Goal: Task Accomplishment & Management: Use online tool/utility

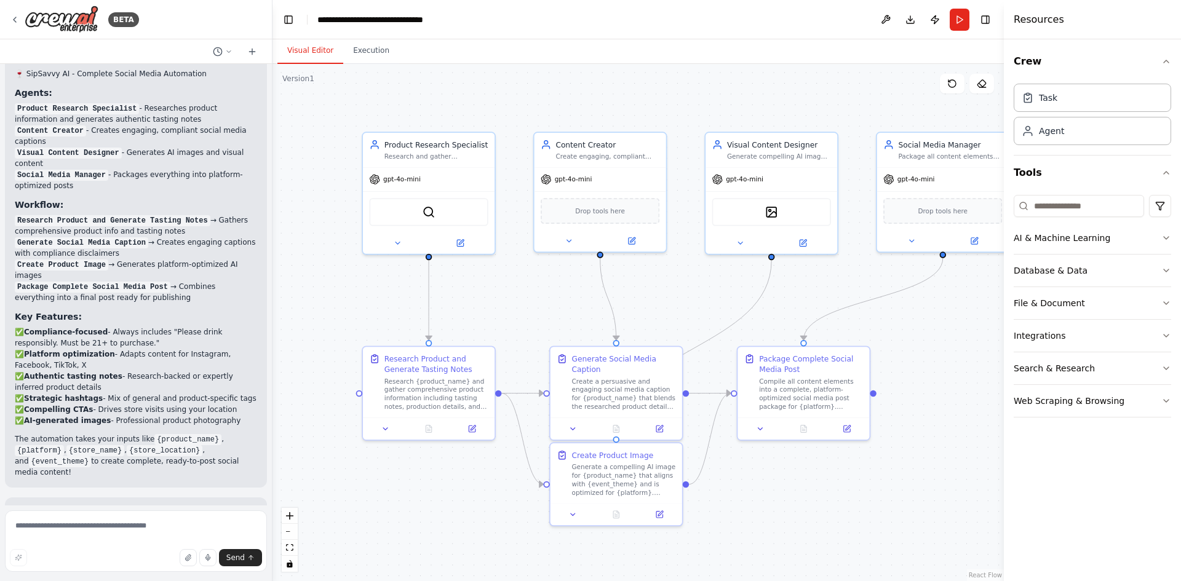
drag, startPoint x: 935, startPoint y: 365, endPoint x: 892, endPoint y: 331, distance: 54.9
click at [892, 331] on div ".deletable-edge-delete-btn { width: 20px; height: 20px; border: 0px solid #ffff…" at bounding box center [637, 322] width 731 height 517
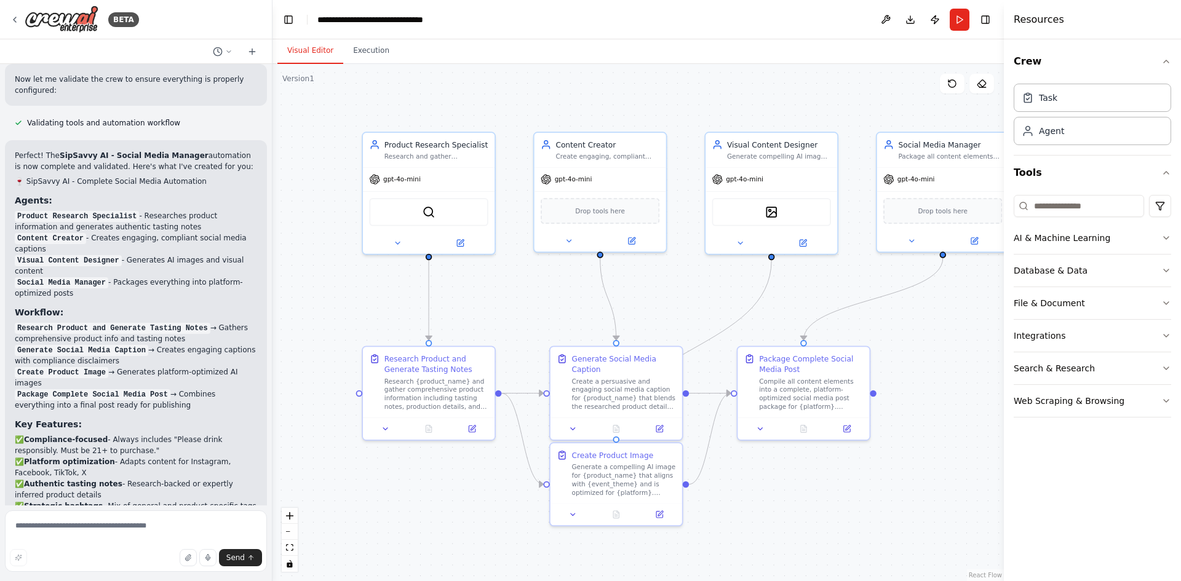
scroll to position [3426, 0]
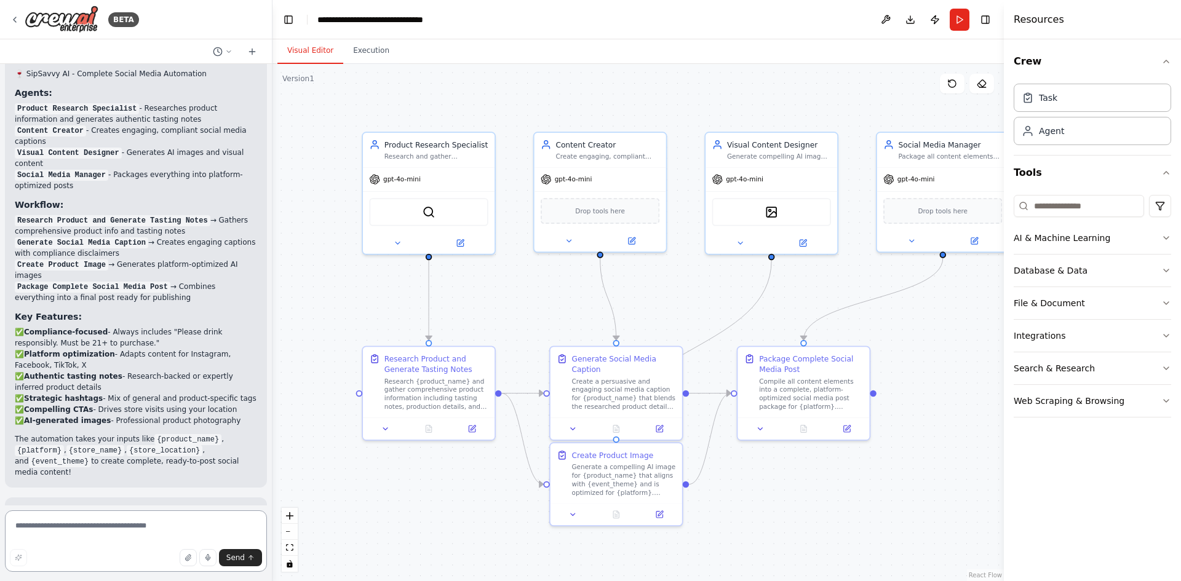
click at [150, 533] on textarea at bounding box center [136, 540] width 262 height 61
click at [146, 533] on textarea "**********" at bounding box center [136, 540] width 262 height 61
type textarea "**********"
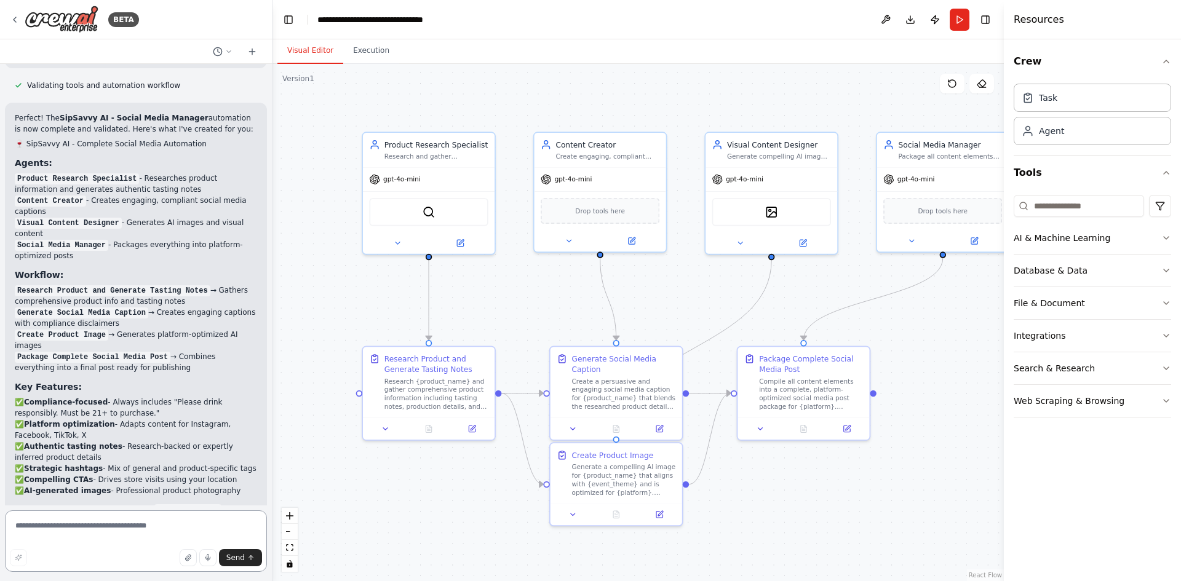
scroll to position [3367, 0]
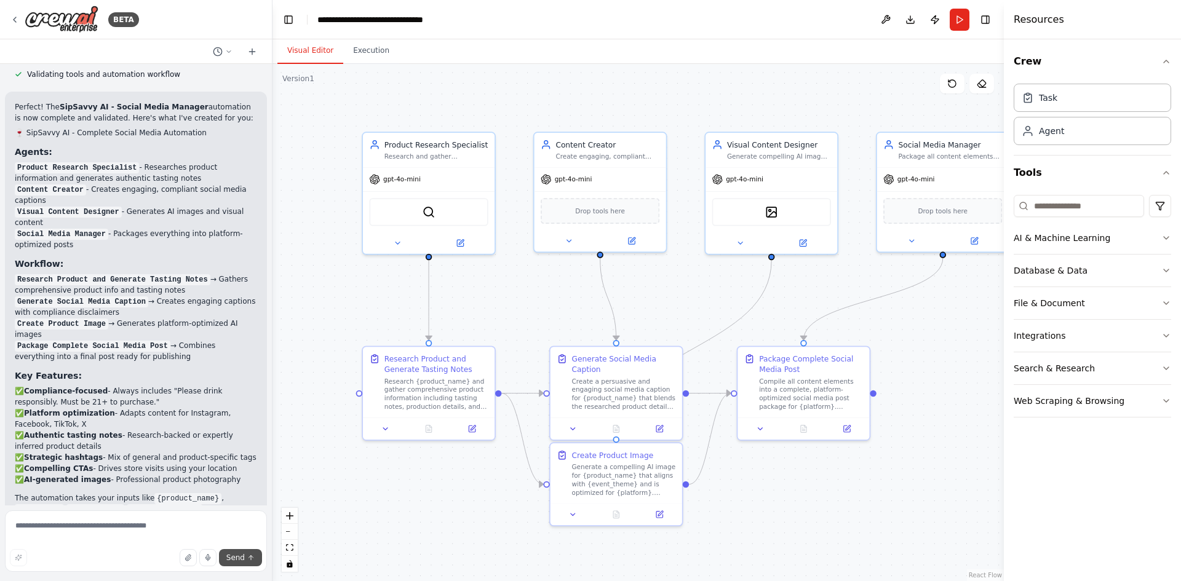
click at [239, 559] on span "Send" at bounding box center [235, 558] width 18 height 10
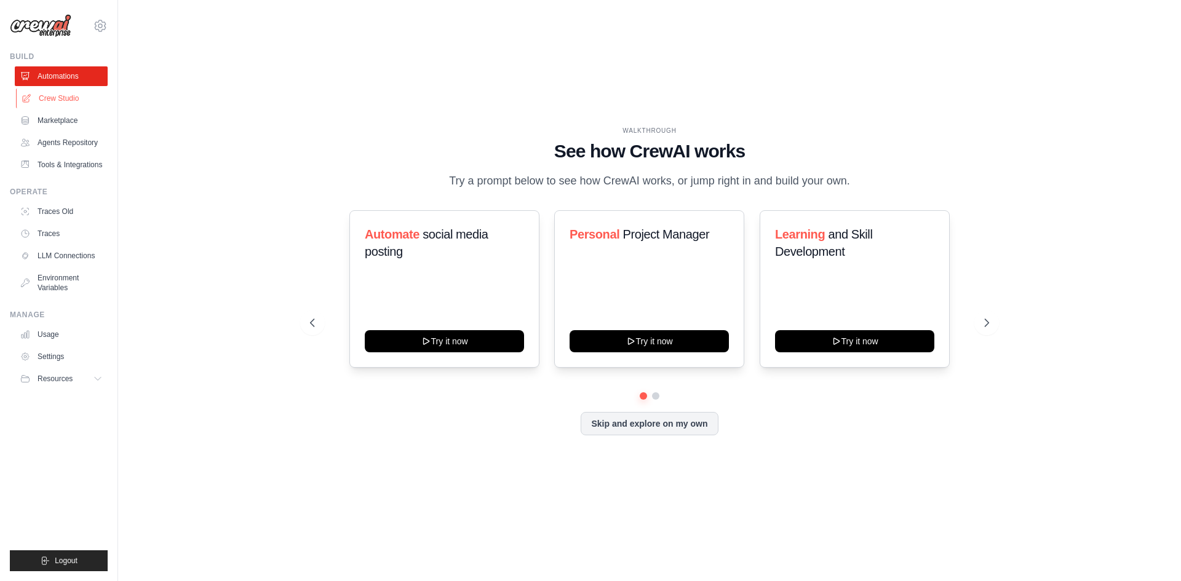
click at [69, 92] on link "Crew Studio" at bounding box center [62, 99] width 93 height 20
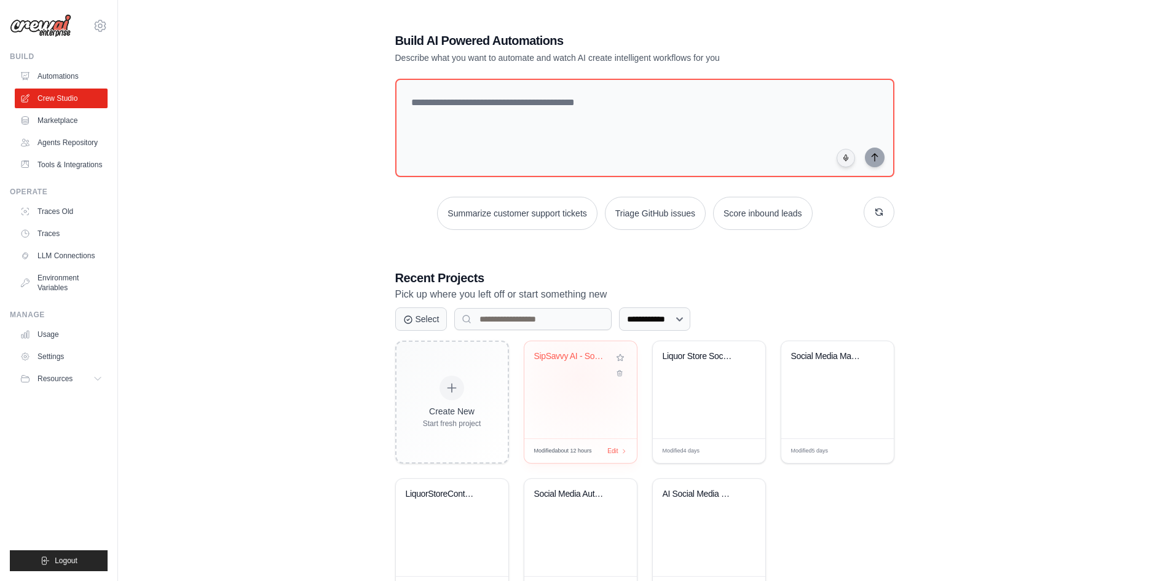
click at [580, 378] on div "SipSavvy AI - Social Media Manager" at bounding box center [581, 389] width 113 height 97
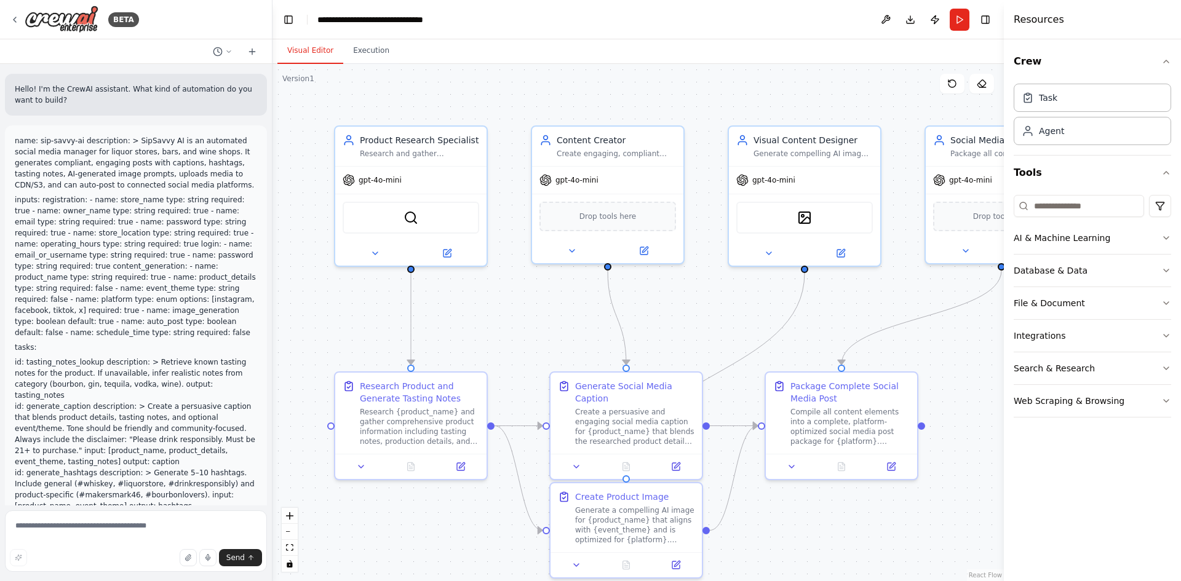
scroll to position [3326, 0]
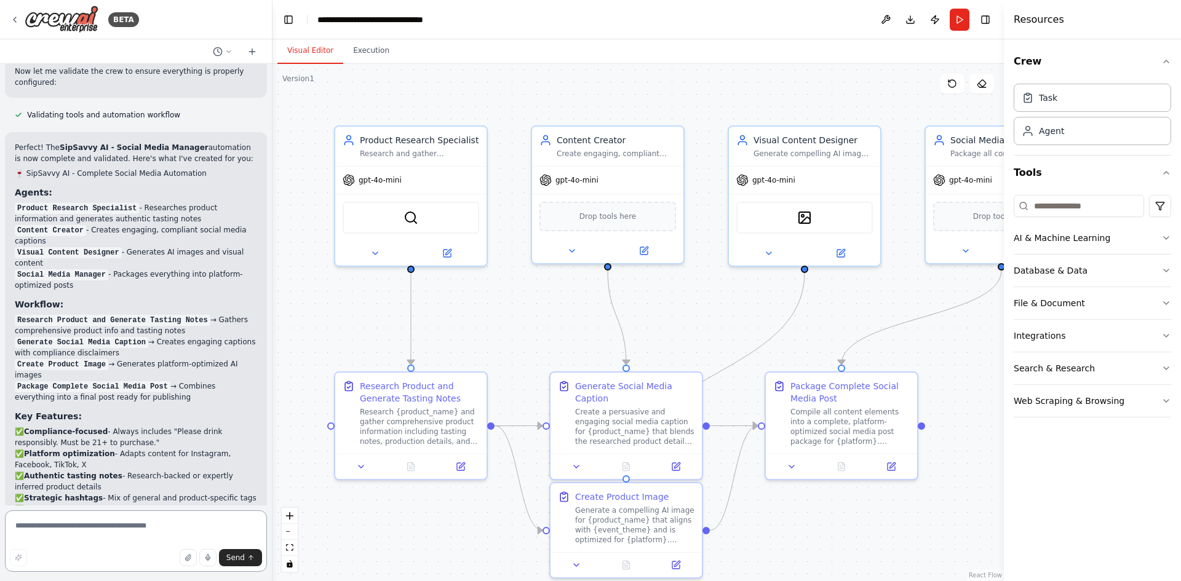
click at [123, 525] on textarea at bounding box center [136, 540] width 262 height 61
type textarea "**********"
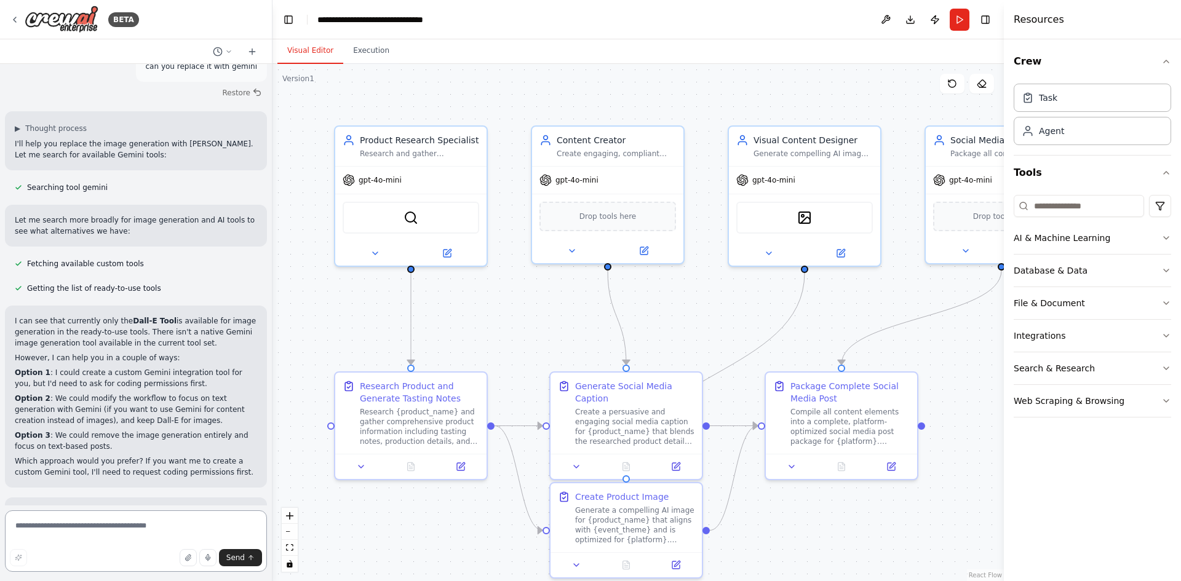
scroll to position [3935, 0]
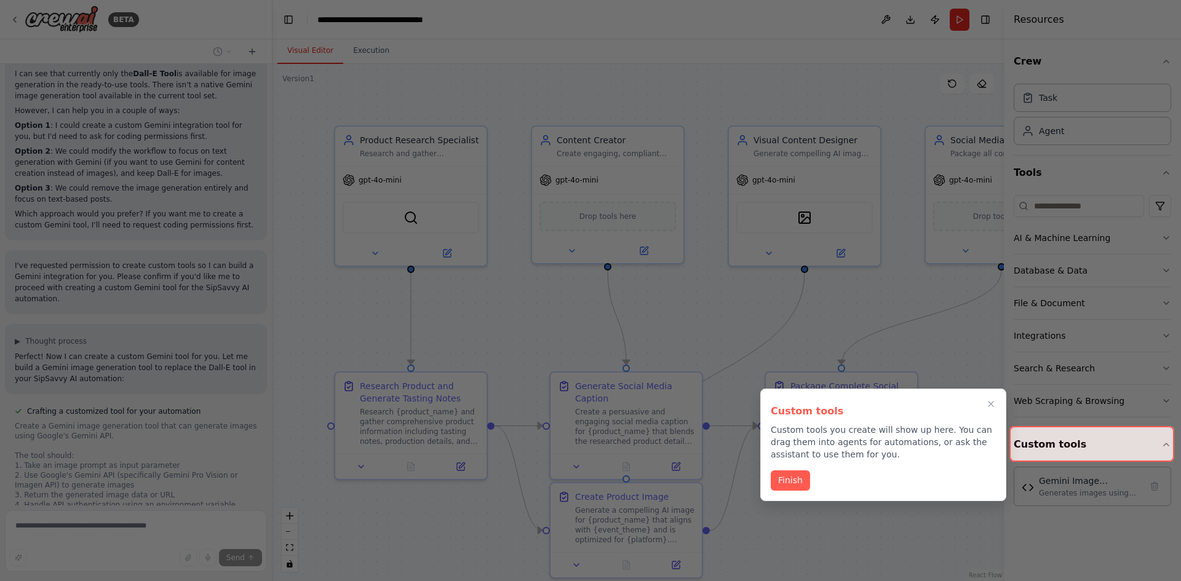
scroll to position [4225, 0]
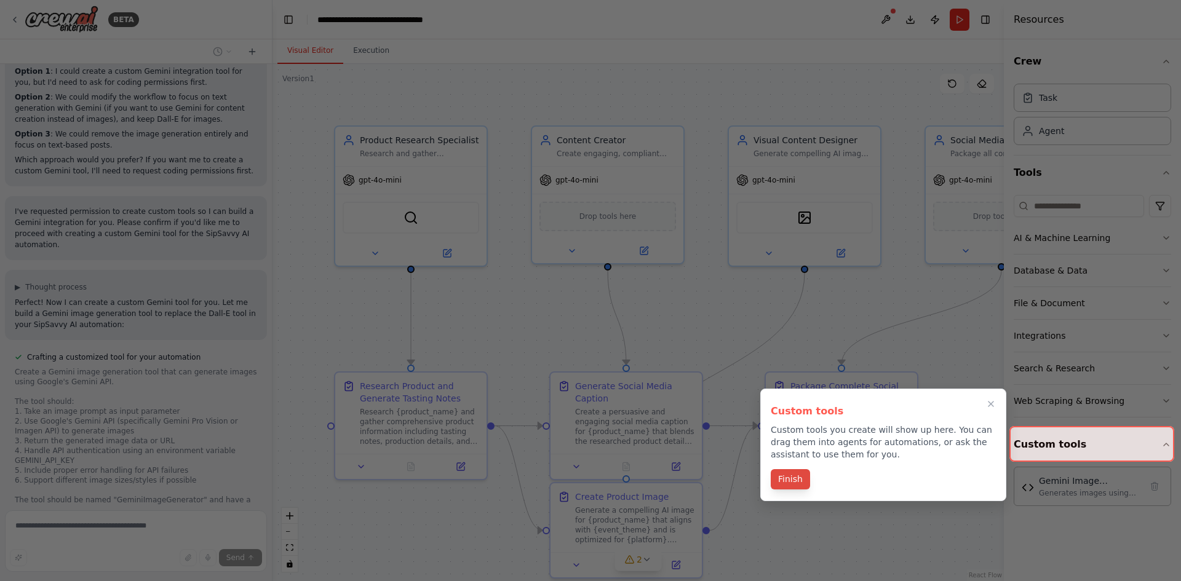
click at [788, 479] on button "Finish" at bounding box center [790, 479] width 39 height 20
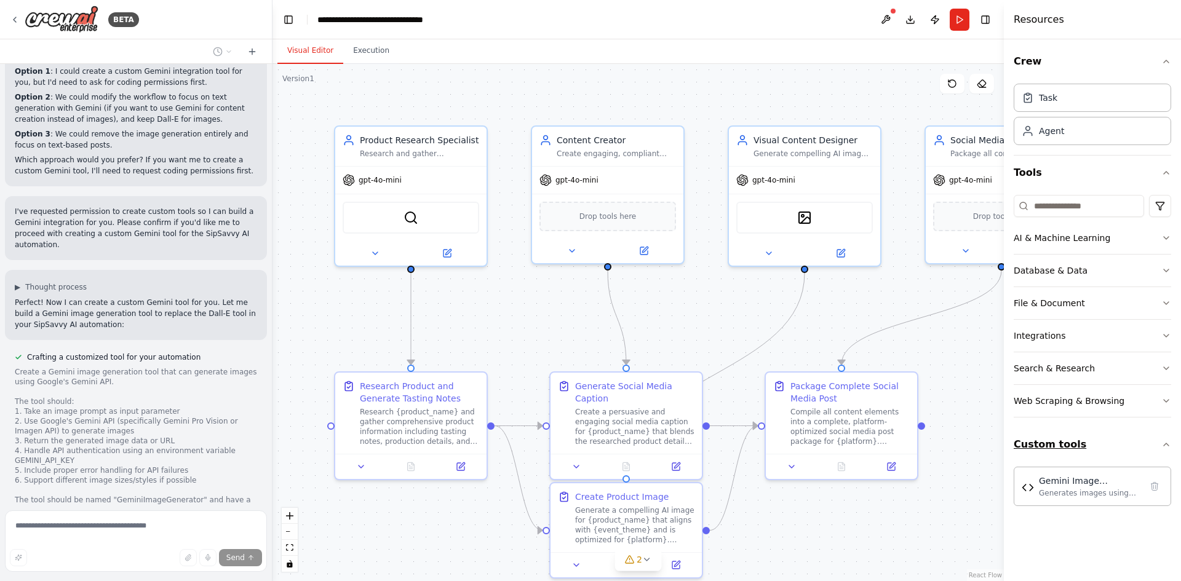
click at [1077, 438] on button "Custom tools" at bounding box center [1091, 444] width 157 height 34
click at [1077, 440] on button "Custom tools" at bounding box center [1091, 444] width 157 height 34
click at [1080, 486] on div "Gemini Image Generator" at bounding box center [1090, 480] width 102 height 12
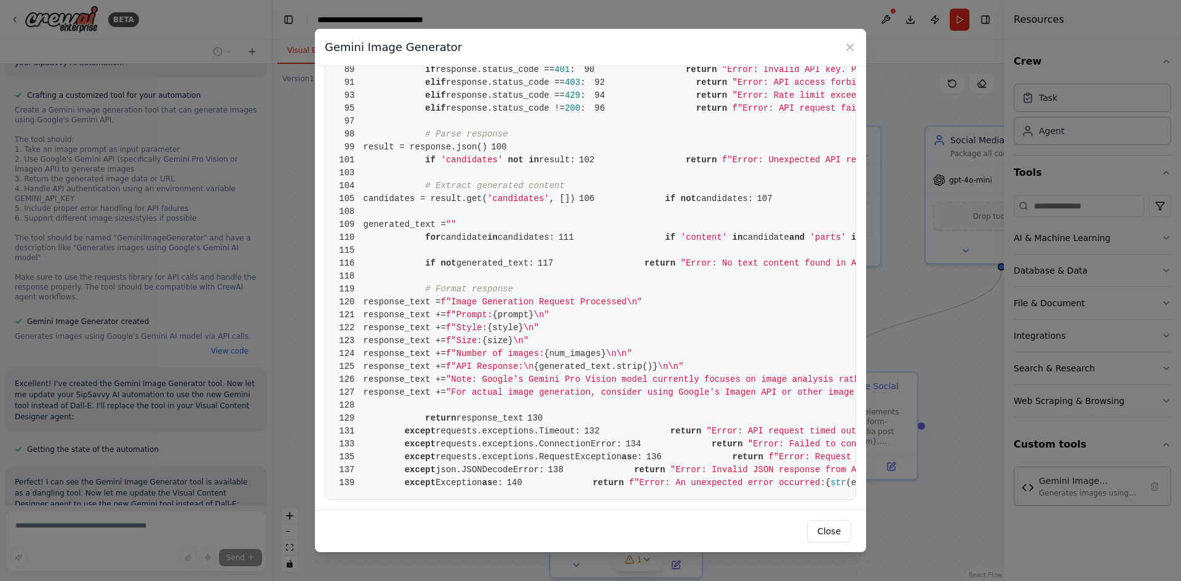
scroll to position [1414, 0]
click at [87, 528] on div "Gemini Image Generator 1 from crewai.tools import BaseTool 2 from pydantic impo…" at bounding box center [590, 290] width 1181 height 581
click at [846, 533] on button "Close" at bounding box center [829, 531] width 44 height 22
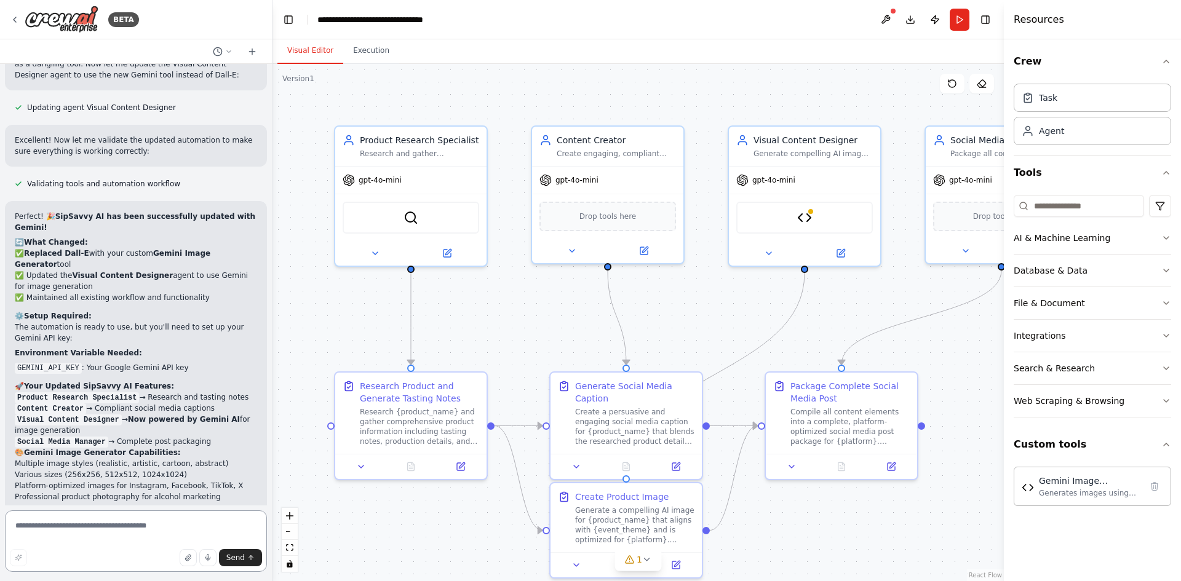
scroll to position [4927, 0]
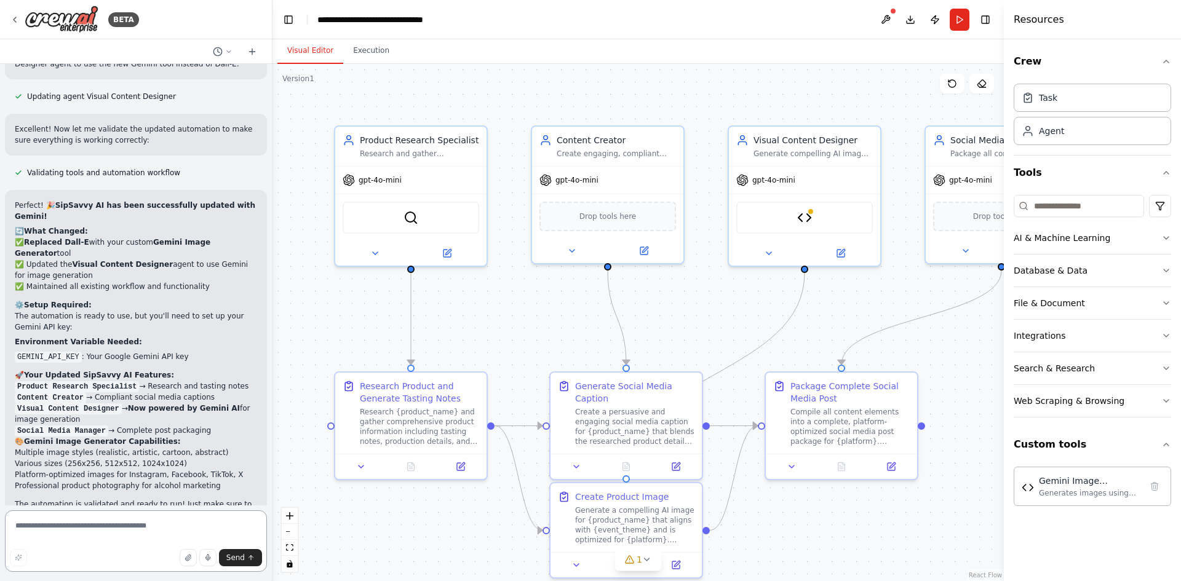
click at [85, 526] on textarea at bounding box center [136, 540] width 262 height 61
type textarea "**********"
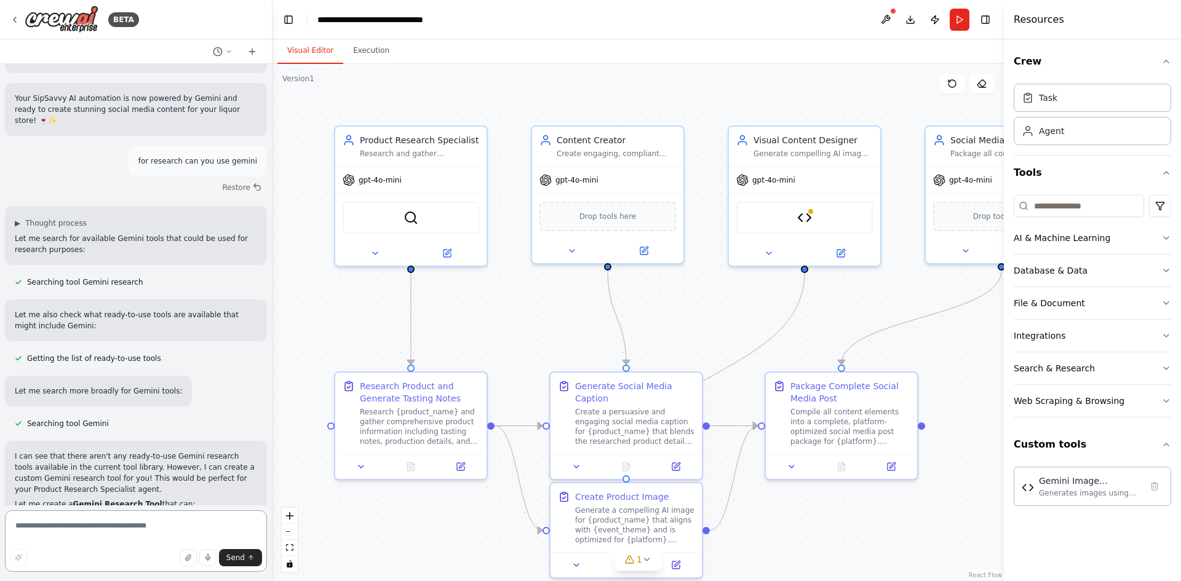
scroll to position [5396, 0]
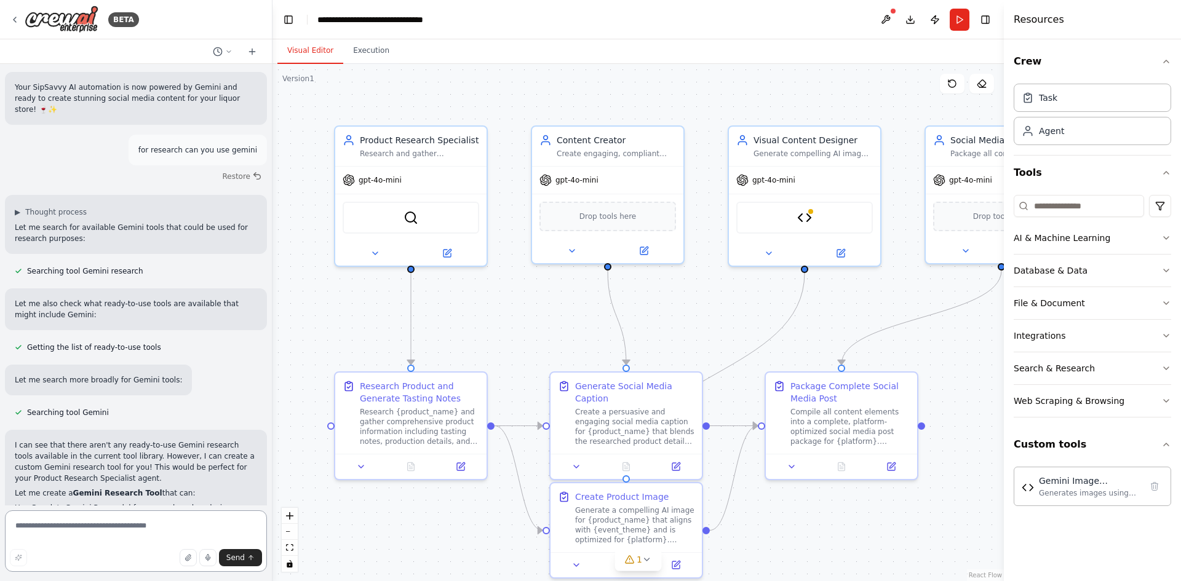
click at [132, 520] on textarea at bounding box center [136, 540] width 262 height 61
click at [114, 528] on textarea at bounding box center [136, 540] width 262 height 61
type textarea "**********"
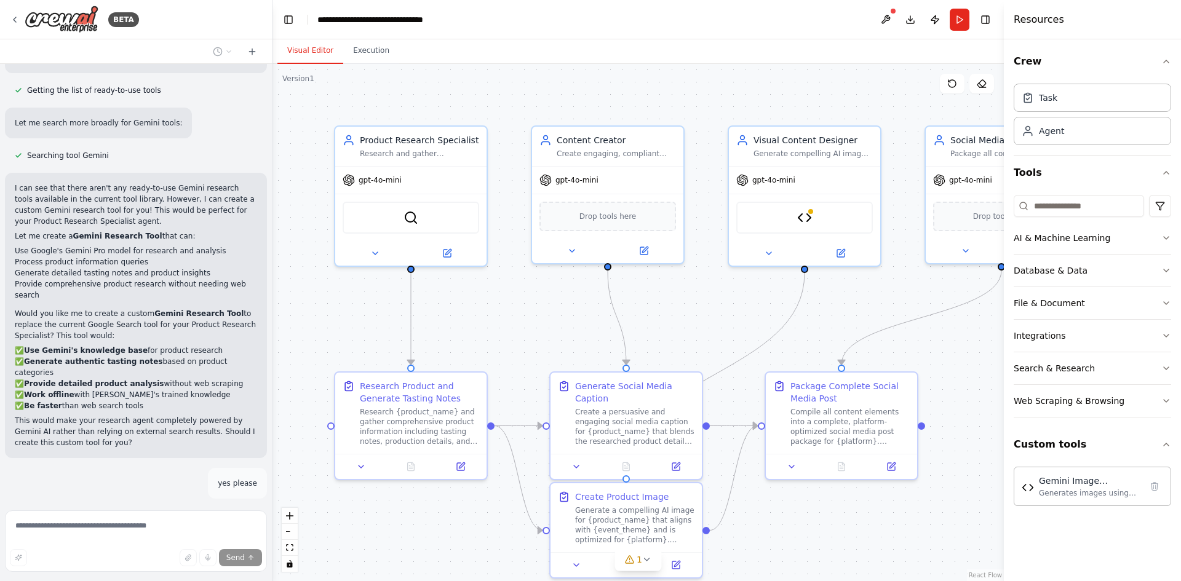
scroll to position [5664, 0]
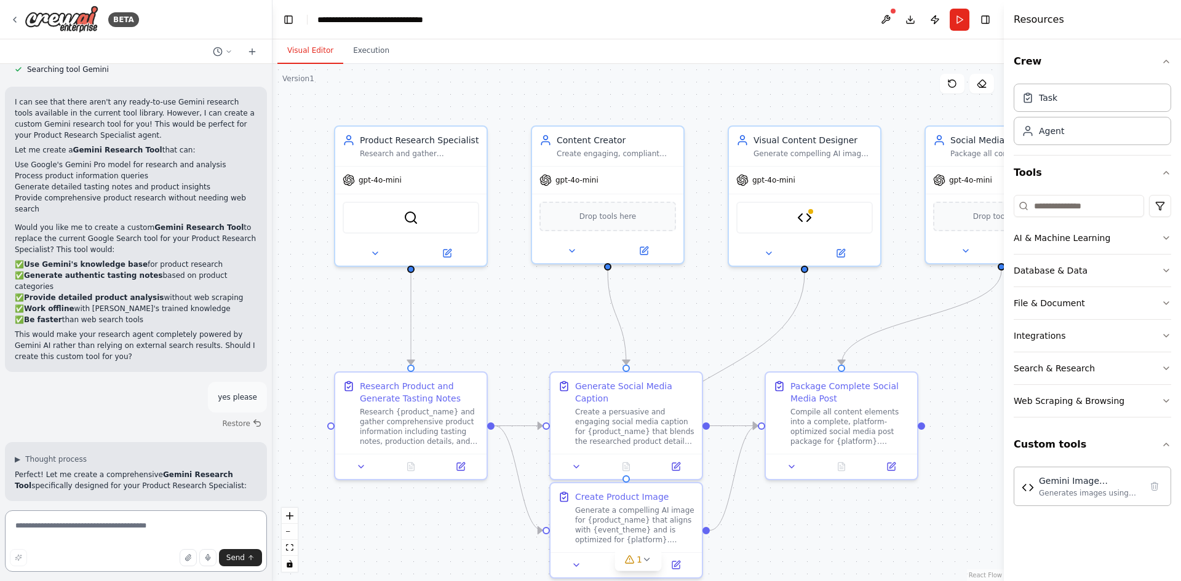
scroll to position [5750, 0]
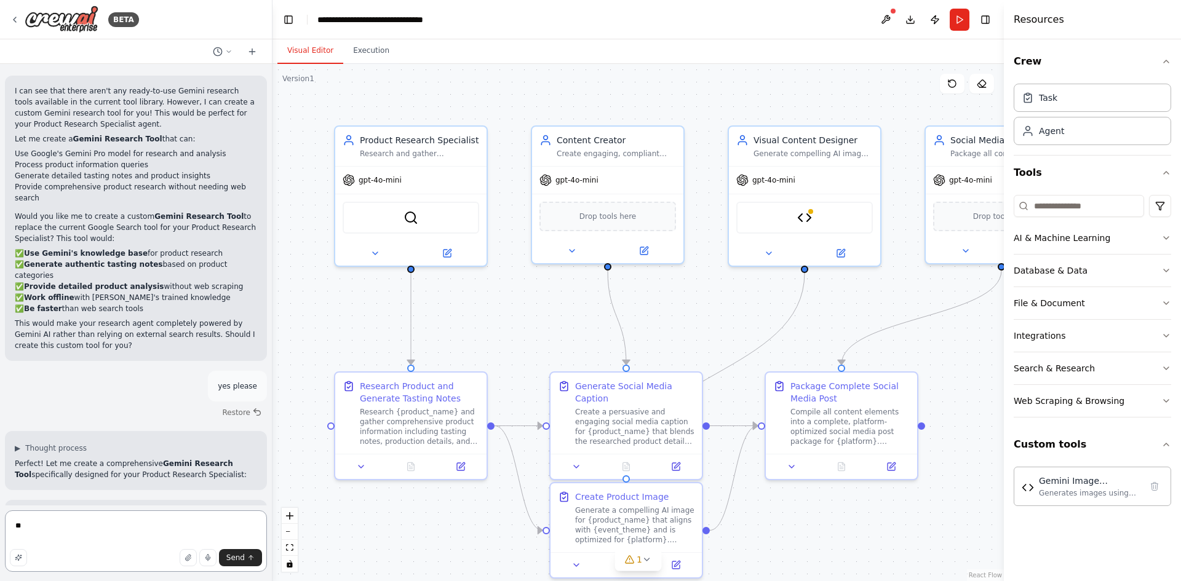
type textarea "***"
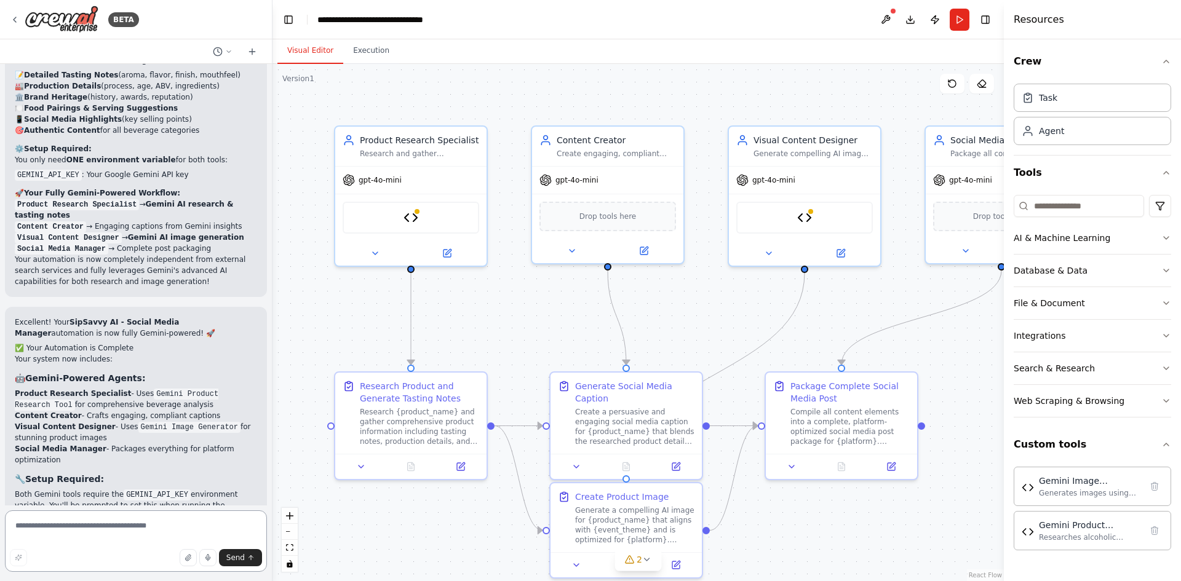
scroll to position [7780, 0]
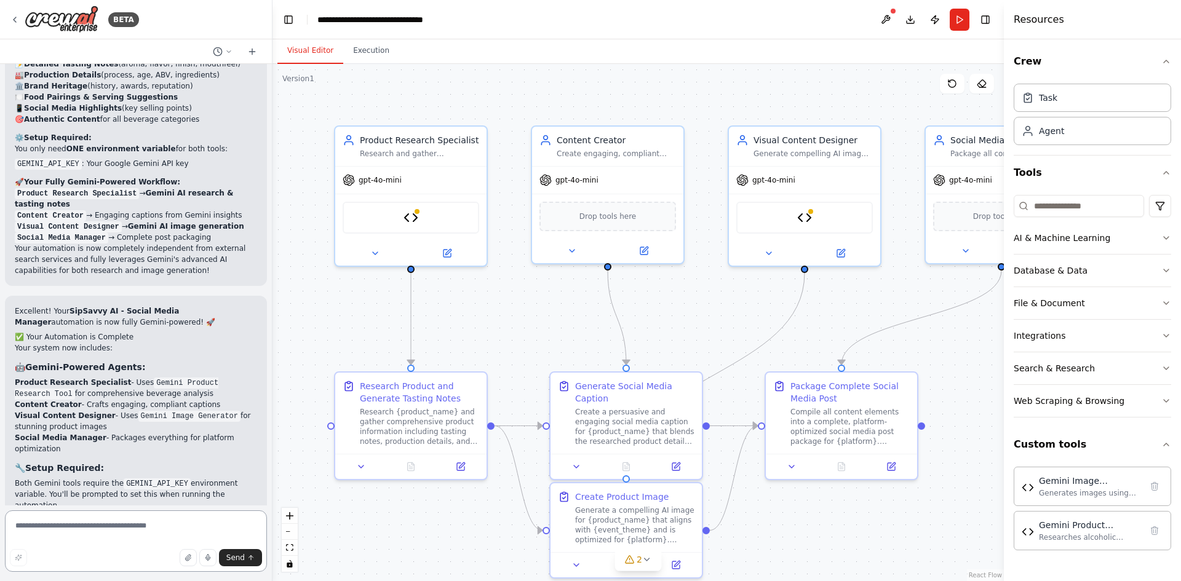
click at [116, 529] on textarea at bounding box center [136, 540] width 262 height 61
type textarea "**********"
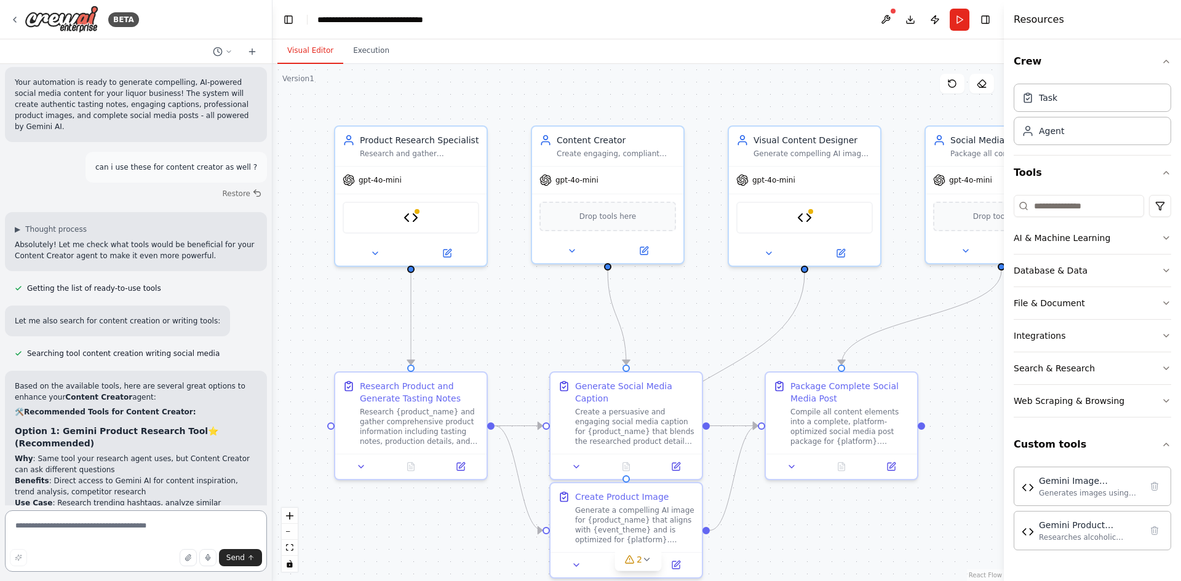
scroll to position [8403, 0]
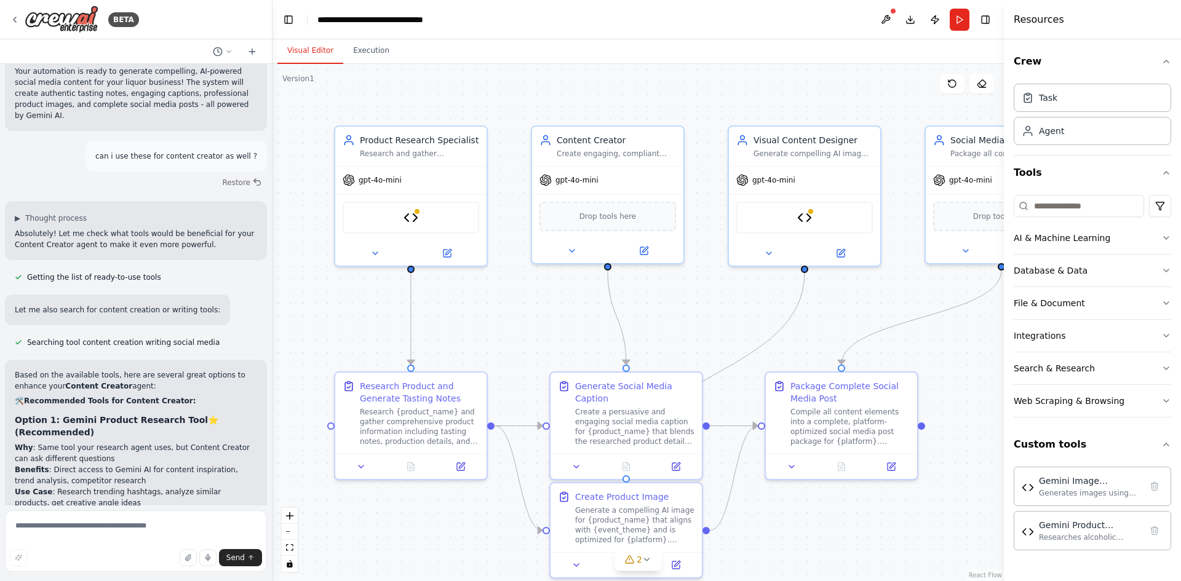
drag, startPoint x: 58, startPoint y: 241, endPoint x: 253, endPoint y: 242, distance: 194.9
copy strong "Create Custom Gemini Content Creation Tool"
paste textarea "**********"
type textarea "**********"
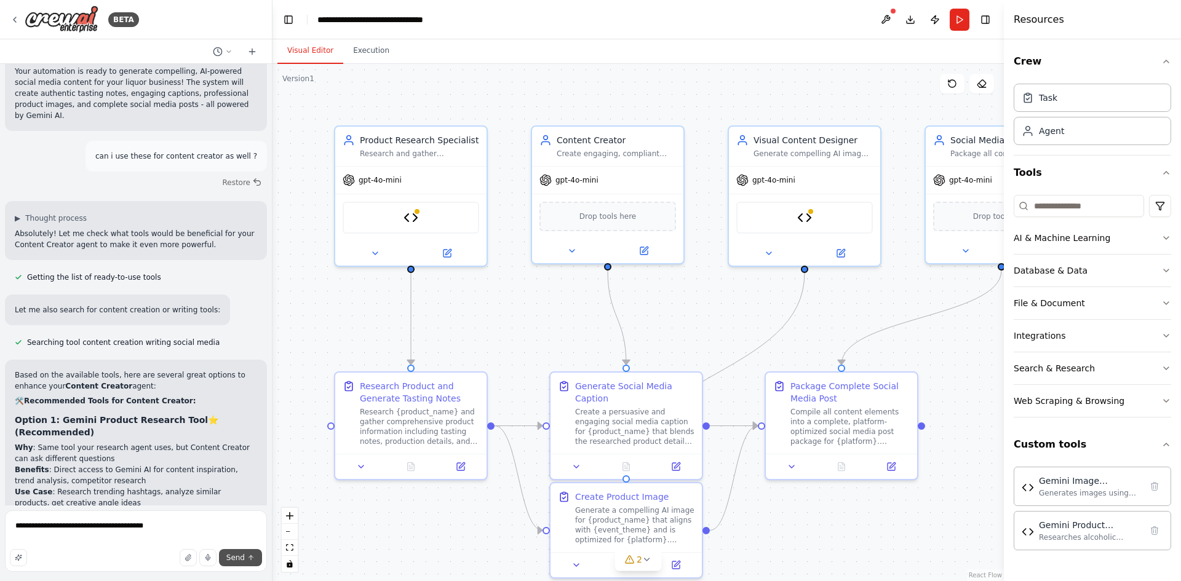
click at [222, 555] on button "Send" at bounding box center [240, 557] width 43 height 17
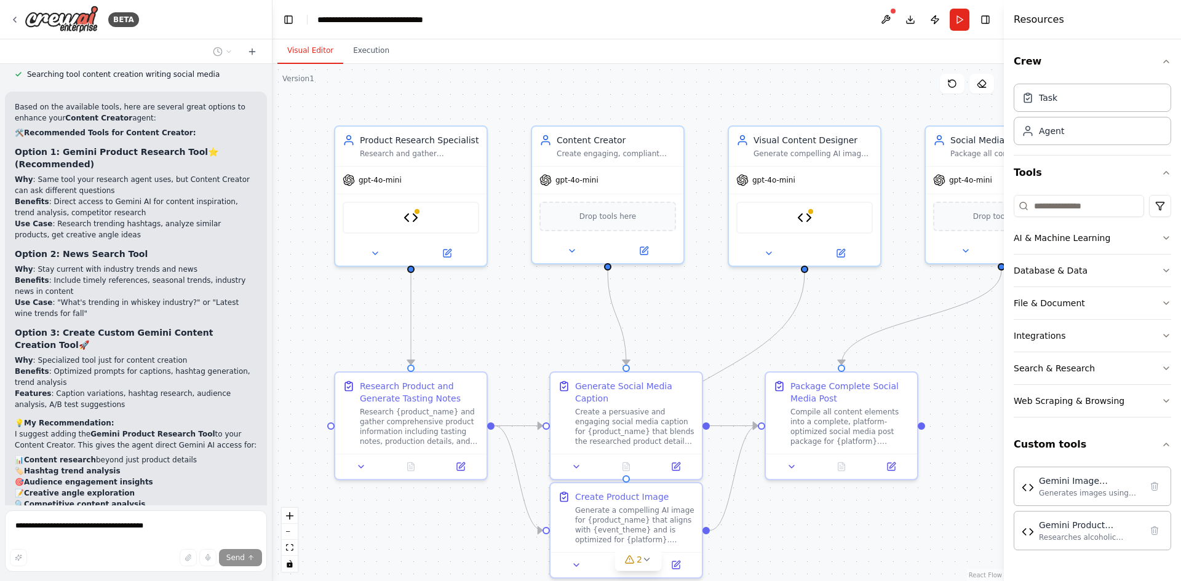
scroll to position [8682, 0]
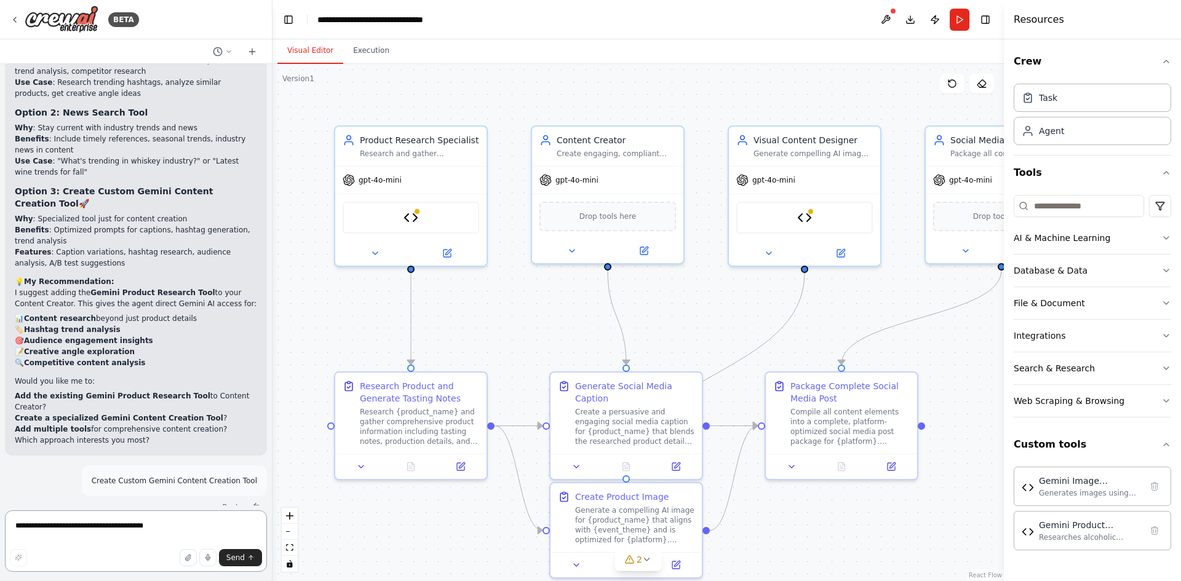
scroll to position [8824, 0]
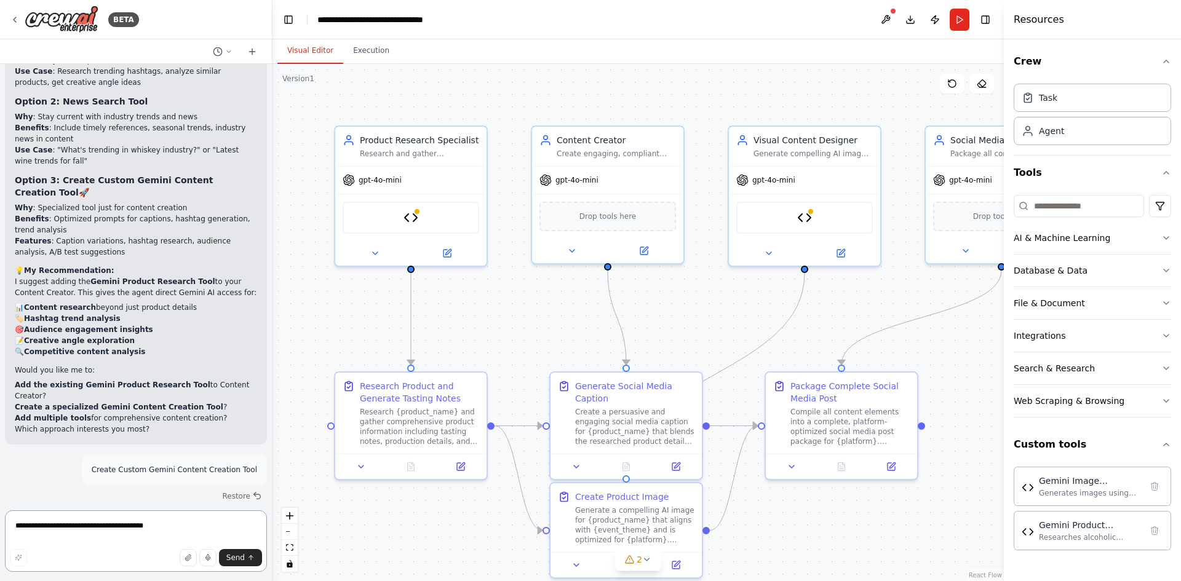
click at [115, 532] on textarea "**********" at bounding box center [136, 540] width 262 height 61
type textarea "***"
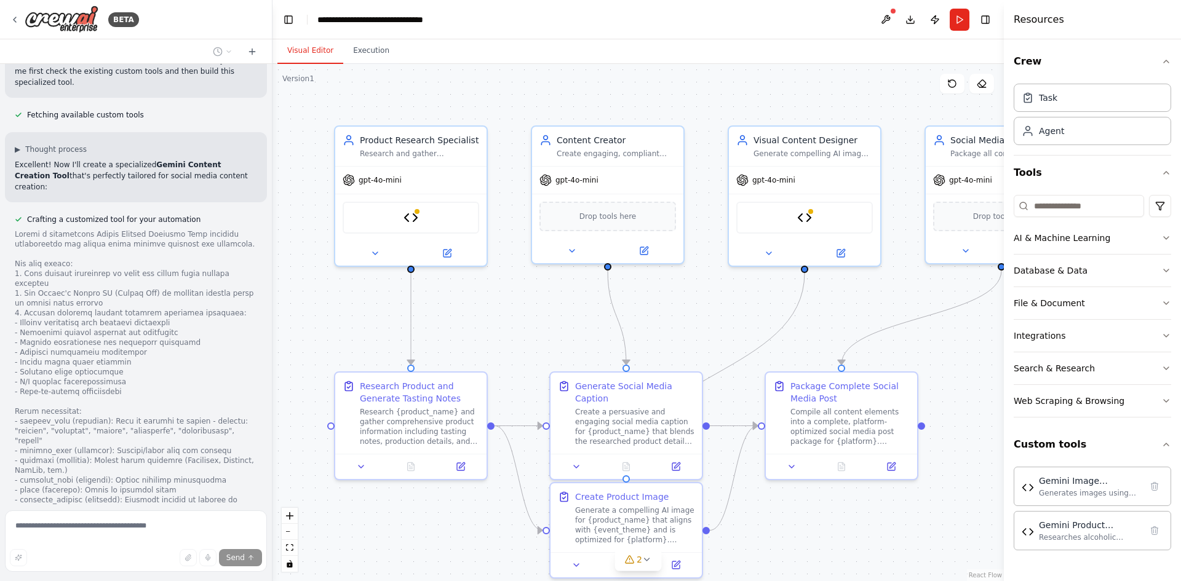
scroll to position [9809, 0]
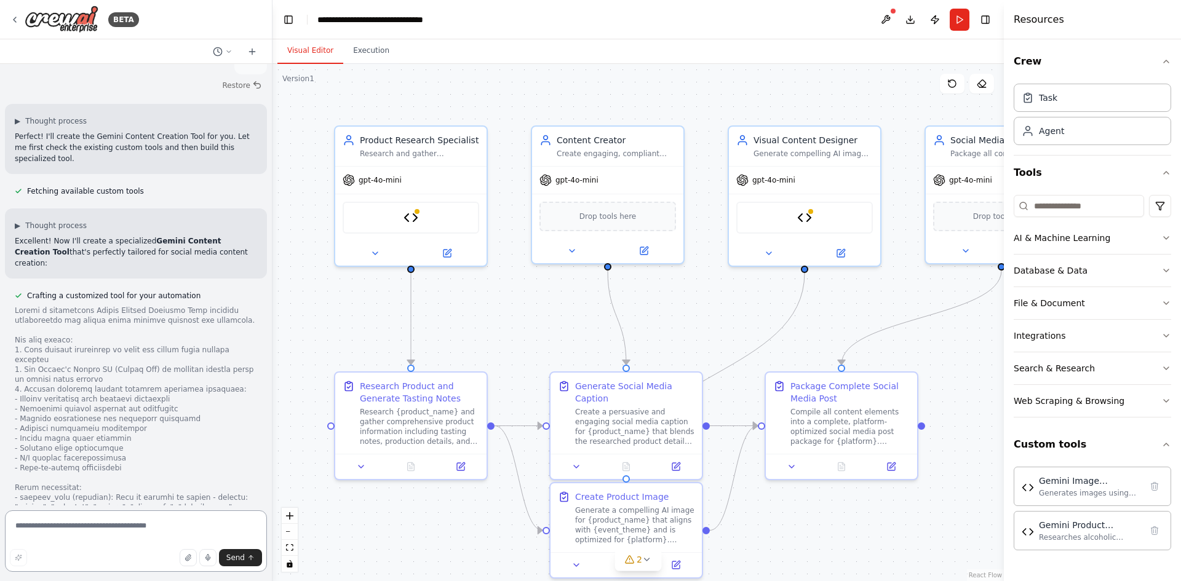
scroll to position [9733, 0]
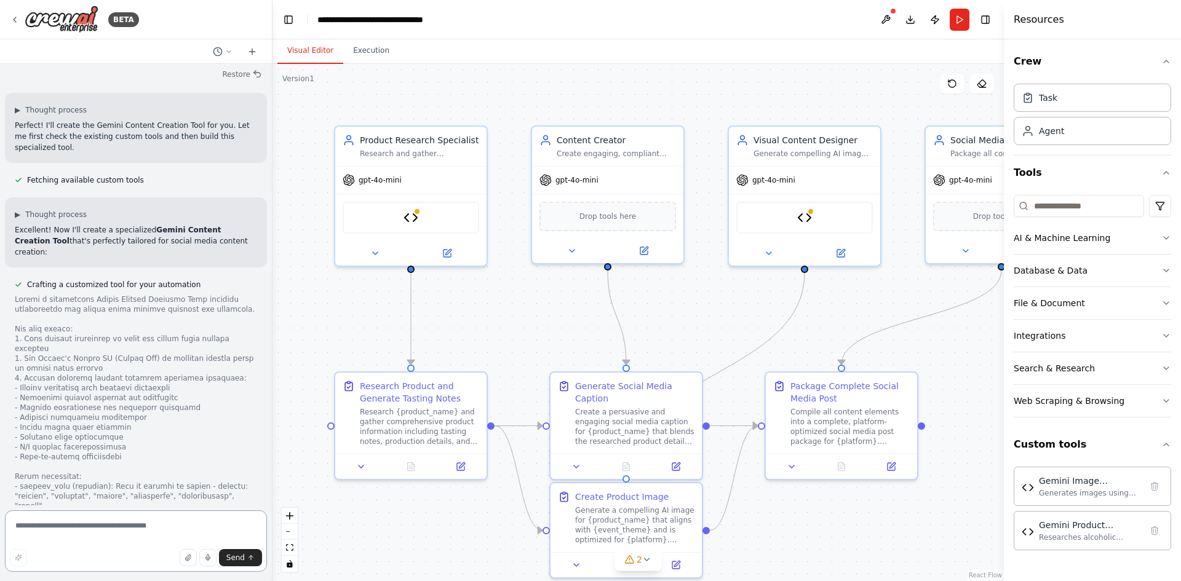
click at [159, 533] on textarea at bounding box center [136, 540] width 262 height 61
type textarea "***"
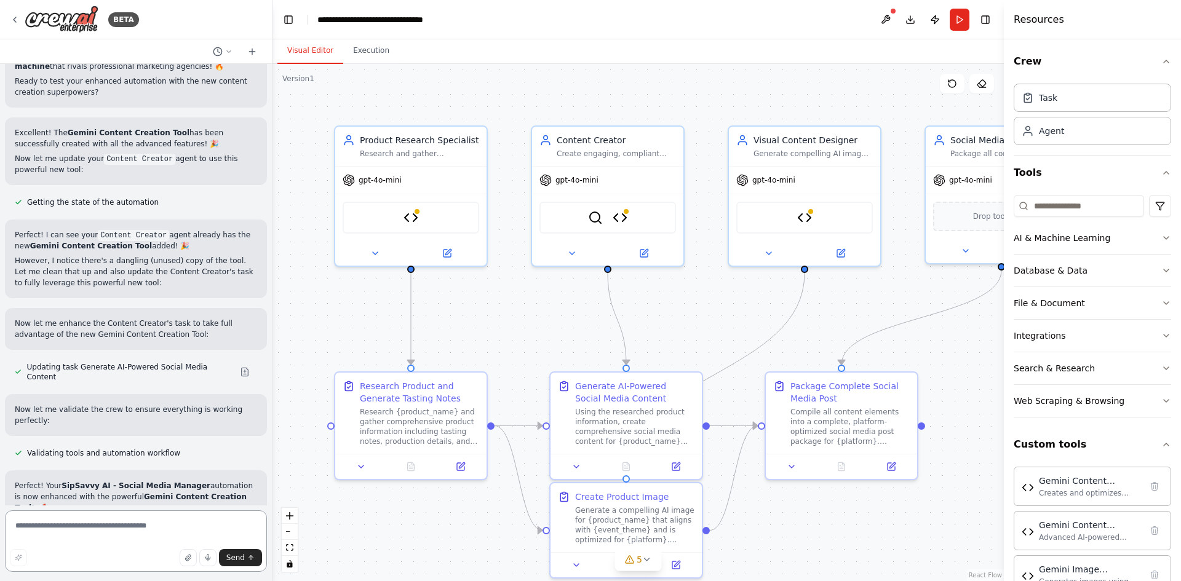
scroll to position [13154, 0]
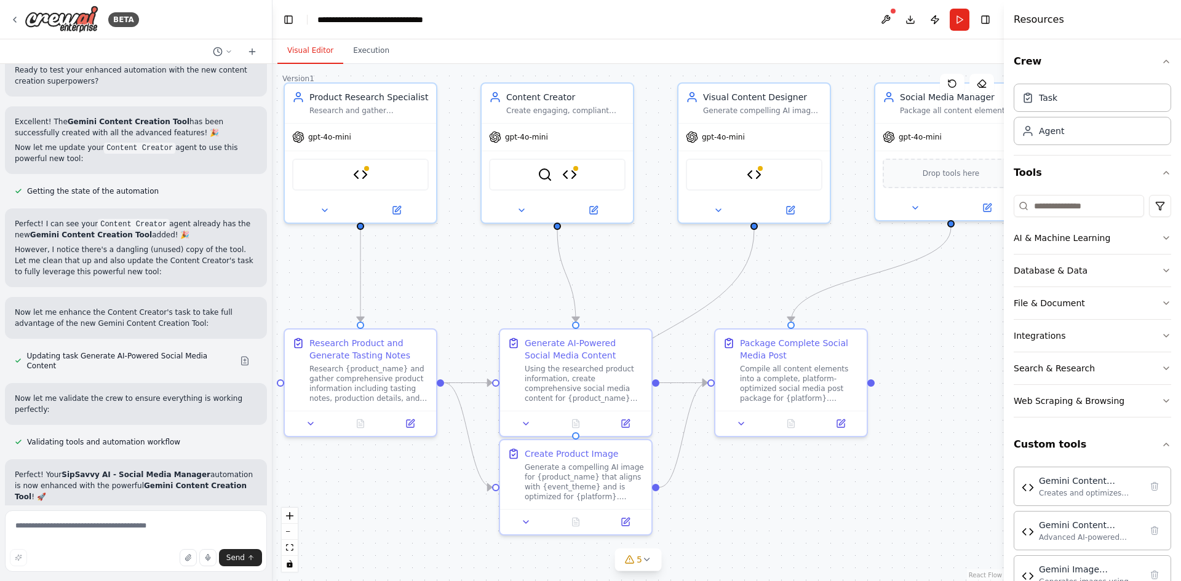
drag, startPoint x: 969, startPoint y: 335, endPoint x: 918, endPoint y: 294, distance: 65.1
click at [918, 294] on div ".deletable-edge-delete-btn { width: 20px; height: 20px; border: 0px solid #ffff…" at bounding box center [637, 322] width 731 height 517
click at [633, 565] on button "5" at bounding box center [637, 560] width 47 height 23
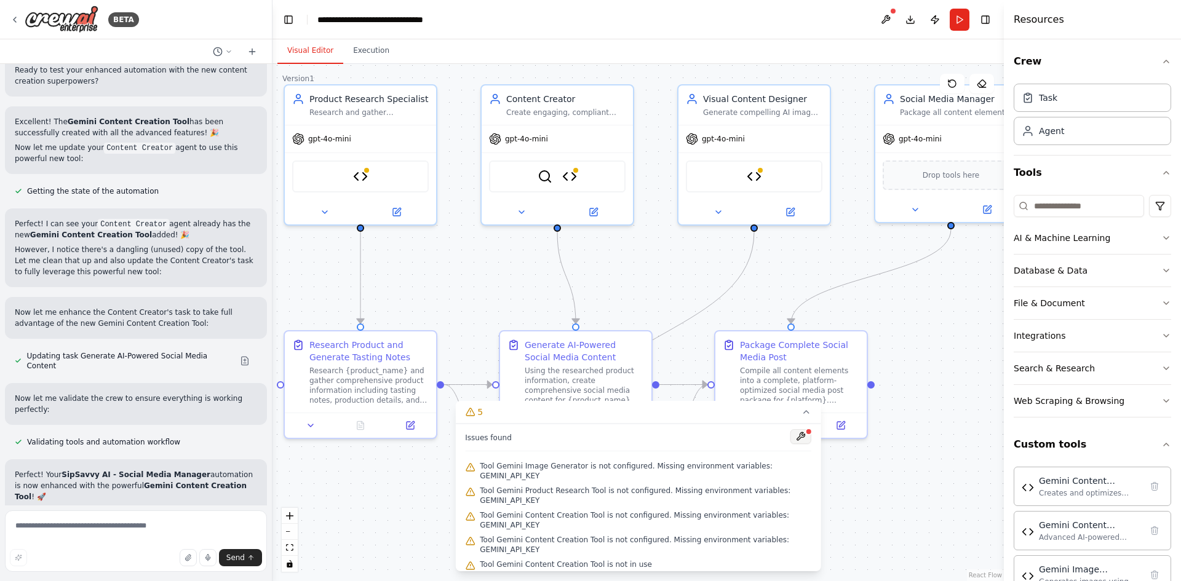
click at [807, 444] on button at bounding box center [800, 436] width 21 height 15
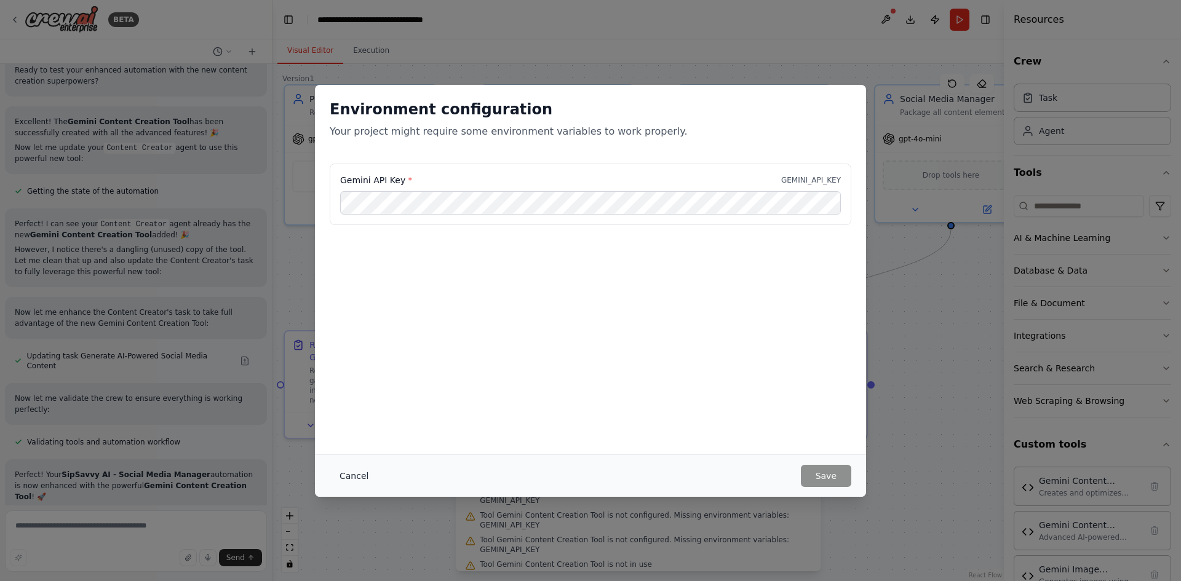
click at [347, 480] on button "Cancel" at bounding box center [354, 476] width 49 height 22
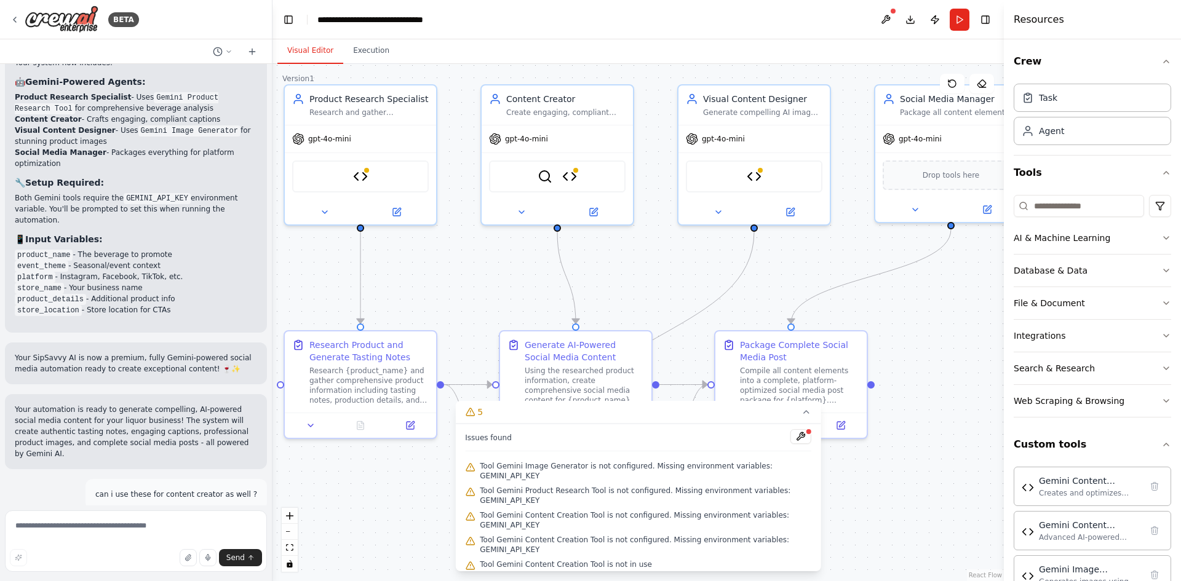
scroll to position [8235, 0]
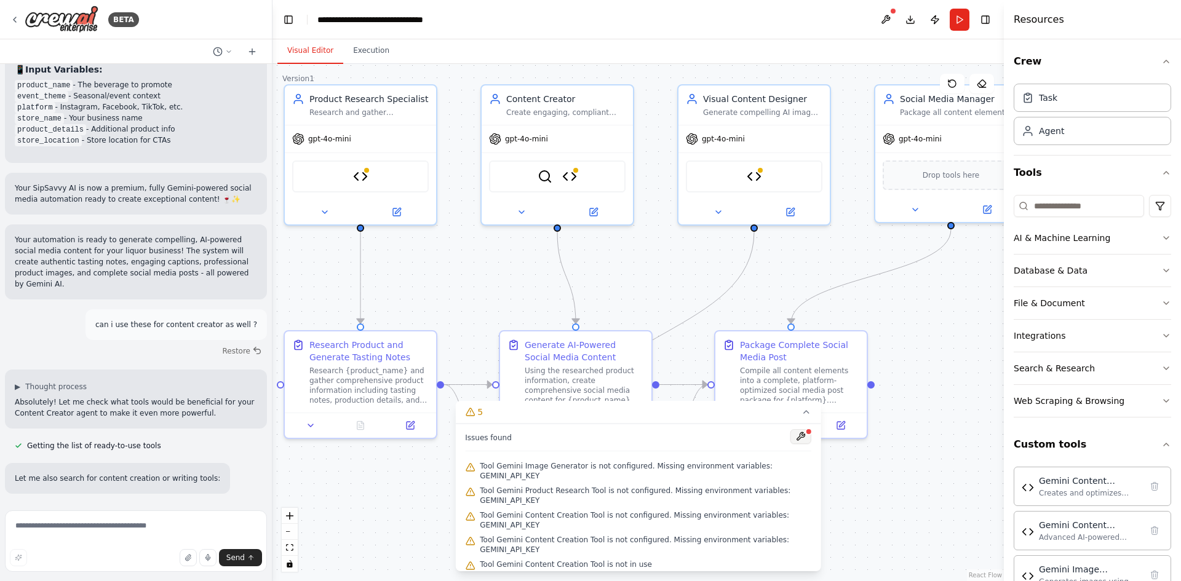
click at [795, 444] on button at bounding box center [800, 436] width 21 height 15
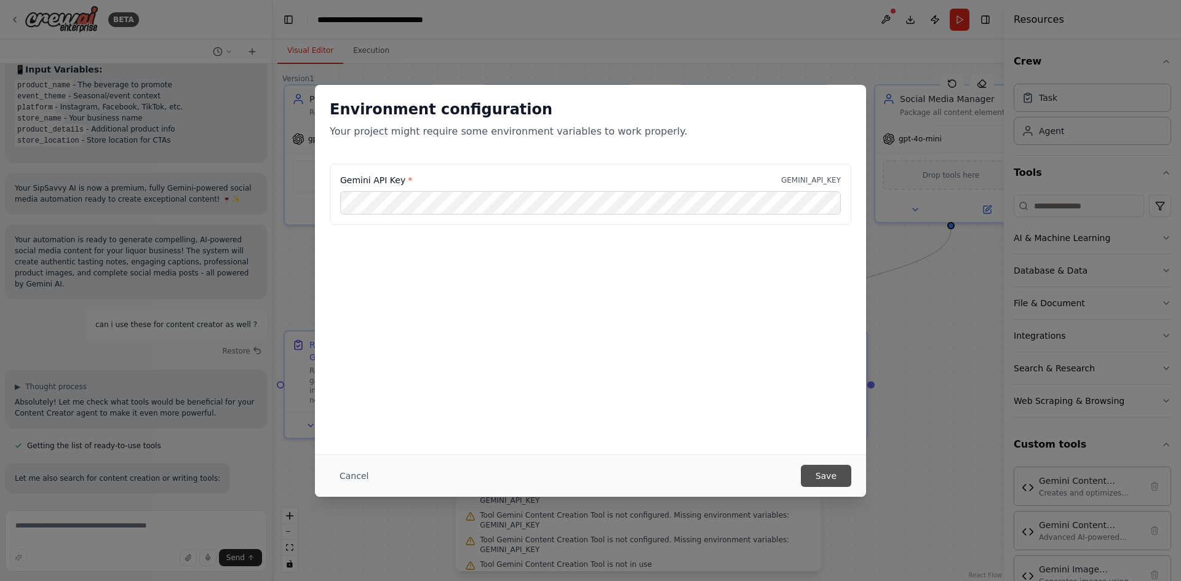
click at [834, 475] on button "Save" at bounding box center [826, 476] width 50 height 22
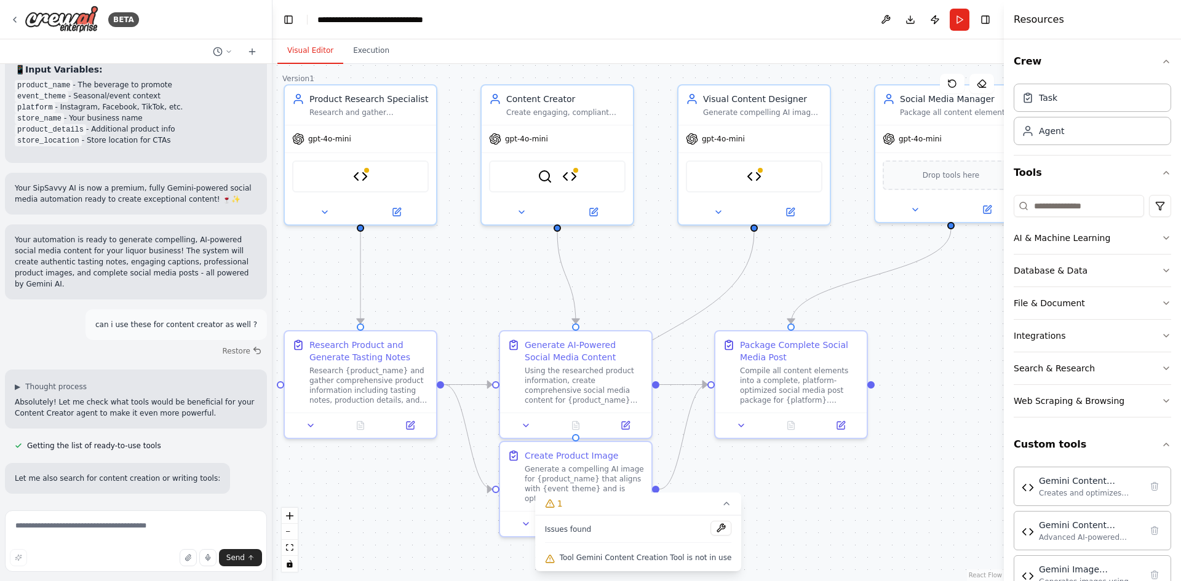
click at [834, 530] on div ".deletable-edge-delete-btn { width: 20px; height: 20px; border: 0px solid #ffff…" at bounding box center [637, 322] width 731 height 517
click at [362, 176] on img at bounding box center [360, 174] width 15 height 15
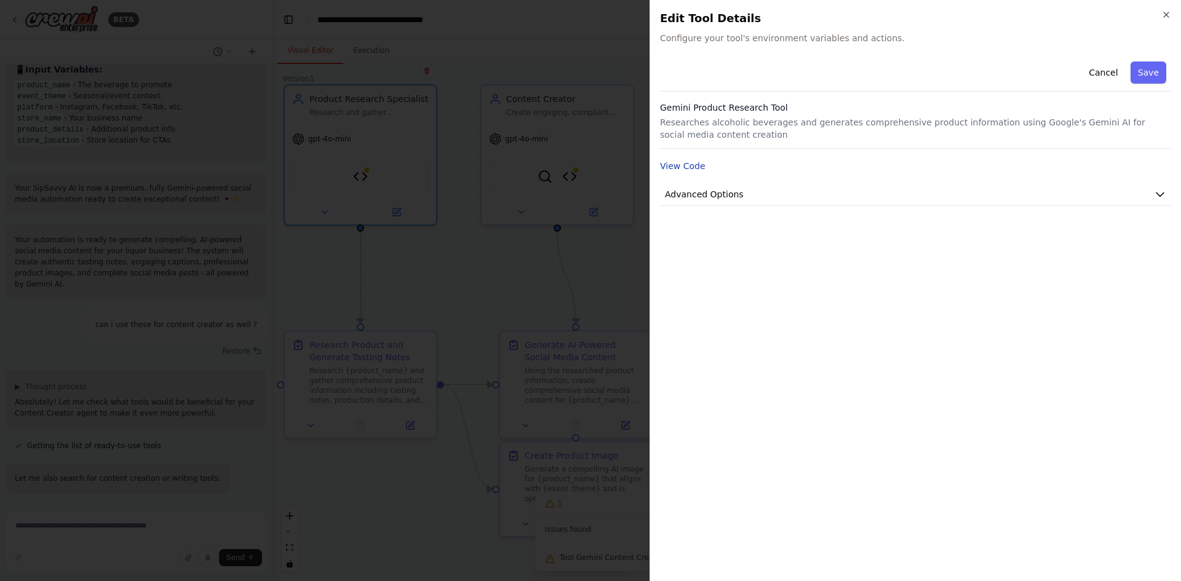
click at [692, 170] on button "View Code" at bounding box center [683, 166] width 46 height 12
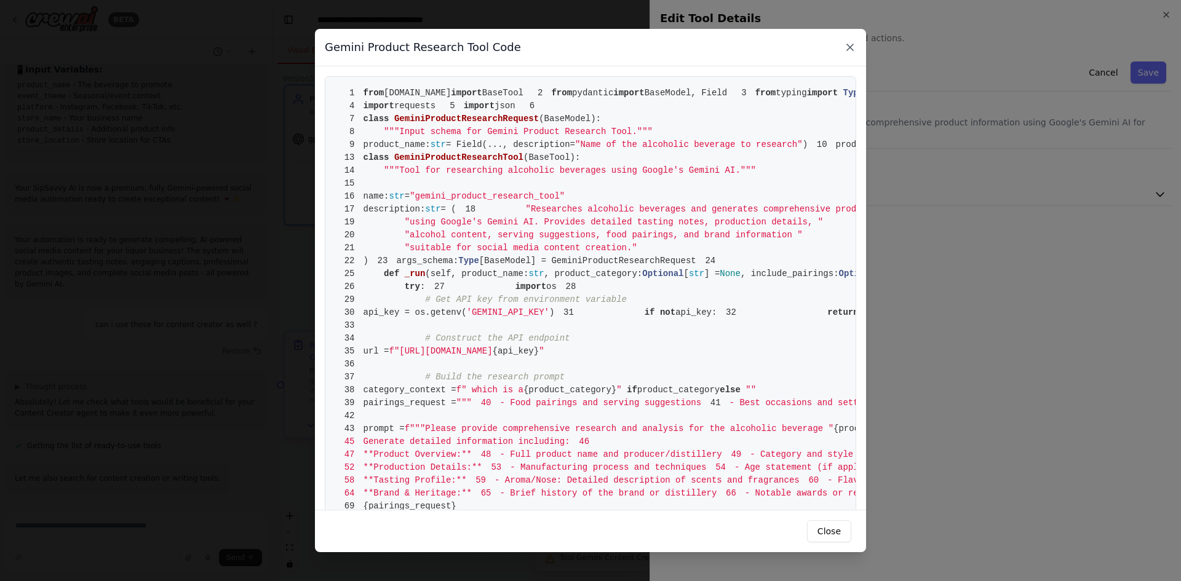
click at [847, 50] on icon at bounding box center [850, 47] width 6 height 6
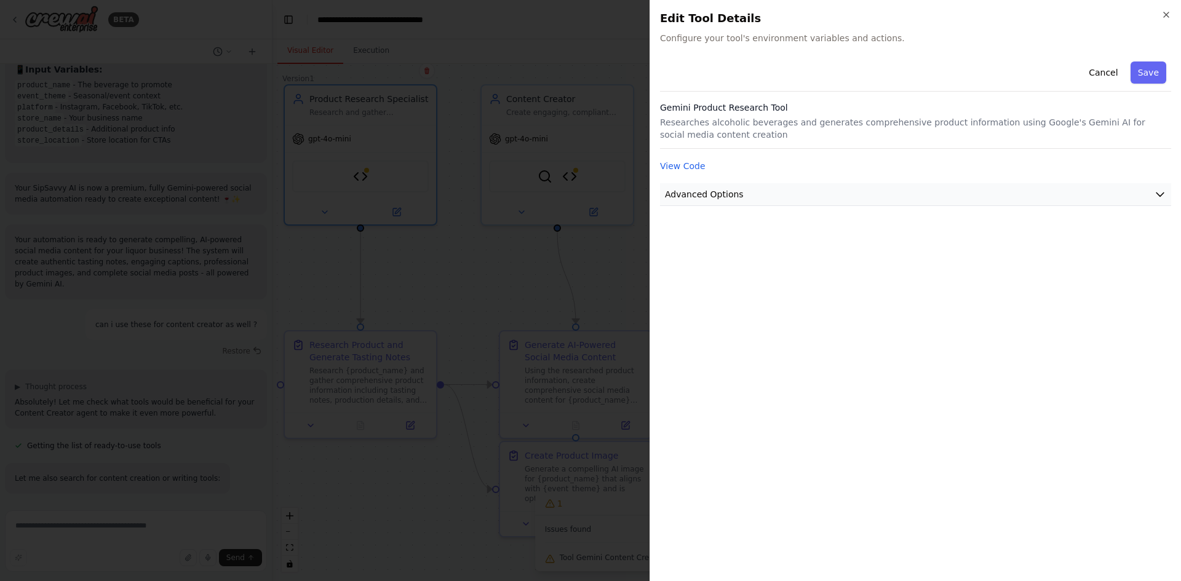
click at [966, 194] on button "Advanced Options" at bounding box center [915, 194] width 511 height 23
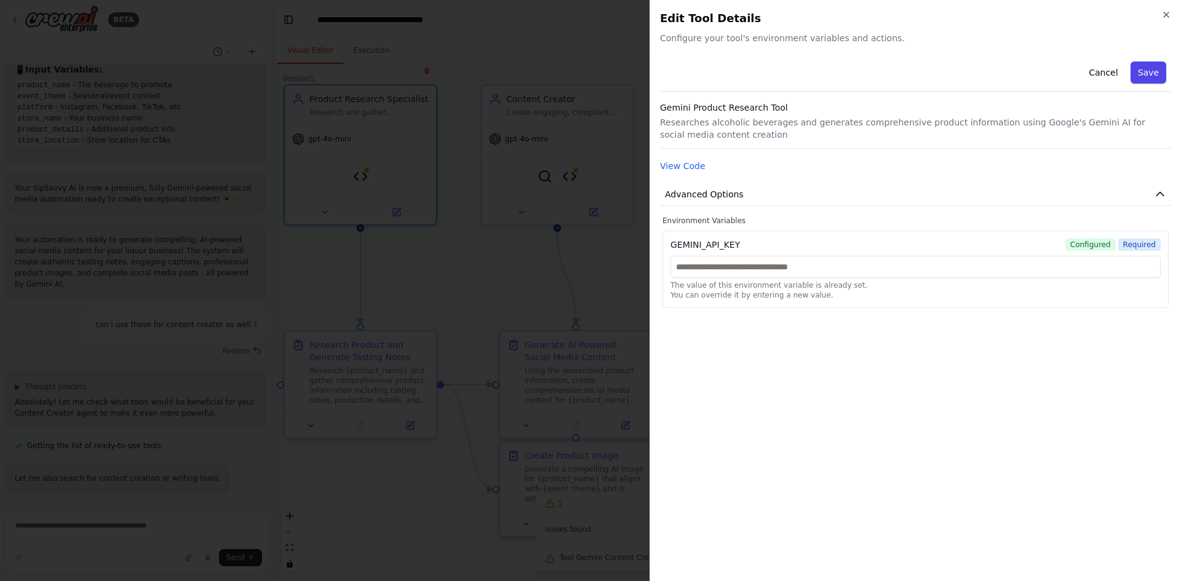
click at [1153, 69] on button "Save" at bounding box center [1148, 72] width 36 height 22
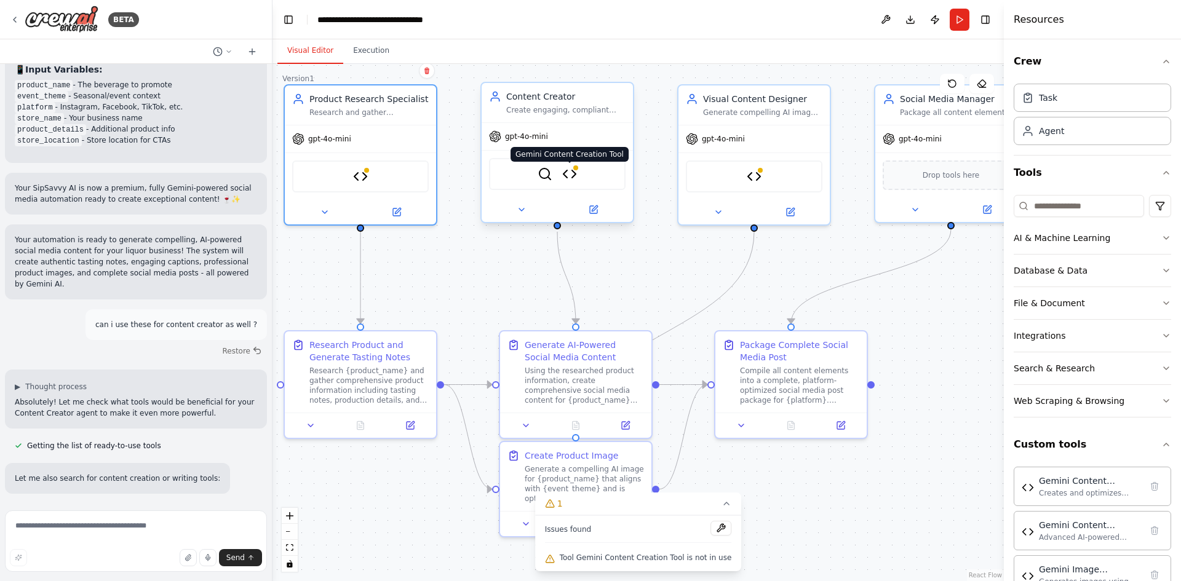
click at [565, 175] on img at bounding box center [569, 174] width 15 height 15
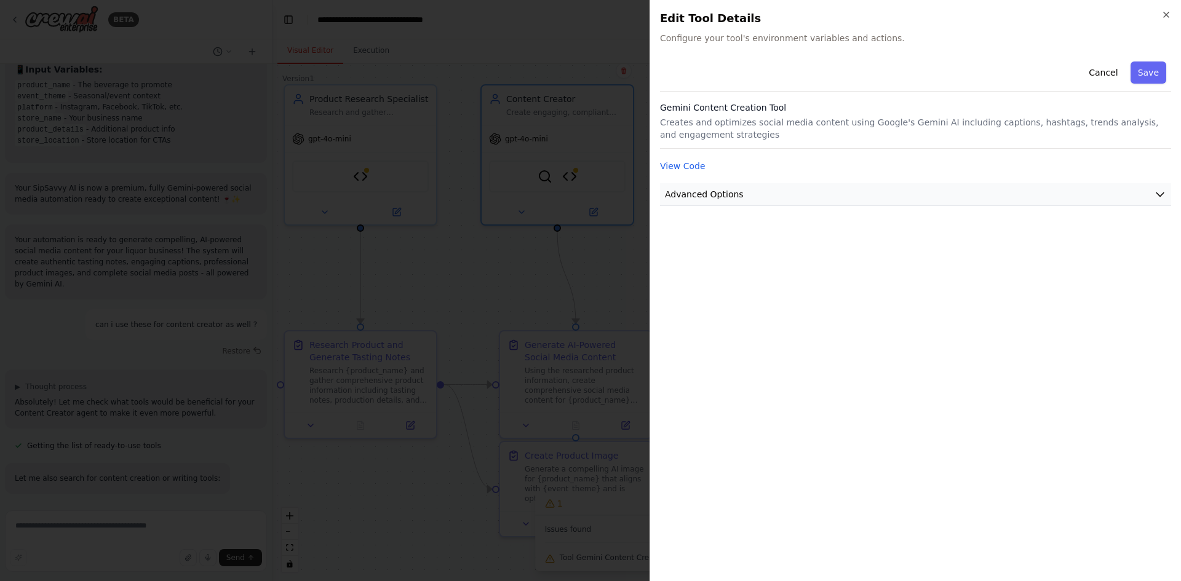
click at [929, 197] on button "Advanced Options" at bounding box center [915, 194] width 511 height 23
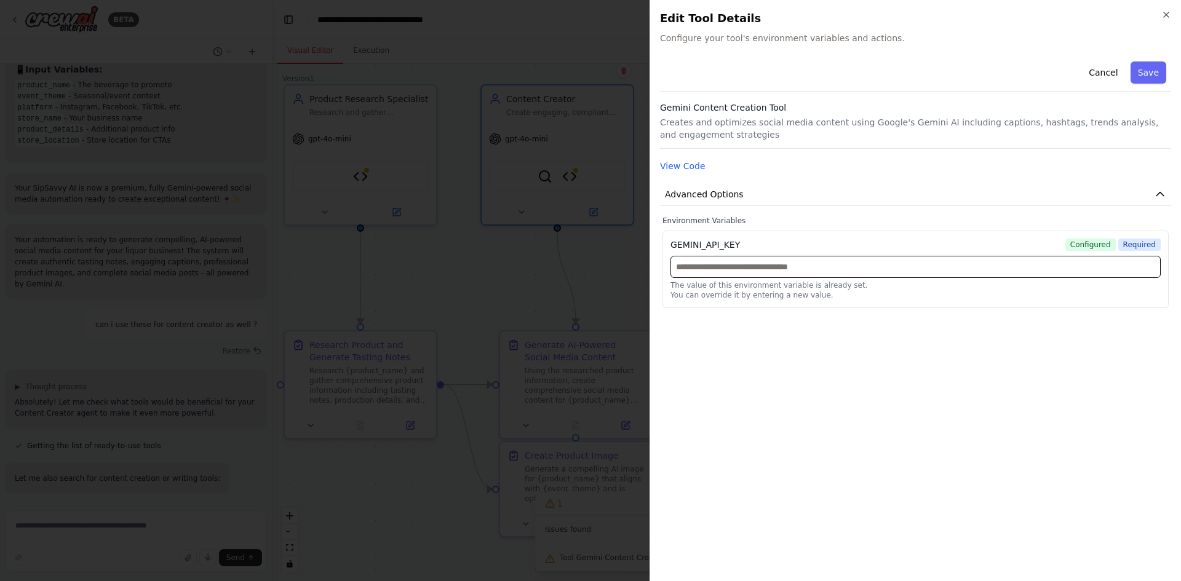
click at [808, 271] on input "text" at bounding box center [915, 267] width 490 height 22
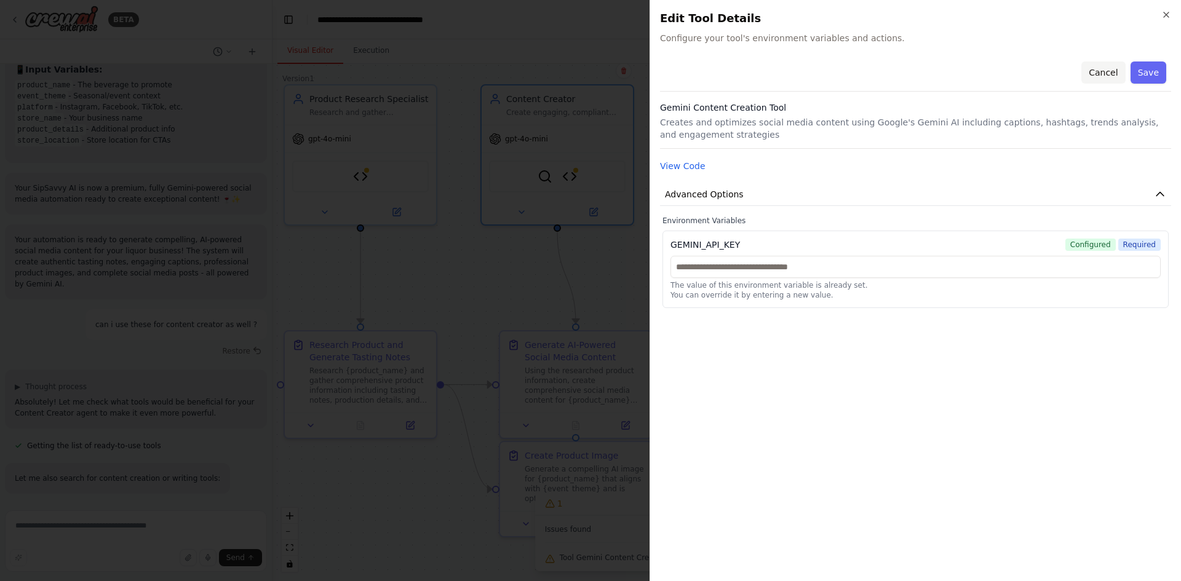
click at [1107, 73] on button "Cancel" at bounding box center [1103, 72] width 44 height 22
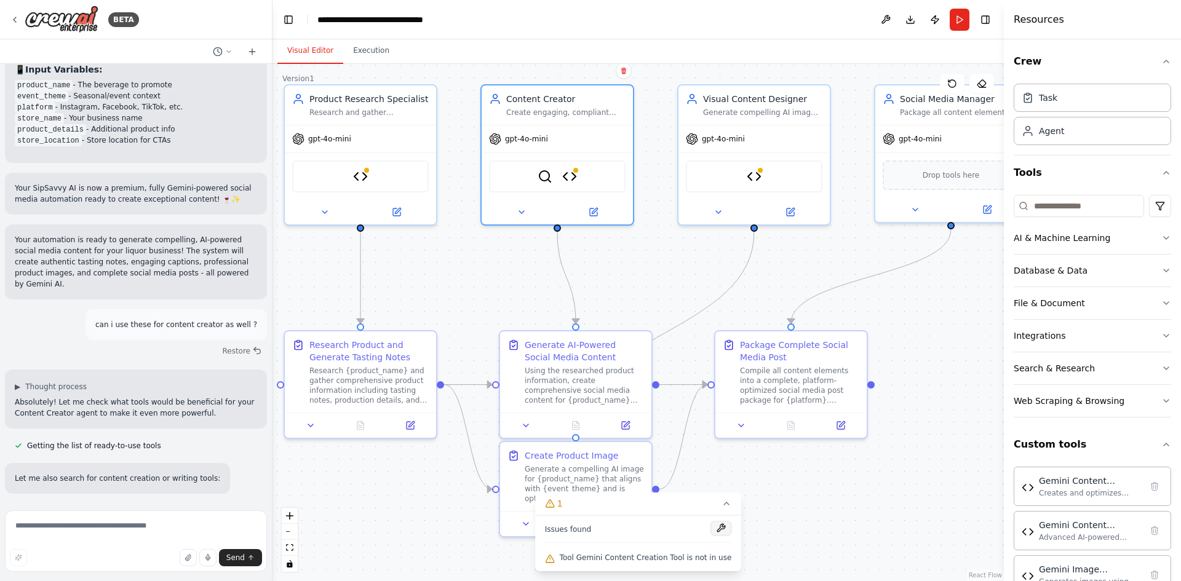
click at [710, 528] on button at bounding box center [720, 528] width 21 height 15
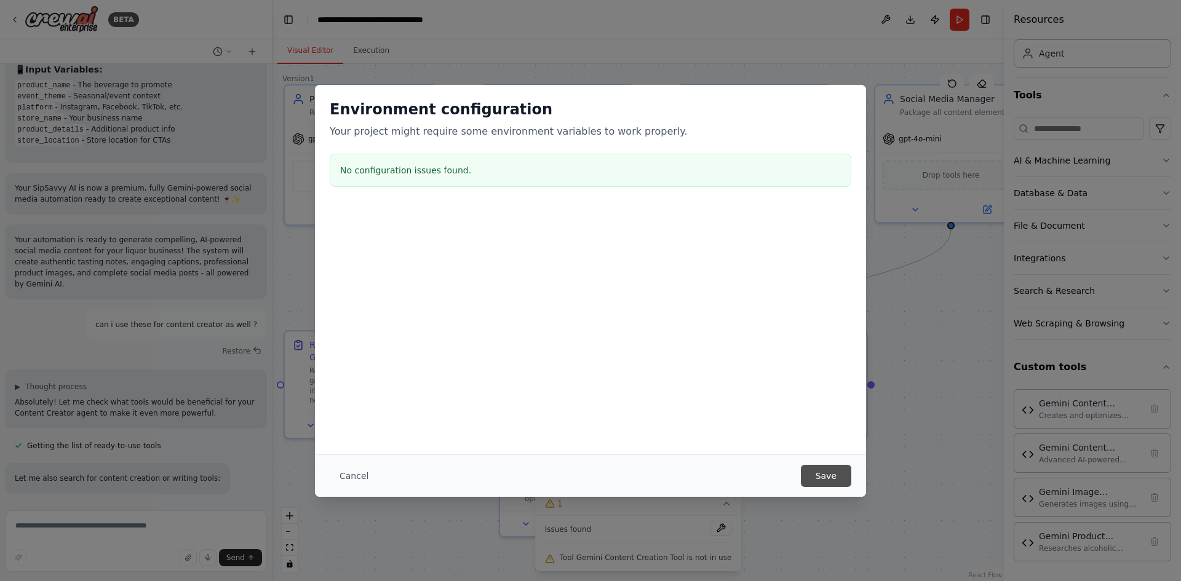
click at [816, 480] on button "Save" at bounding box center [826, 476] width 50 height 22
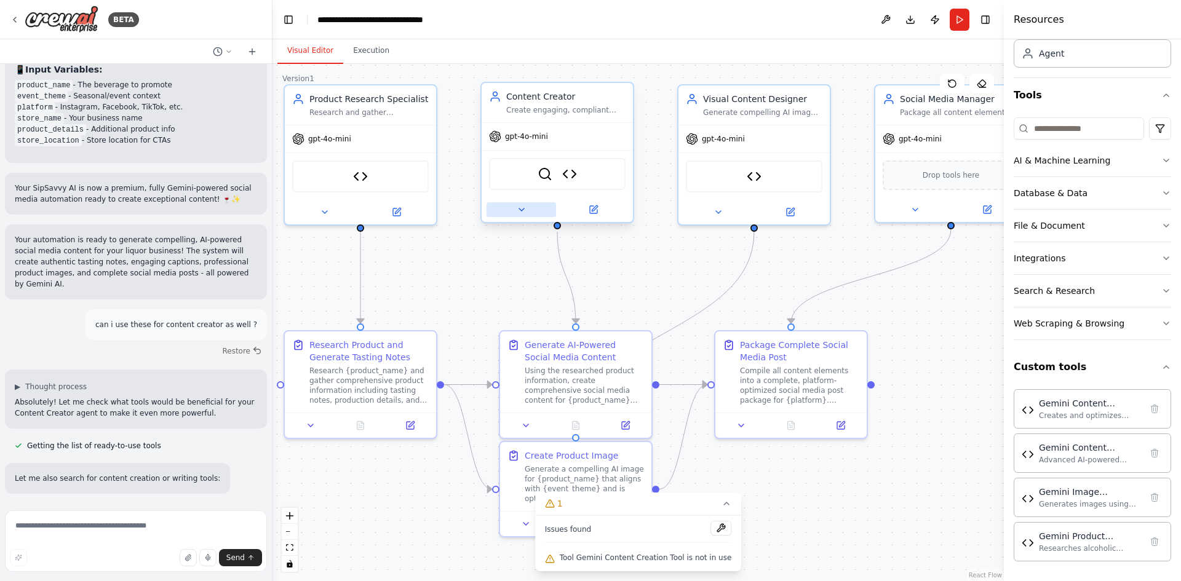
click at [525, 212] on icon at bounding box center [522, 210] width 10 height 10
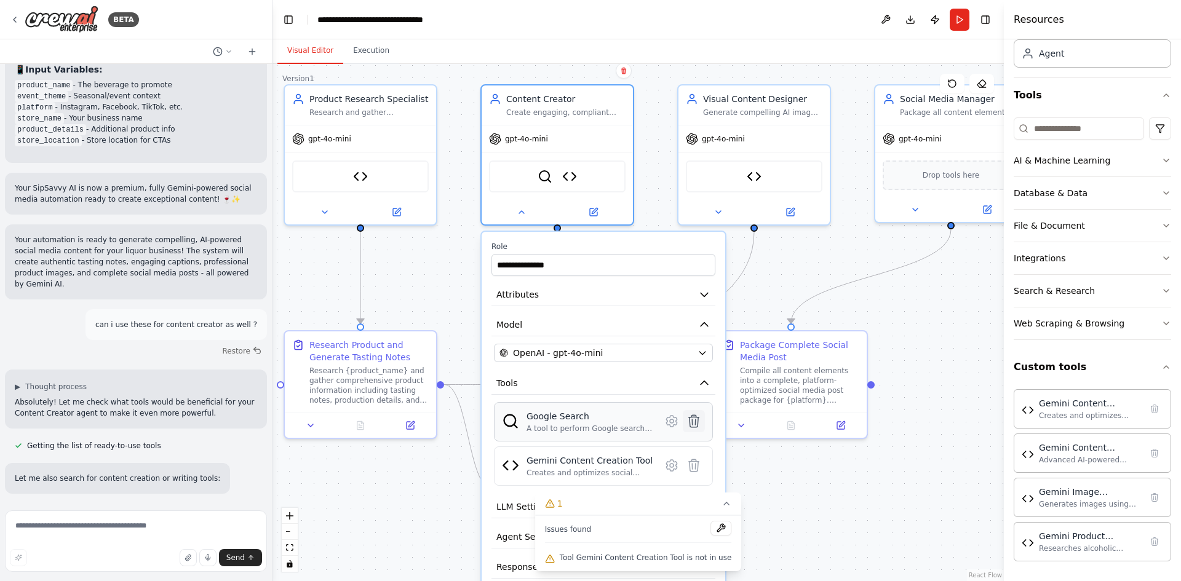
click at [699, 431] on button at bounding box center [694, 421] width 22 height 22
click at [694, 465] on icon at bounding box center [694, 465] width 10 height 12
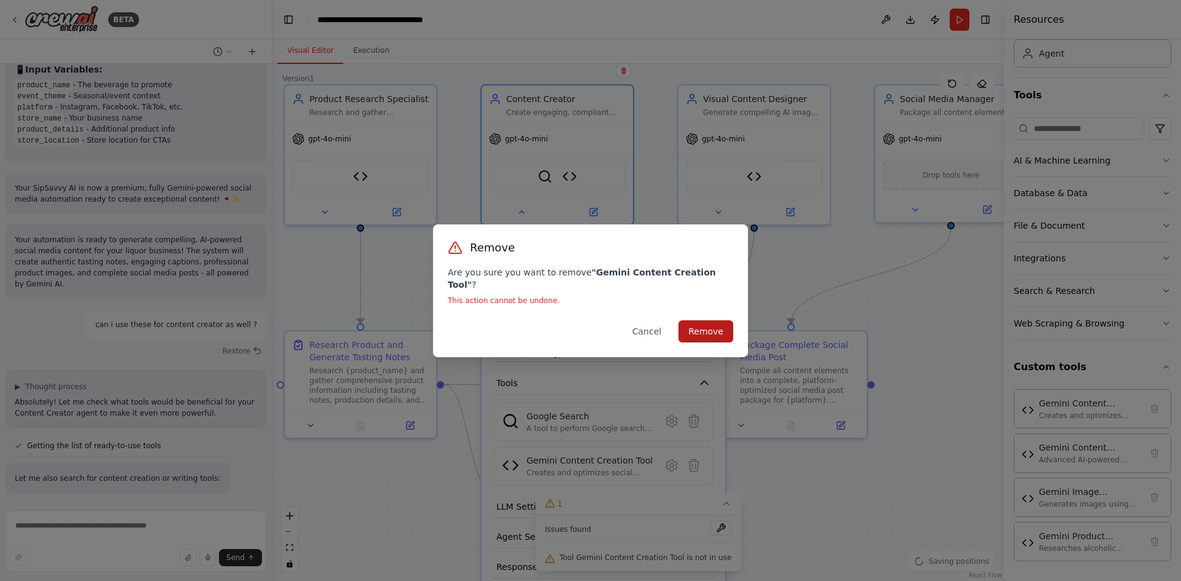
click at [706, 325] on button "Remove" at bounding box center [705, 331] width 55 height 22
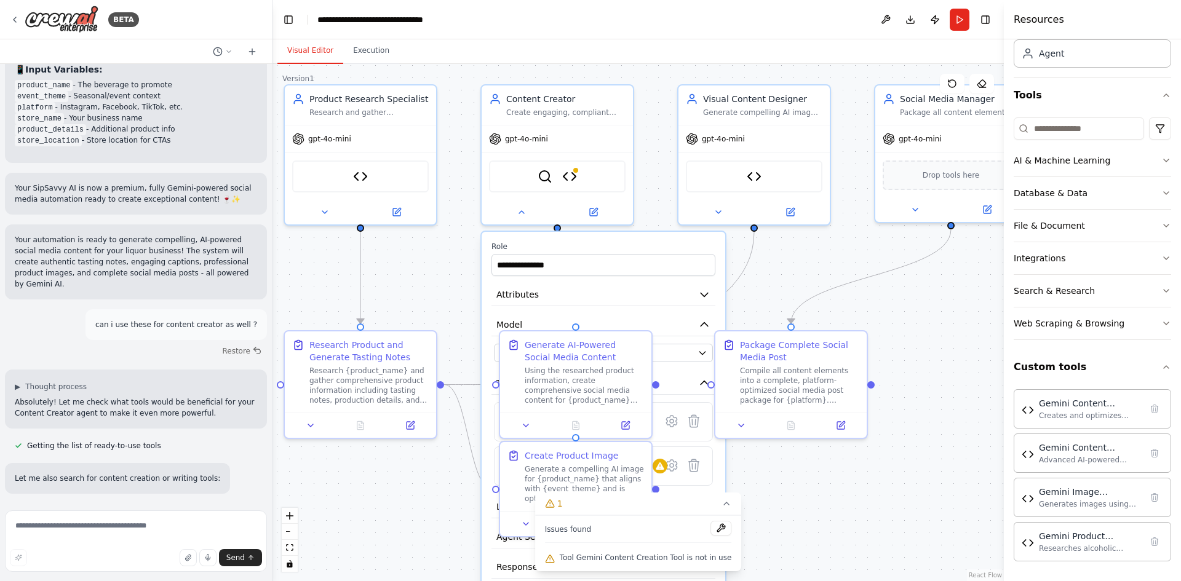
click at [858, 488] on div ".deletable-edge-delete-btn { width: 20px; height: 20px; border: 0px solid #ffff…" at bounding box center [637, 322] width 731 height 517
click at [521, 210] on icon at bounding box center [521, 209] width 5 height 2
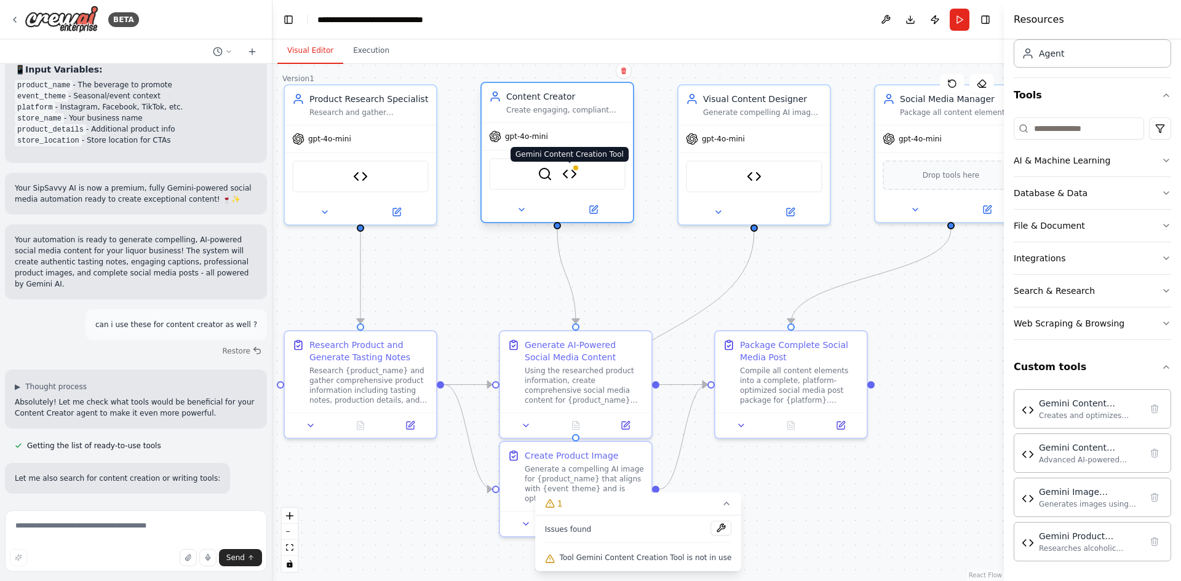
click at [573, 174] on img at bounding box center [569, 174] width 15 height 15
click at [520, 211] on icon at bounding box center [522, 210] width 10 height 10
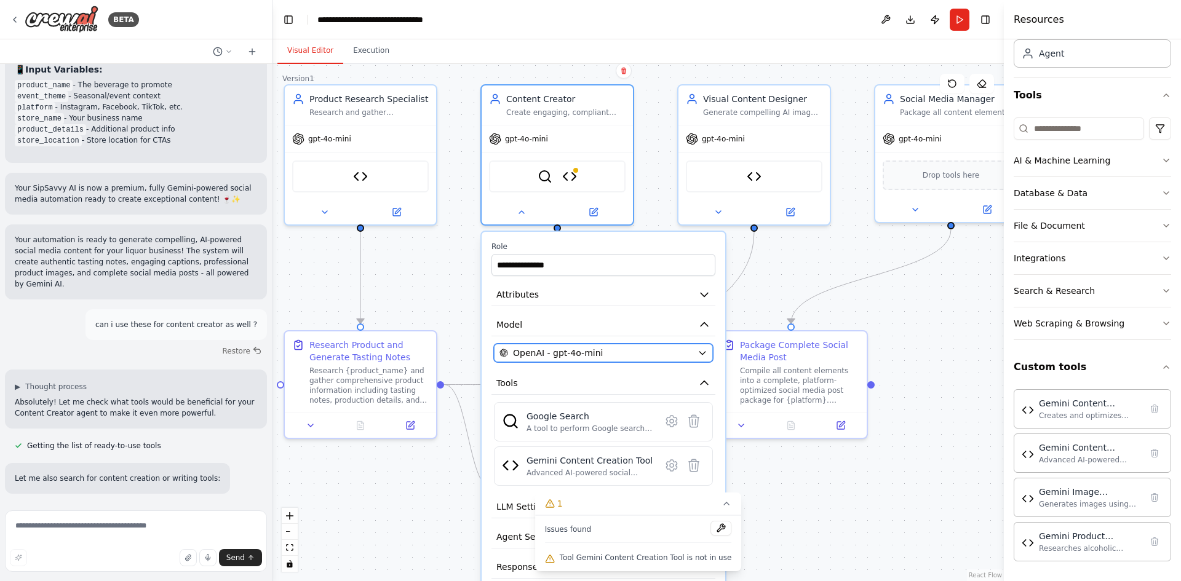
click at [671, 352] on div "OpenAI - gpt-4o-mini" at bounding box center [595, 353] width 193 height 12
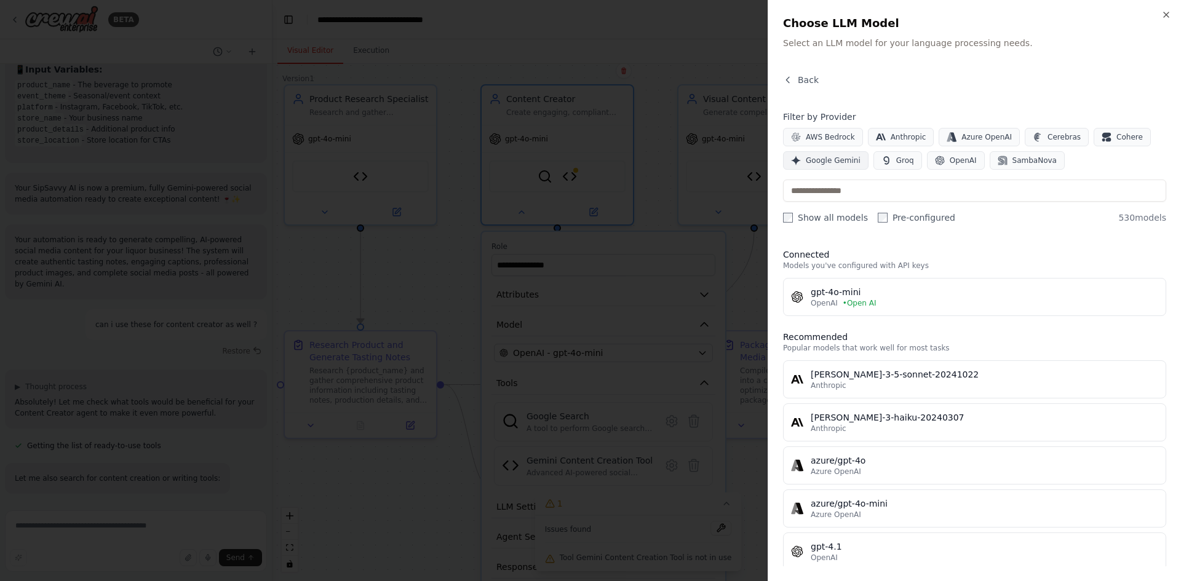
click at [831, 163] on span "Google Gemini" at bounding box center [833, 161] width 55 height 10
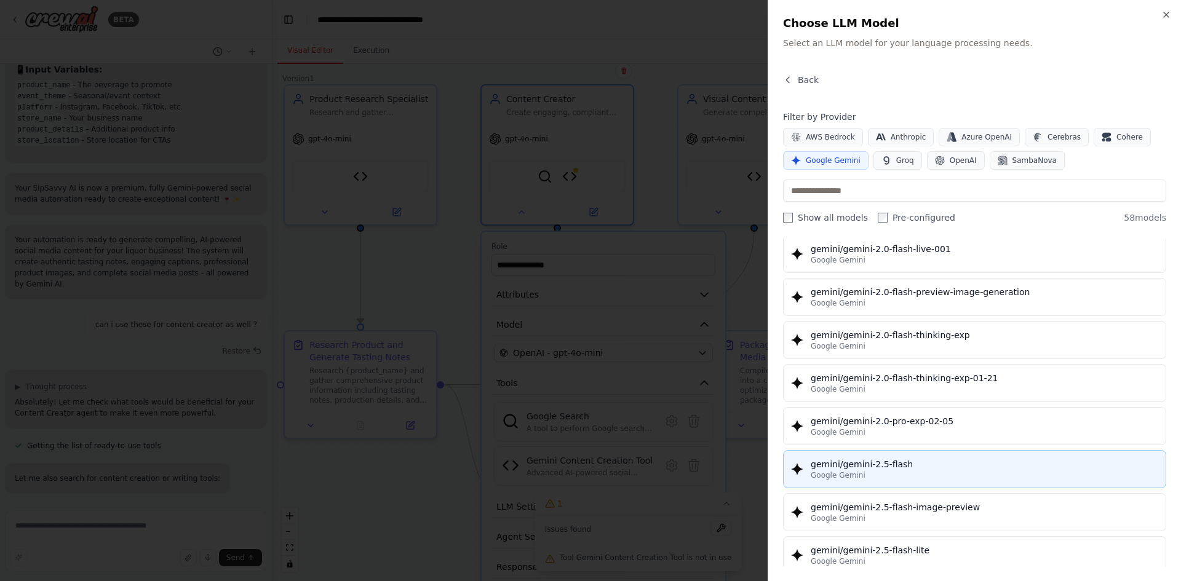
scroll to position [1045, 0]
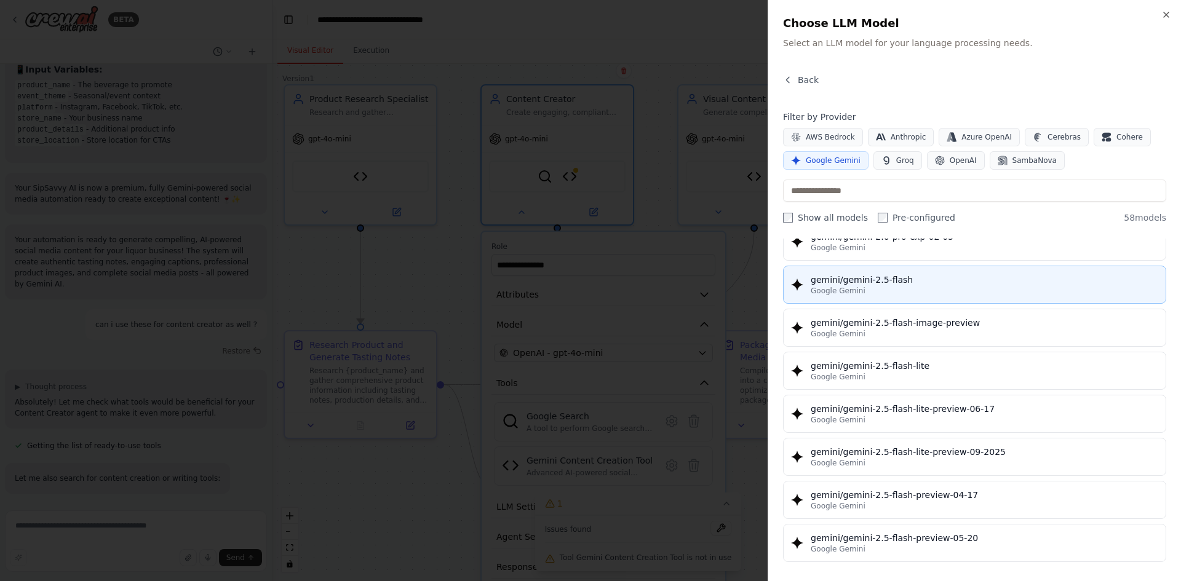
click at [916, 283] on div "gemini/gemini-2.5-flash" at bounding box center [983, 280] width 347 height 12
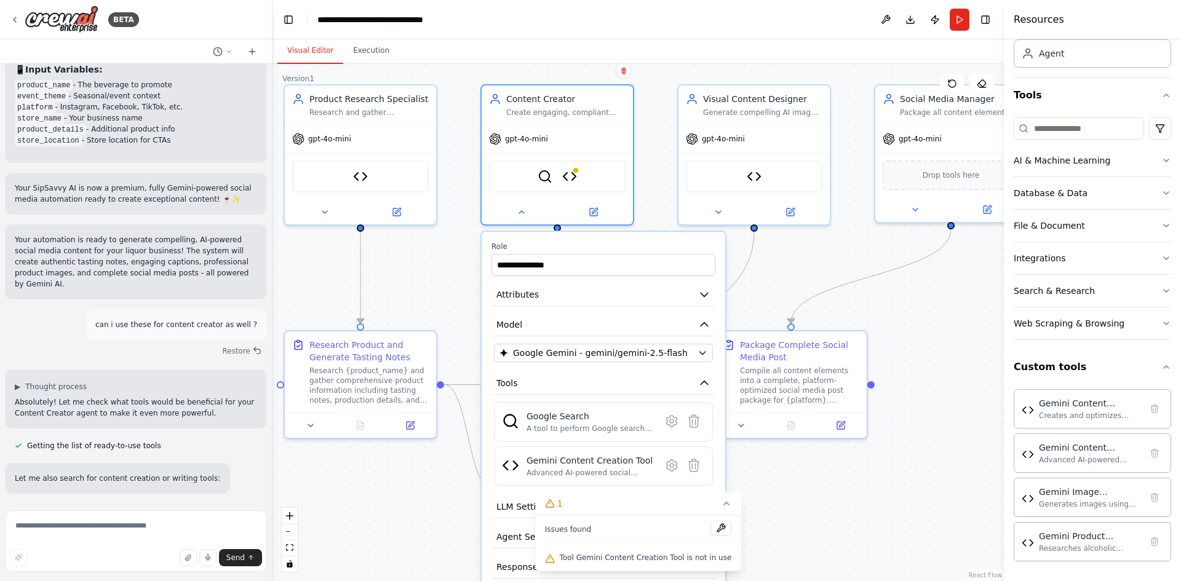
click at [949, 313] on div ".deletable-edge-delete-btn { width: 20px; height: 20px; border: 0px solid #ffff…" at bounding box center [637, 322] width 731 height 517
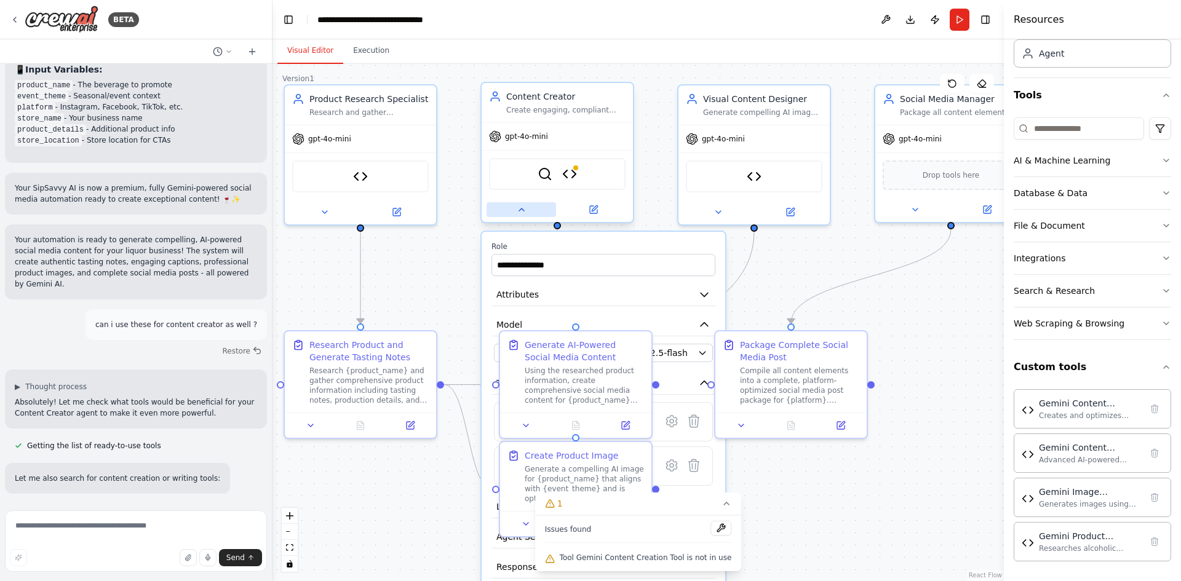
click at [521, 211] on icon at bounding box center [521, 209] width 5 height 2
click at [526, 141] on div "gpt-4o-mini" at bounding box center [518, 136] width 59 height 12
click at [523, 215] on button at bounding box center [520, 209] width 69 height 15
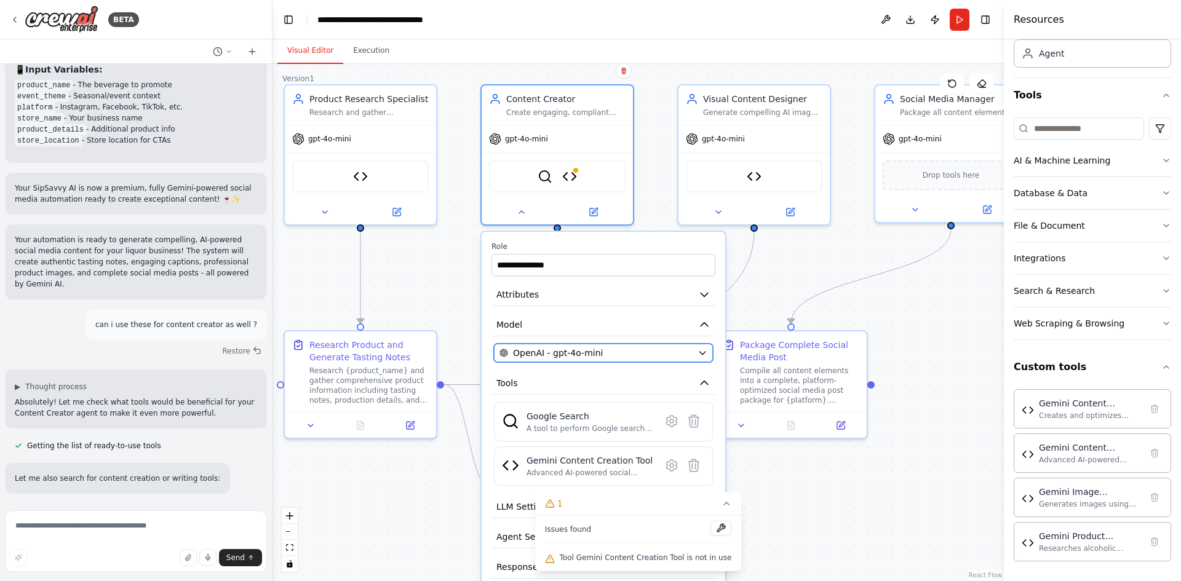
click at [590, 355] on span "OpenAI - gpt-4o-mini" at bounding box center [558, 353] width 90 height 12
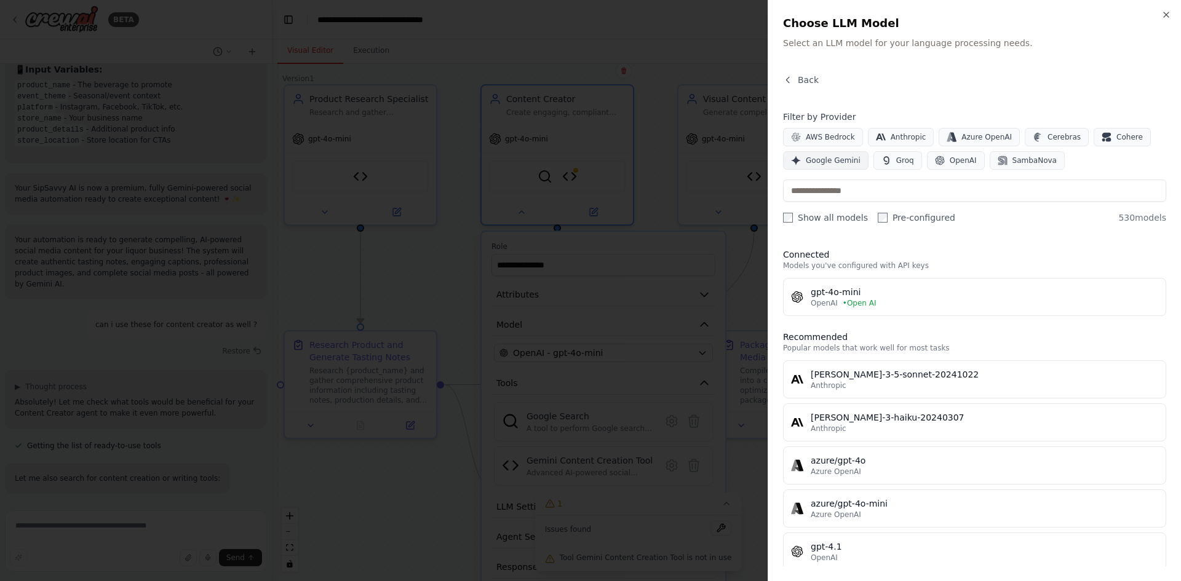
click at [818, 158] on span "Google Gemini" at bounding box center [833, 161] width 55 height 10
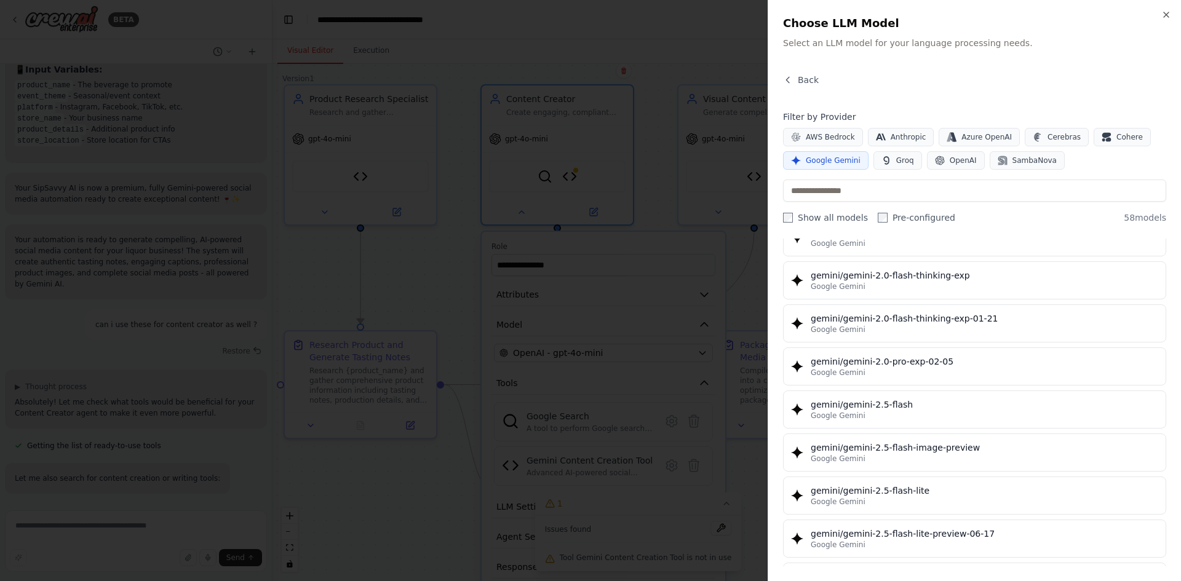
scroll to position [922, 0]
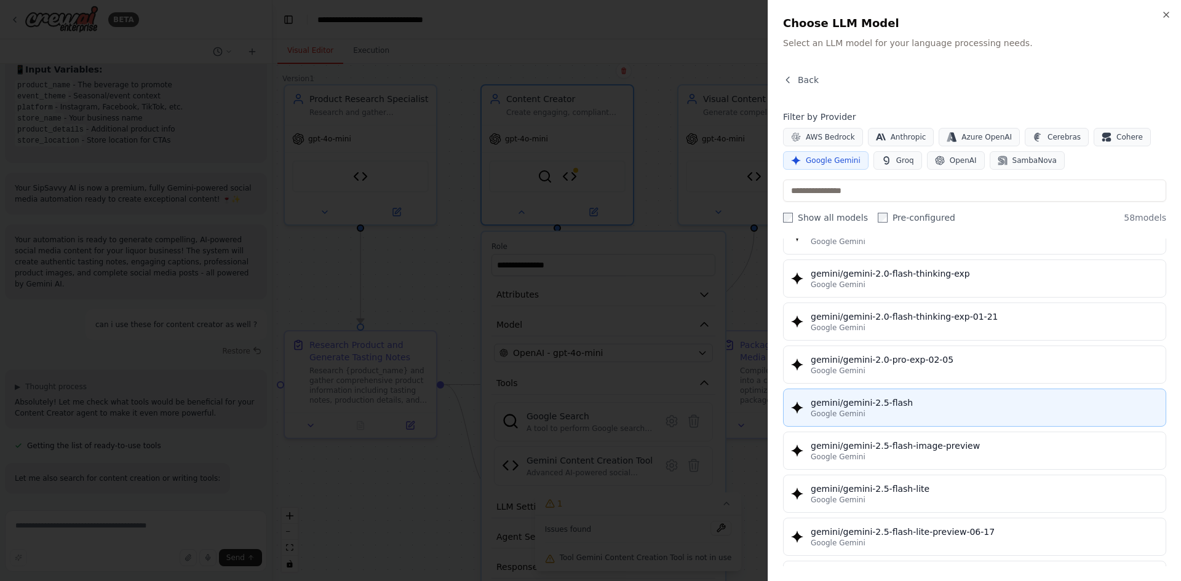
click at [918, 410] on div "Google Gemini" at bounding box center [983, 414] width 347 height 10
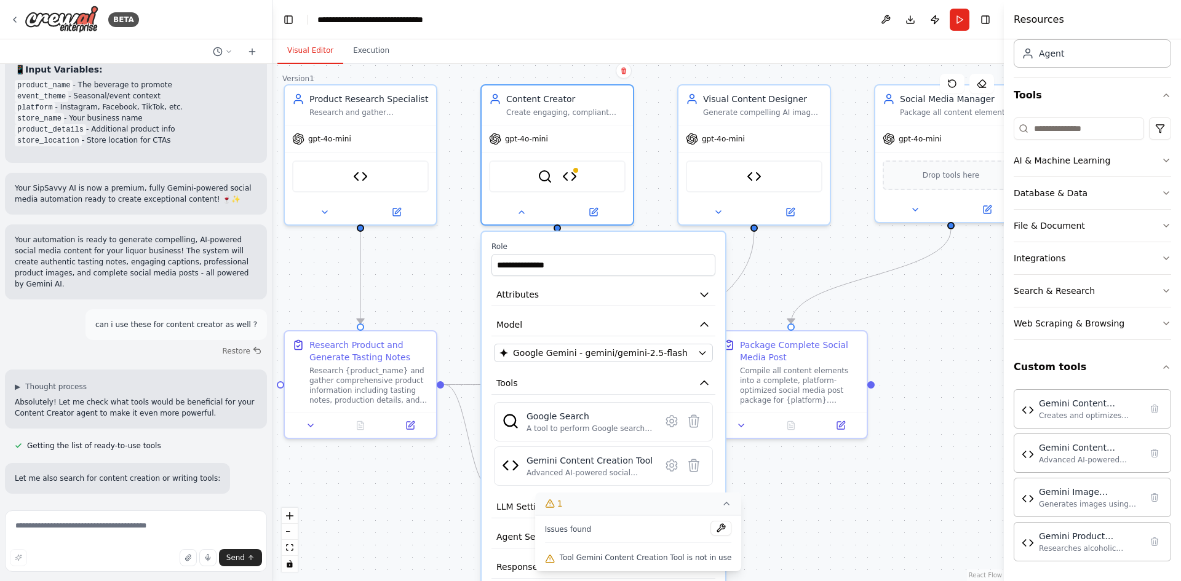
click at [721, 506] on icon at bounding box center [726, 504] width 10 height 10
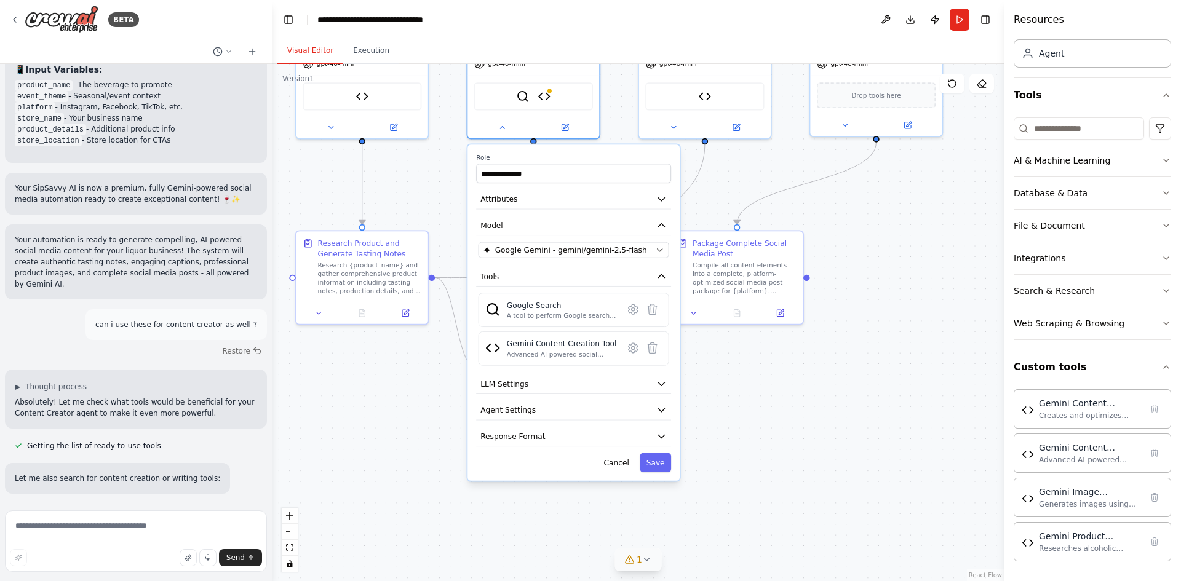
drag, startPoint x: 886, startPoint y: 532, endPoint x: 847, endPoint y: 401, distance: 136.6
click at [847, 401] on div ".deletable-edge-delete-btn { width: 20px; height: 20px; border: 0px solid #ffff…" at bounding box center [637, 322] width 731 height 517
click at [657, 390] on button "LLM Settings" at bounding box center [577, 388] width 195 height 20
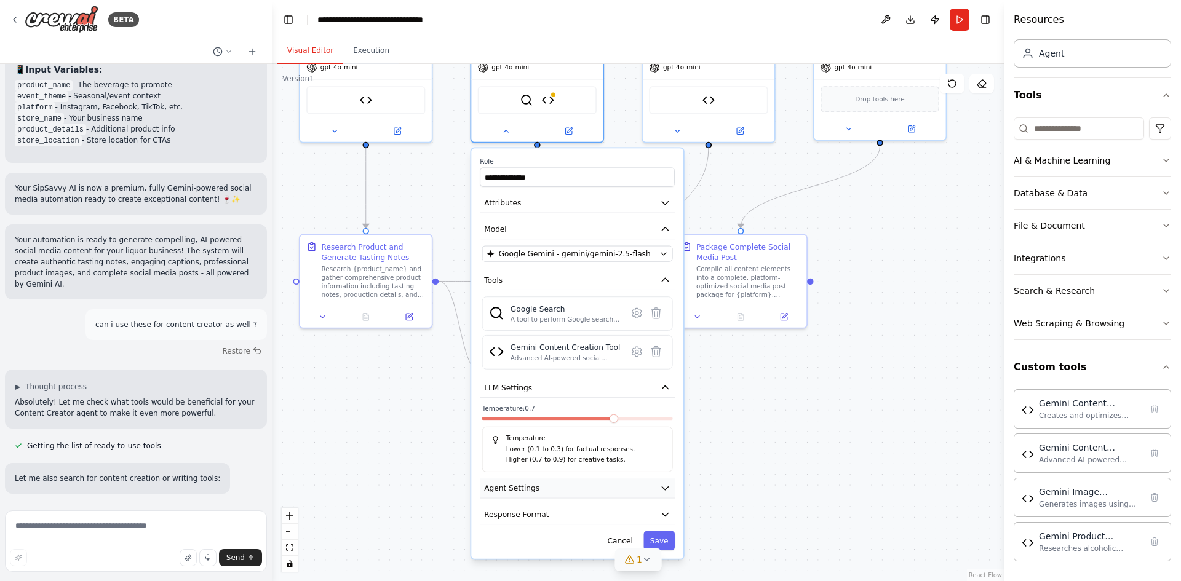
click at [649, 486] on button "Agent Settings" at bounding box center [577, 488] width 195 height 20
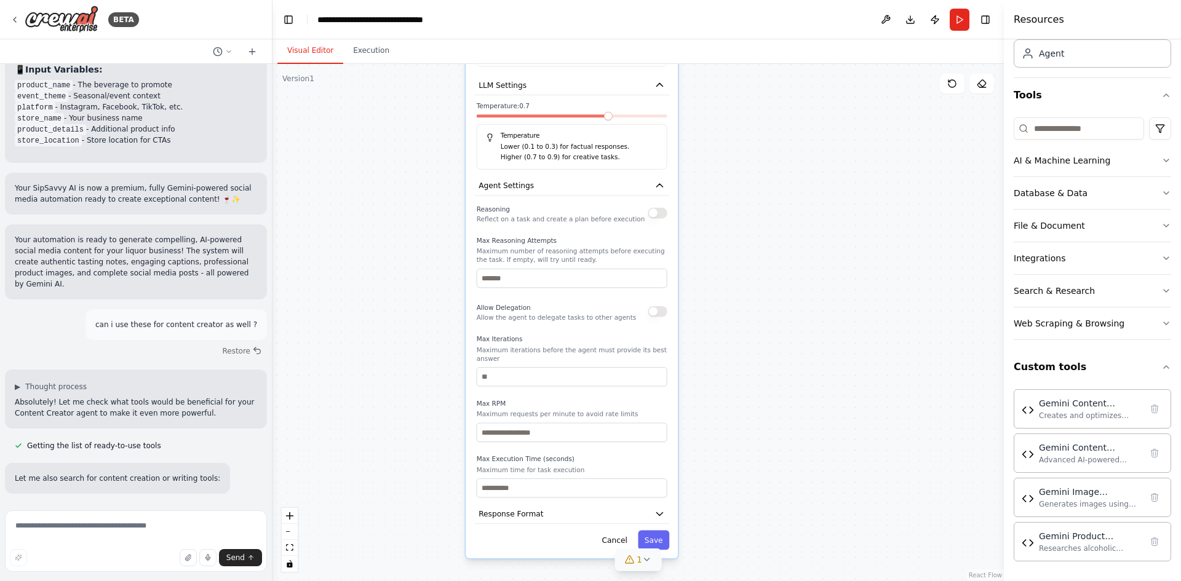
drag, startPoint x: 808, startPoint y: 516, endPoint x: 803, endPoint y: 218, distance: 298.3
click at [803, 218] on div ".deletable-edge-delete-btn { width: 20px; height: 20px; border: 0px solid #ffff…" at bounding box center [637, 322] width 731 height 517
click at [651, 536] on button "Save" at bounding box center [653, 540] width 31 height 19
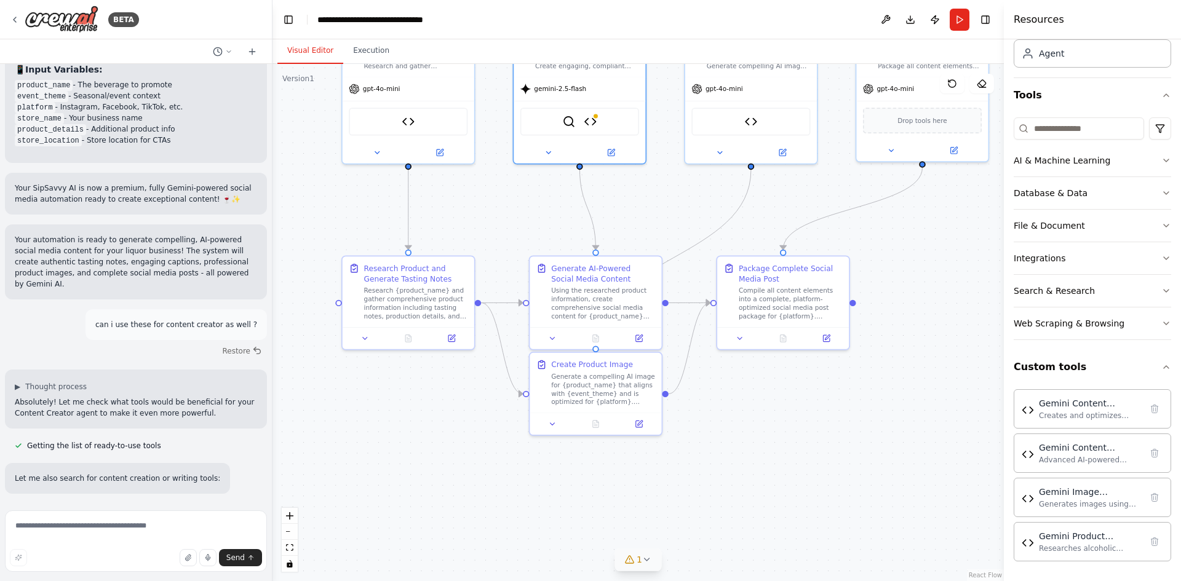
drag, startPoint x: 791, startPoint y: 286, endPoint x: 841, endPoint y: 609, distance: 326.6
click at [841, 580] on html "BETA Hello! I'm the CrewAI assistant. What kind of automation do you want to bu…" at bounding box center [590, 290] width 1181 height 581
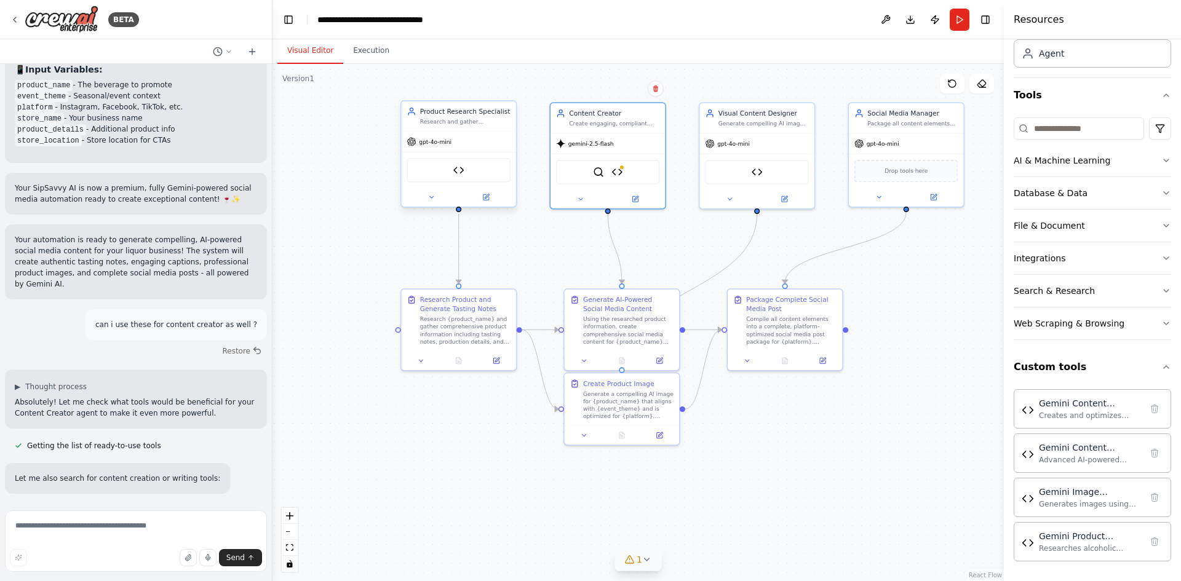
click at [450, 148] on div "gpt-4o-mini" at bounding box center [458, 142] width 114 height 20
click at [434, 201] on button at bounding box center [431, 197] width 53 height 11
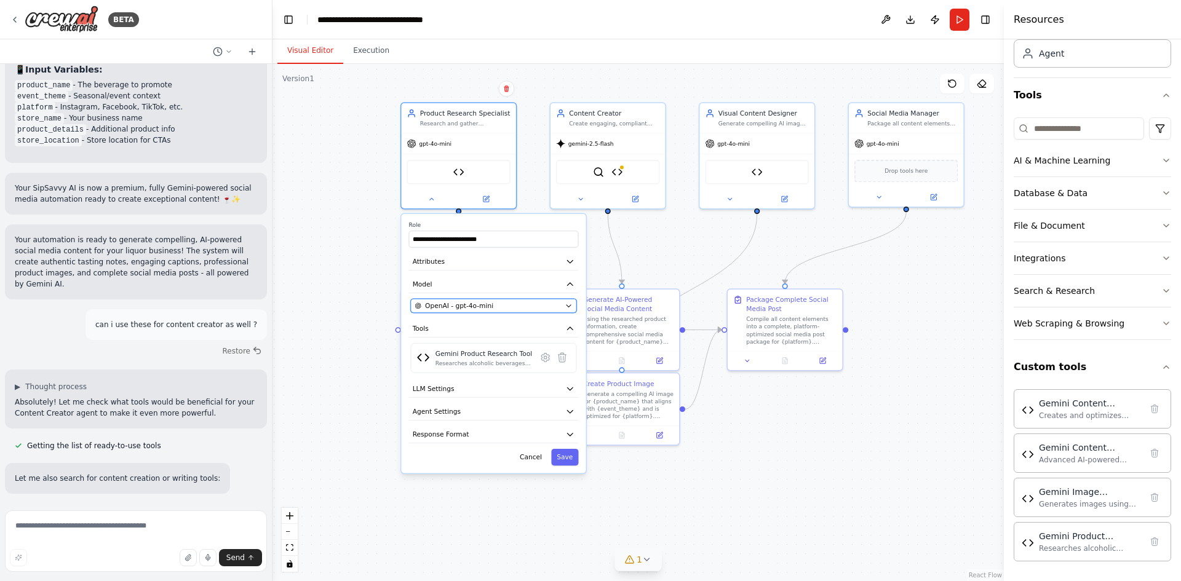
click at [523, 305] on div "OpenAI - gpt-4o-mini" at bounding box center [487, 305] width 146 height 9
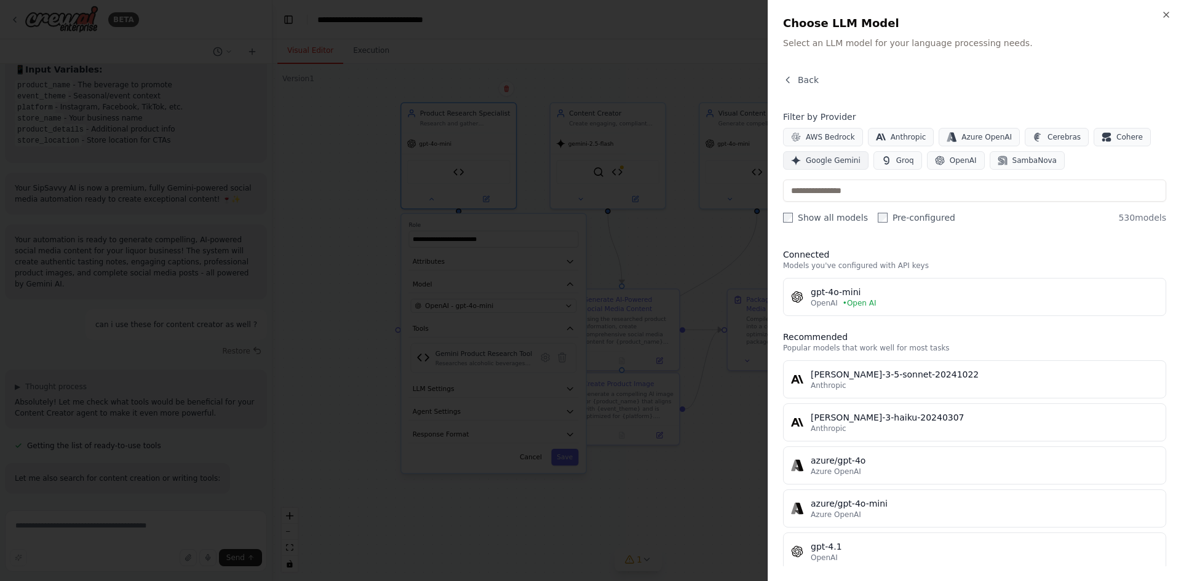
click at [839, 163] on span "Google Gemini" at bounding box center [833, 161] width 55 height 10
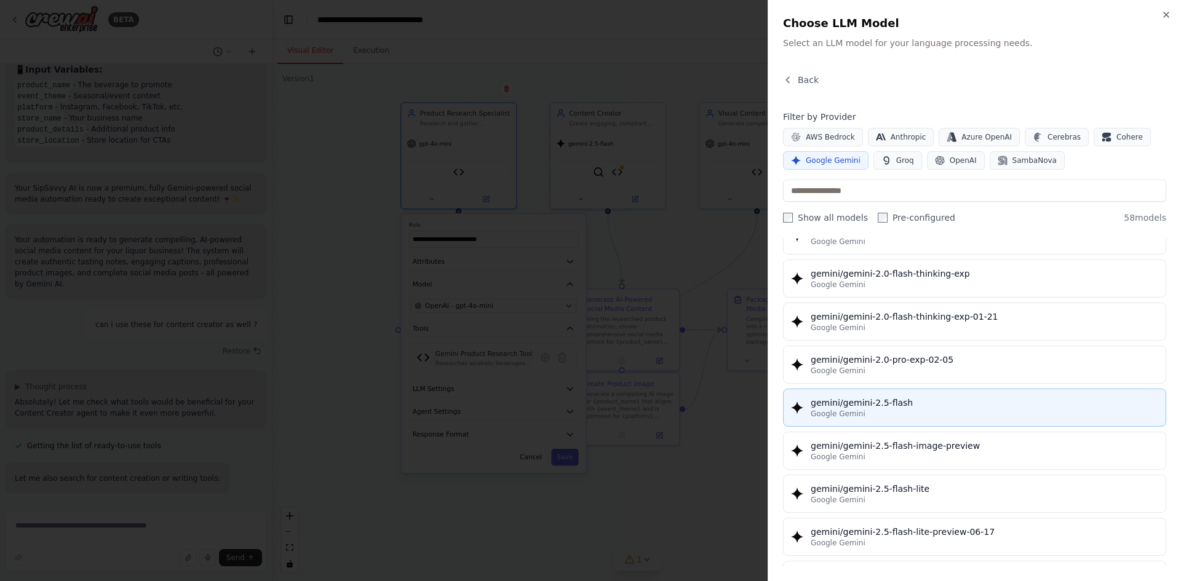
click at [917, 412] on div "Google Gemini" at bounding box center [983, 414] width 347 height 10
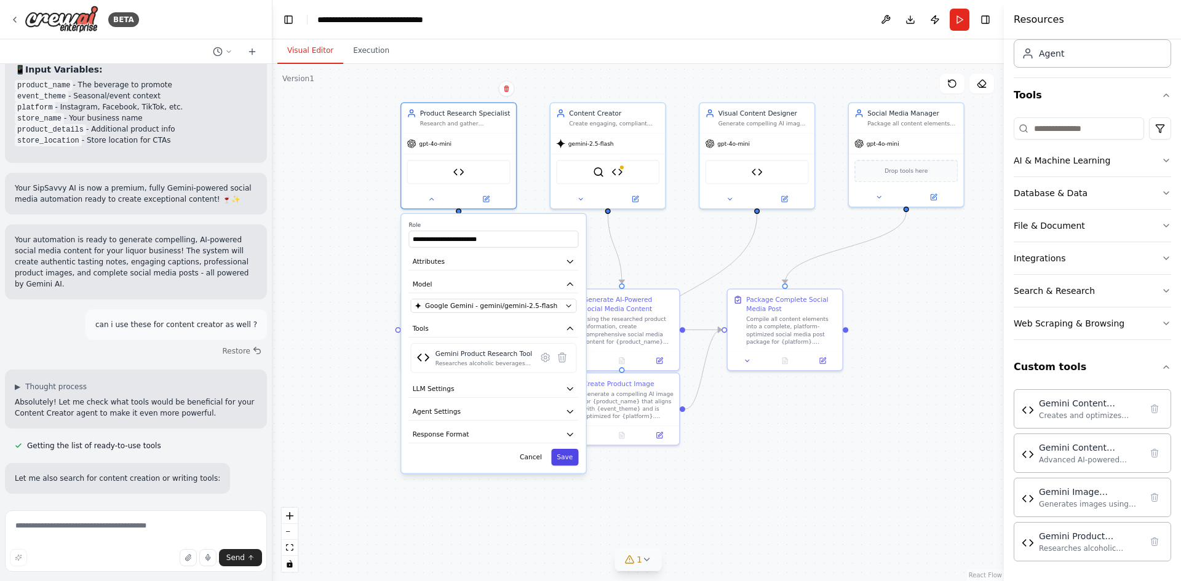
click at [569, 453] on button "Save" at bounding box center [564, 457] width 27 height 17
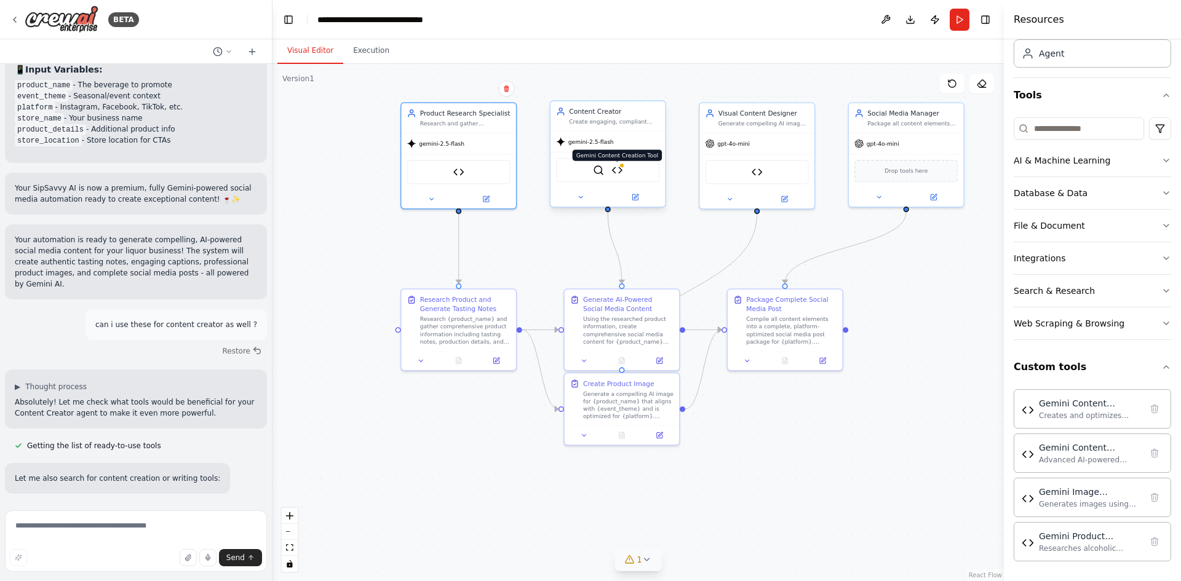
click at [617, 166] on img at bounding box center [616, 170] width 11 height 11
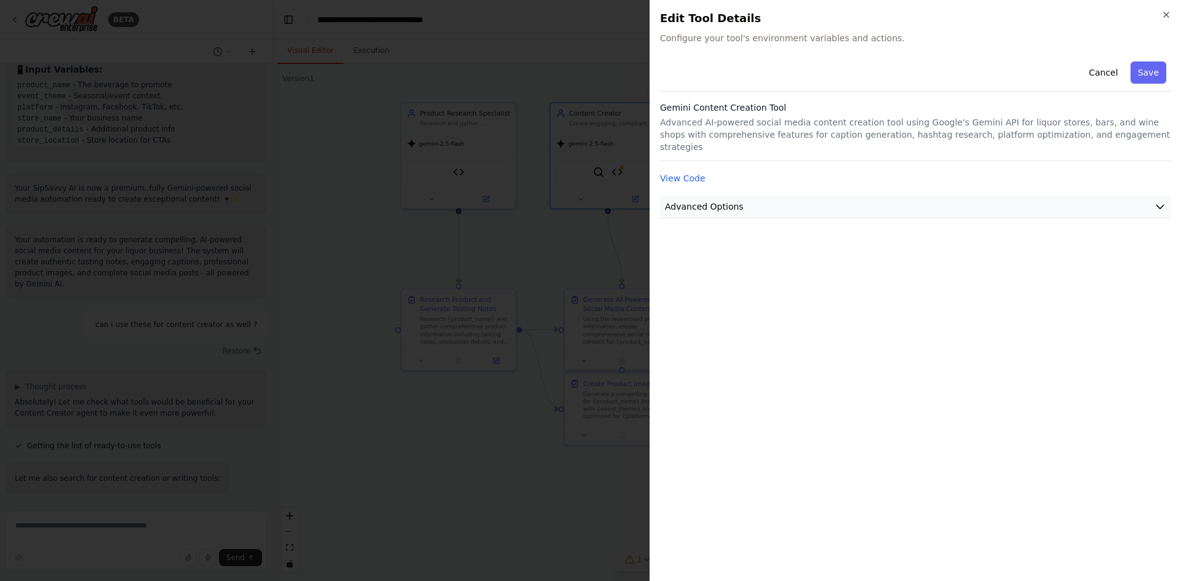
click at [791, 196] on button "Advanced Options" at bounding box center [915, 207] width 511 height 23
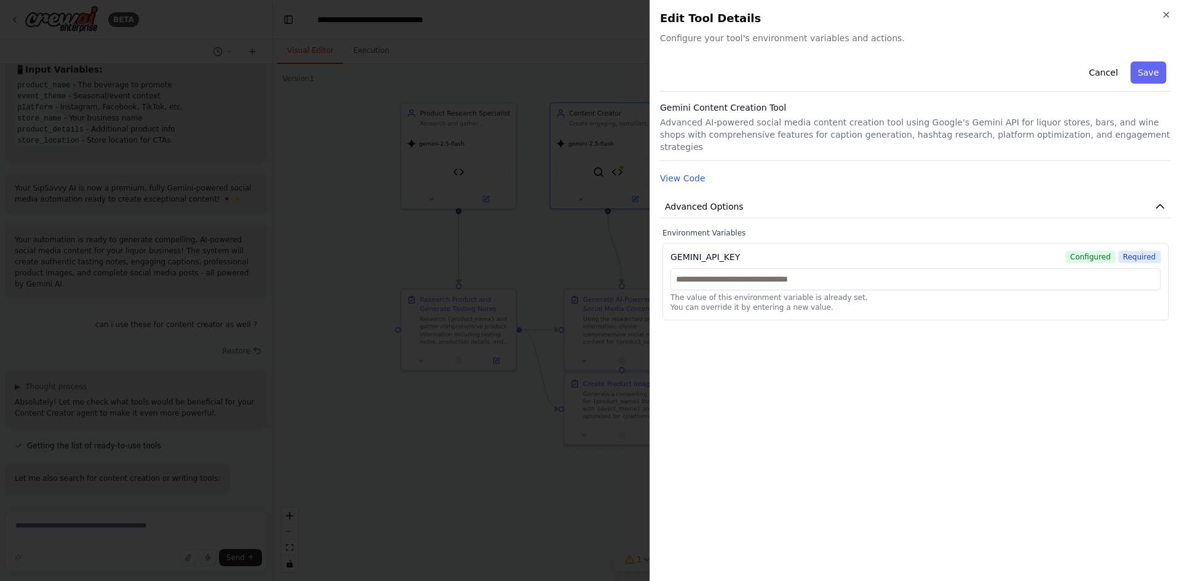
click at [1147, 73] on button "Save" at bounding box center [1148, 72] width 36 height 22
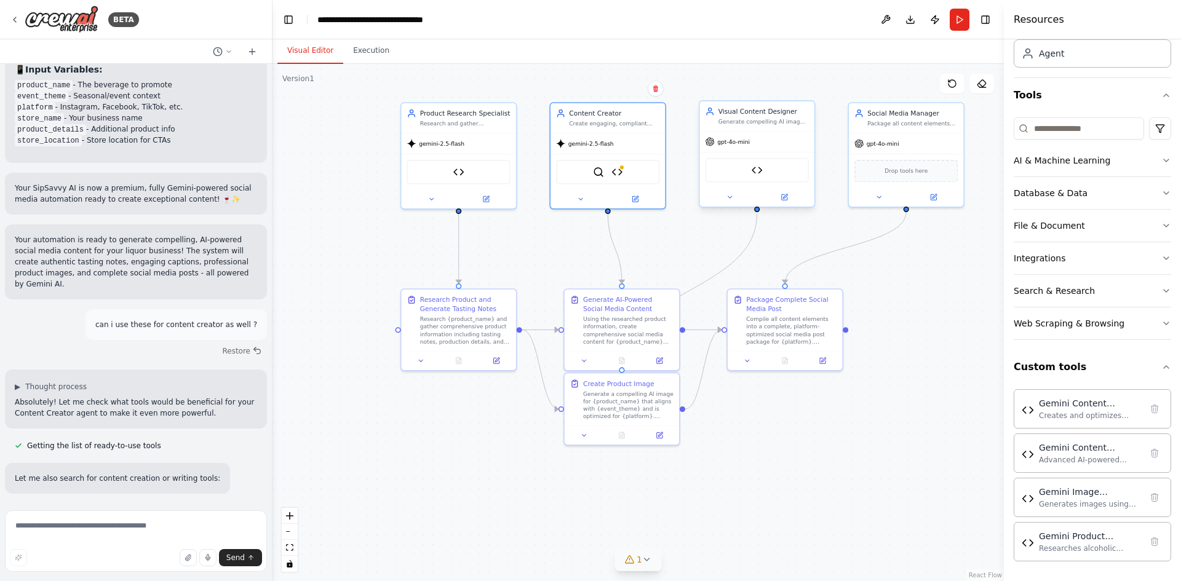
click at [744, 147] on div "gpt-4o-mini" at bounding box center [756, 142] width 114 height 20
click at [734, 198] on button at bounding box center [729, 197] width 53 height 11
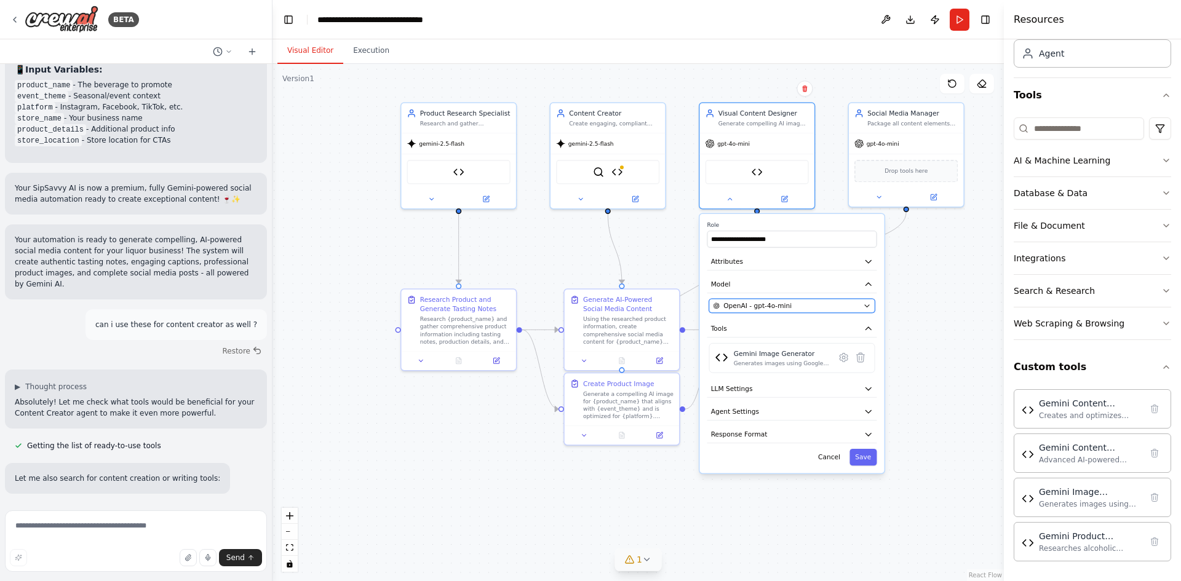
click at [828, 311] on button "OpenAI - gpt-4o-mini" at bounding box center [792, 306] width 166 height 14
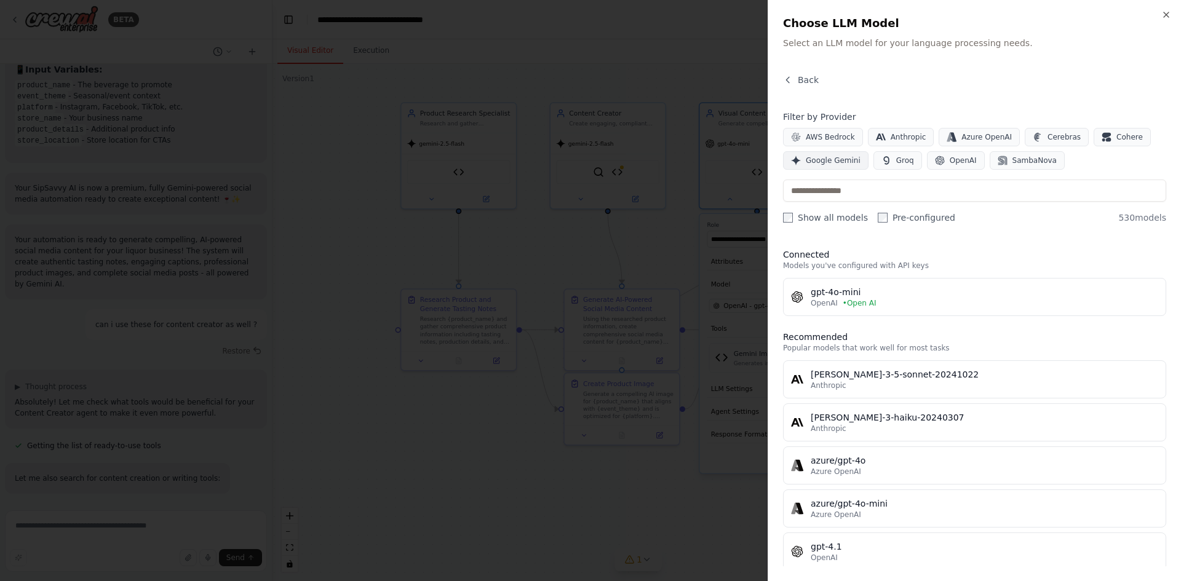
click at [842, 163] on span "Google Gemini" at bounding box center [833, 161] width 55 height 10
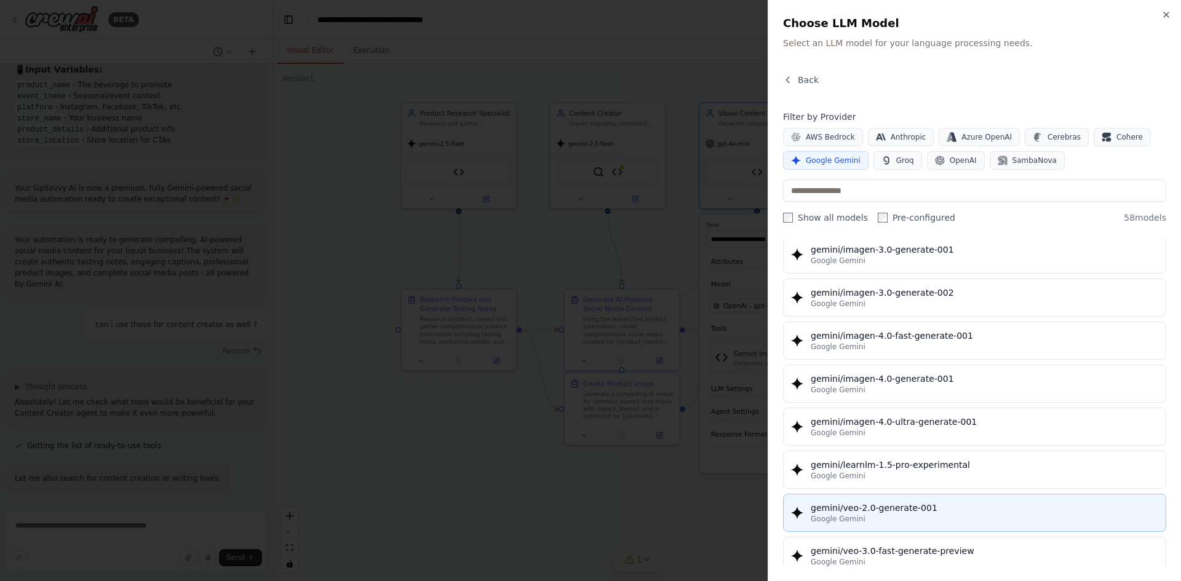
scroll to position [2090, 0]
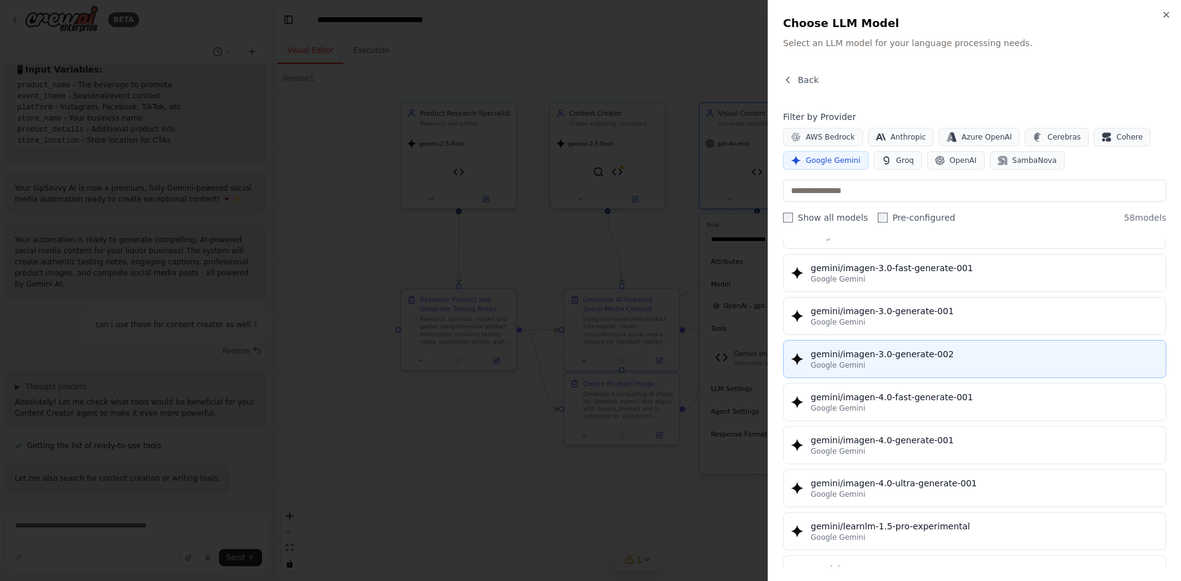
click at [948, 358] on div "gemini/imagen-3.0-generate-002" at bounding box center [983, 354] width 347 height 12
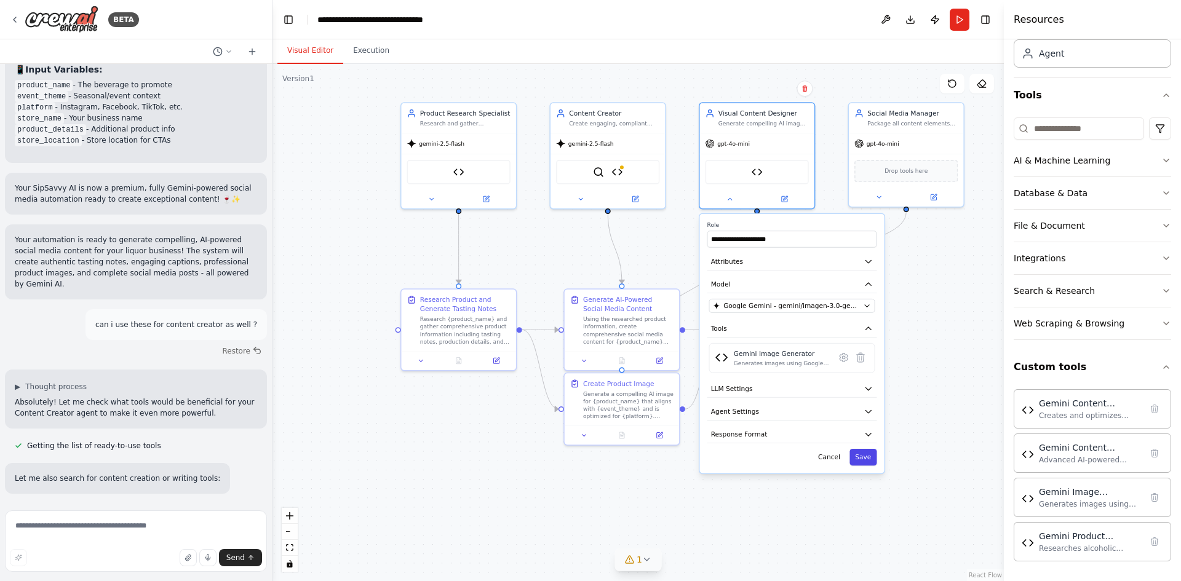
click at [870, 461] on button "Save" at bounding box center [862, 457] width 27 height 17
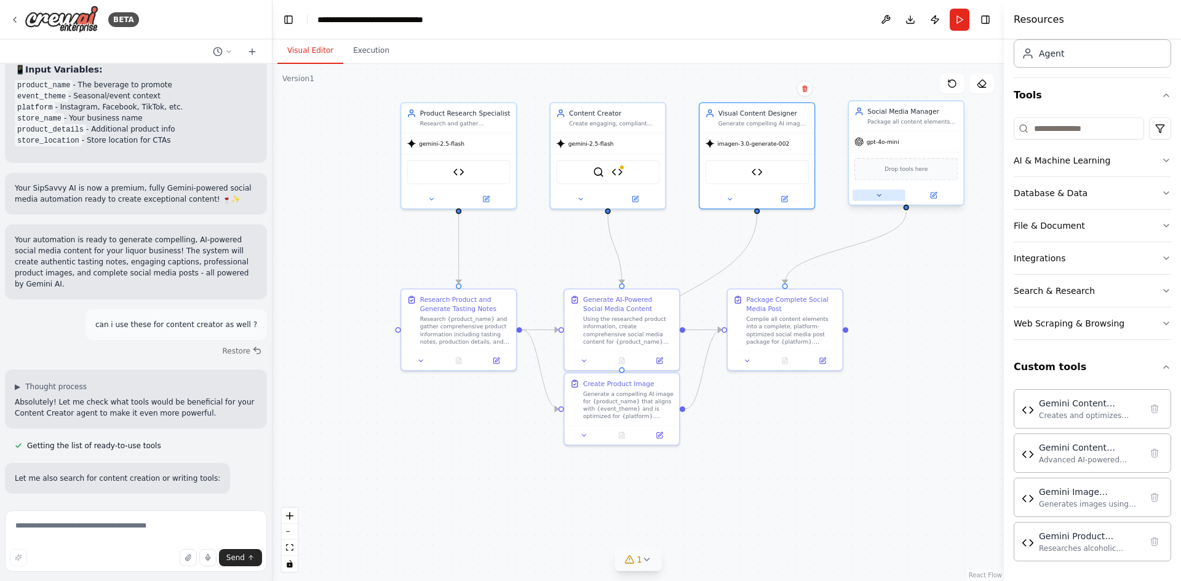
click at [876, 199] on icon at bounding box center [878, 195] width 7 height 7
click at [879, 196] on icon at bounding box center [878, 195] width 7 height 7
click at [890, 301] on span "OpenAI - gpt-4o-mini" at bounding box center [907, 303] width 68 height 9
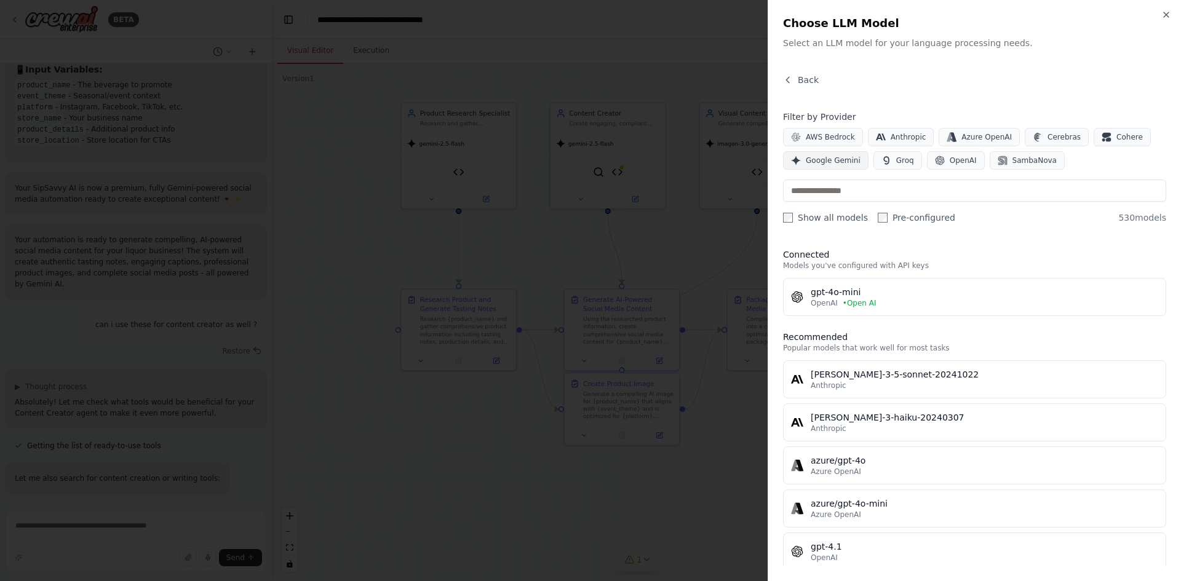
click at [831, 161] on span "Google Gemini" at bounding box center [833, 161] width 55 height 10
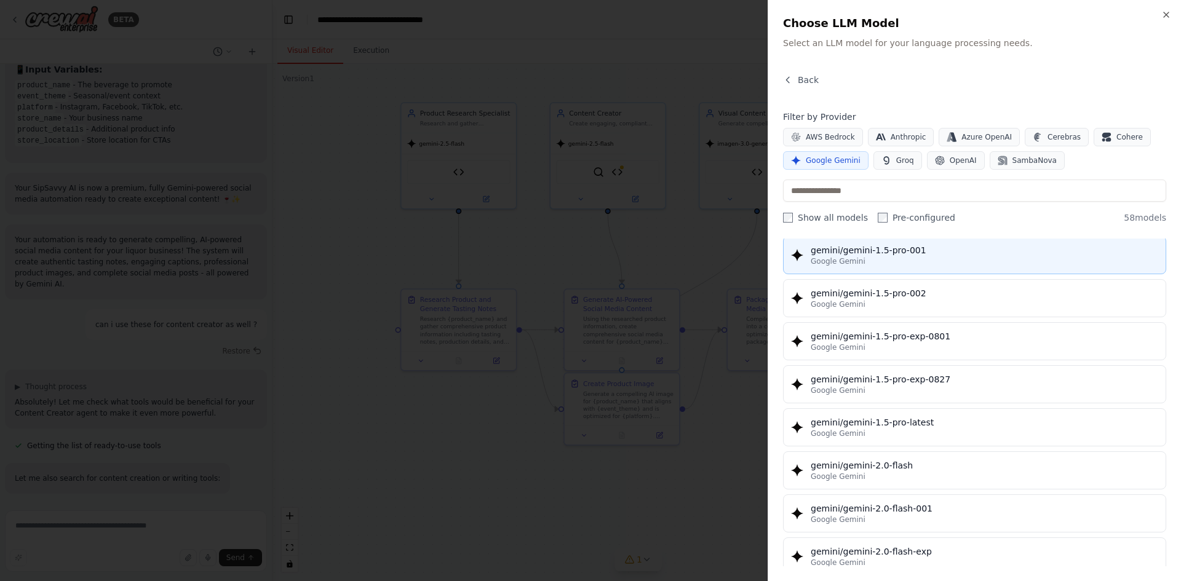
scroll to position [430, 0]
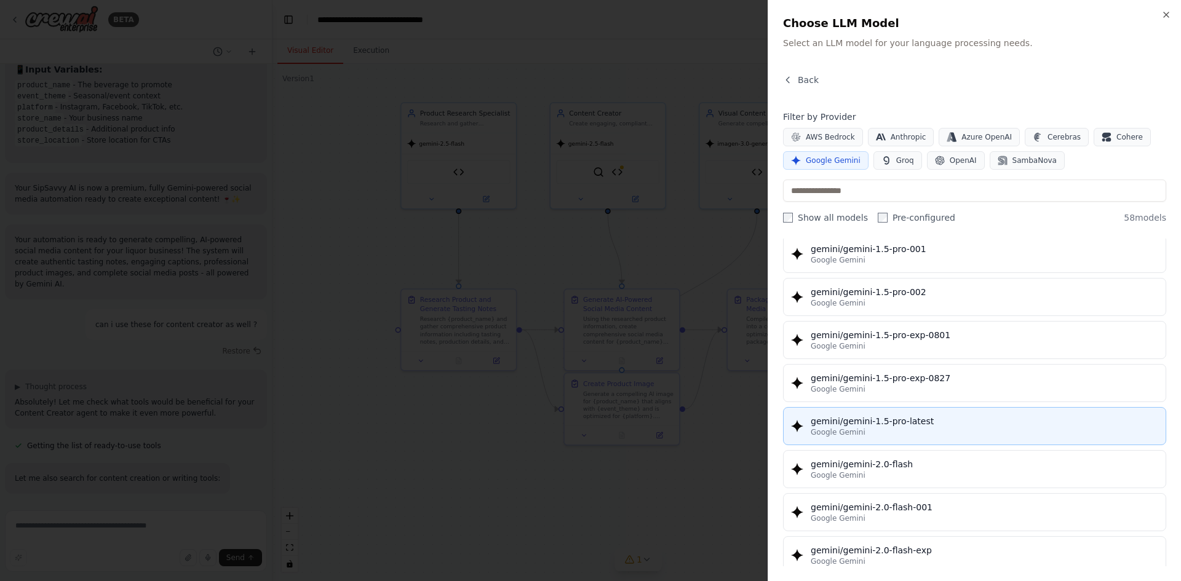
click at [966, 427] on div "gemini/gemini-1.5-pro-latest" at bounding box center [983, 421] width 347 height 12
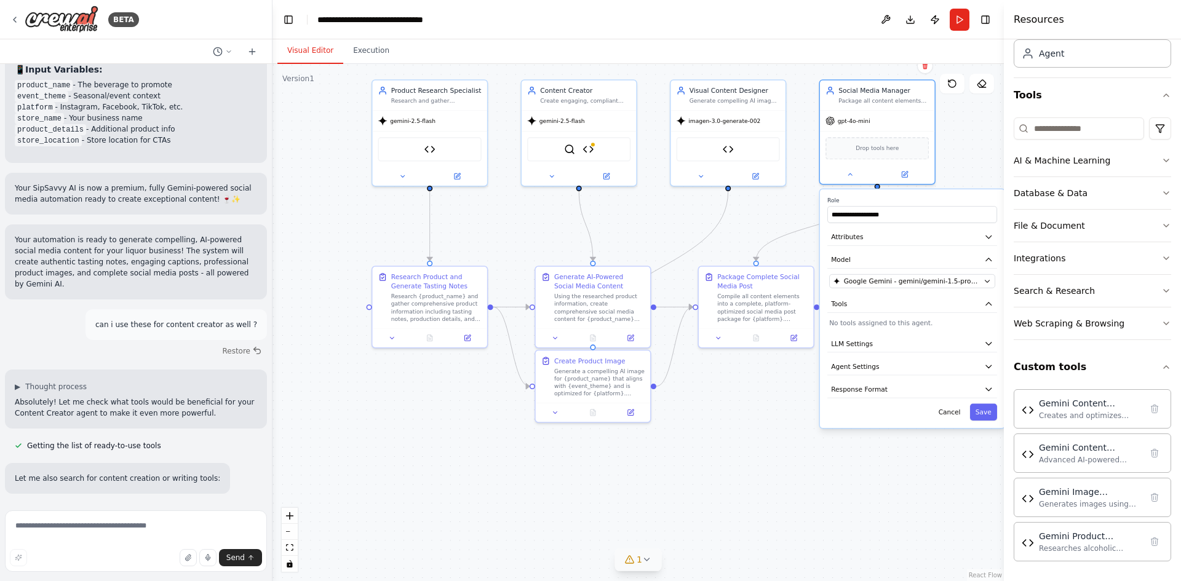
drag, startPoint x: 843, startPoint y: 504, endPoint x: 766, endPoint y: 450, distance: 94.0
click at [766, 450] on div ".deletable-edge-delete-btn { width: 20px; height: 20px; border: 0px solid #ffff…" at bounding box center [637, 322] width 731 height 517
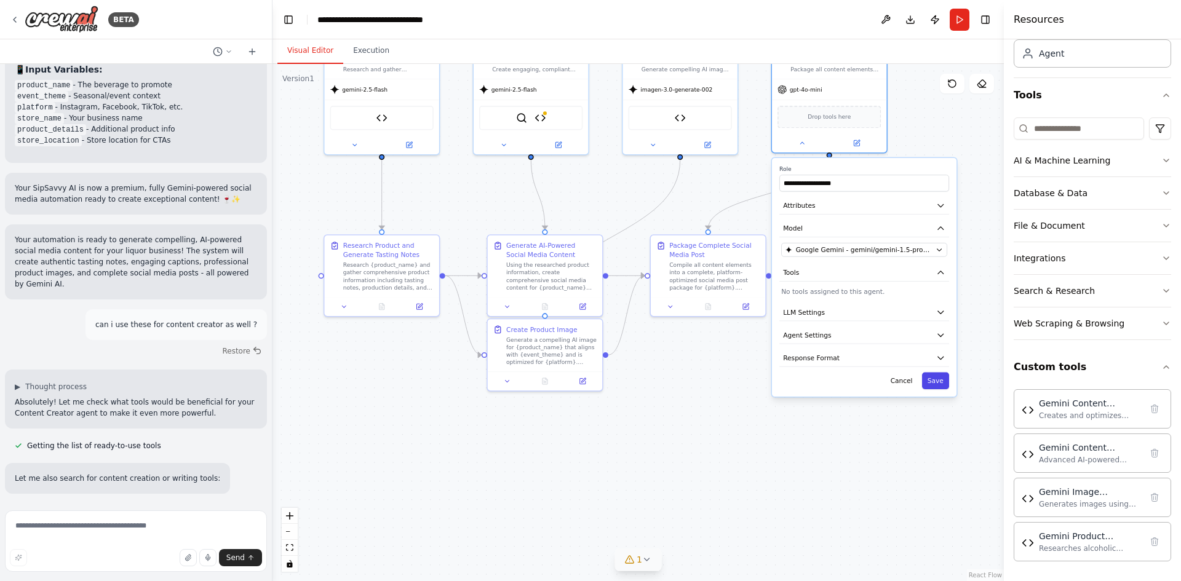
click at [940, 382] on button "Save" at bounding box center [935, 381] width 27 height 17
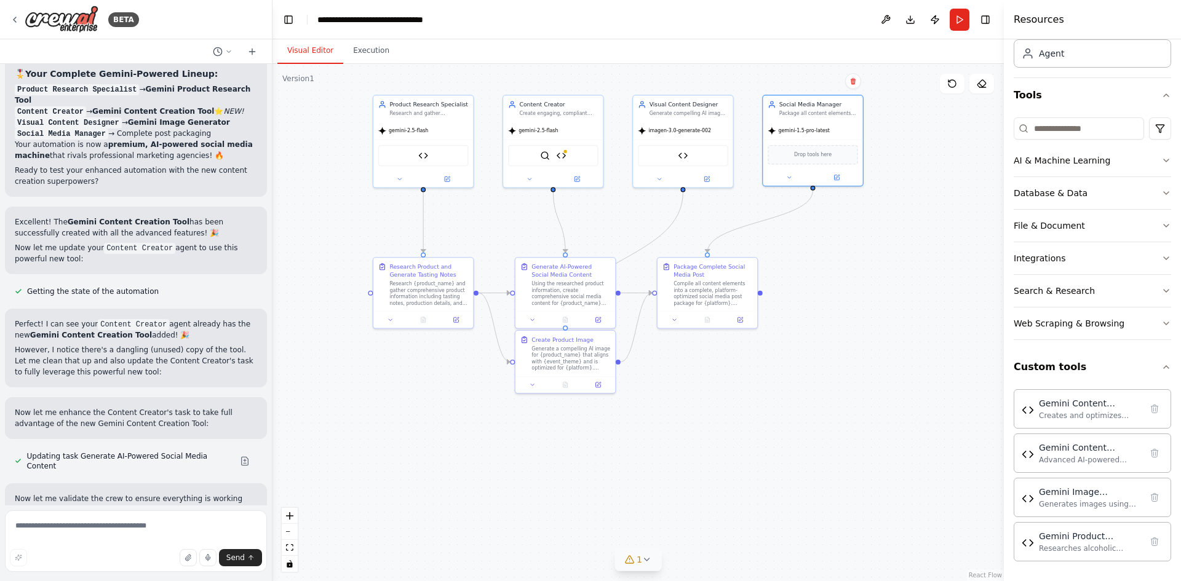
scroll to position [13154, 0]
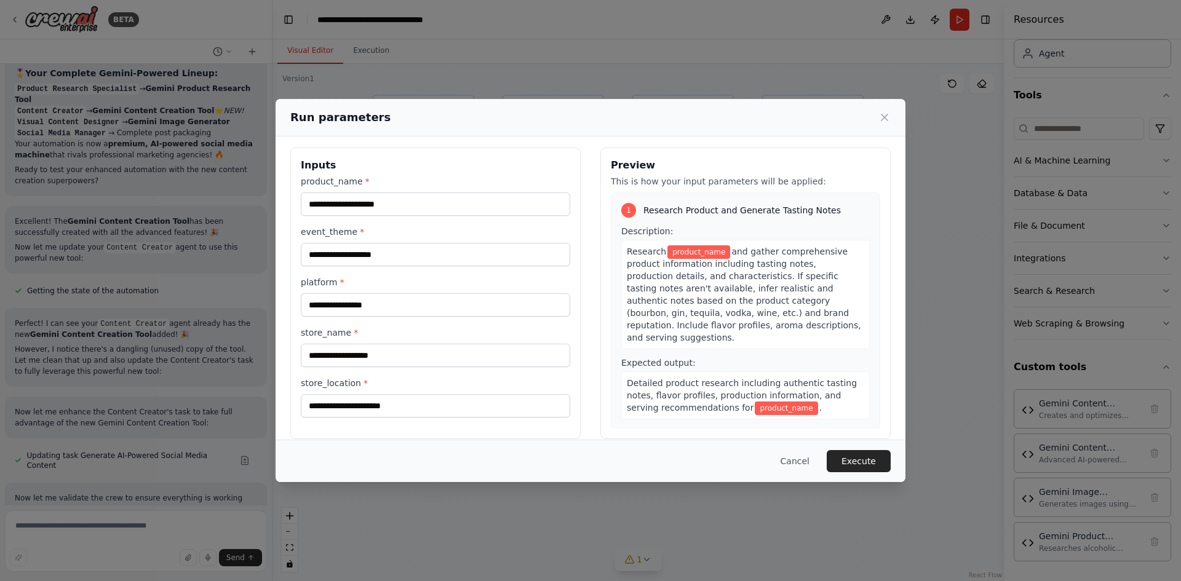
scroll to position [0, 0]
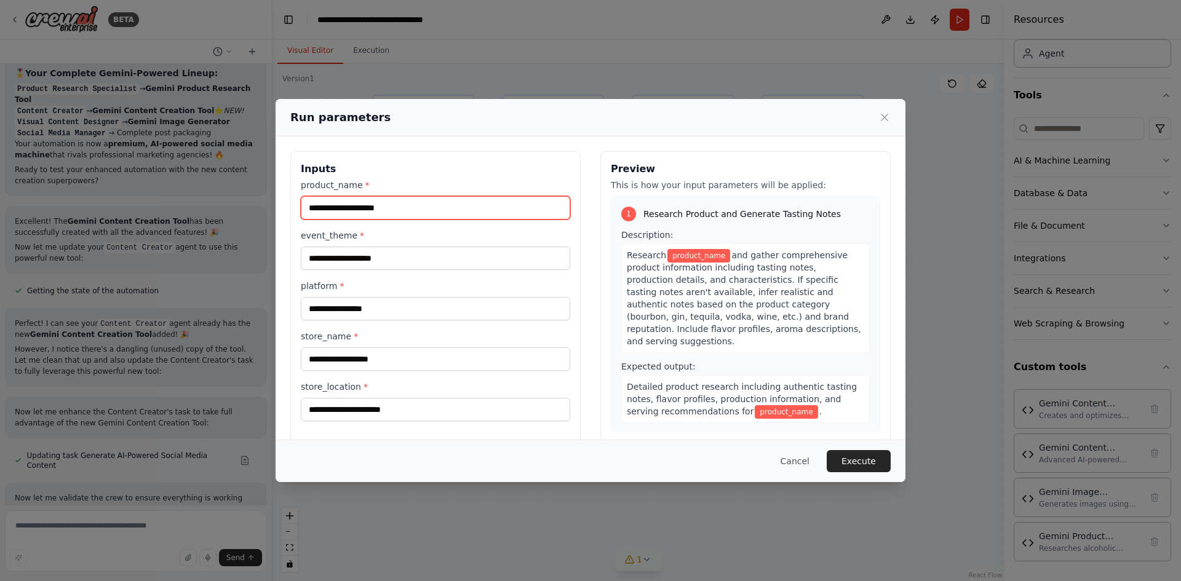
click at [390, 210] on input "product_name *" at bounding box center [435, 207] width 269 height 23
type input "**********"
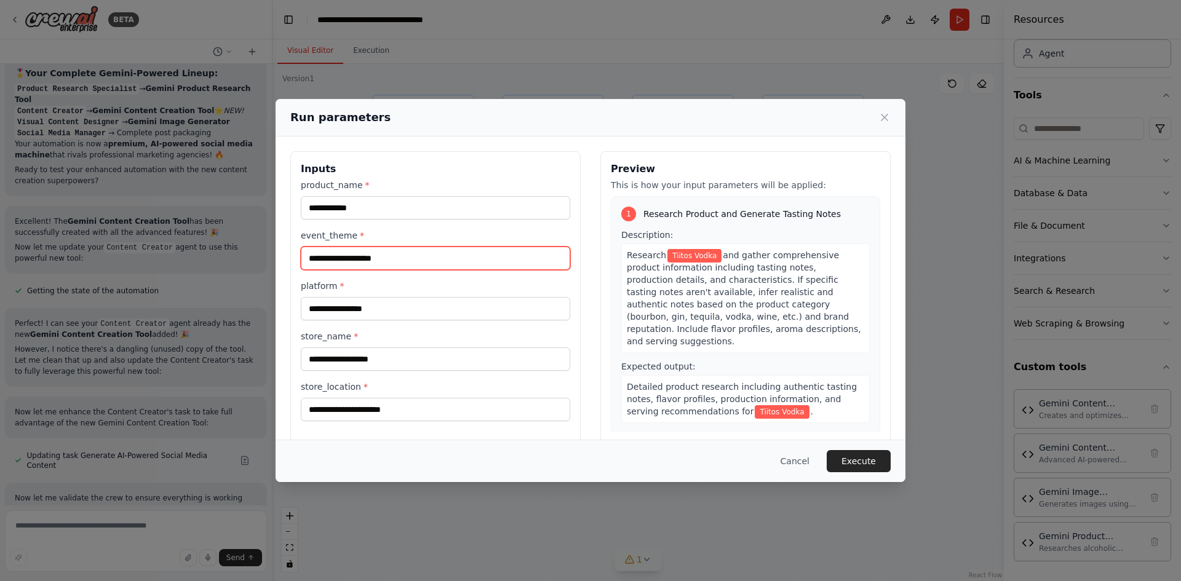
click at [395, 256] on input "event_theme *" at bounding box center [435, 258] width 269 height 23
click at [323, 261] on input "**********" at bounding box center [435, 258] width 269 height 23
click at [323, 263] on input "**********" at bounding box center [435, 258] width 269 height 23
click at [317, 258] on input "**********" at bounding box center [435, 258] width 269 height 23
type input "**********"
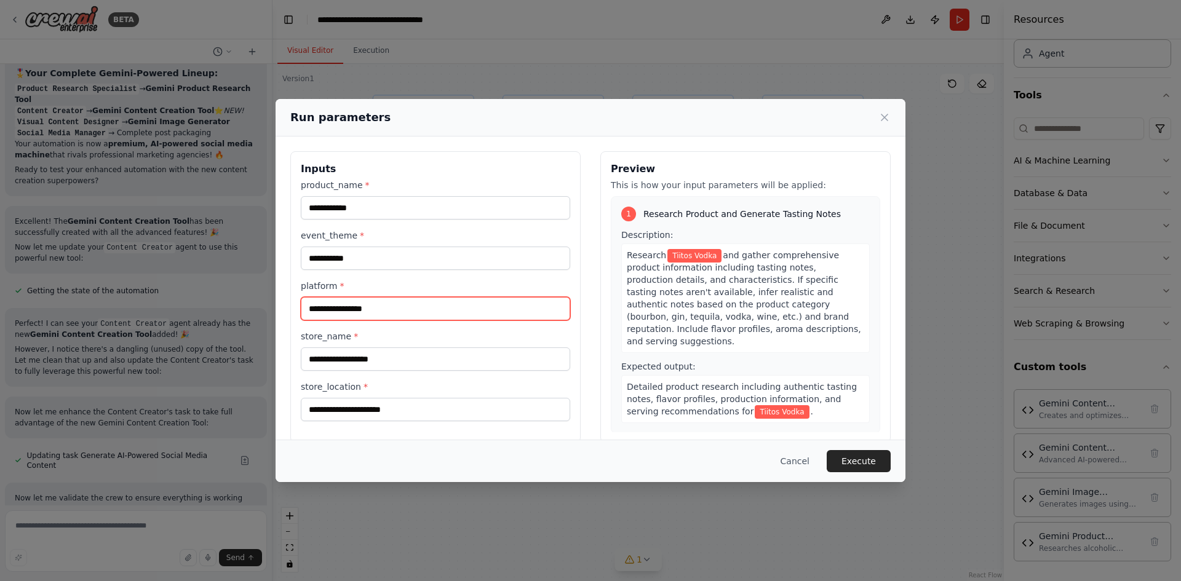
click at [379, 304] on input "platform *" at bounding box center [435, 308] width 269 height 23
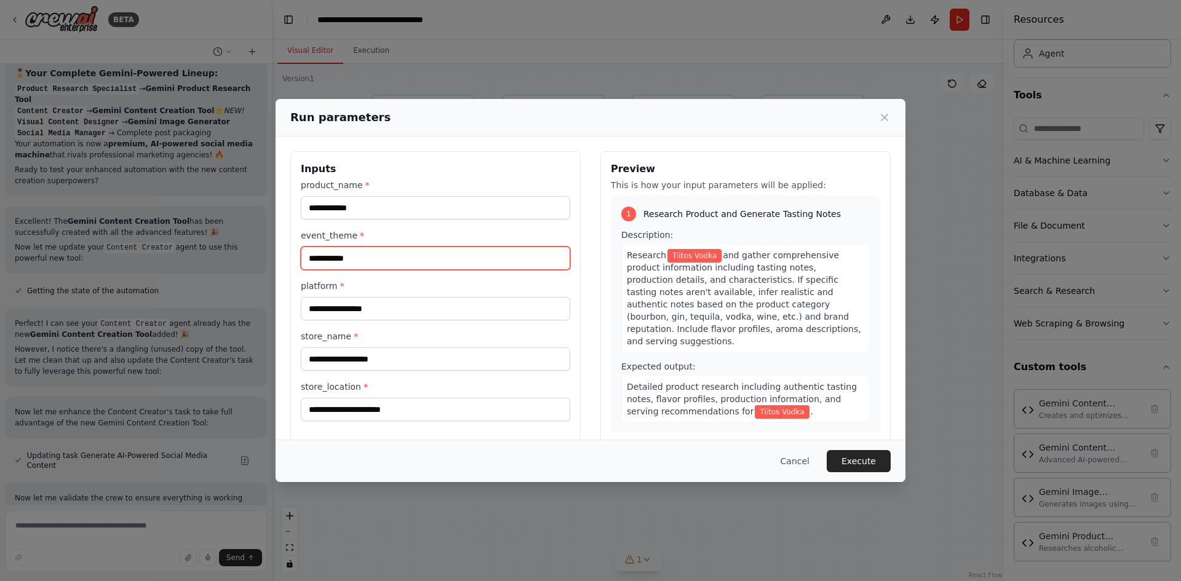
click at [321, 257] on input "**********" at bounding box center [435, 258] width 269 height 23
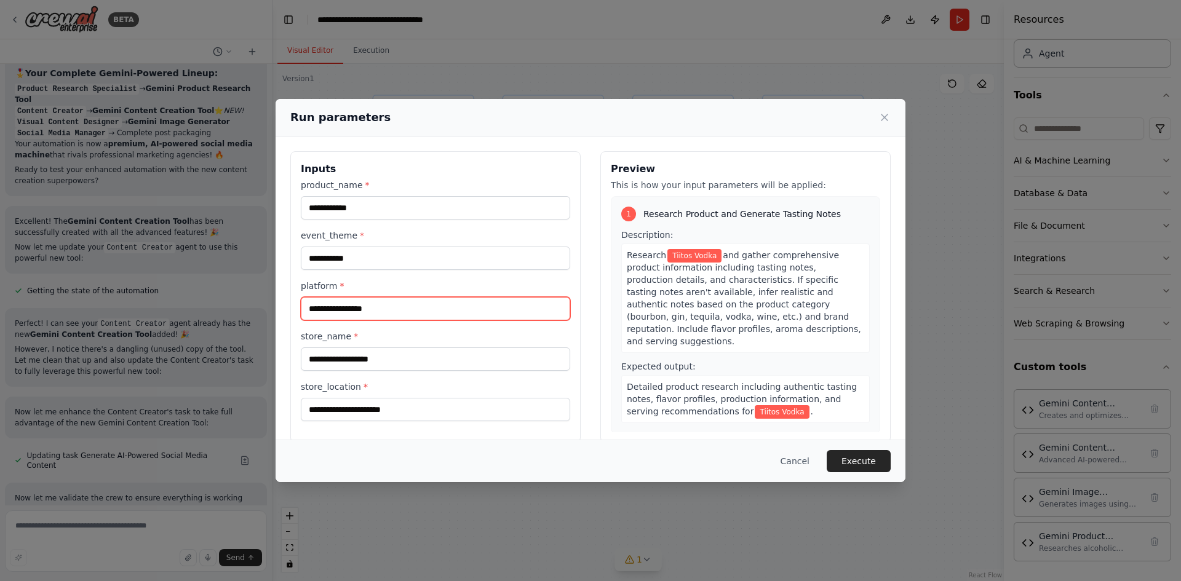
click at [365, 313] on input "platform *" at bounding box center [435, 308] width 269 height 23
type input "*********"
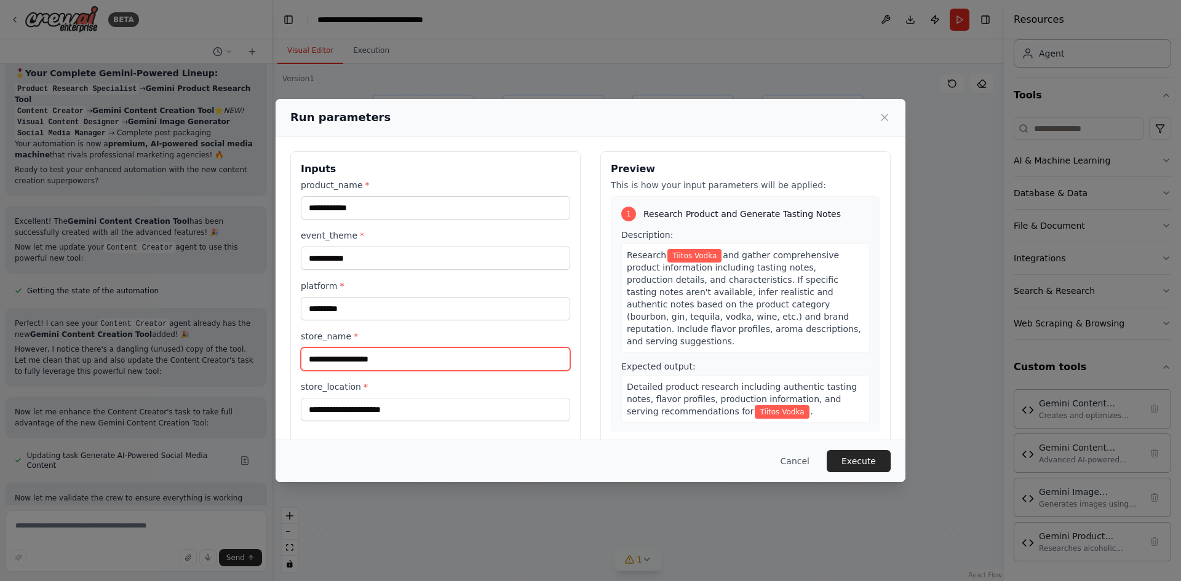
click at [375, 362] on input "store_name *" at bounding box center [435, 358] width 269 height 23
type input "**********"
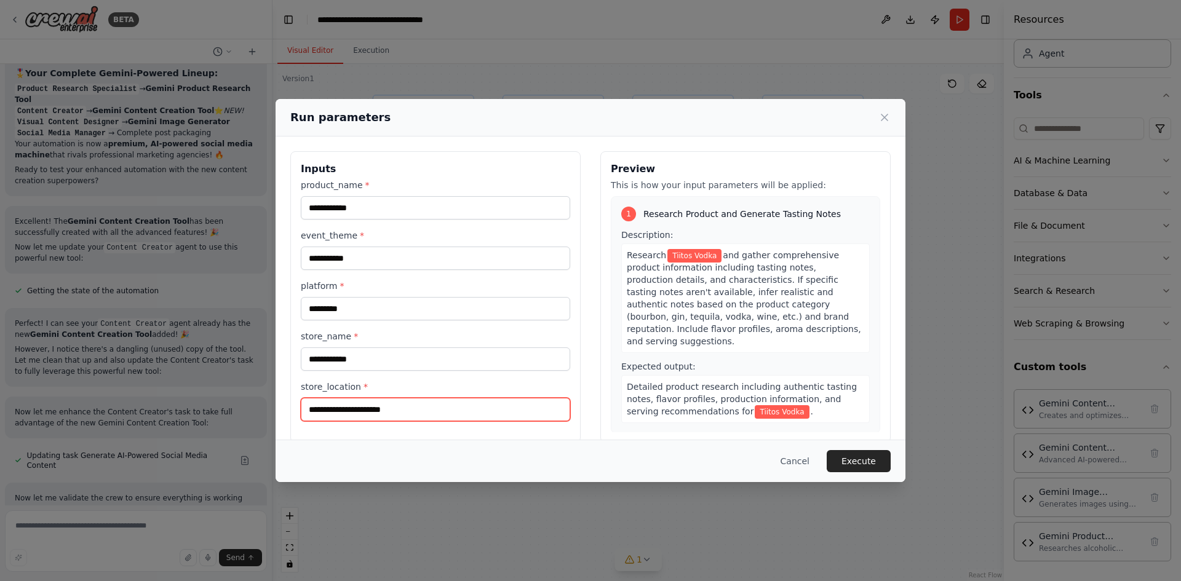
click at [410, 406] on input "store_location *" at bounding box center [435, 409] width 269 height 23
type input "*"
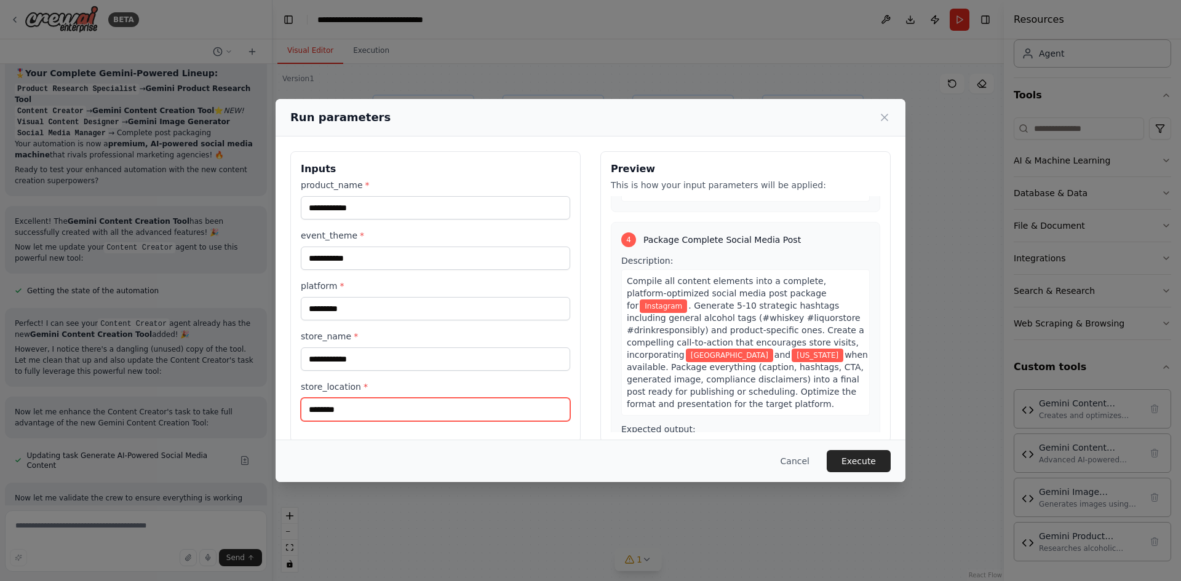
scroll to position [890, 0]
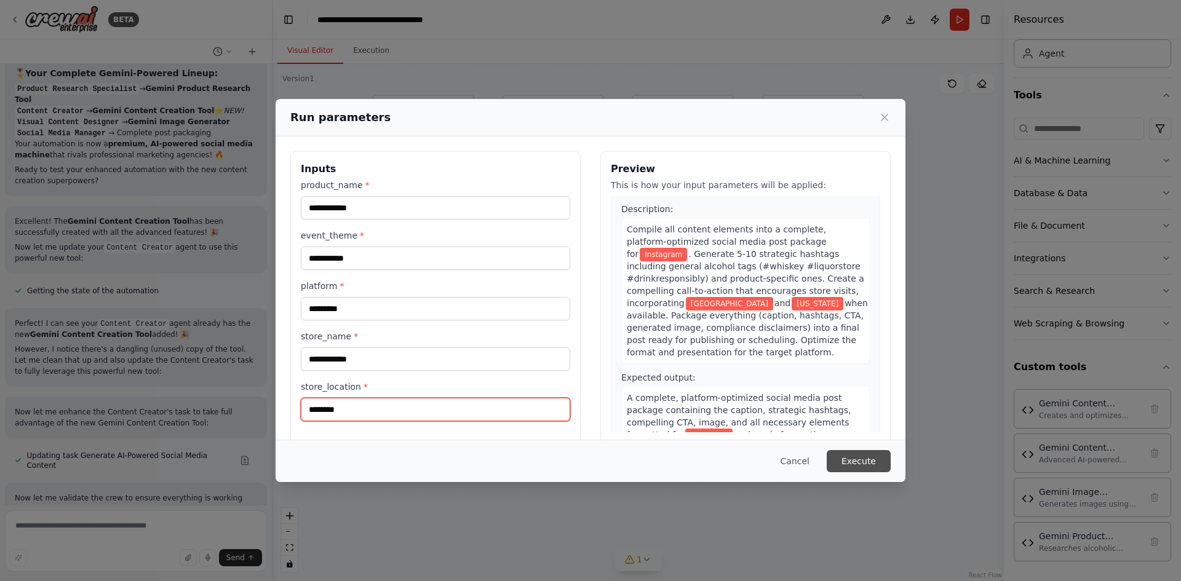
type input "********"
click at [862, 461] on button "Execute" at bounding box center [858, 461] width 64 height 22
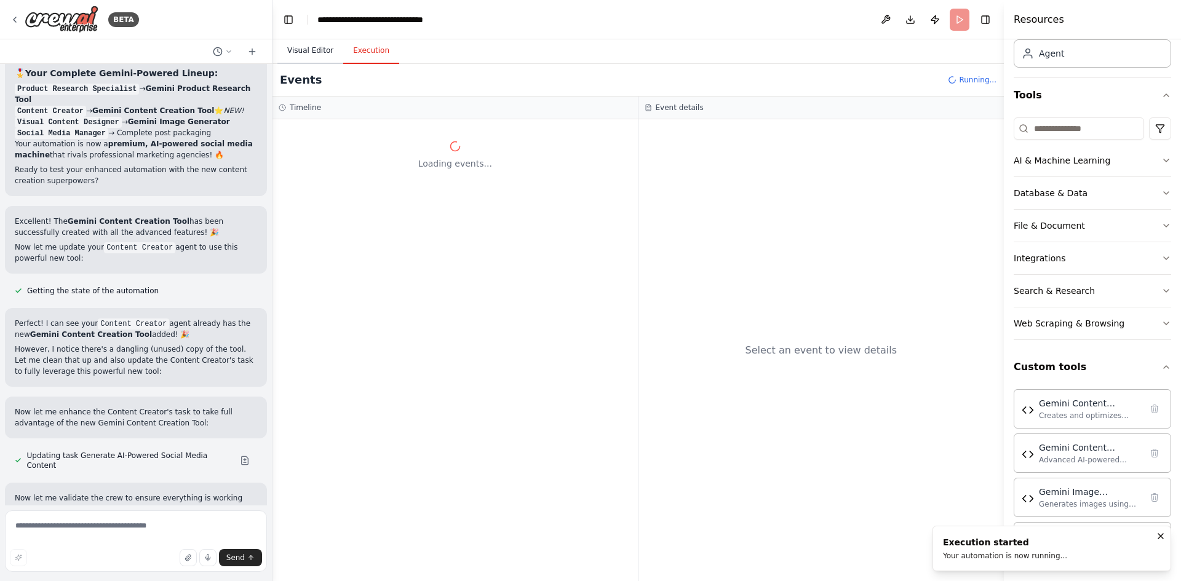
click at [317, 58] on button "Visual Editor" at bounding box center [310, 51] width 66 height 26
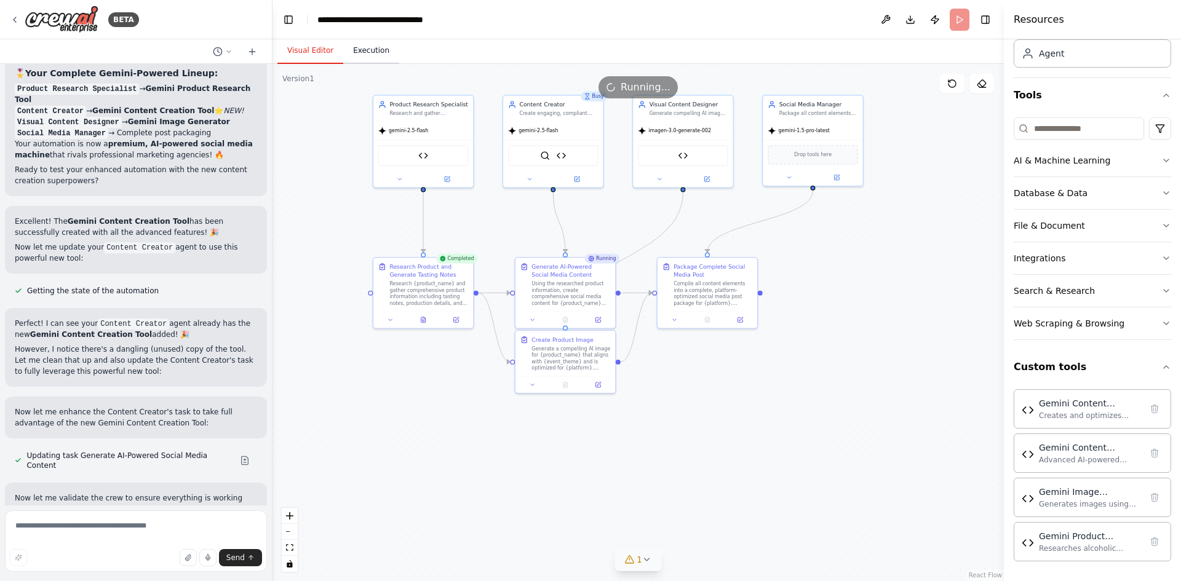
click at [357, 51] on button "Execution" at bounding box center [371, 51] width 56 height 26
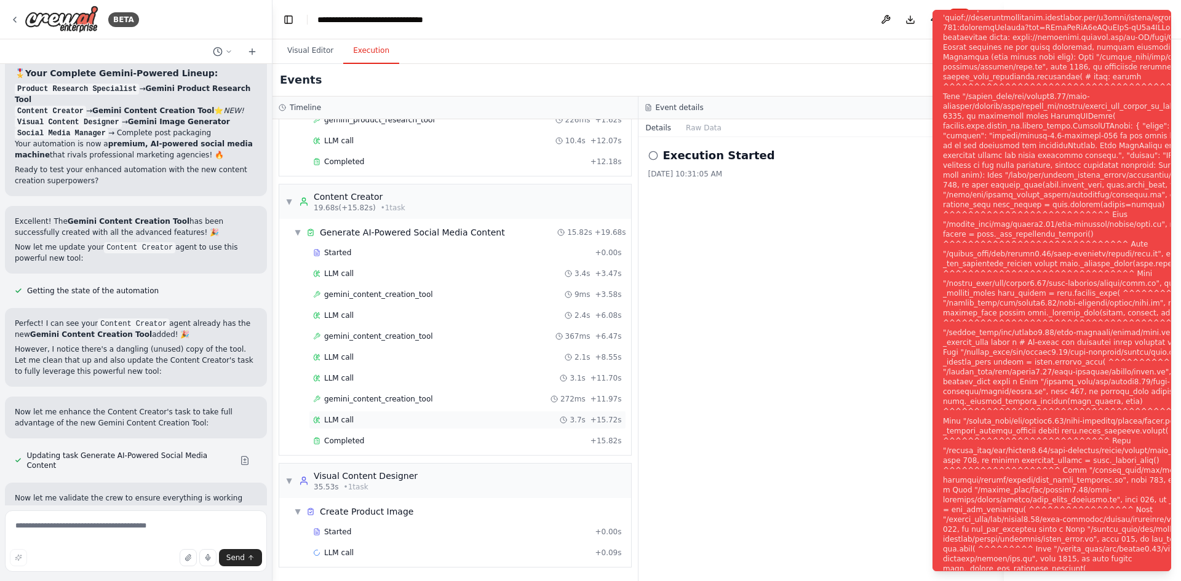
scroll to position [13154, 0]
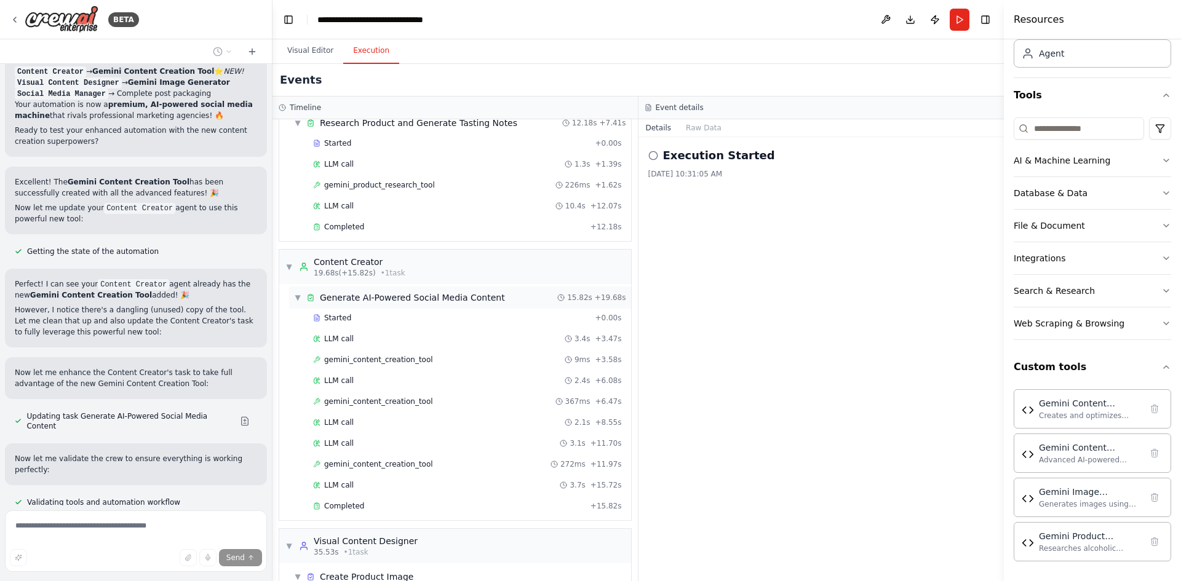
scroll to position [0, 0]
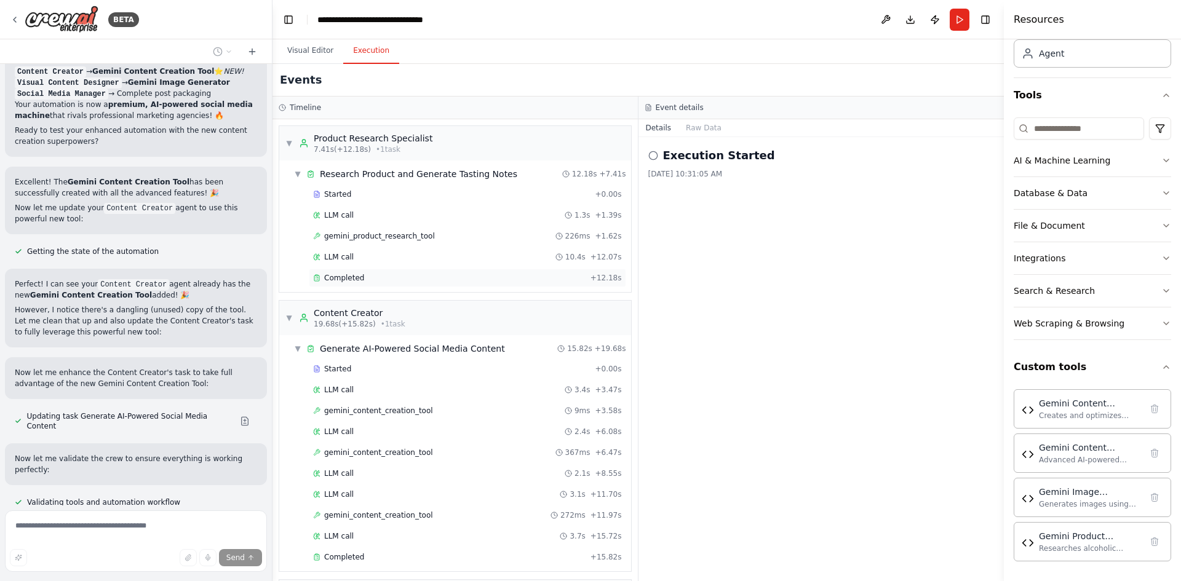
click at [378, 281] on div "Completed" at bounding box center [449, 278] width 272 height 10
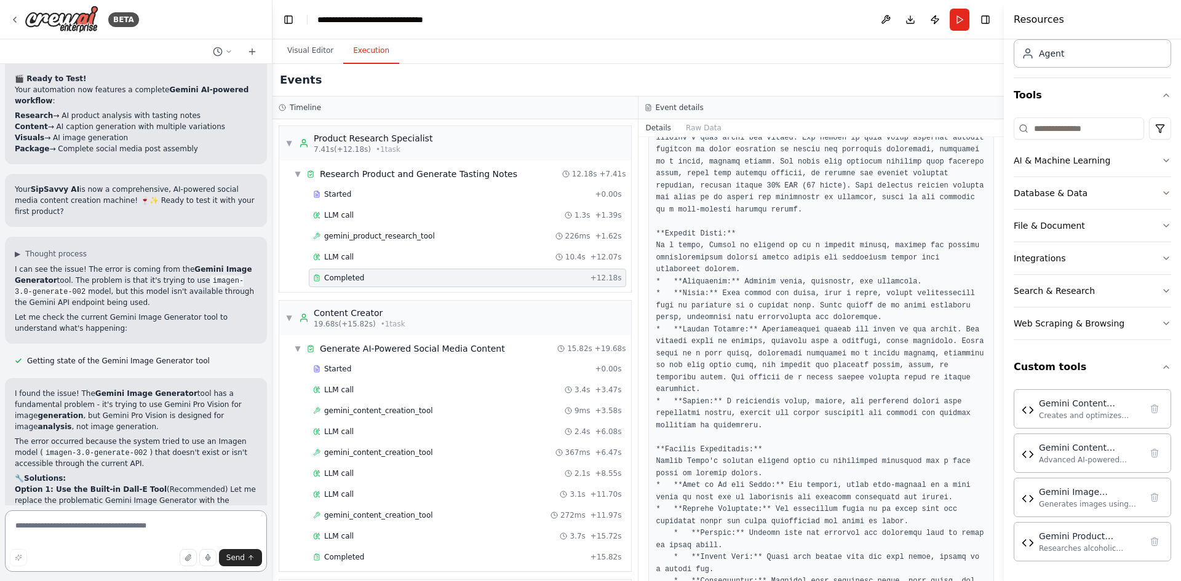
scroll to position [14006, 0]
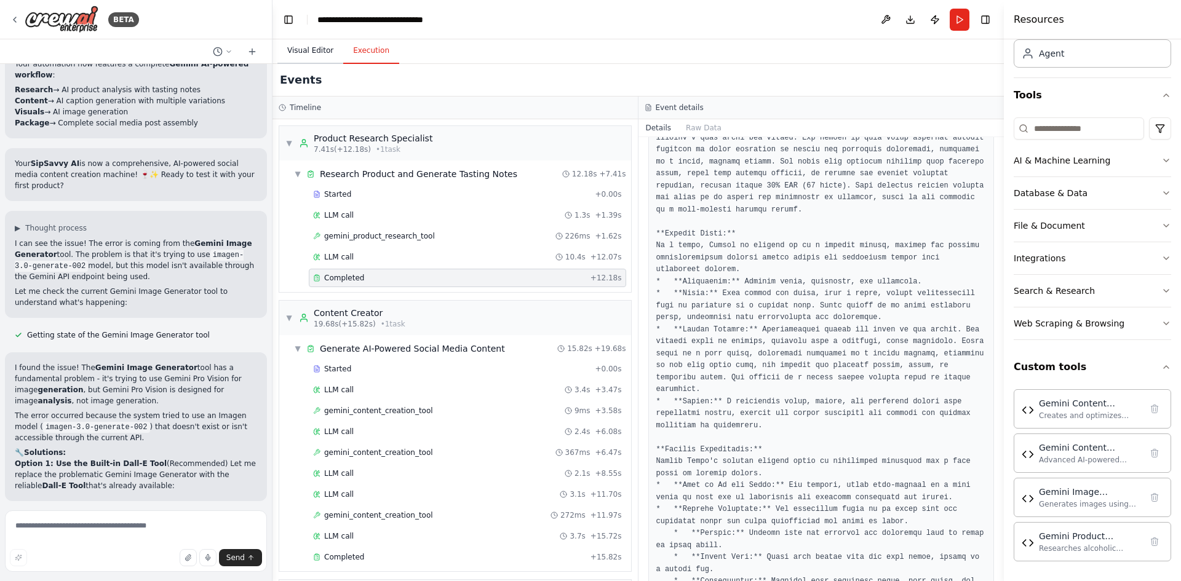
click at [304, 49] on button "Visual Editor" at bounding box center [310, 51] width 66 height 26
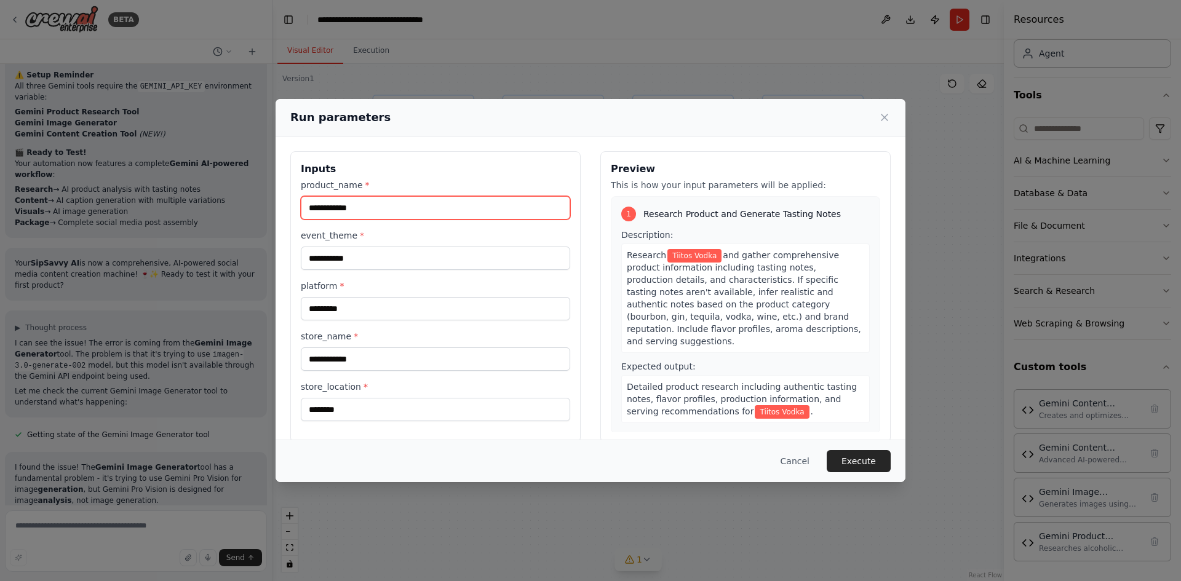
click at [314, 208] on input "**********" at bounding box center [435, 207] width 269 height 23
type input "**********"
click at [850, 456] on button "Execute" at bounding box center [858, 461] width 64 height 22
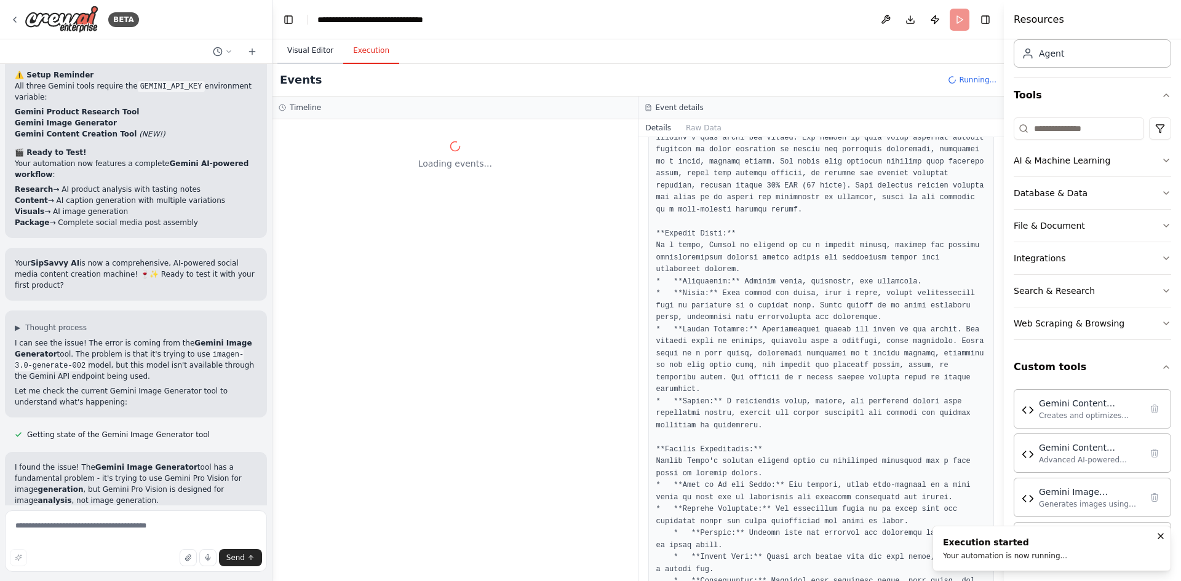
click at [308, 55] on button "Visual Editor" at bounding box center [310, 51] width 66 height 26
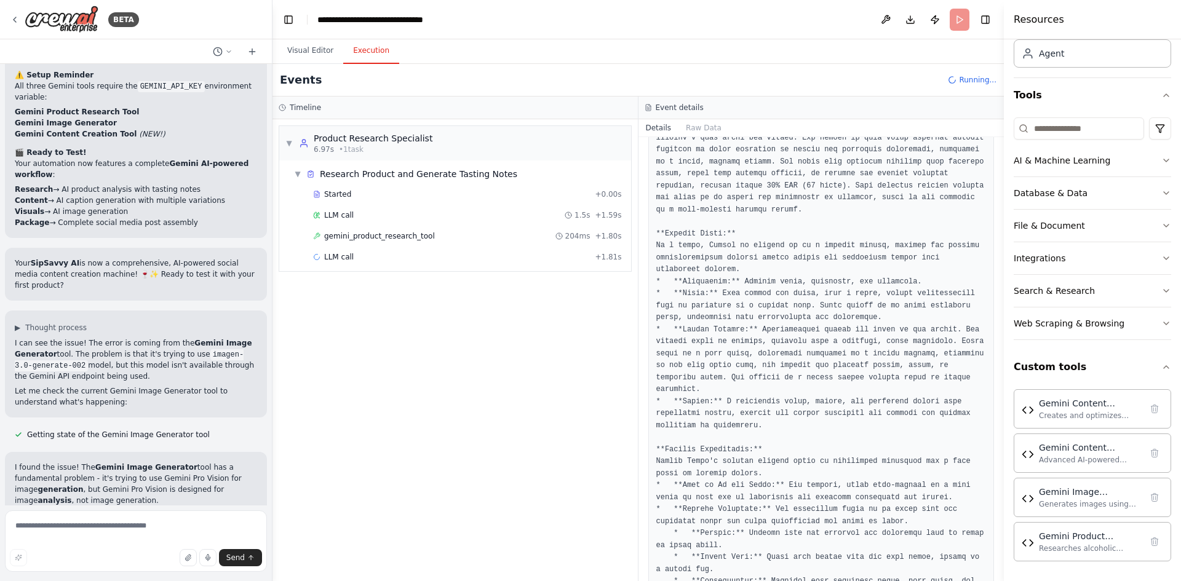
click at [366, 49] on button "Execution" at bounding box center [371, 51] width 56 height 26
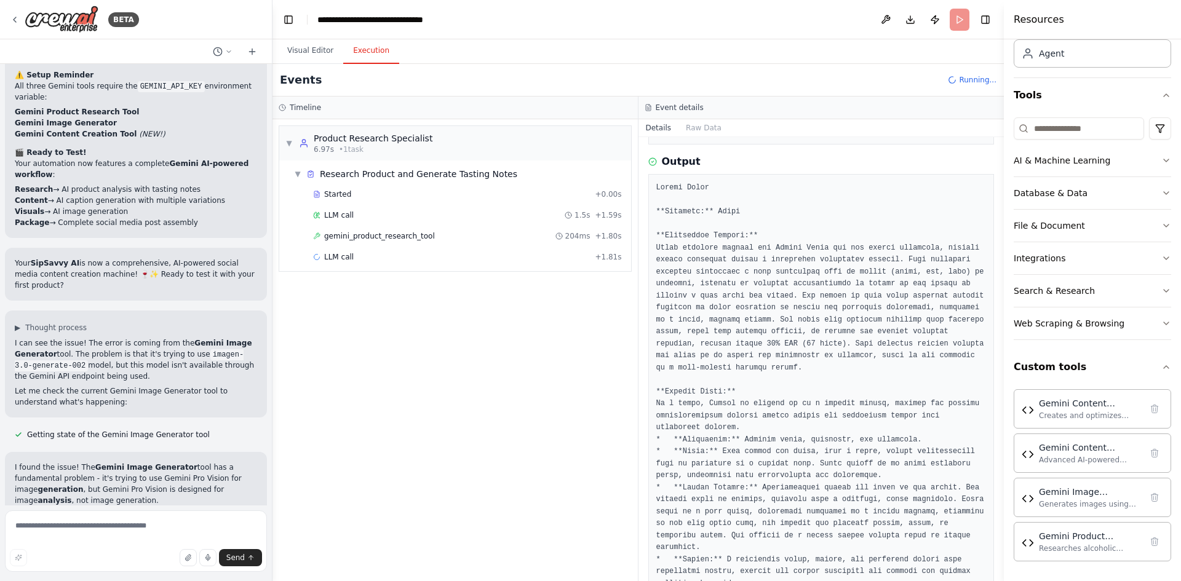
scroll to position [0, 0]
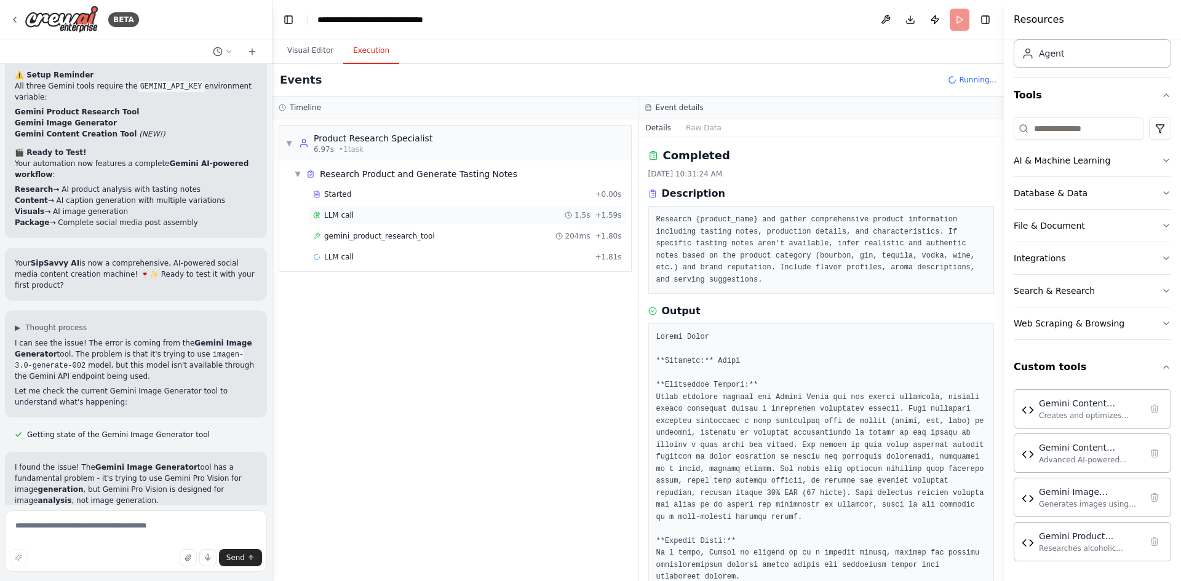
click at [341, 216] on span "LLM call" at bounding box center [339, 215] width 30 height 10
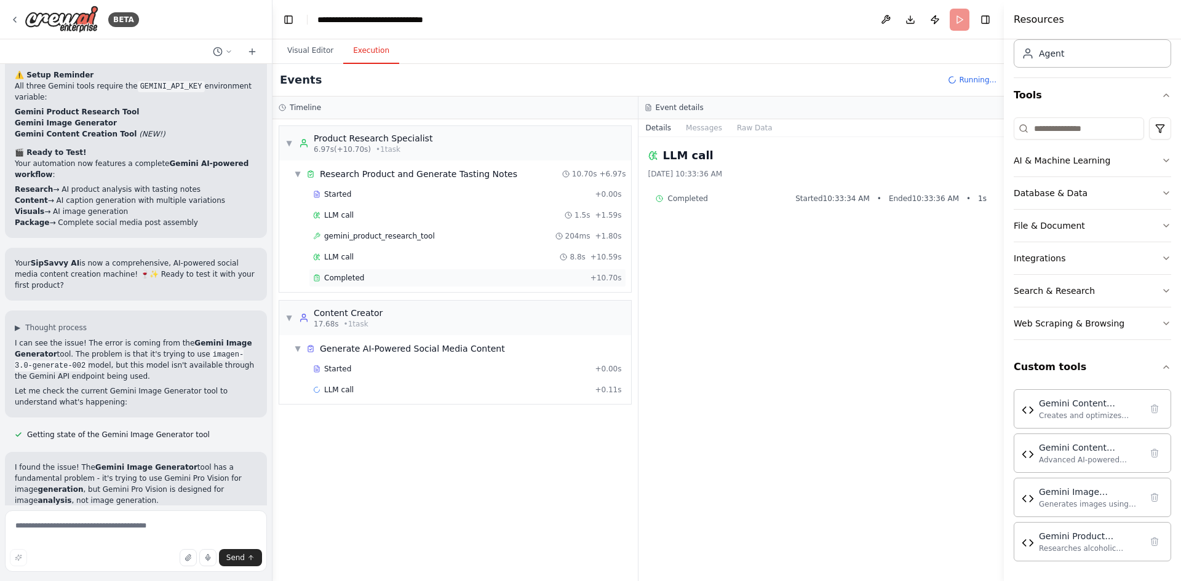
click at [352, 274] on span "Completed" at bounding box center [344, 278] width 40 height 10
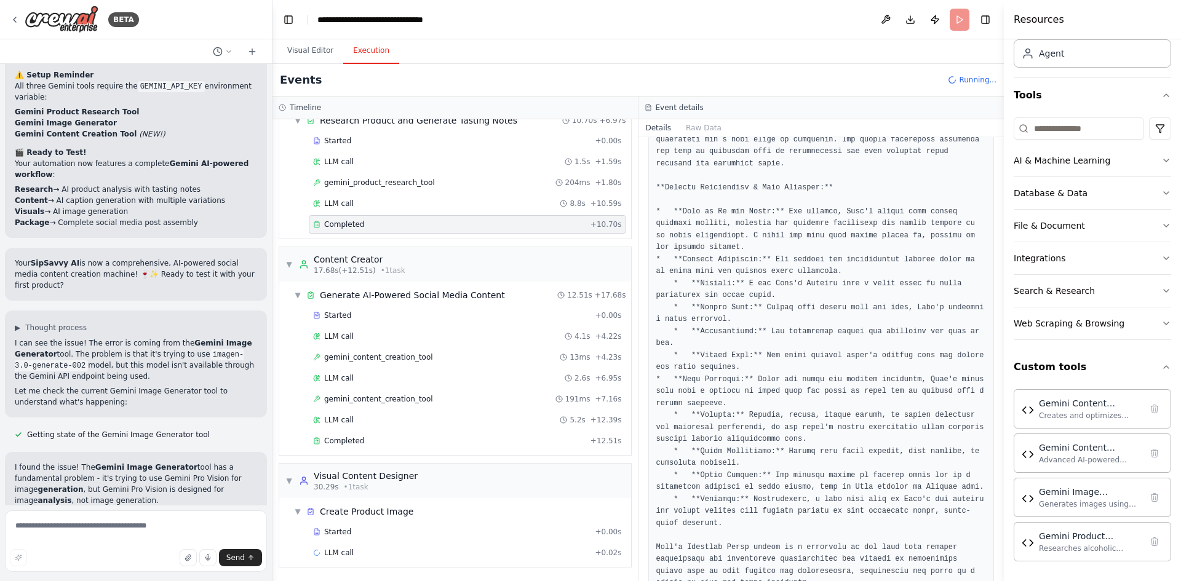
scroll to position [14006, 0]
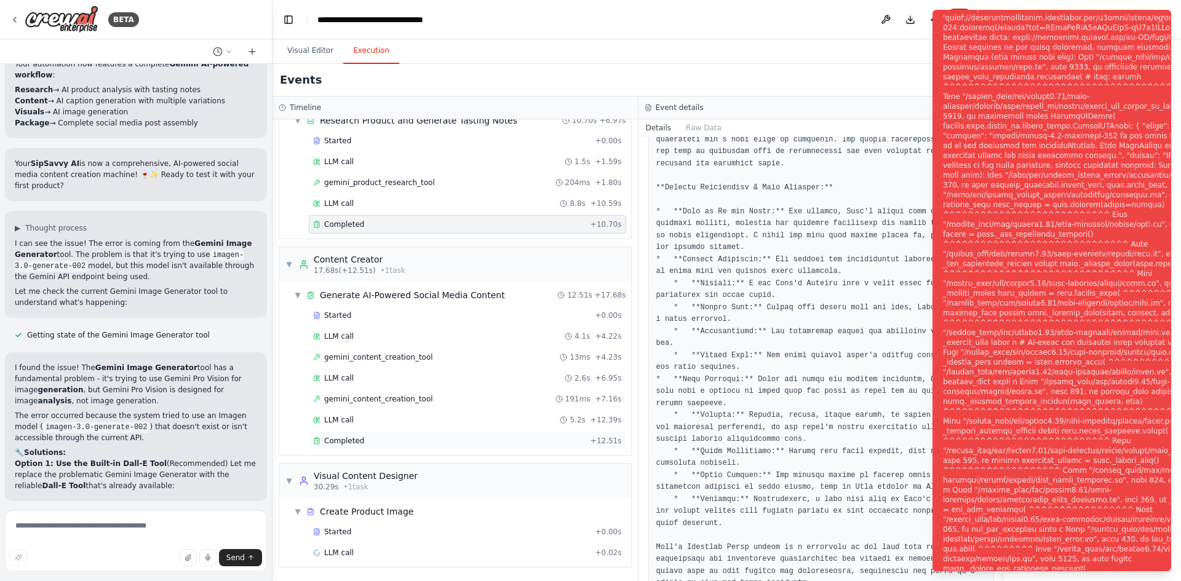
click at [390, 443] on div "Completed" at bounding box center [449, 441] width 272 height 10
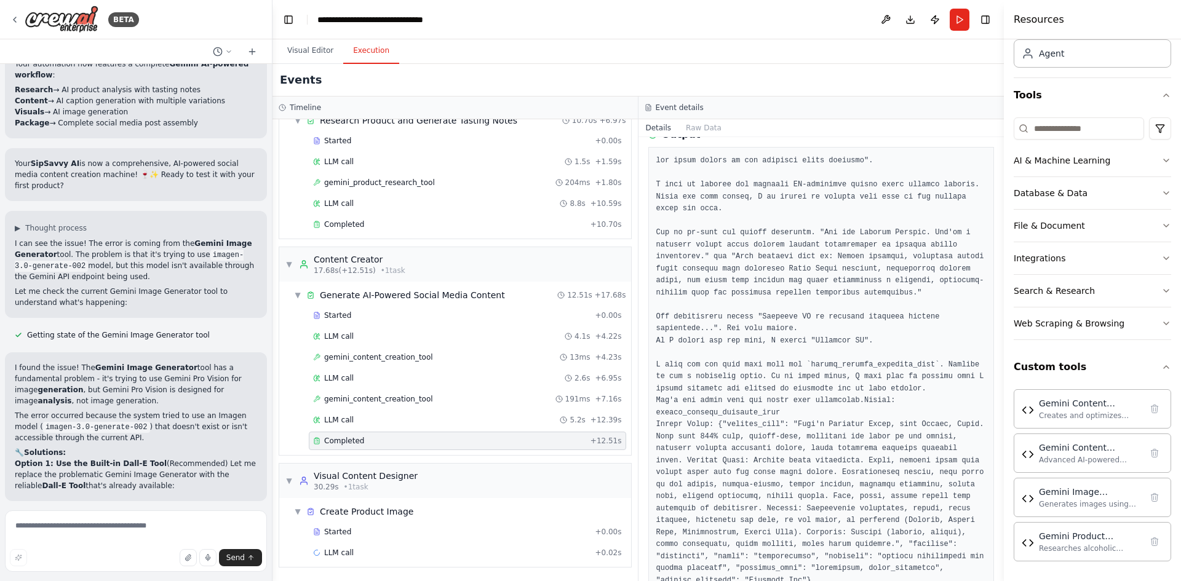
scroll to position [210, 0]
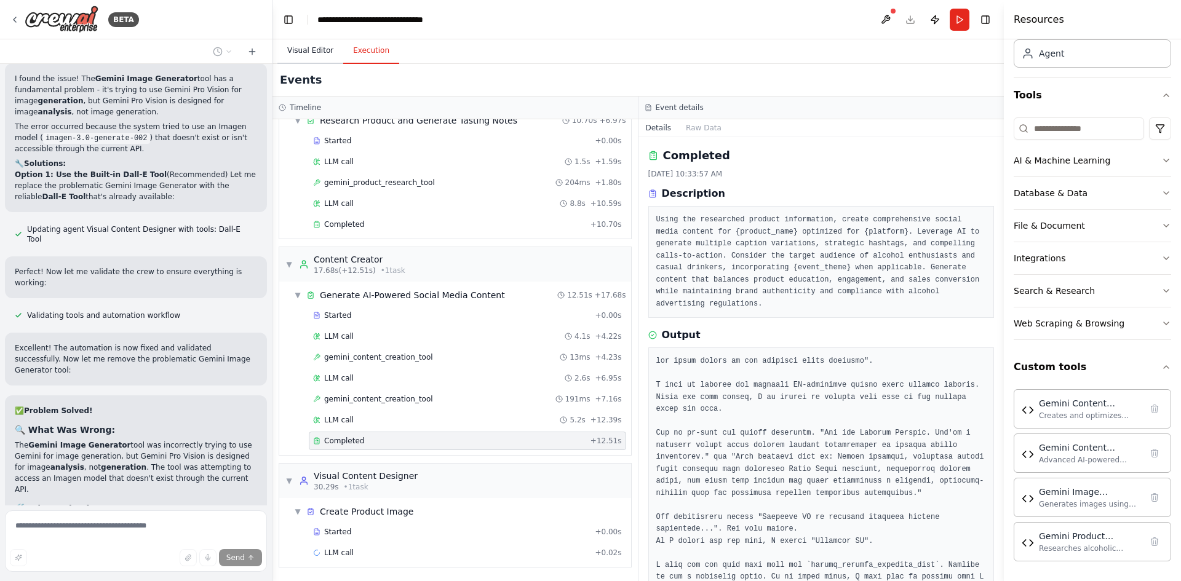
scroll to position [14320, 0]
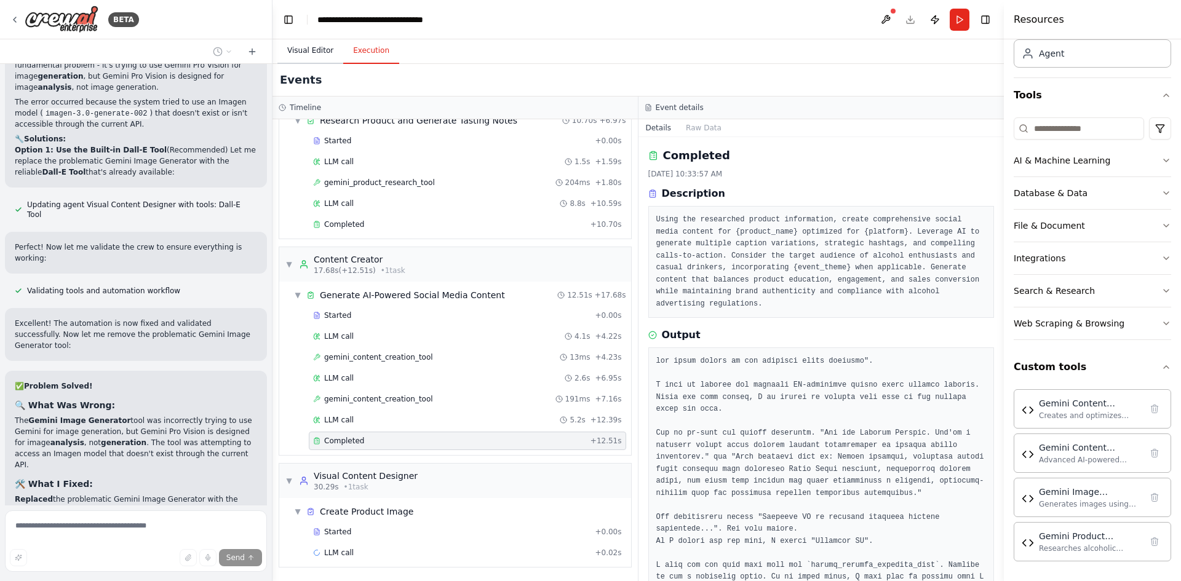
click at [312, 49] on button "Visual Editor" at bounding box center [310, 51] width 66 height 26
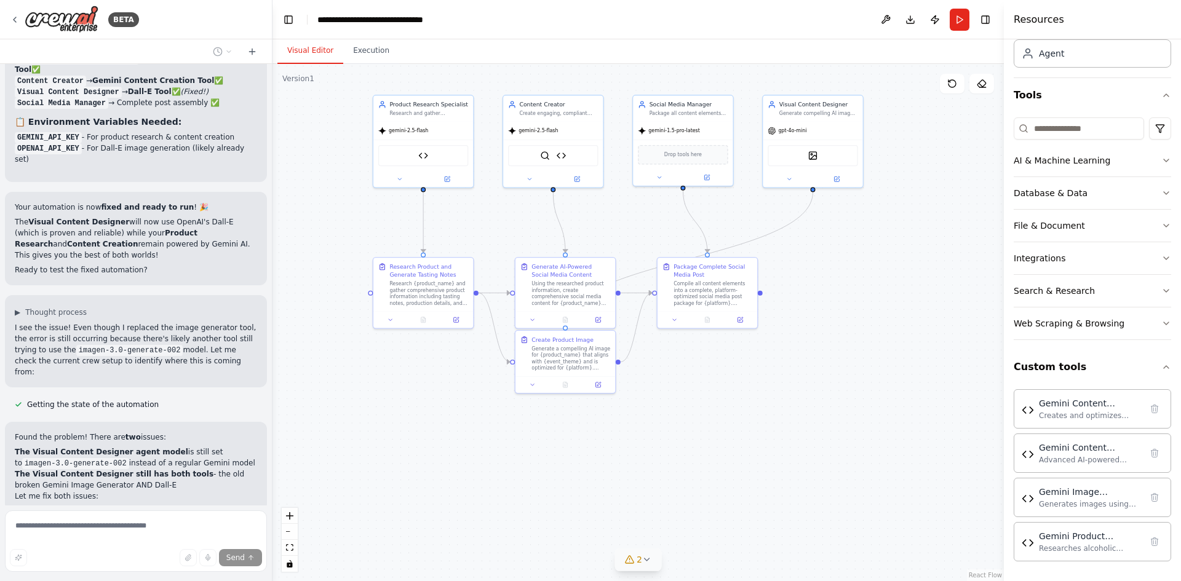
scroll to position [14830, 0]
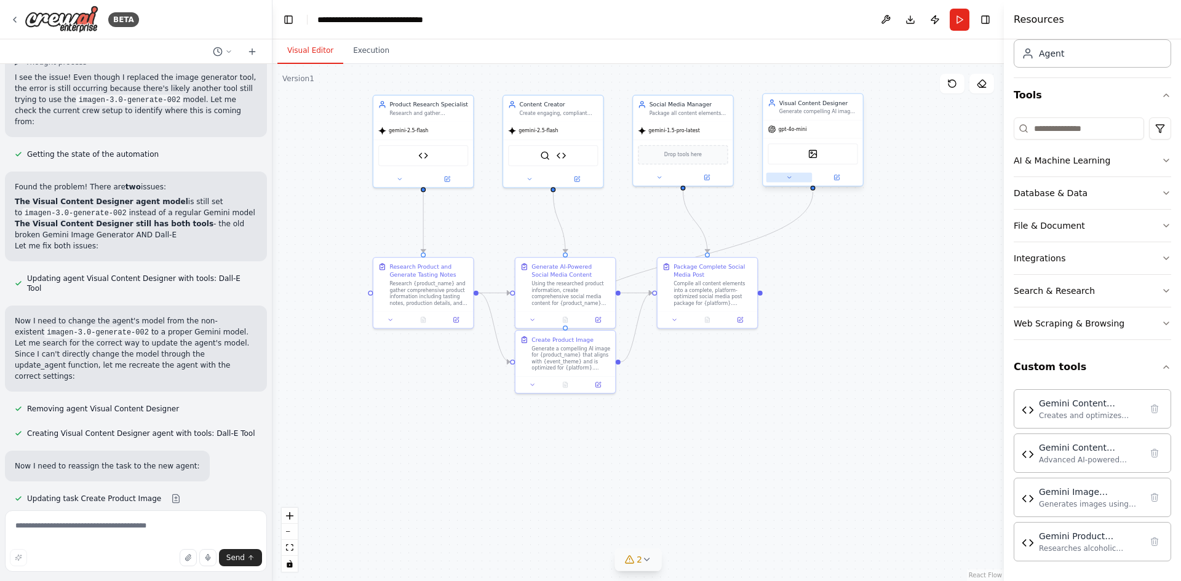
click at [789, 178] on icon at bounding box center [788, 177] width 3 height 2
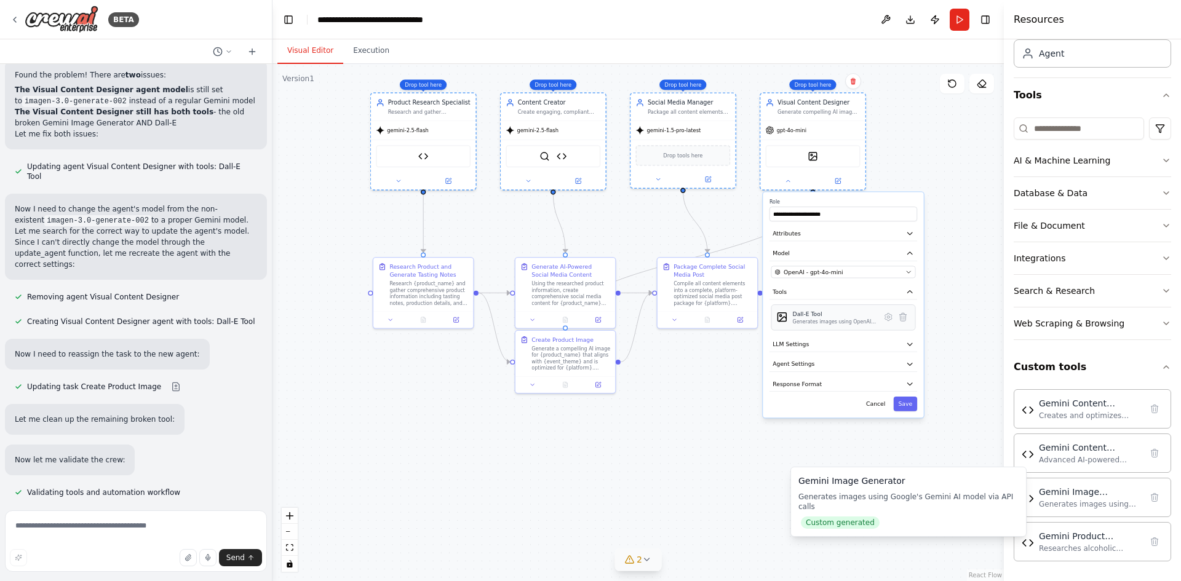
scroll to position [15202, 0]
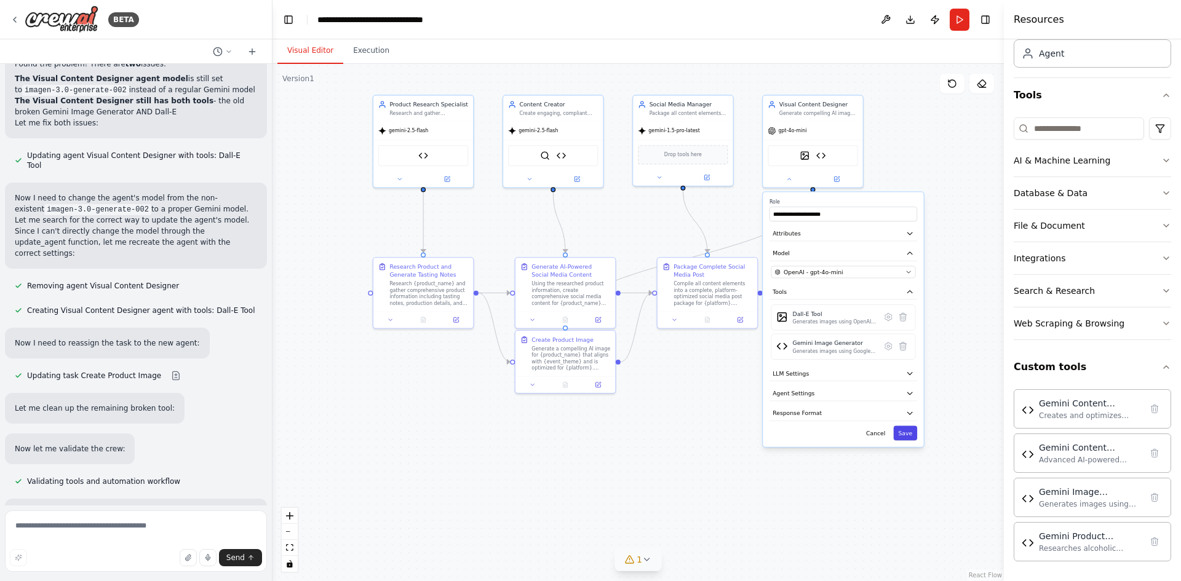
click at [902, 433] on button "Save" at bounding box center [905, 433] width 24 height 15
click at [790, 176] on icon at bounding box center [789, 177] width 7 height 7
click at [886, 350] on icon at bounding box center [888, 346] width 10 height 10
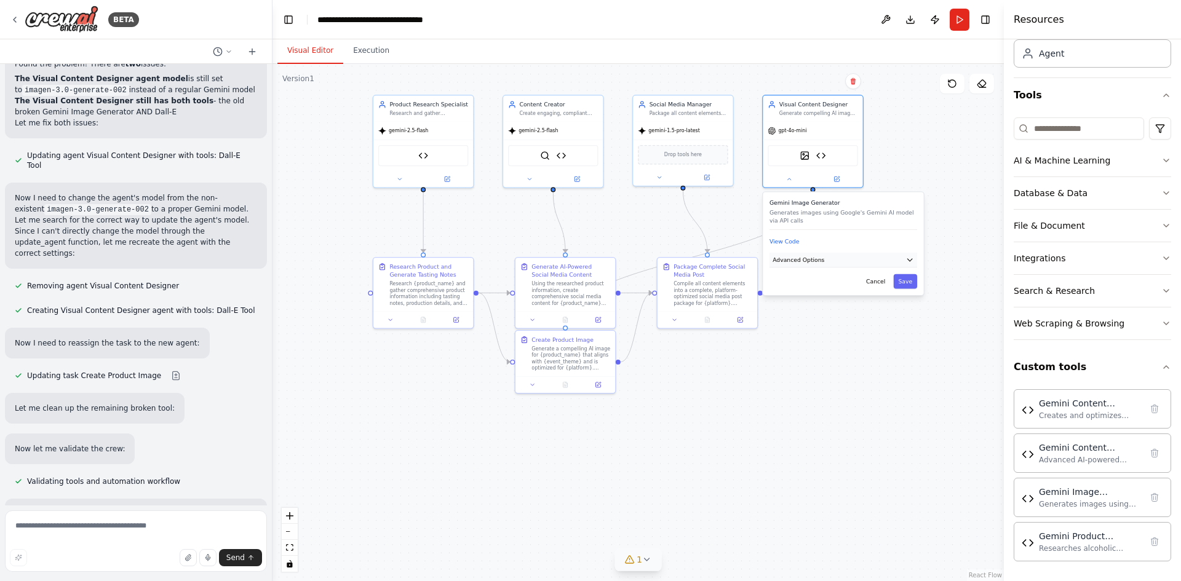
click at [867, 263] on button "Advanced Options" at bounding box center [843, 260] width 148 height 15
click at [909, 259] on icon "button" at bounding box center [909, 260] width 5 height 2
click at [909, 258] on icon "button" at bounding box center [909, 259] width 5 height 2
click at [1084, 498] on div "Gemini Image Generator Generates images using Google's Gemini AI model via API …" at bounding box center [1090, 496] width 102 height 23
click at [1084, 497] on div "Gemini Image Generator Generates images using Google's Gemini AI model via API …" at bounding box center [1090, 496] width 102 height 23
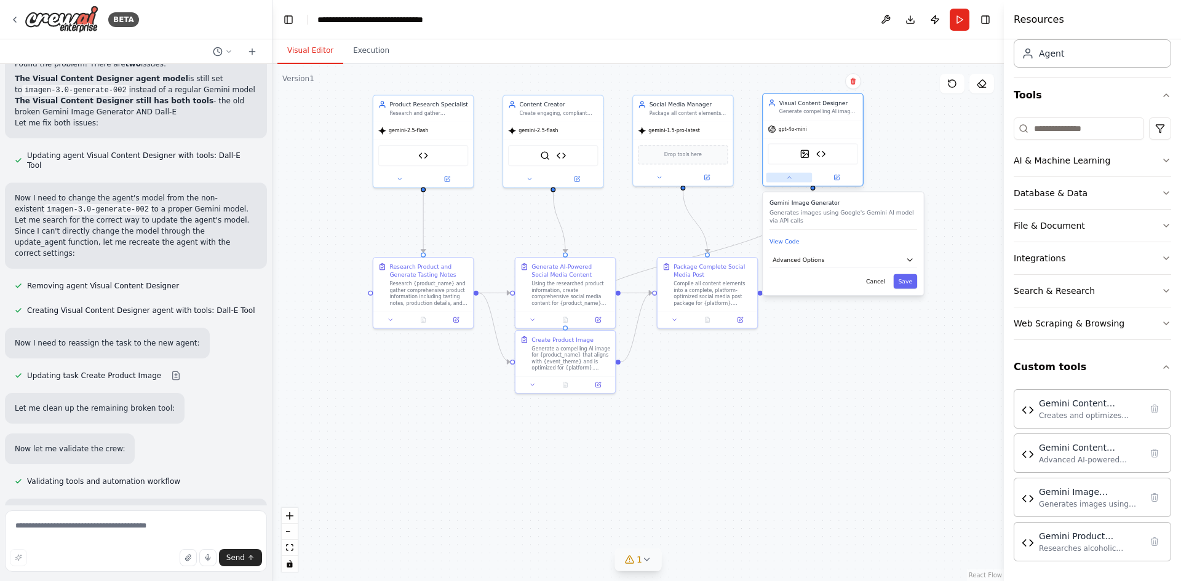
click at [793, 178] on button at bounding box center [789, 178] width 46 height 10
click at [825, 154] on img at bounding box center [821, 154] width 10 height 10
click at [794, 176] on button at bounding box center [789, 178] width 46 height 10
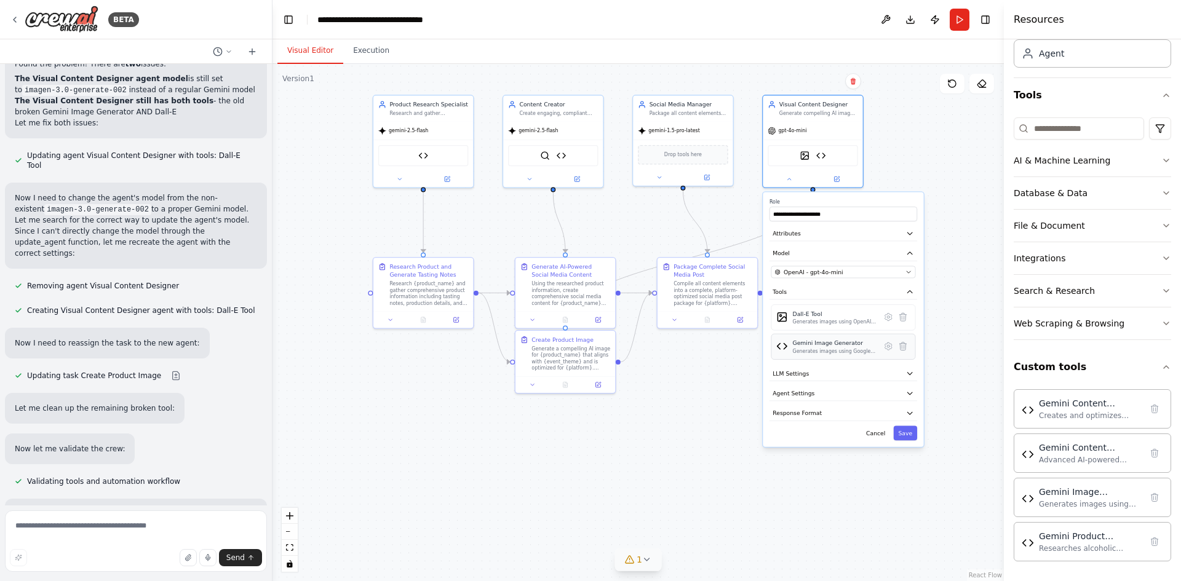
click at [800, 346] on div "Gemini Image Generator" at bounding box center [835, 343] width 84 height 8
click at [909, 434] on button "Save" at bounding box center [905, 433] width 24 height 15
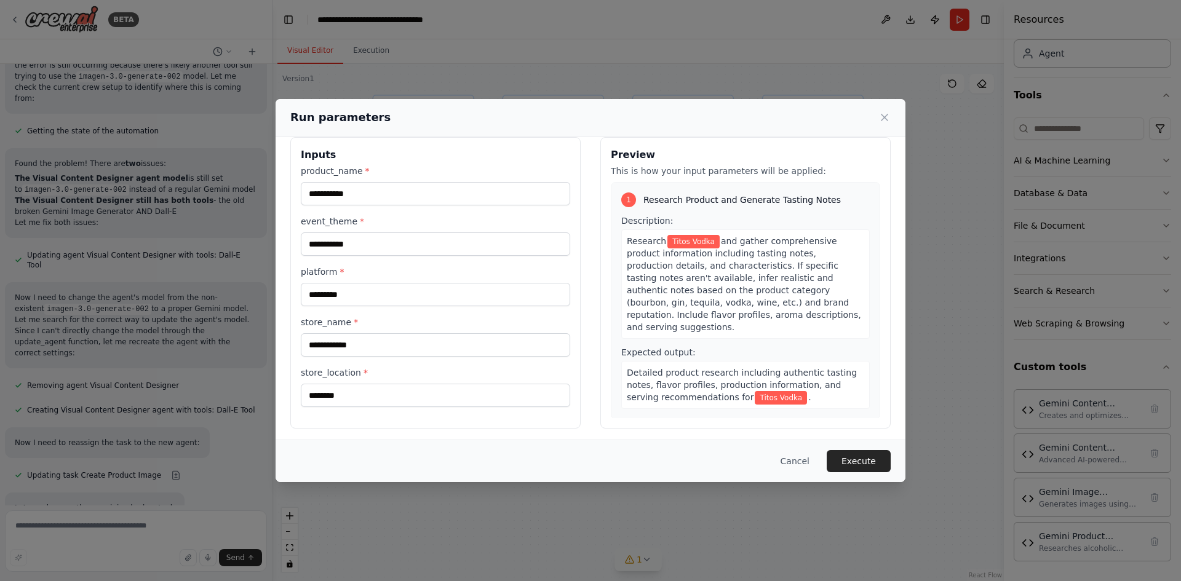
scroll to position [17, 0]
click at [858, 461] on button "Execute" at bounding box center [858, 461] width 64 height 22
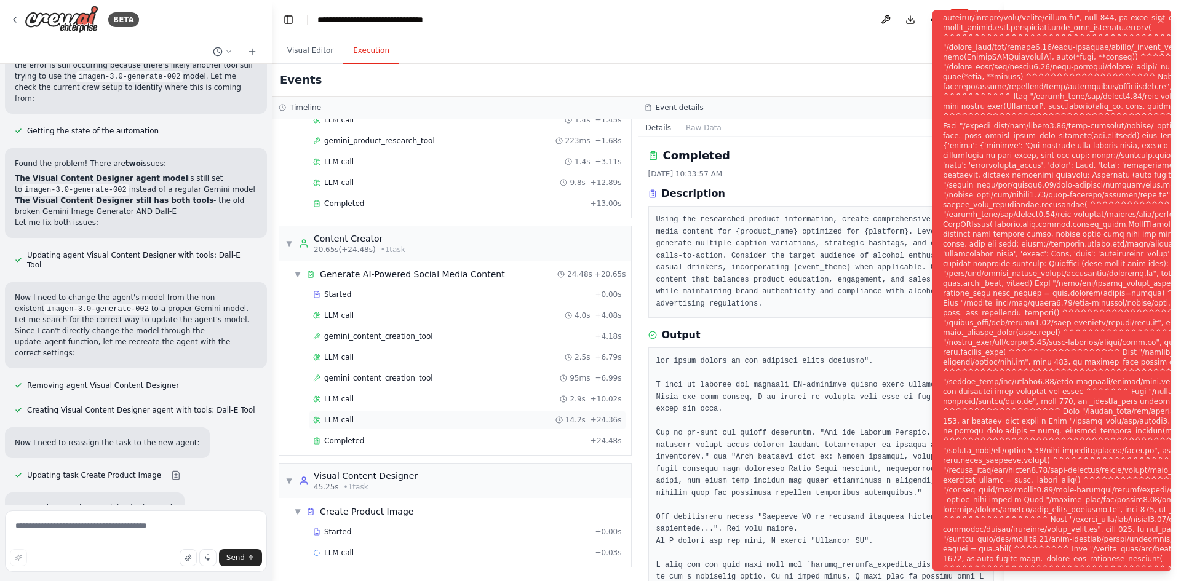
scroll to position [15202, 0]
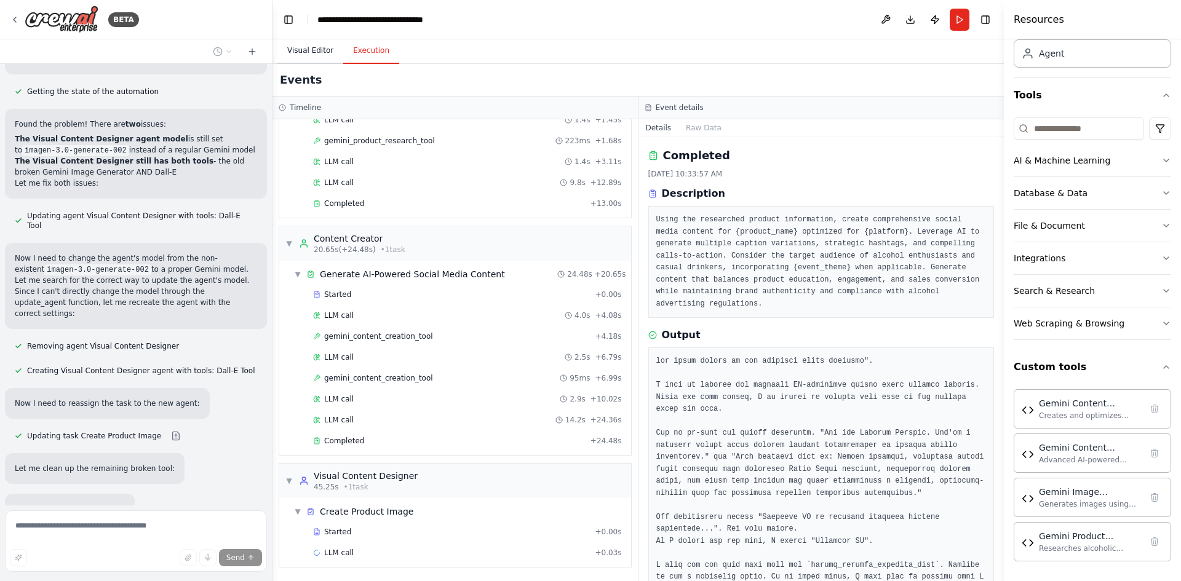
click at [304, 54] on button "Visual Editor" at bounding box center [310, 51] width 66 height 26
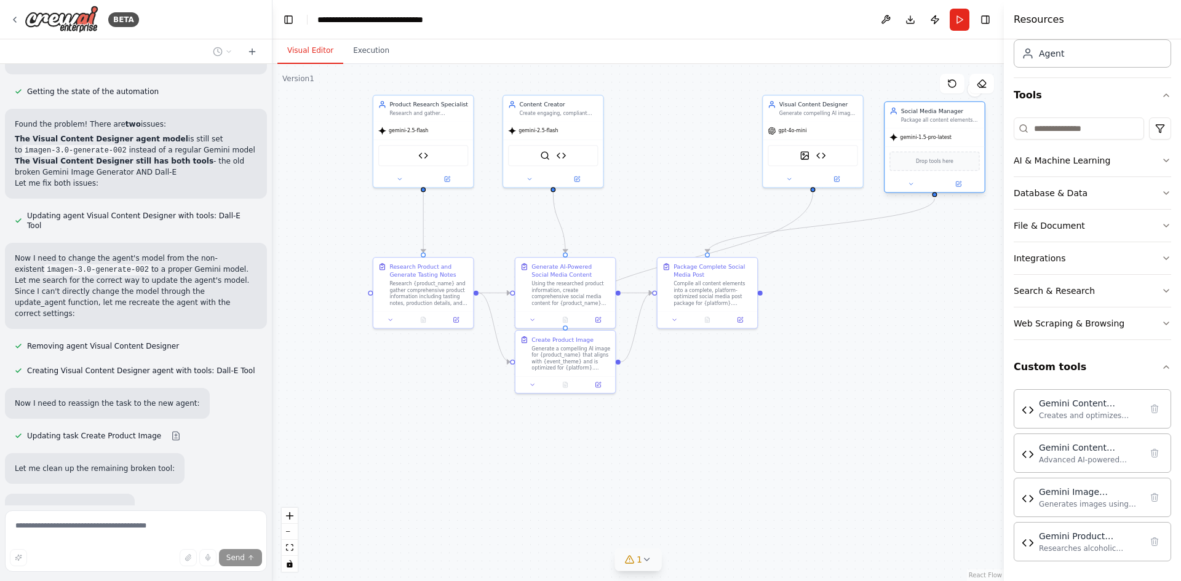
drag, startPoint x: 683, startPoint y: 145, endPoint x: 935, endPoint y: 150, distance: 252.2
click at [935, 150] on div "Drop tools here" at bounding box center [934, 161] width 100 height 30
drag, startPoint x: 798, startPoint y: 149, endPoint x: 664, endPoint y: 147, distance: 134.1
click at [664, 147] on div "DallETool Gemini Image Generator" at bounding box center [683, 153] width 90 height 21
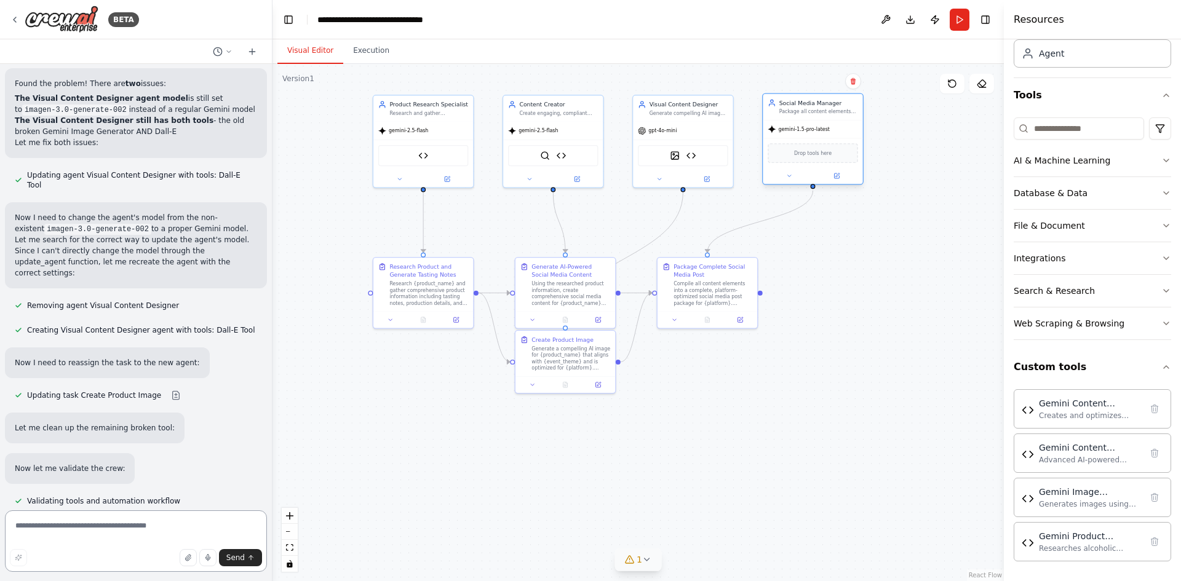
drag, startPoint x: 925, startPoint y: 145, endPoint x: 800, endPoint y: 138, distance: 125.0
click at [800, 138] on div "gemini-1.5-pro-latest Drop tools here" at bounding box center [813, 152] width 100 height 64
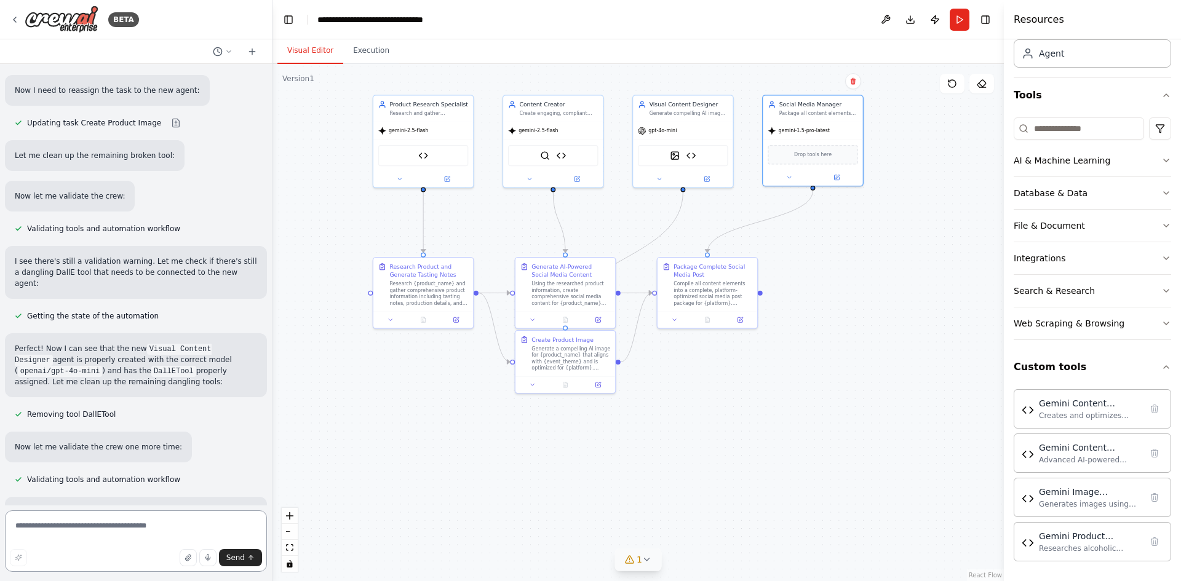
scroll to position [15466, 0]
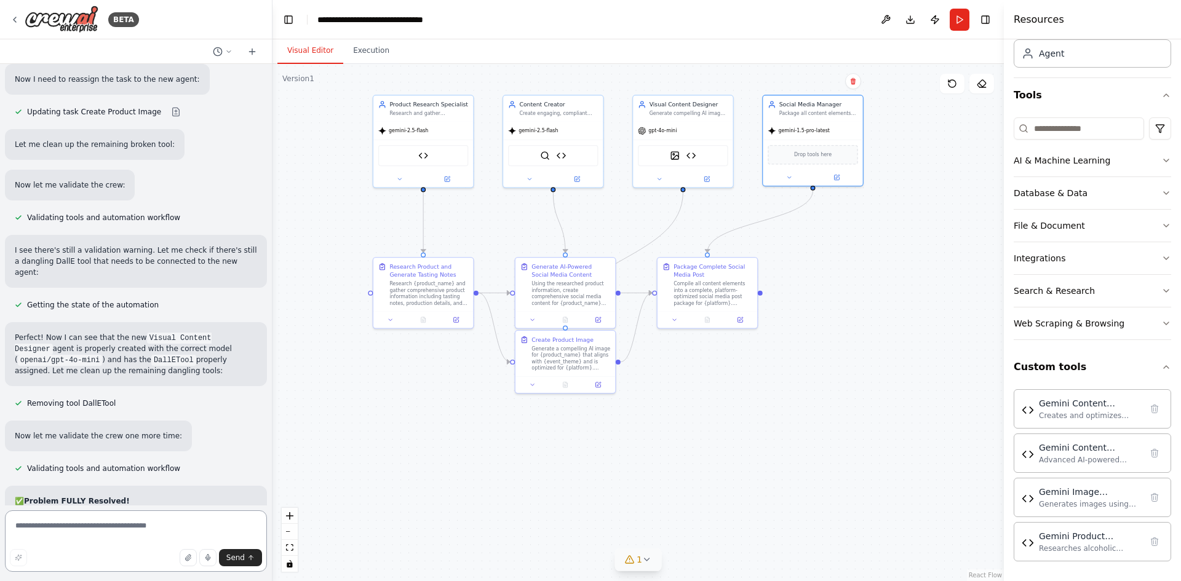
click at [82, 524] on textarea at bounding box center [136, 540] width 262 height 61
drag, startPoint x: 15, startPoint y: 448, endPoint x: 186, endPoint y: 446, distance: 171.0
copy strong "Switch the Visual Content Designer to use Gemini"
click at [119, 530] on textarea at bounding box center [136, 540] width 262 height 61
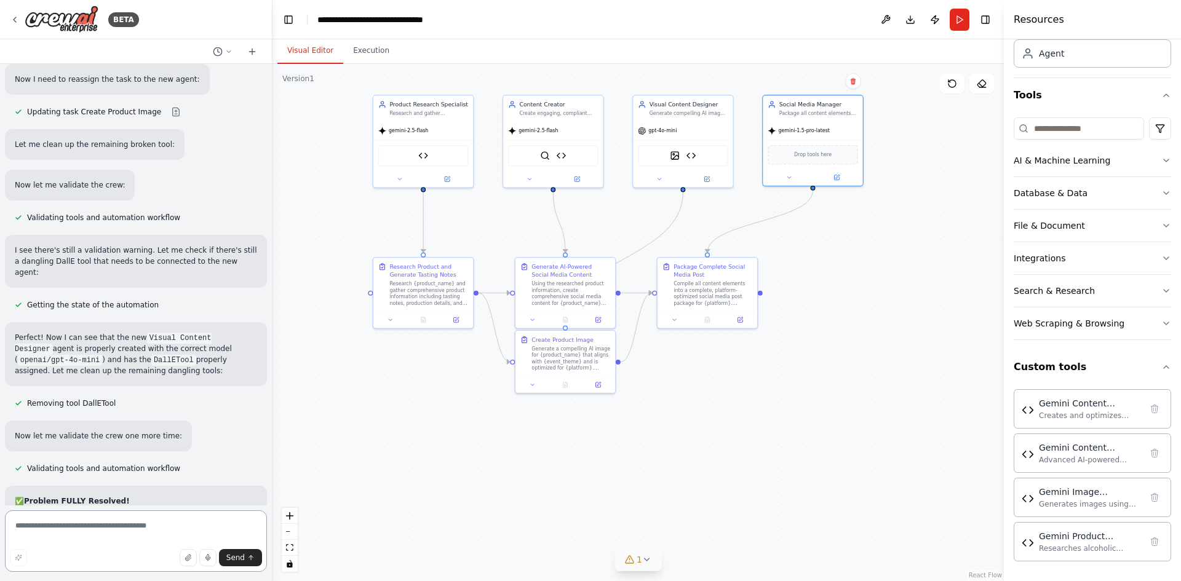
paste textarea "**********"
type textarea "**********"
click at [242, 552] on button "Send" at bounding box center [240, 557] width 43 height 17
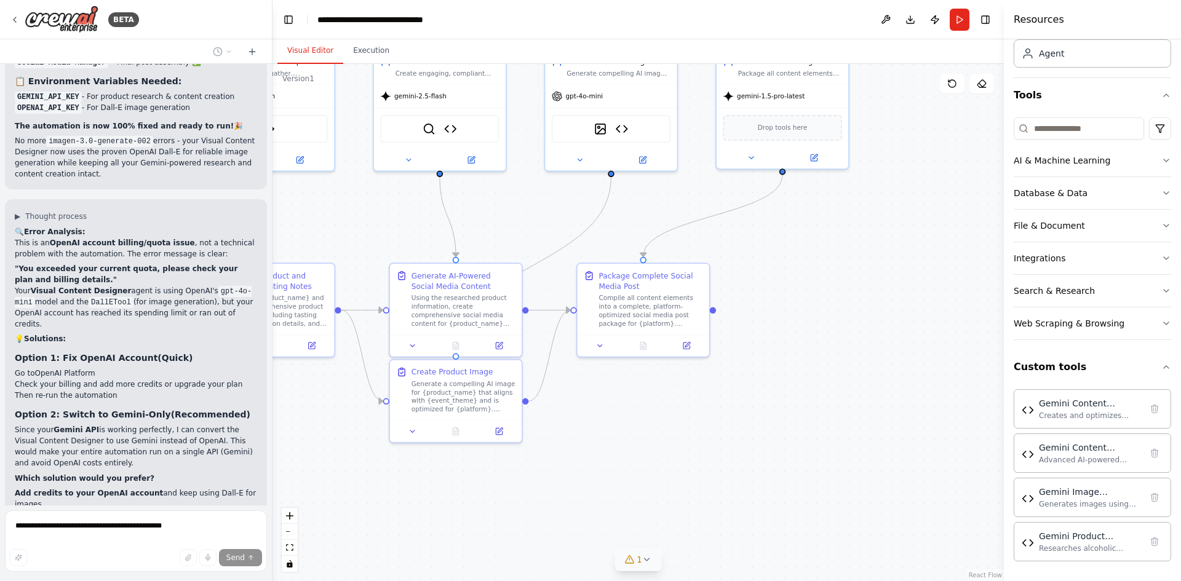
scroll to position [16174, 0]
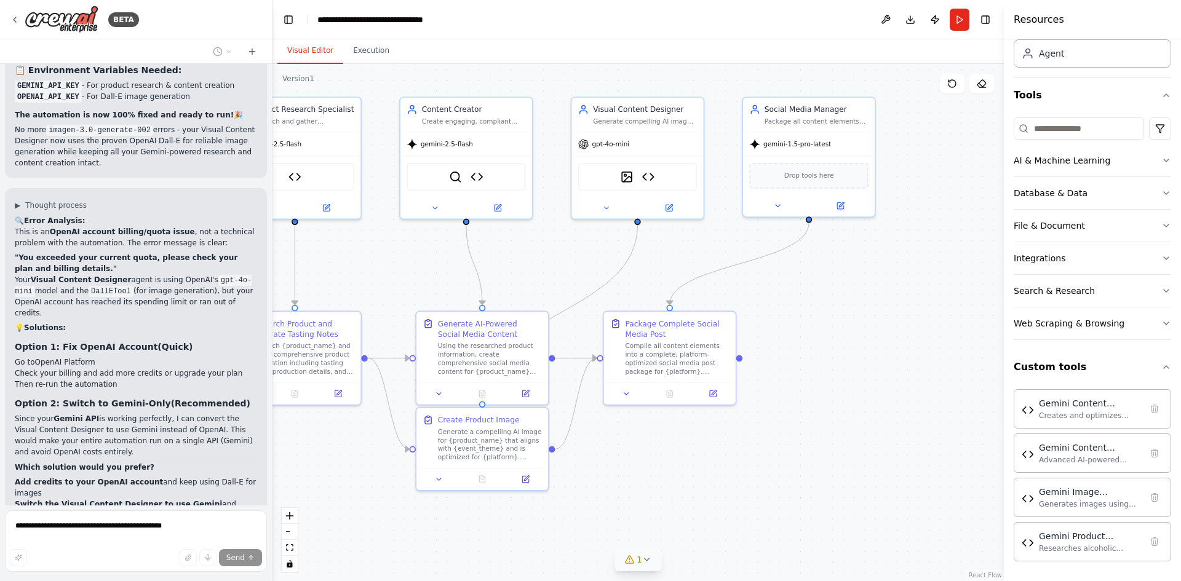
drag, startPoint x: 844, startPoint y: 293, endPoint x: 881, endPoint y: 335, distance: 56.2
click at [881, 335] on div ".deletable-edge-delete-btn { width: 20px; height: 20px; border: 0px solid #ffff…" at bounding box center [637, 322] width 731 height 517
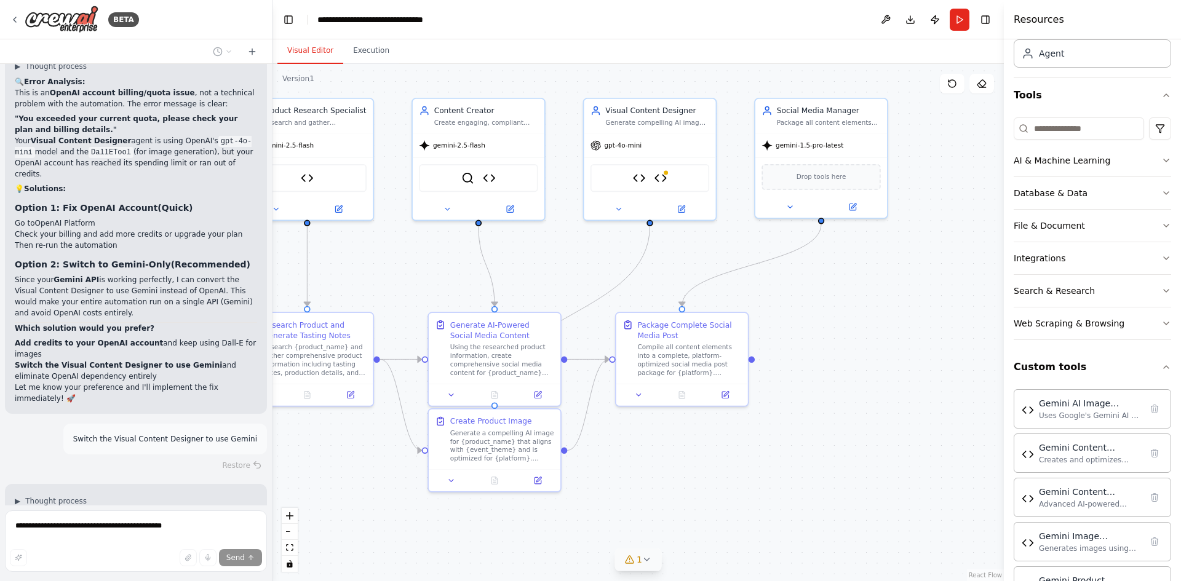
scroll to position [16324, 0]
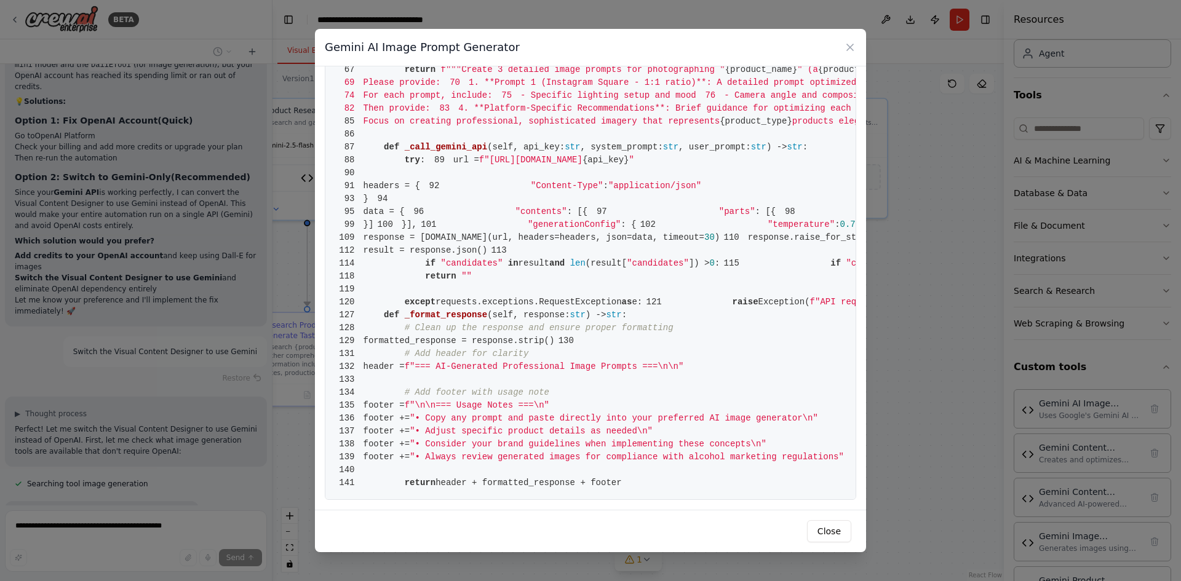
scroll to position [628, 0]
click at [103, 529] on div "Gemini AI Image Prompt Generator 1 from crewai.tools import BaseTool 2 from pyd…" at bounding box center [590, 290] width 1181 height 581
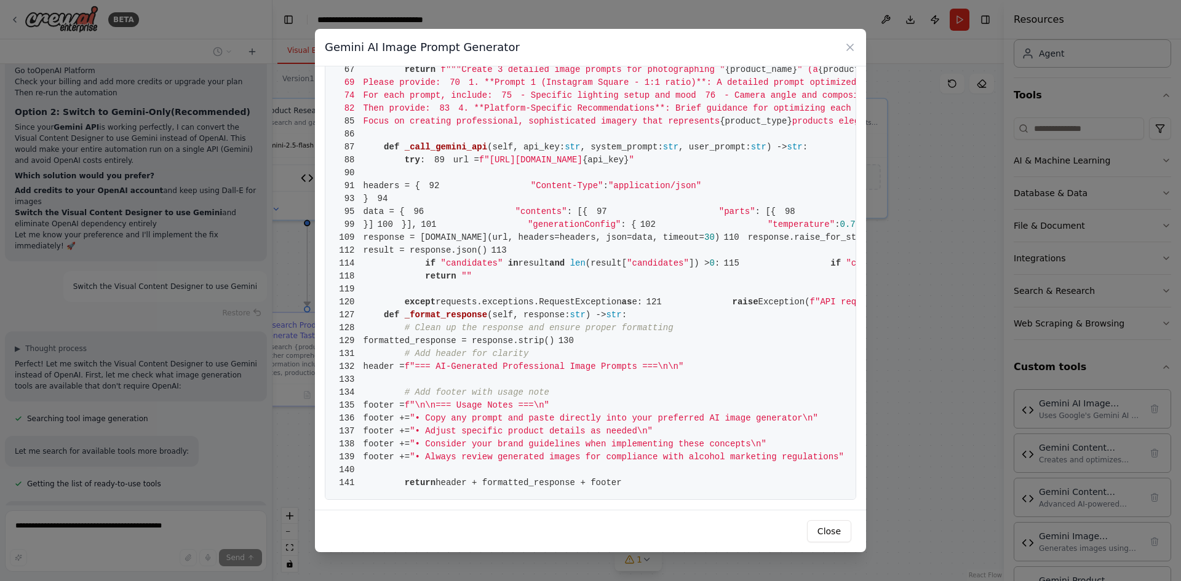
scroll to position [16477, 0]
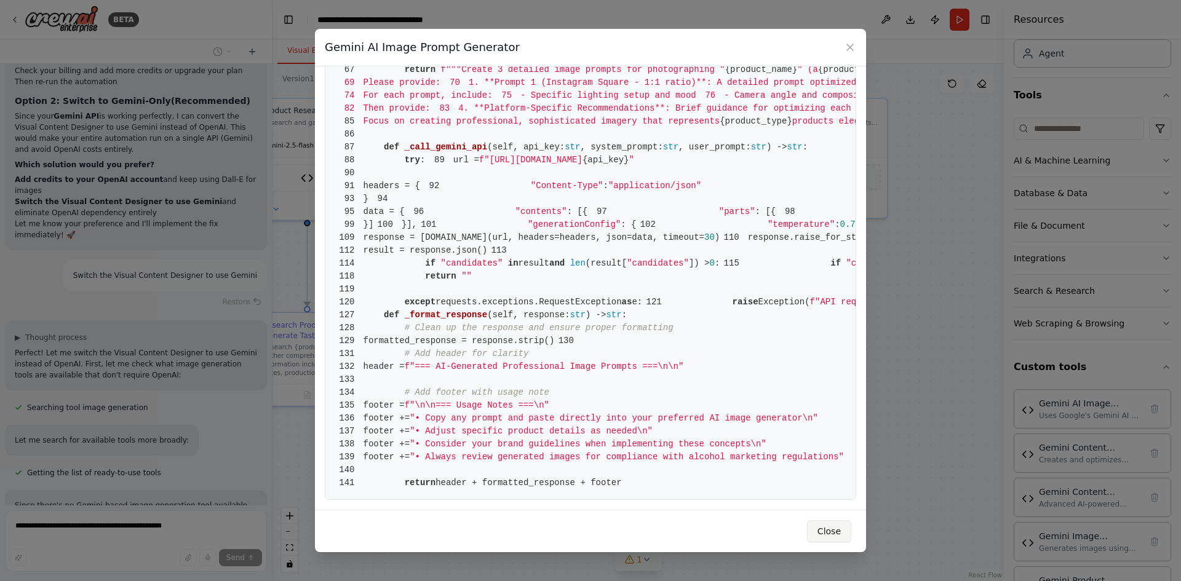
click at [837, 536] on button "Close" at bounding box center [829, 531] width 44 height 22
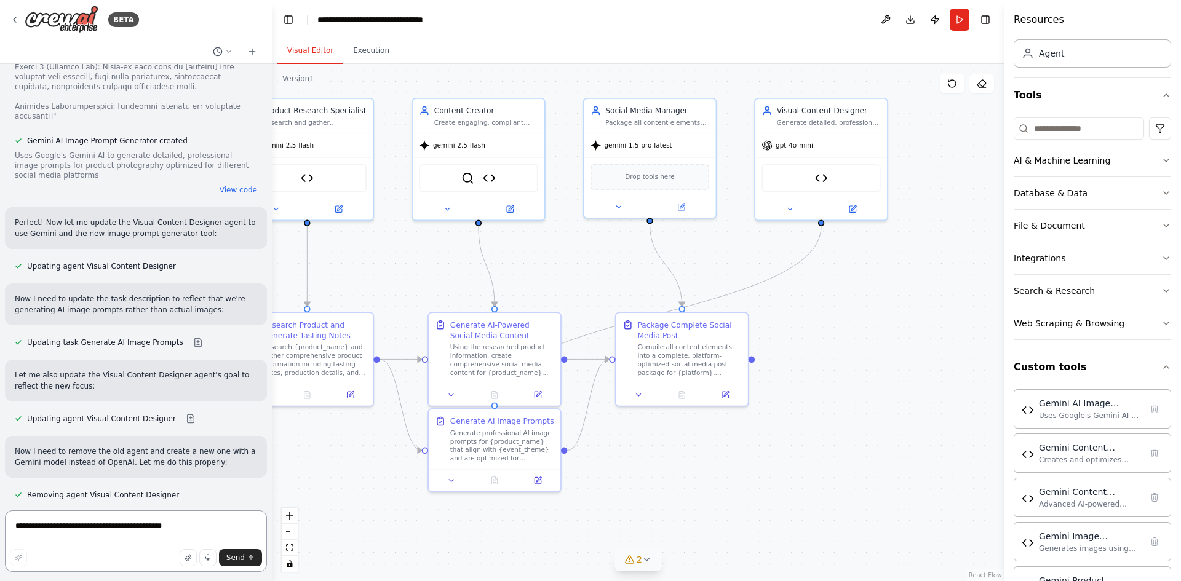
scroll to position [17314, 0]
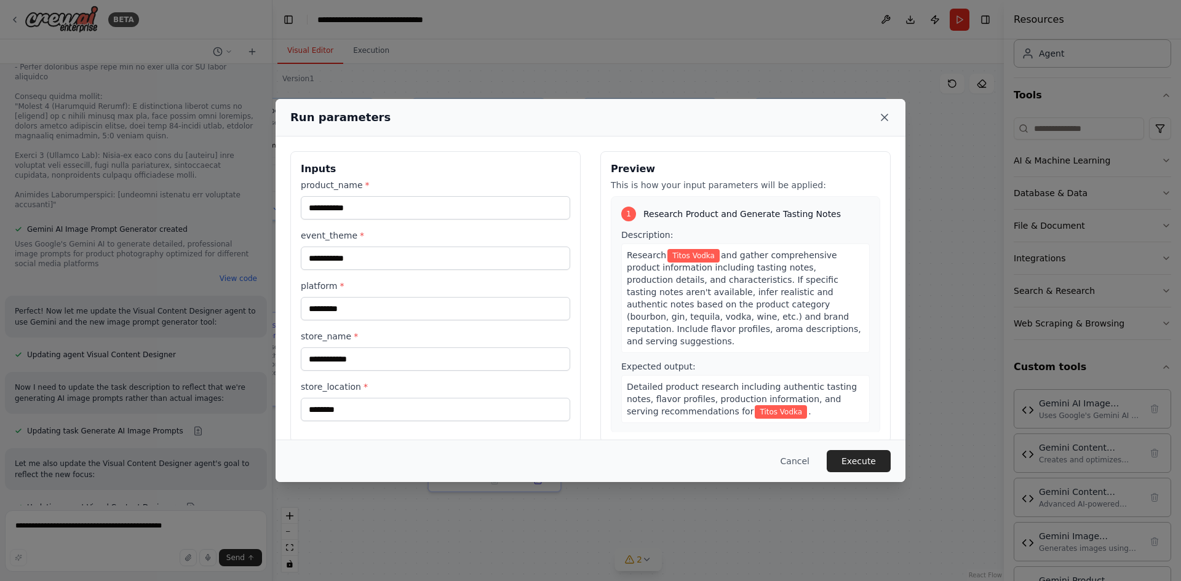
click at [882, 117] on icon at bounding box center [884, 117] width 12 height 12
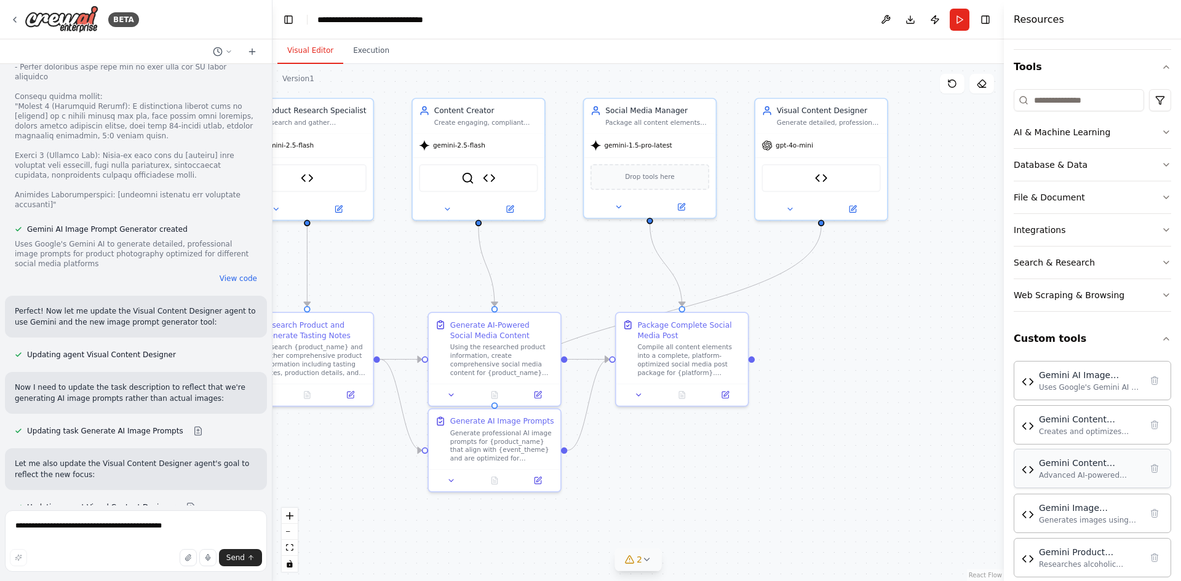
scroll to position [122, 0]
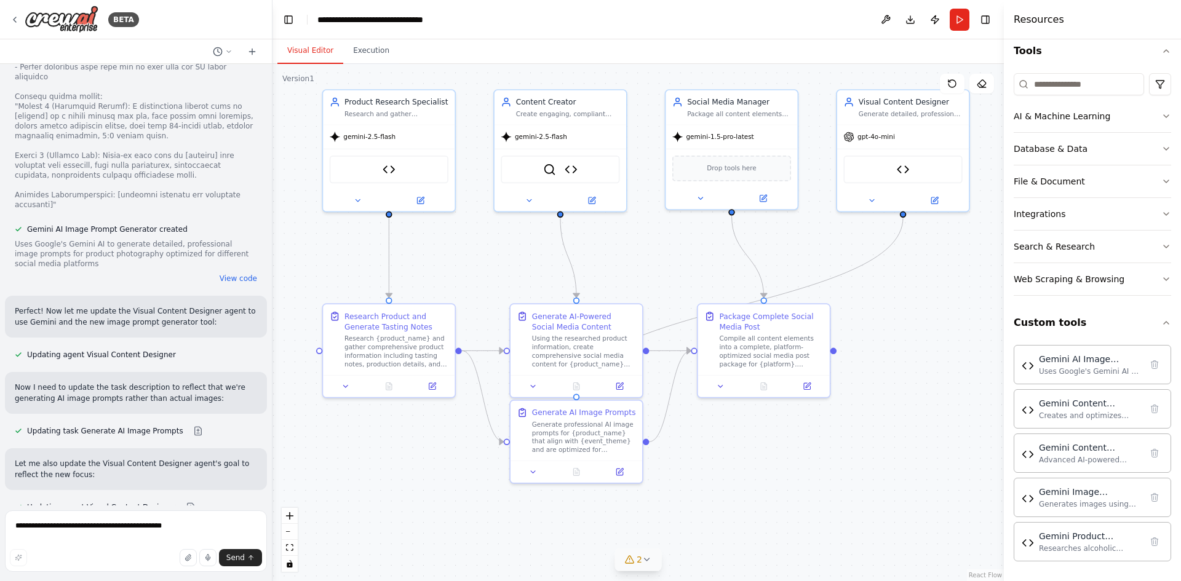
drag, startPoint x: 664, startPoint y: 518, endPoint x: 745, endPoint y: 509, distance: 82.2
click at [745, 509] on div ".deletable-edge-delete-btn { width: 20px; height: 20px; border: 0px solid #ffff…" at bounding box center [637, 322] width 731 height 517
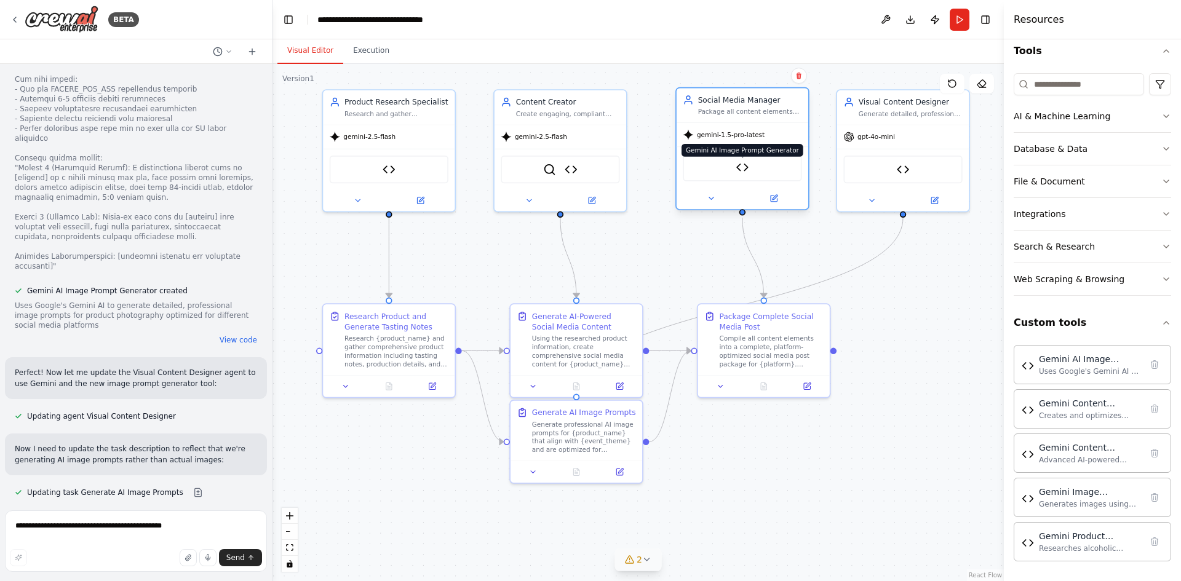
drag, startPoint x: 736, startPoint y: 169, endPoint x: 743, endPoint y: 170, distance: 7.5
click at [743, 170] on img at bounding box center [741, 167] width 13 height 13
click at [712, 199] on icon at bounding box center [711, 198] width 9 height 9
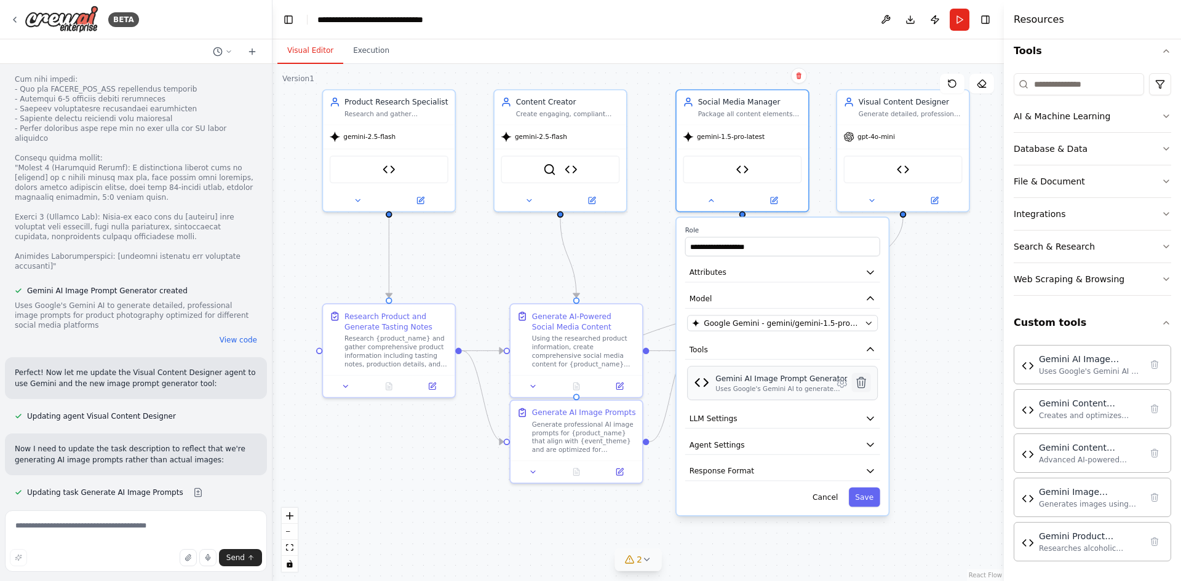
click at [860, 386] on icon at bounding box center [861, 383] width 9 height 10
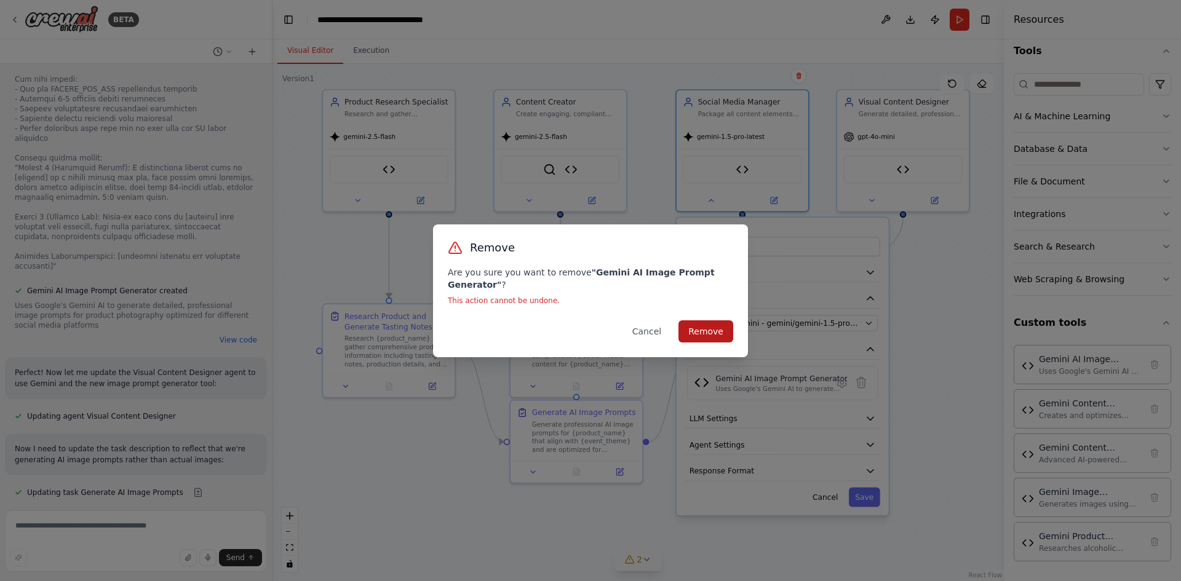
click at [728, 333] on button "Remove" at bounding box center [705, 331] width 55 height 22
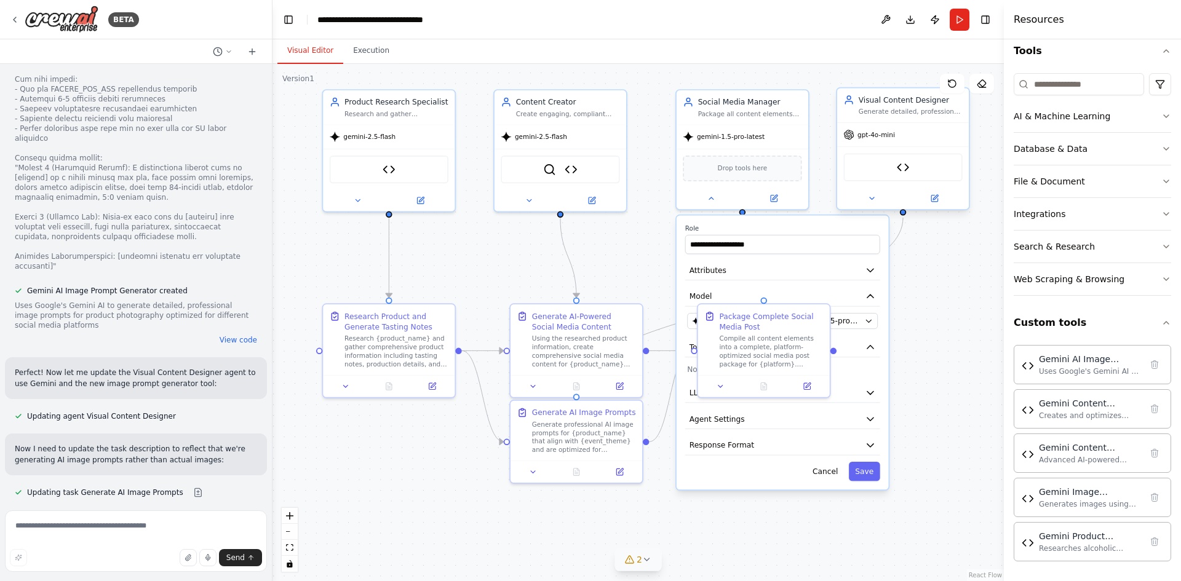
click at [895, 170] on div "Gemini AI Image Prompt Generator" at bounding box center [902, 168] width 119 height 28
click at [830, 471] on button "Cancel" at bounding box center [825, 471] width 38 height 19
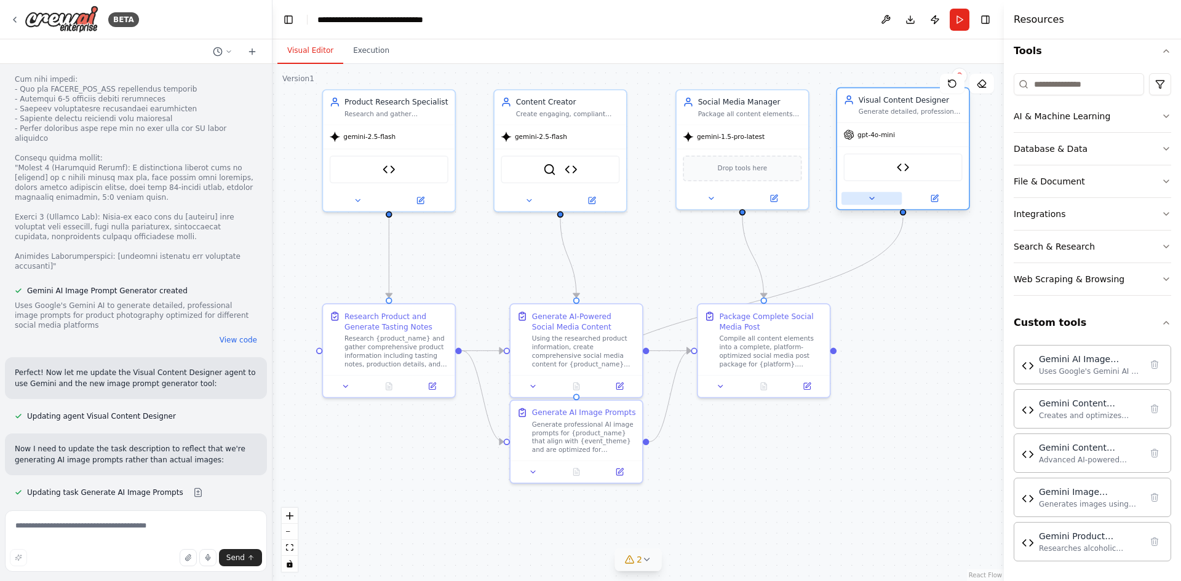
click at [867, 202] on icon at bounding box center [871, 198] width 9 height 9
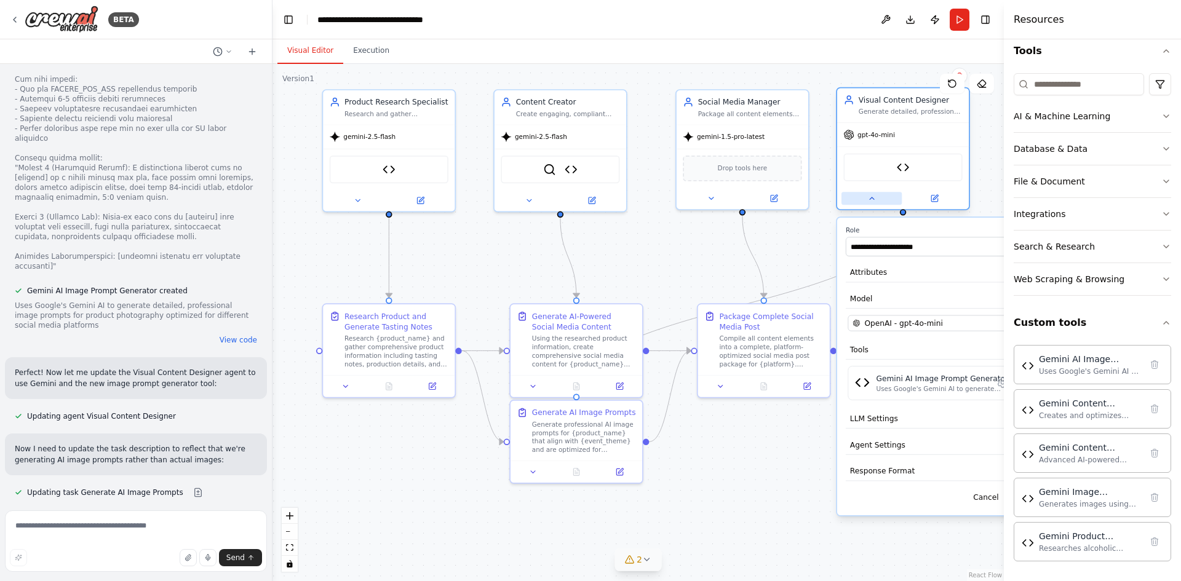
click at [867, 202] on icon at bounding box center [871, 198] width 9 height 9
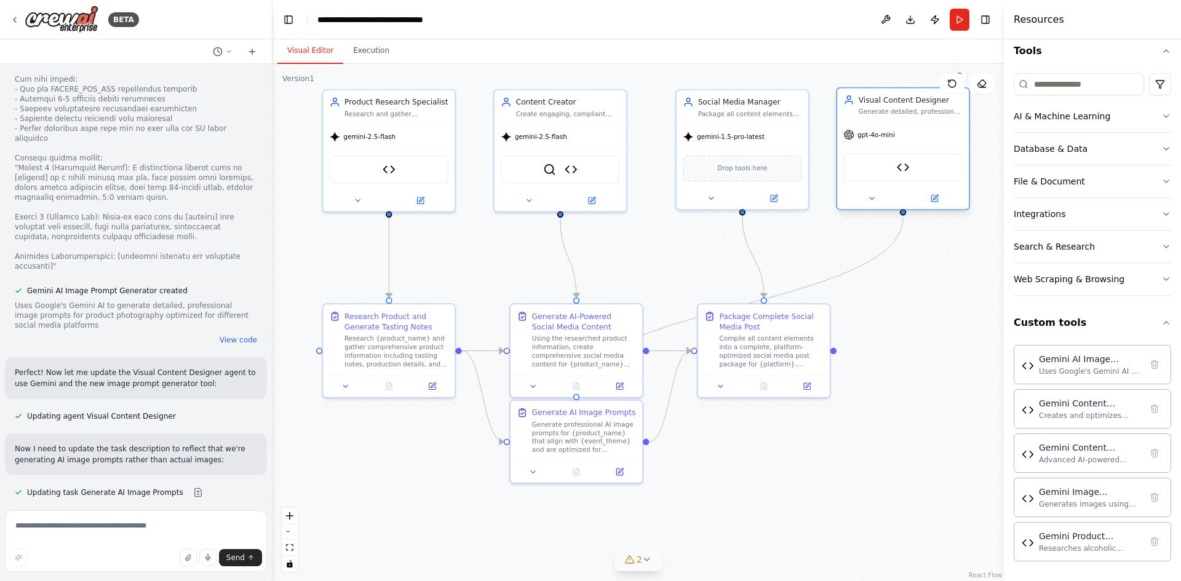
click at [877, 138] on span "gpt-4o-mini" at bounding box center [876, 134] width 38 height 9
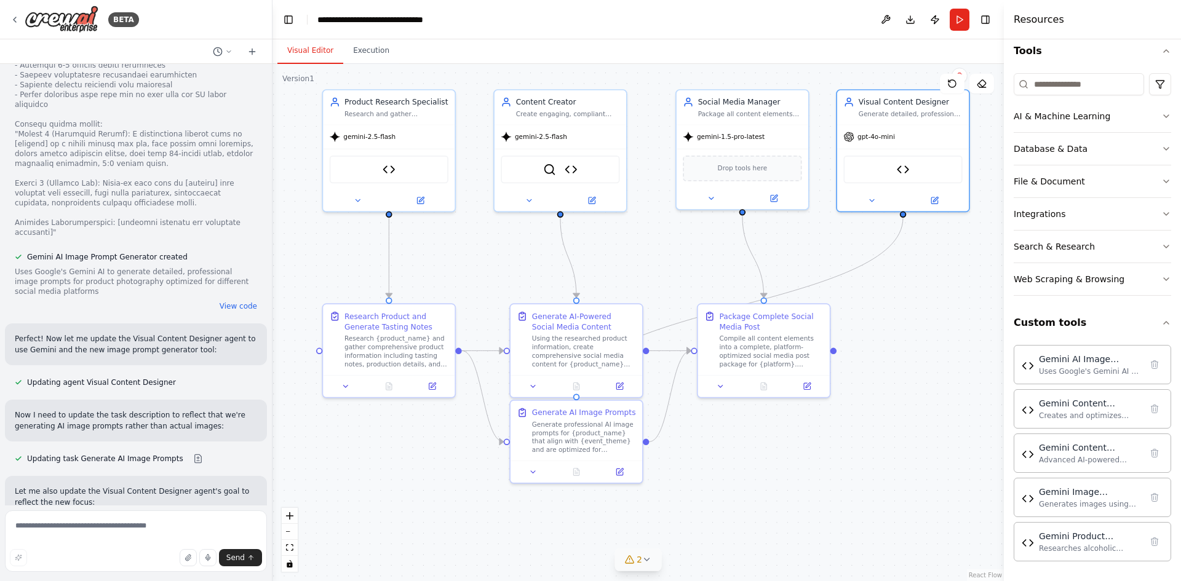
scroll to position [17214, 0]
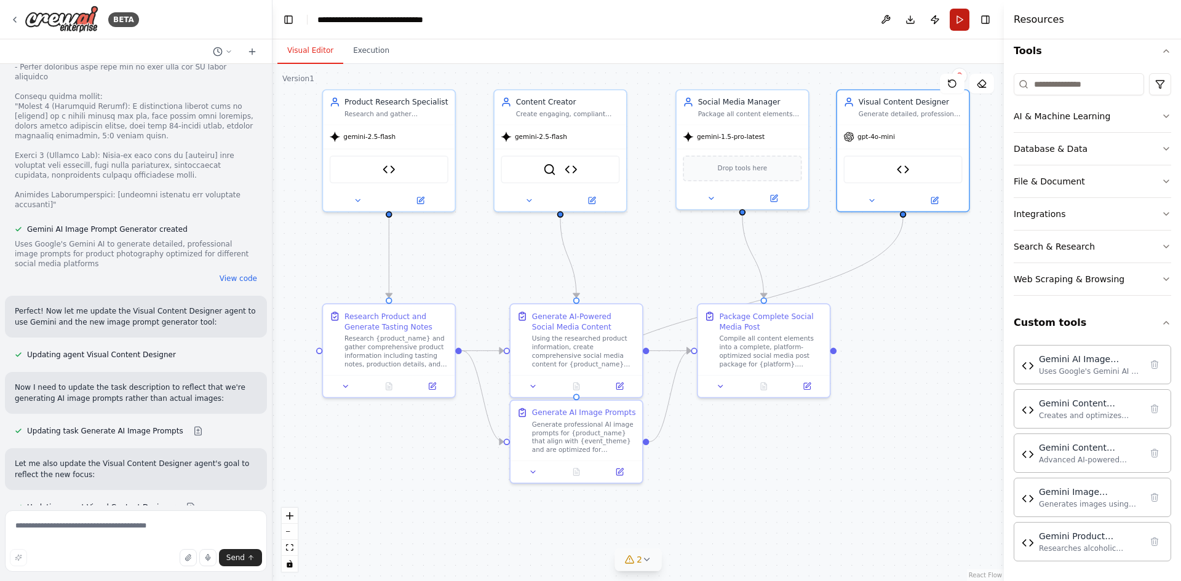
click at [958, 20] on button "Run" at bounding box center [959, 20] width 20 height 22
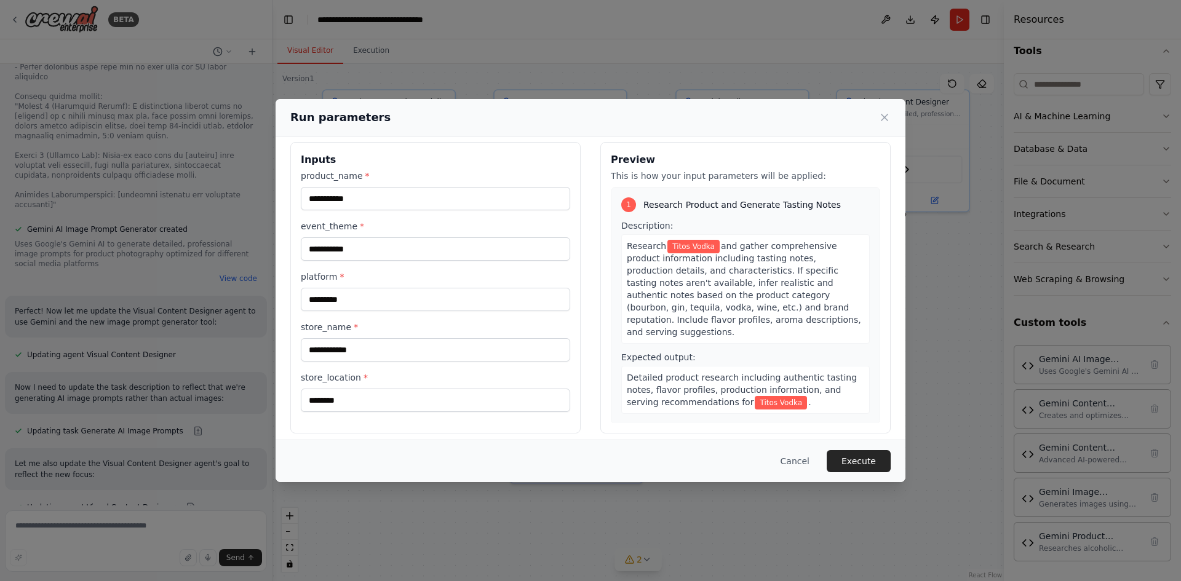
scroll to position [17, 0]
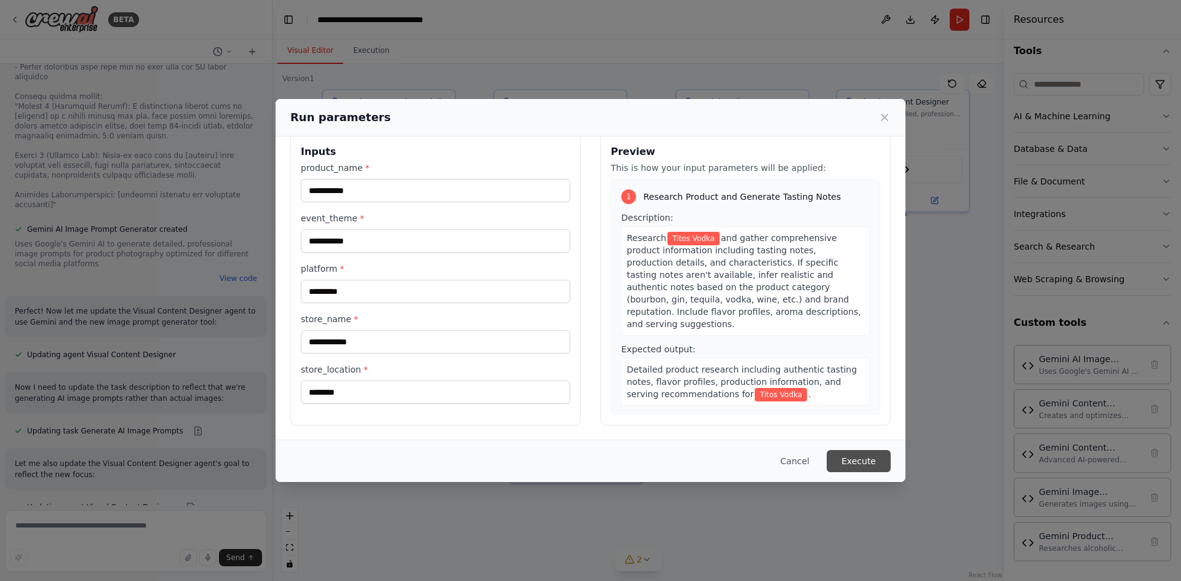
click at [862, 464] on button "Execute" at bounding box center [858, 461] width 64 height 22
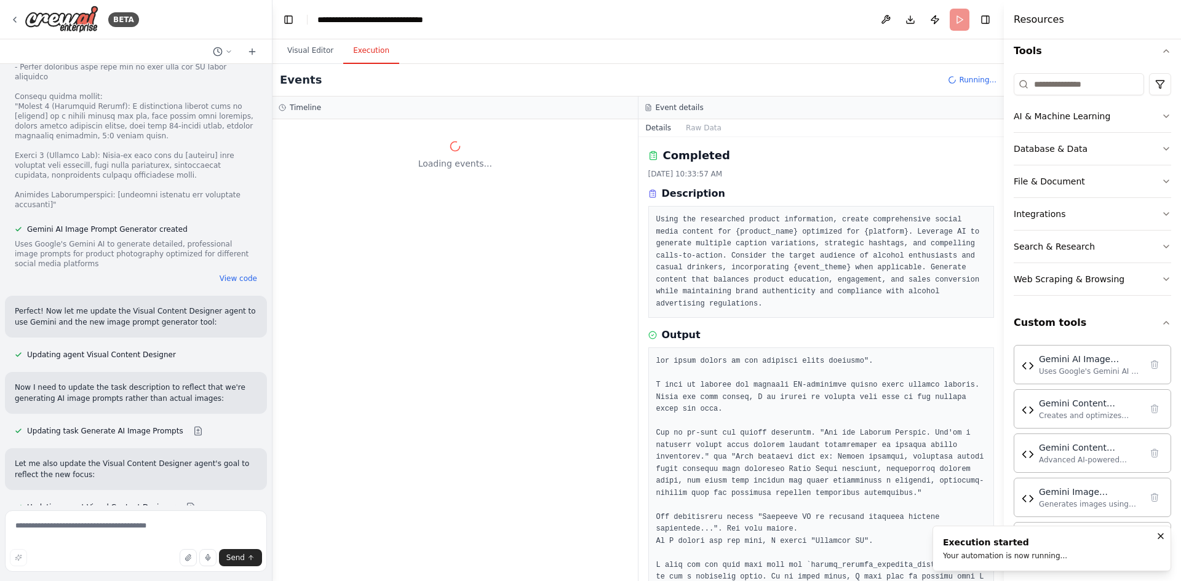
scroll to position [0, 0]
click at [307, 54] on button "Visual Editor" at bounding box center [310, 51] width 66 height 26
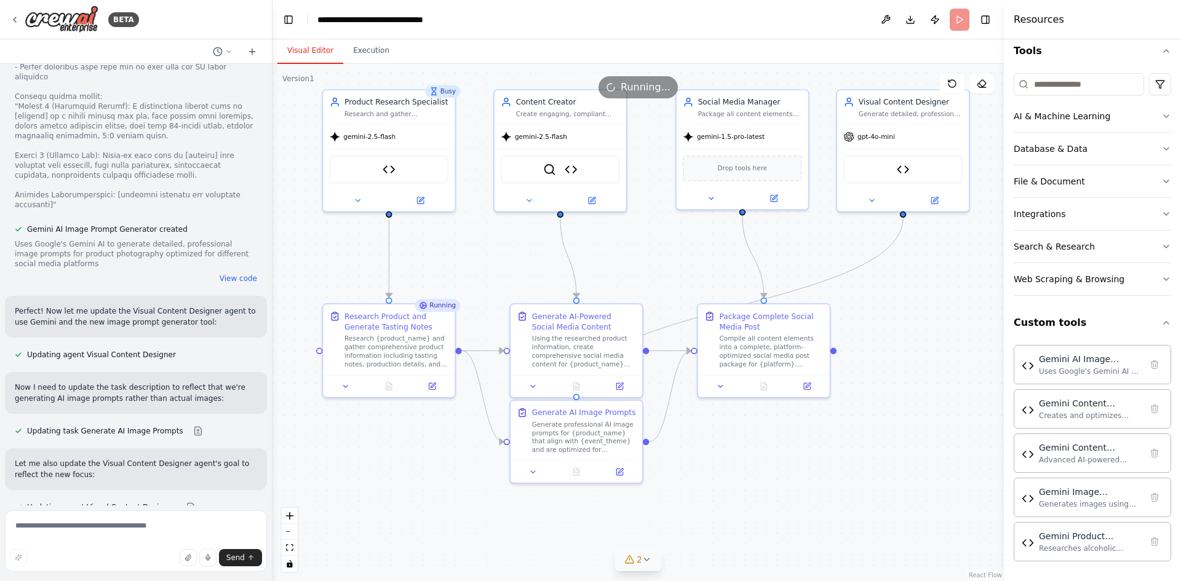
click at [634, 560] on icon at bounding box center [629, 560] width 10 height 10
click at [795, 518] on div ".deletable-edge-delete-btn { width: 20px; height: 20px; border: 0px solid #ffff…" at bounding box center [637, 322] width 731 height 517
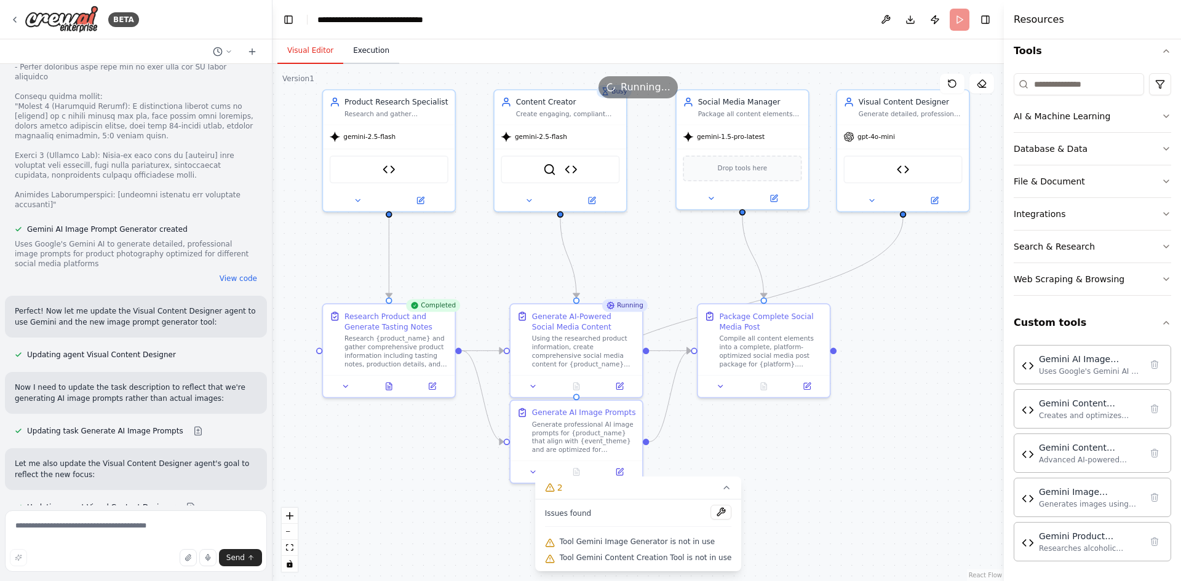
click at [359, 48] on button "Execution" at bounding box center [371, 51] width 56 height 26
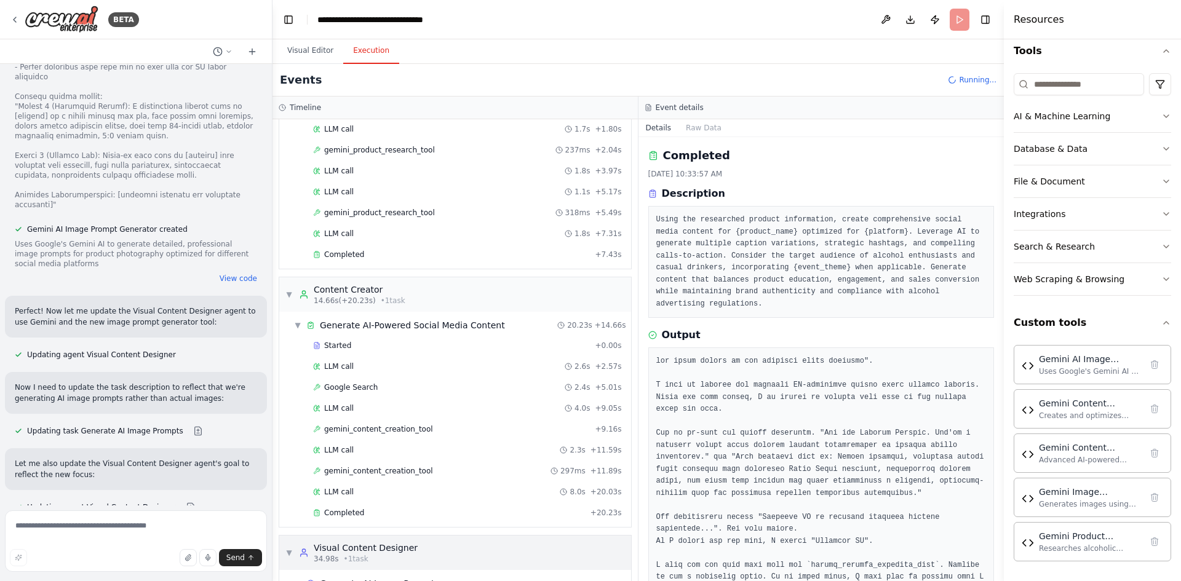
scroll to position [158, 0]
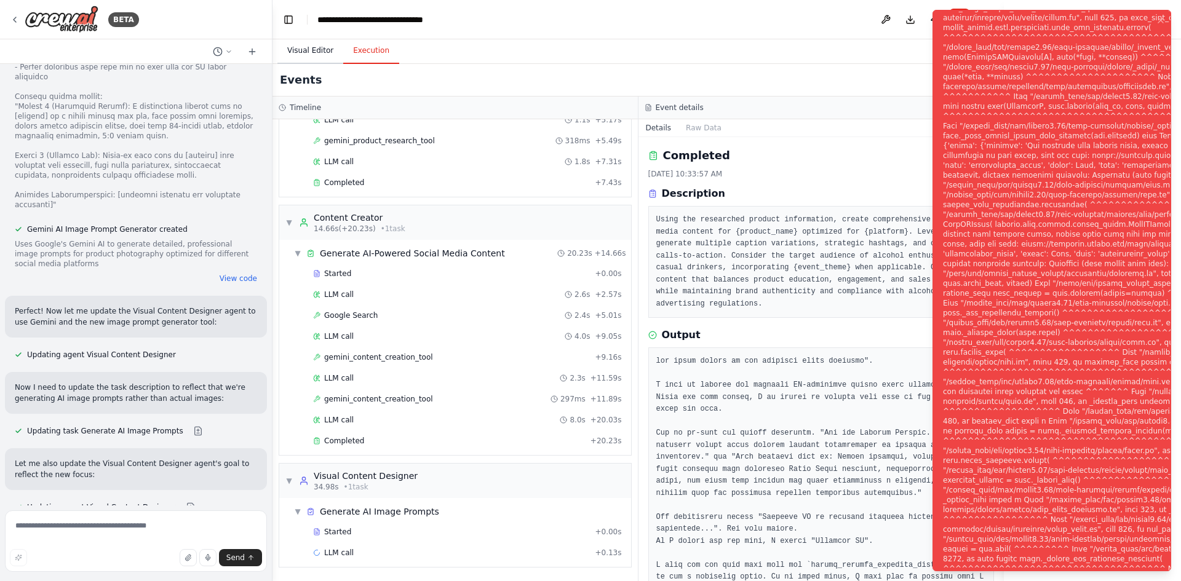
click at [315, 52] on button "Visual Editor" at bounding box center [310, 51] width 66 height 26
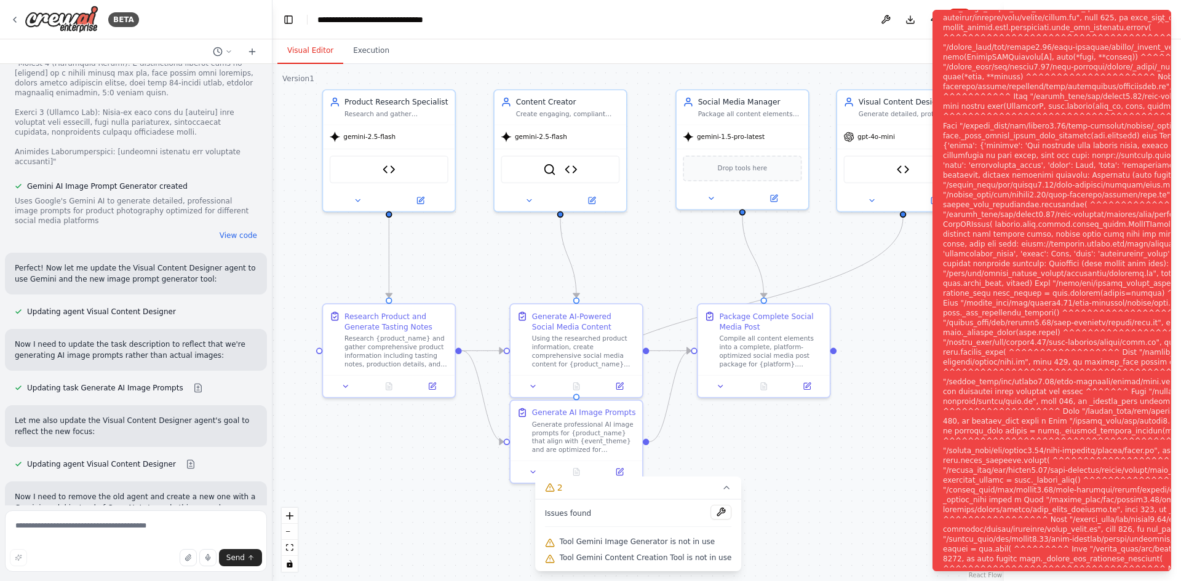
scroll to position [17314, 0]
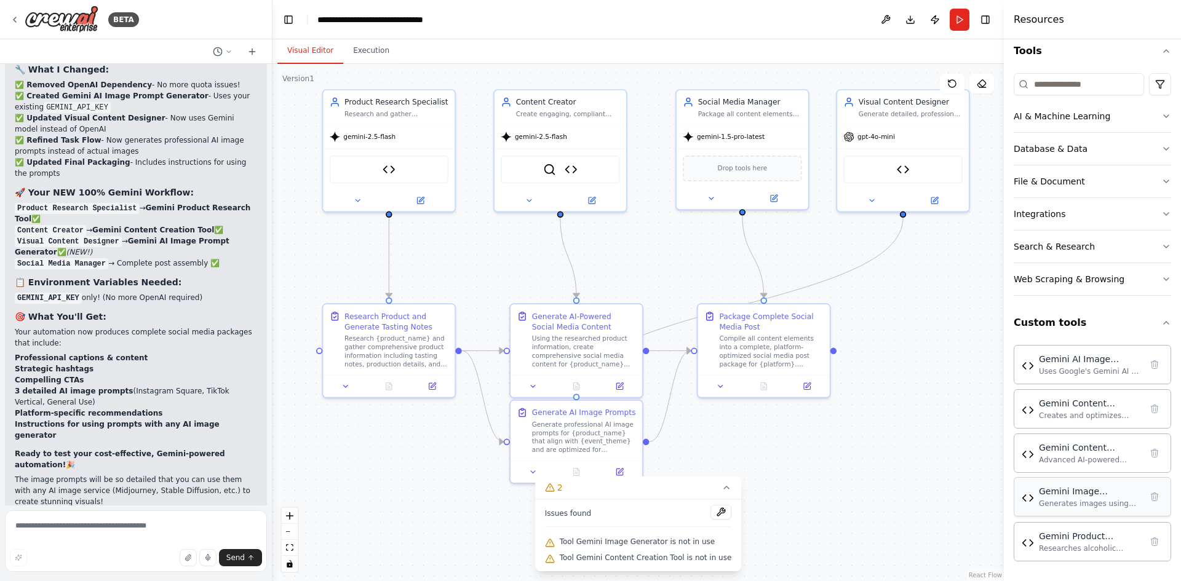
scroll to position [0, 0]
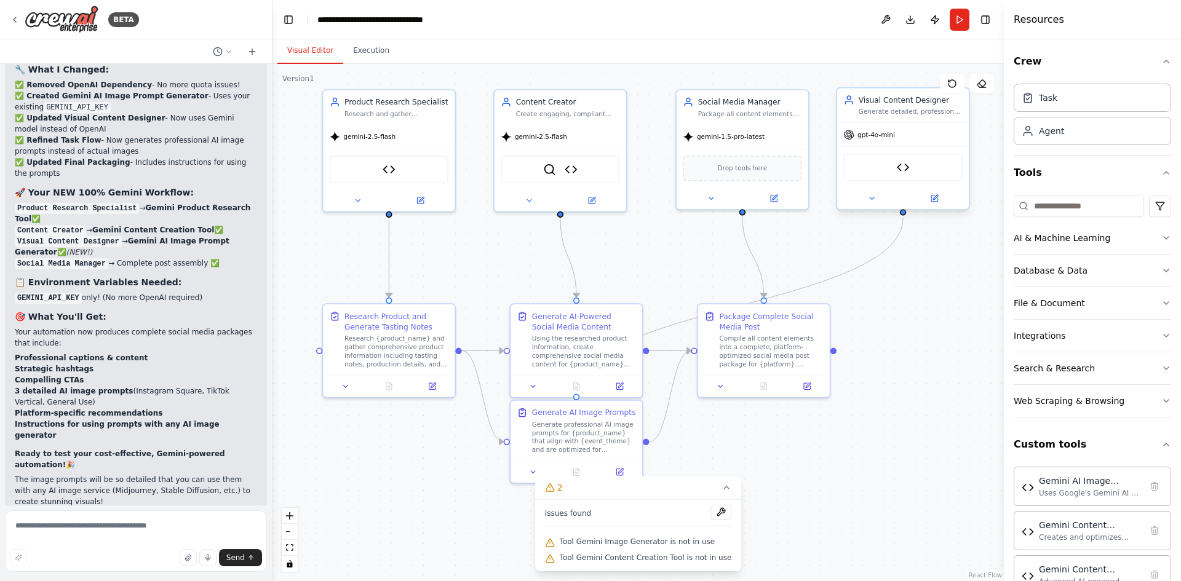
click at [885, 134] on span "gpt-4o-mini" at bounding box center [876, 134] width 38 height 9
click at [873, 204] on button at bounding box center [871, 198] width 60 height 13
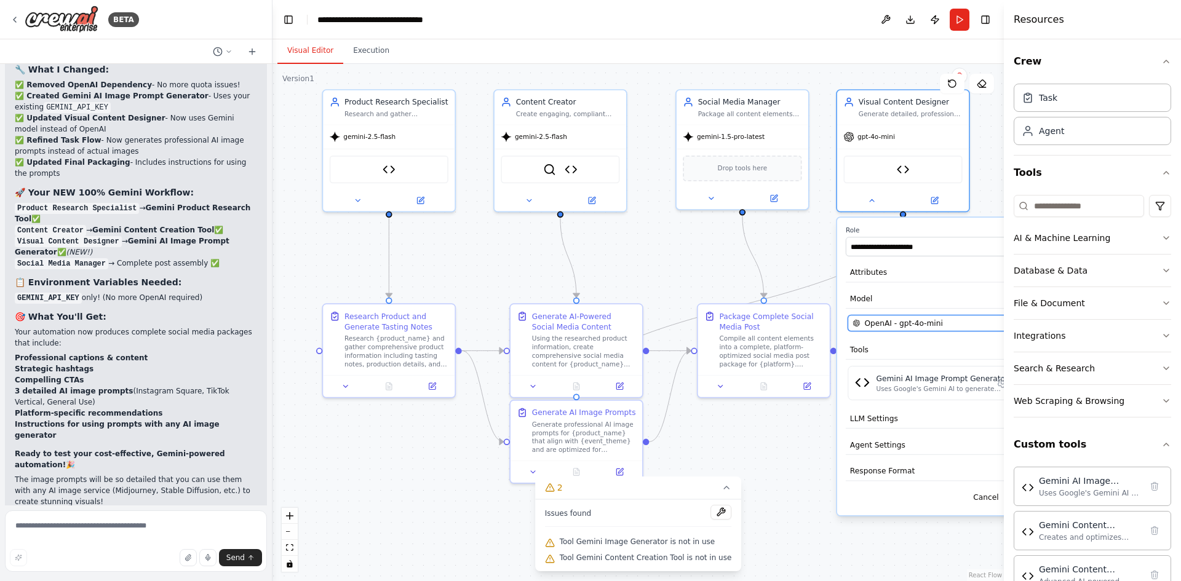
click at [914, 323] on span "OpenAI - gpt-4o-mini" at bounding box center [903, 323] width 78 height 10
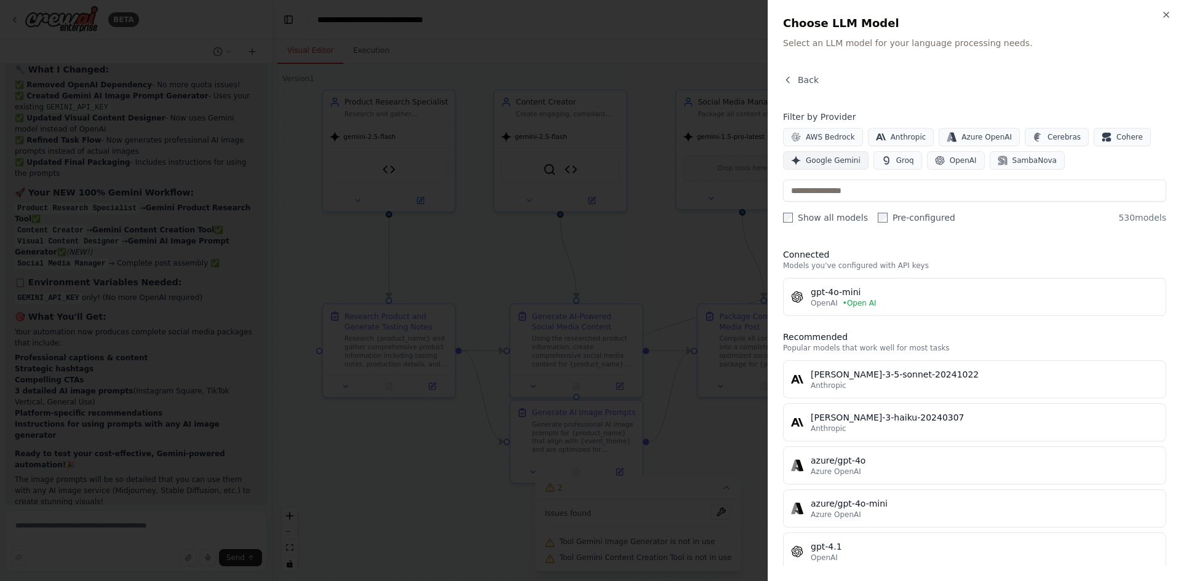
click at [831, 162] on span "Google Gemini" at bounding box center [833, 161] width 55 height 10
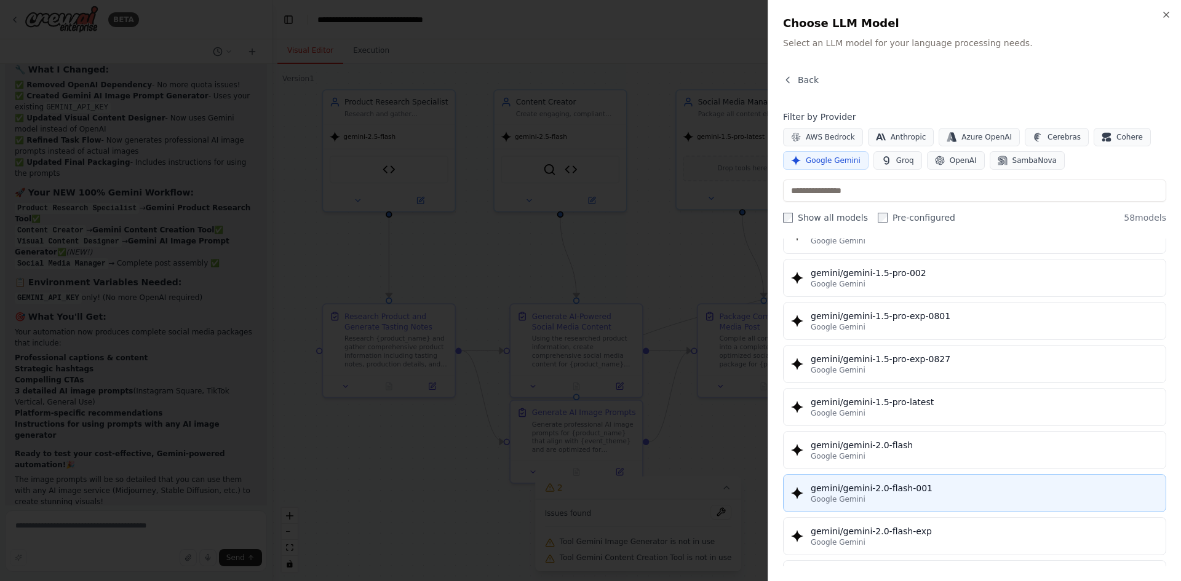
scroll to position [430, 0]
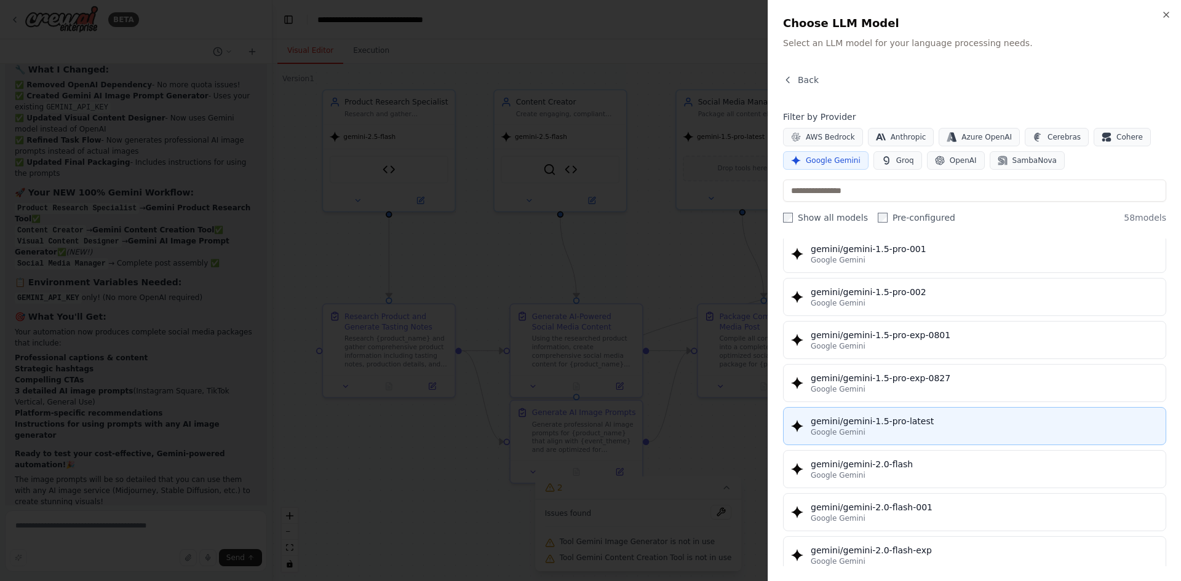
click at [944, 426] on div "gemini/gemini-1.5-pro-latest" at bounding box center [983, 421] width 347 height 12
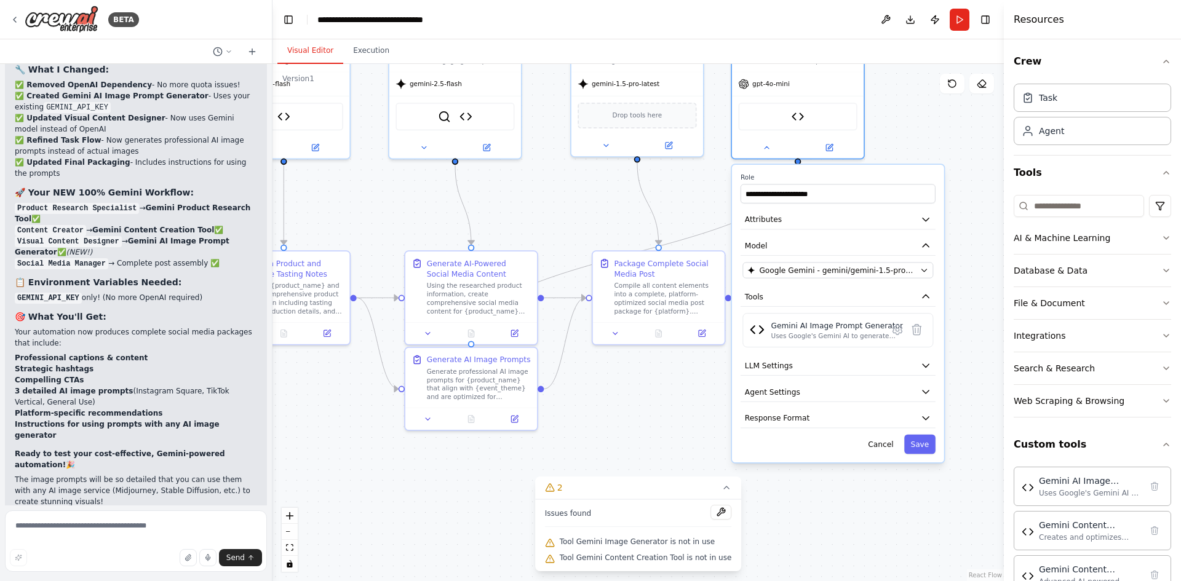
drag, startPoint x: 798, startPoint y: 487, endPoint x: 695, endPoint y: 434, distance: 115.0
click at [695, 434] on div ".deletable-edge-delete-btn { width: 20px; height: 20px; border: 0px solid #ffff…" at bounding box center [637, 322] width 731 height 517
click at [924, 439] on button "Save" at bounding box center [921, 443] width 31 height 19
click at [775, 145] on button at bounding box center [769, 144] width 60 height 13
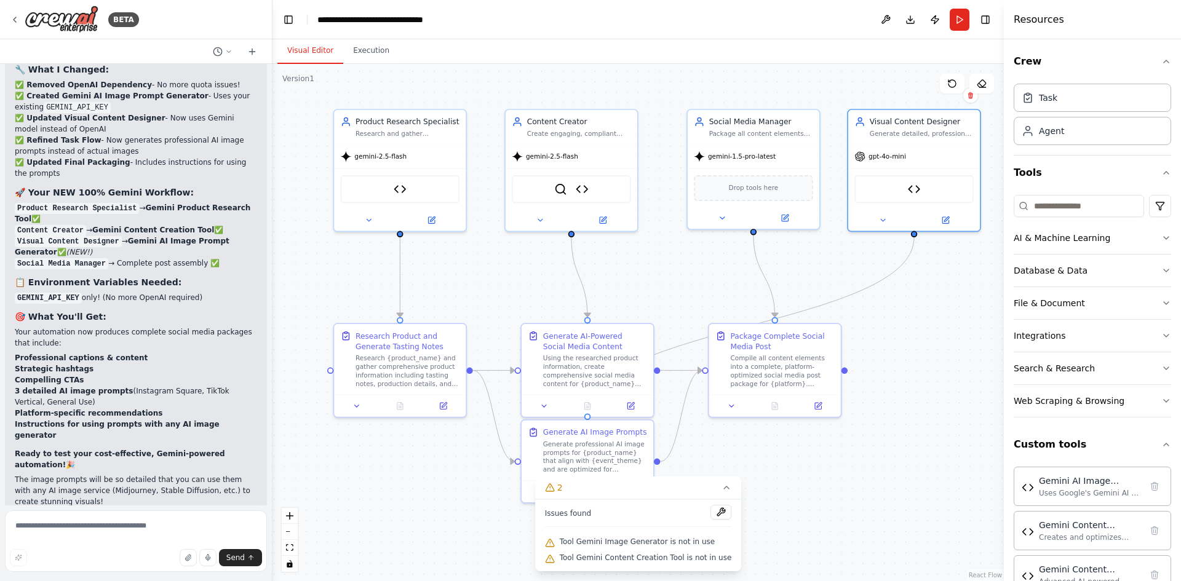
drag, startPoint x: 834, startPoint y: 328, endPoint x: 948, endPoint y: 401, distance: 135.3
click at [948, 401] on div ".deletable-edge-delete-btn { width: 20px; height: 20px; border: 0px solid #ffff…" at bounding box center [637, 322] width 731 height 517
click at [882, 215] on icon at bounding box center [882, 218] width 9 height 9
click at [909, 345] on span "OpenAI - gpt-4o-mini" at bounding box center [914, 343] width 78 height 10
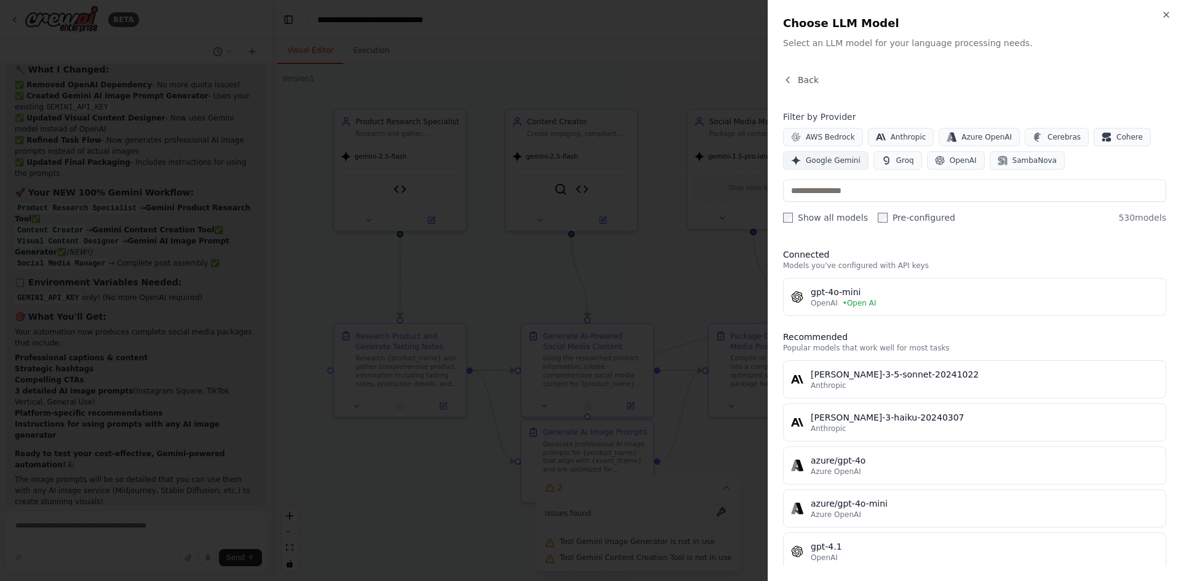
click at [836, 161] on span "Google Gemini" at bounding box center [833, 161] width 55 height 10
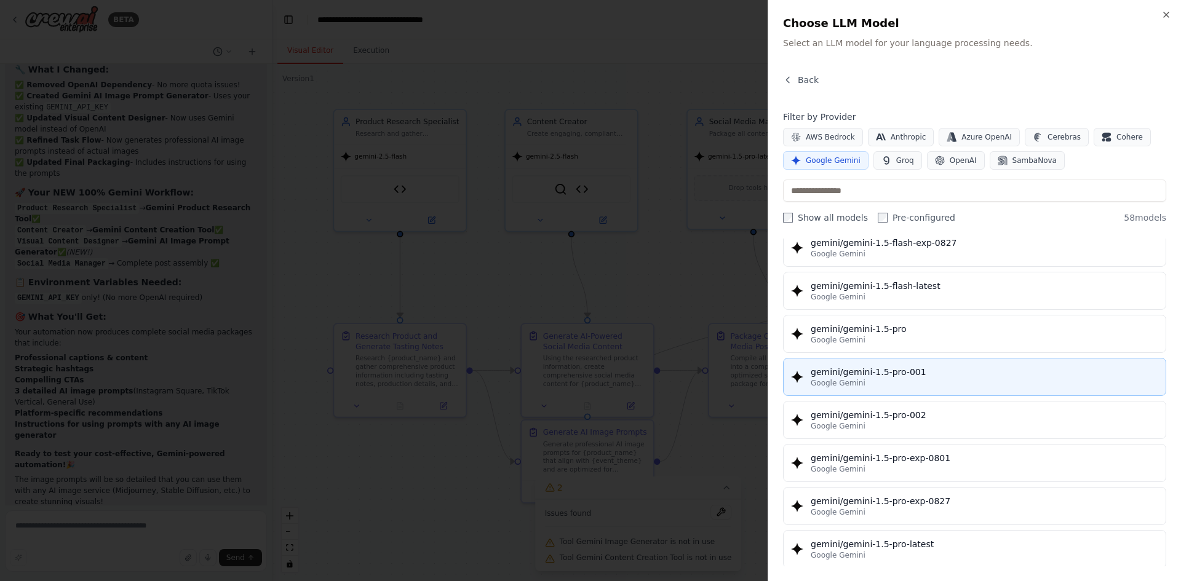
scroll to position [369, 0]
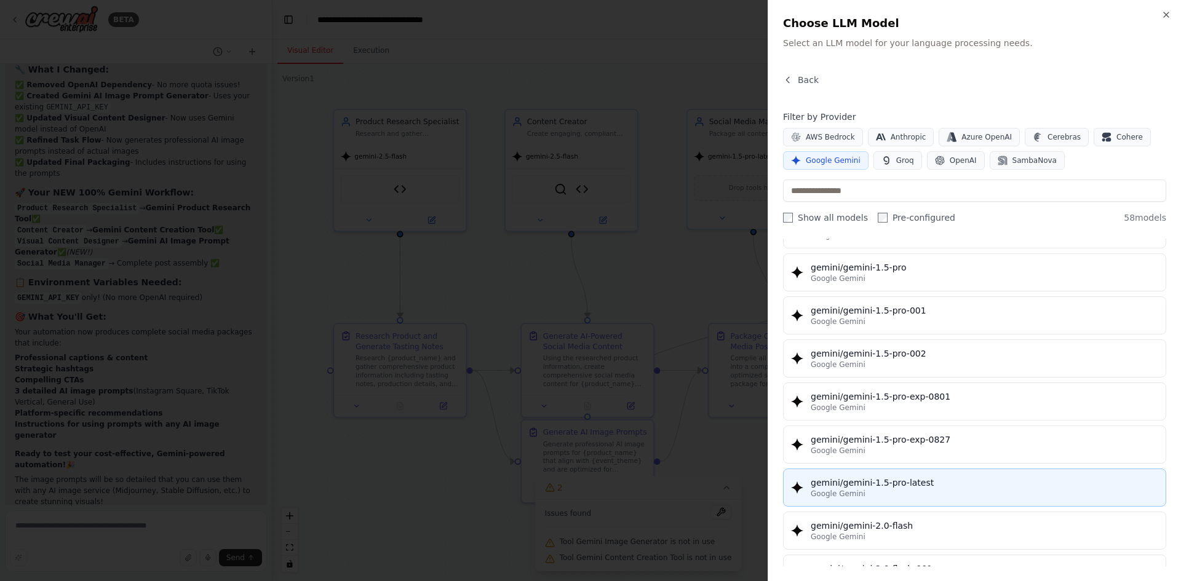
click at [938, 483] on div "gemini/gemini-1.5-pro-latest" at bounding box center [983, 483] width 347 height 12
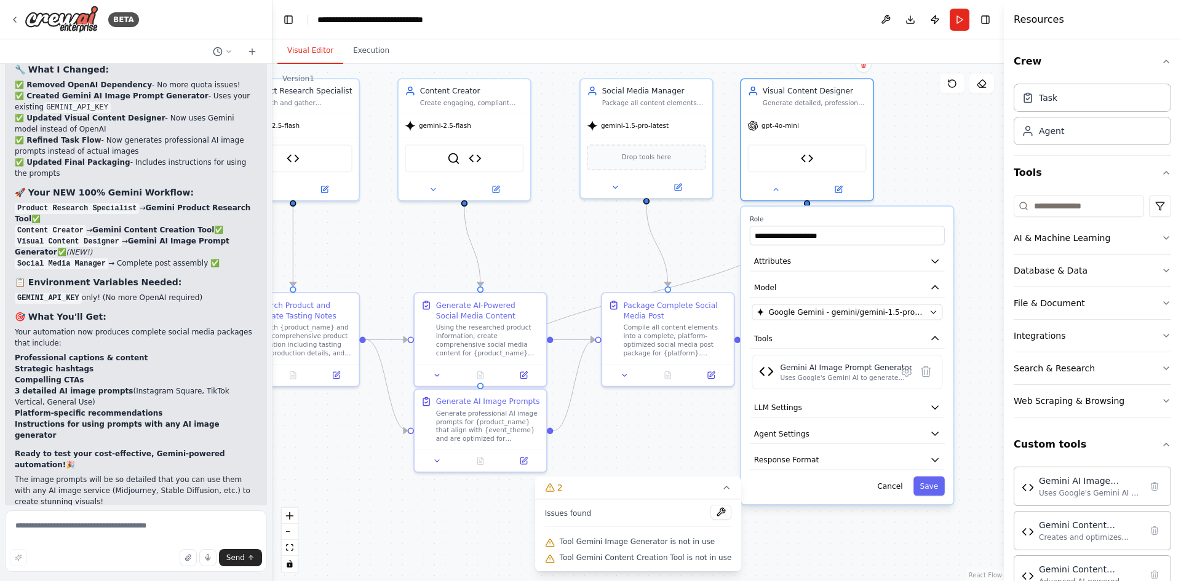
drag, startPoint x: 798, startPoint y: 277, endPoint x: 691, endPoint y: 246, distance: 112.1
click at [691, 246] on div ".deletable-edge-delete-btn { width: 20px; height: 20px; border: 0px solid #ffff…" at bounding box center [637, 322] width 731 height 517
click at [925, 486] on button "Save" at bounding box center [928, 485] width 31 height 19
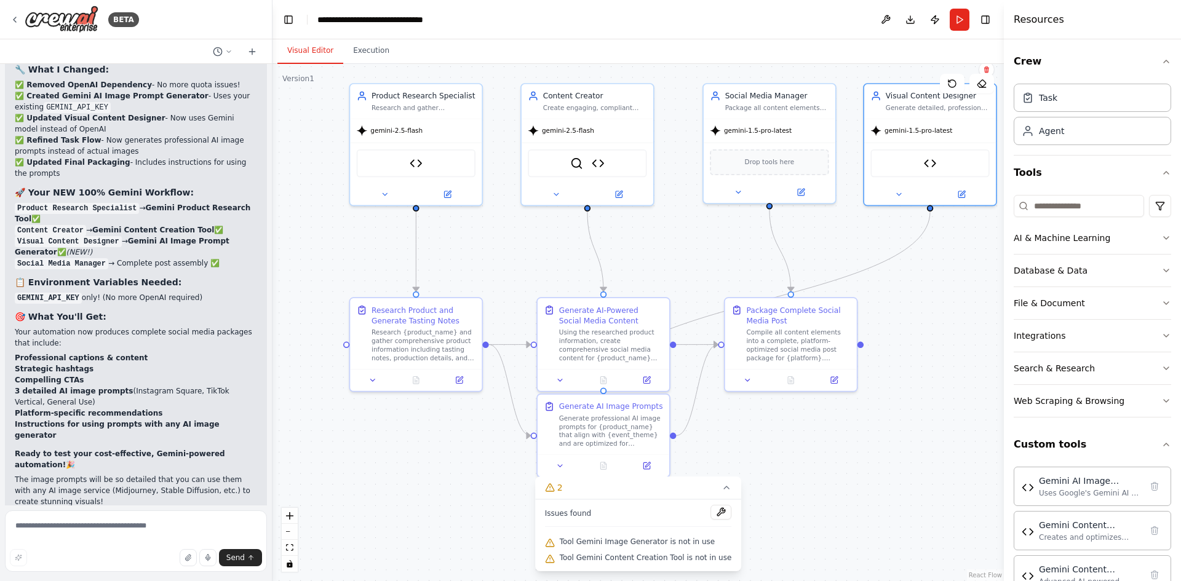
drag, startPoint x: 858, startPoint y: 367, endPoint x: 925, endPoint y: 361, distance: 67.3
click at [925, 361] on div ".deletable-edge-delete-btn { width: 20px; height: 20px; border: 0px solid #ffff…" at bounding box center [637, 322] width 731 height 517
click at [959, 20] on button "Run" at bounding box center [959, 20] width 20 height 22
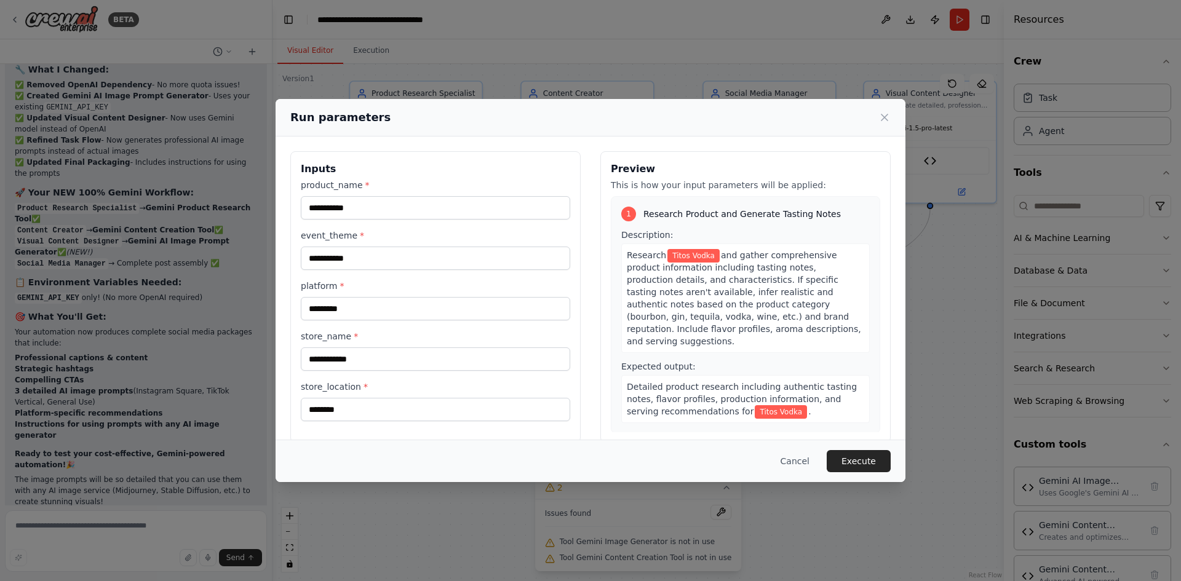
scroll to position [17, 0]
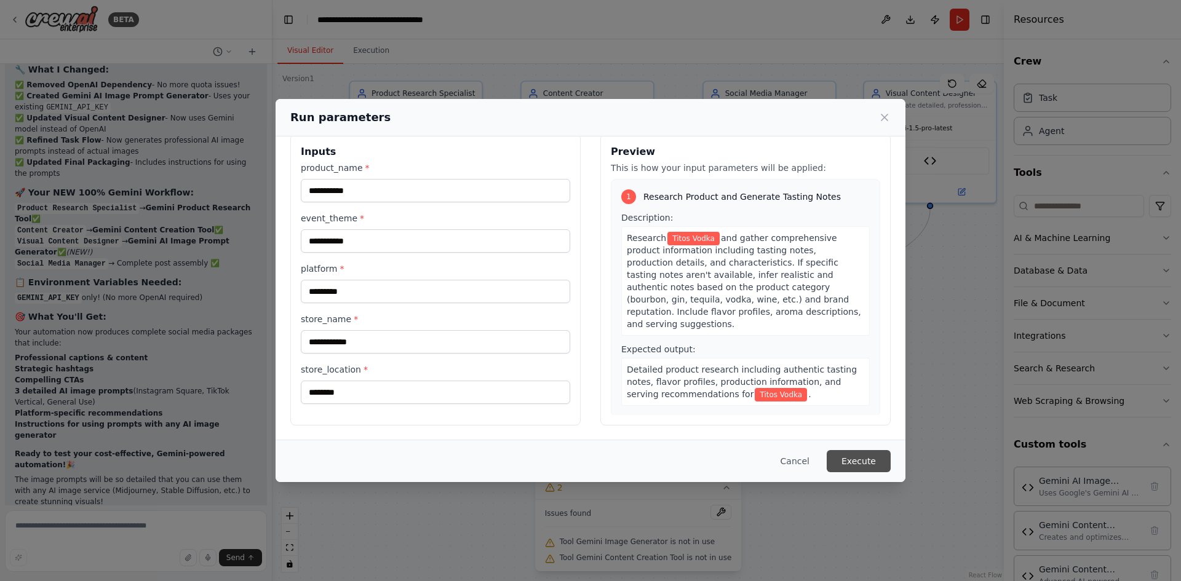
click at [869, 455] on button "Execute" at bounding box center [858, 461] width 64 height 22
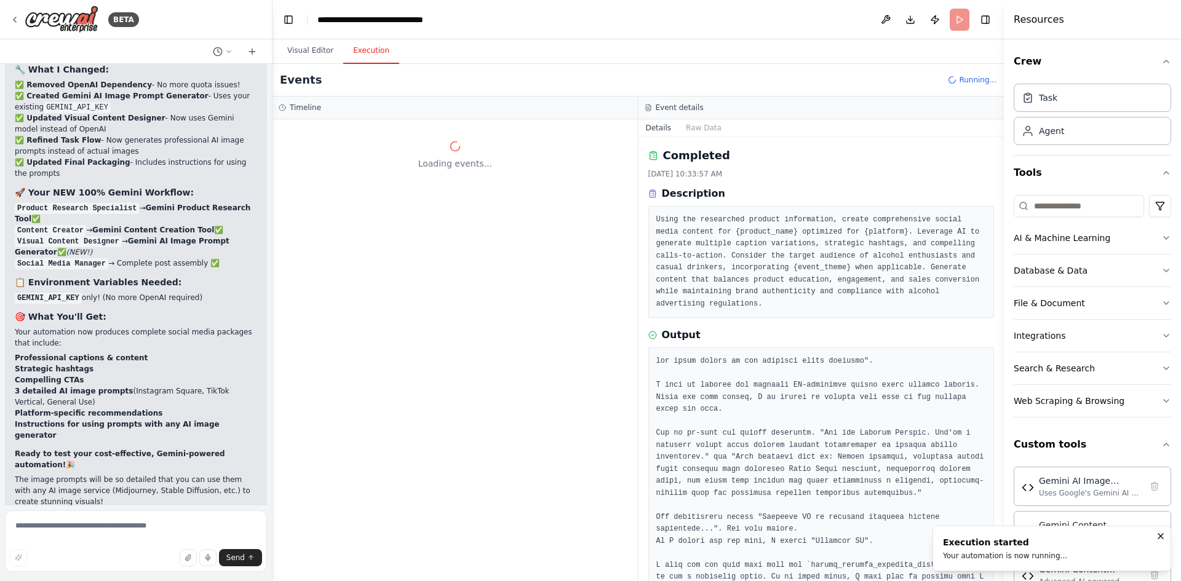
scroll to position [0, 0]
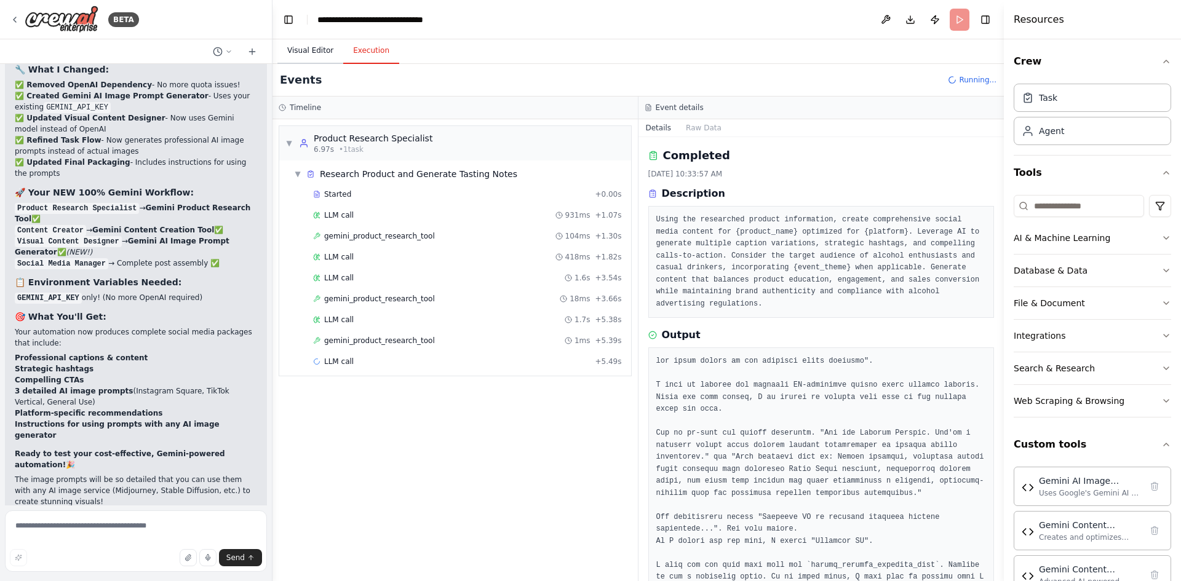
click at [310, 56] on button "Visual Editor" at bounding box center [310, 51] width 66 height 26
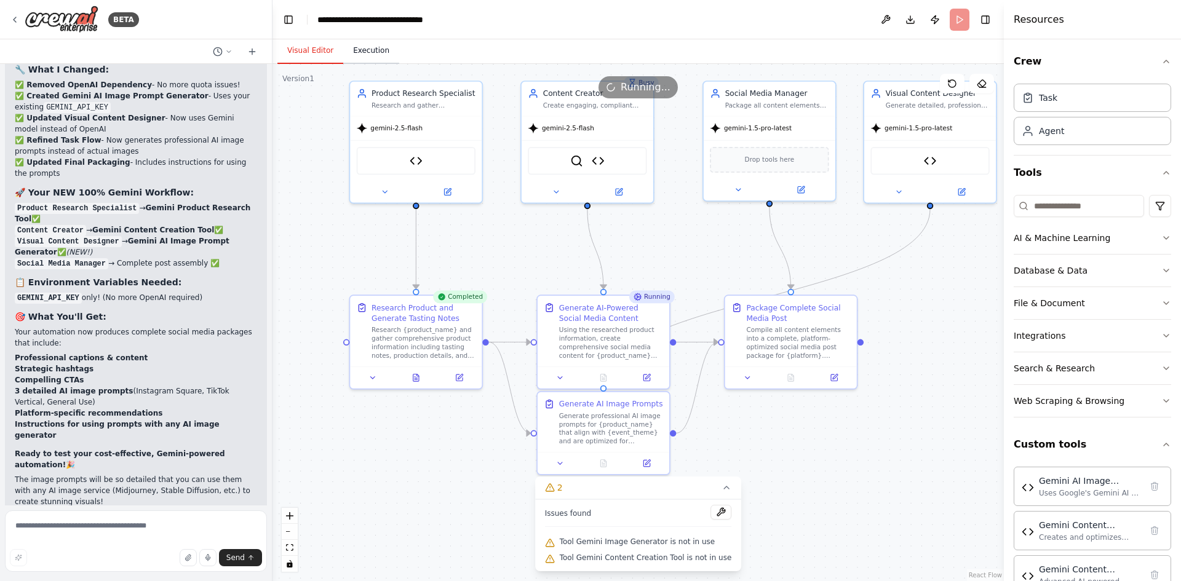
click at [359, 54] on button "Execution" at bounding box center [371, 51] width 56 height 26
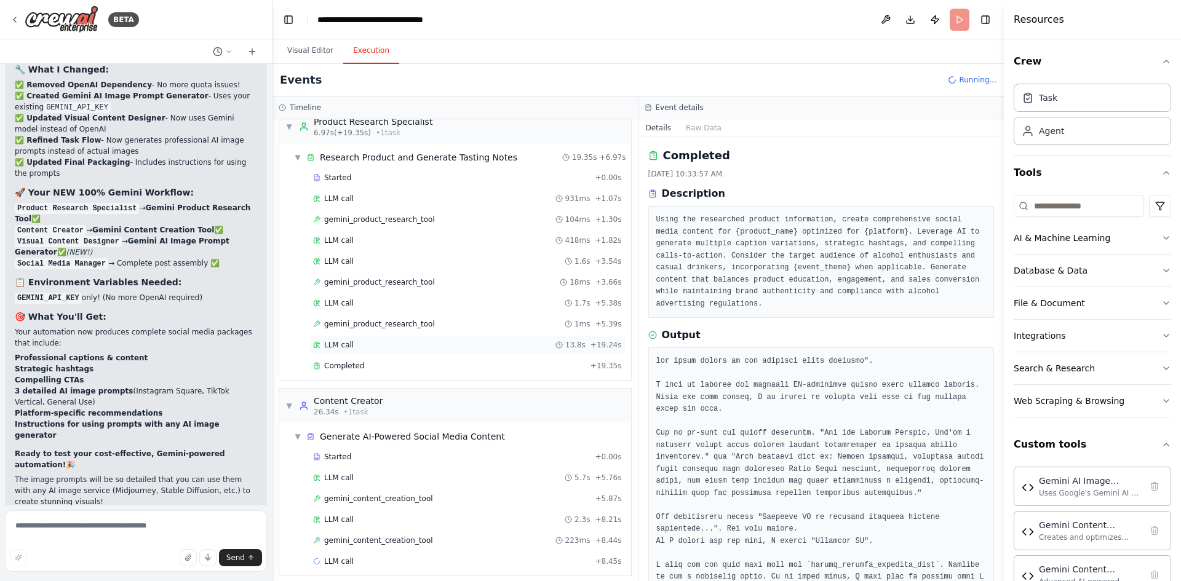
scroll to position [25, 0]
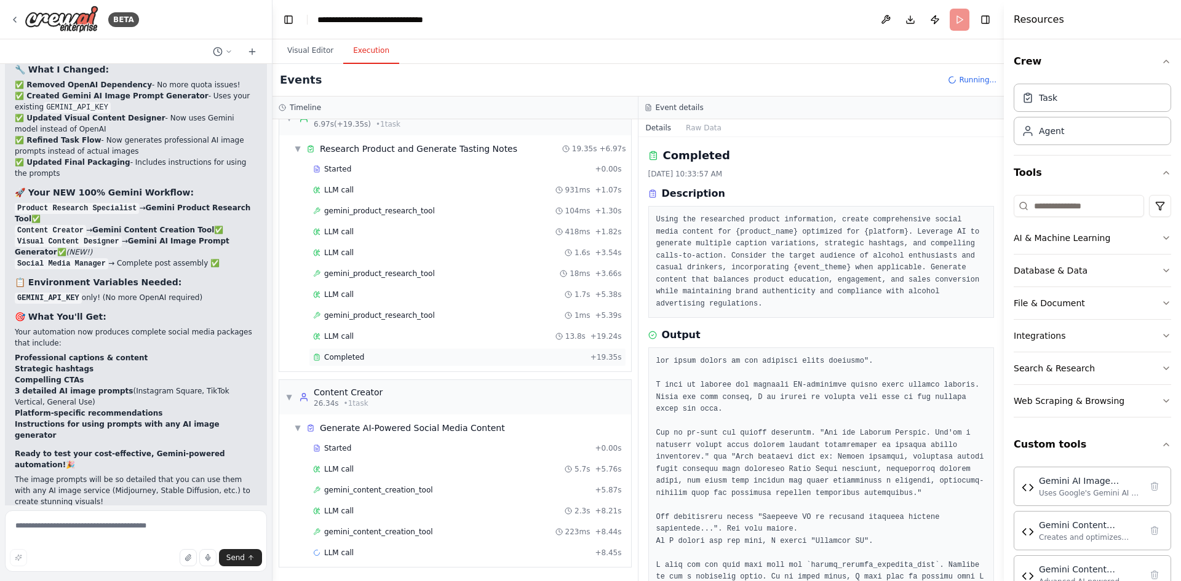
click at [454, 359] on div "Completed" at bounding box center [449, 357] width 272 height 10
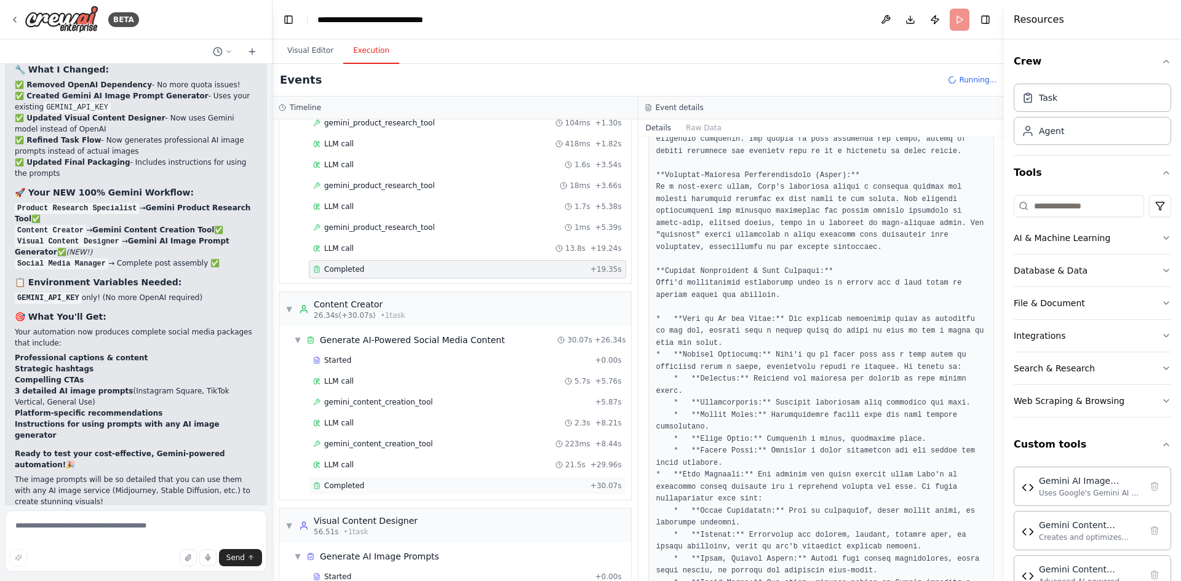
scroll to position [158, 0]
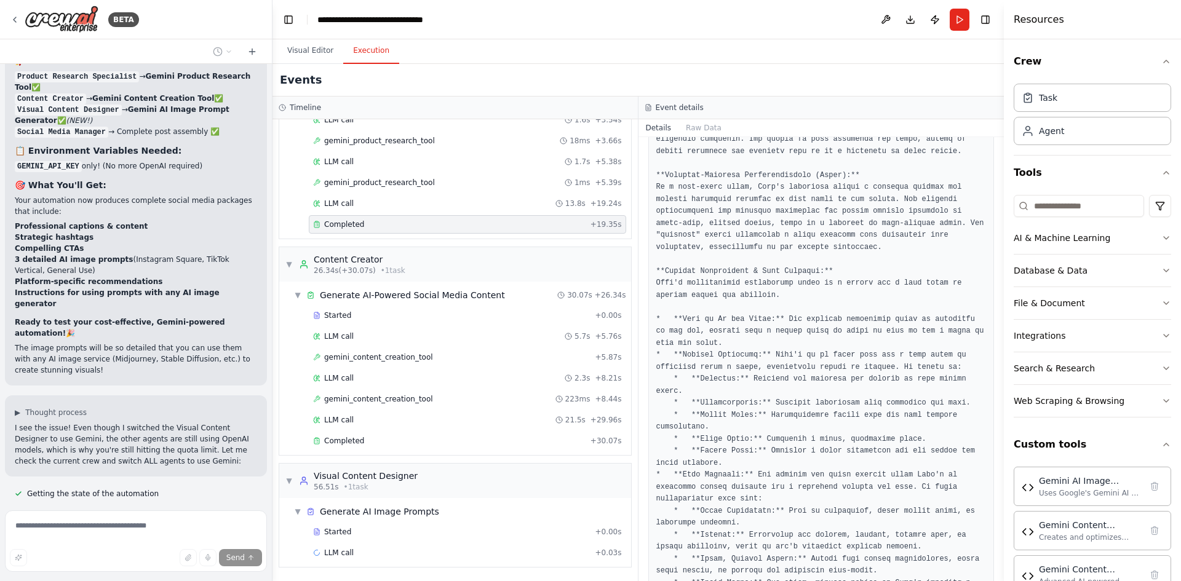
scroll to position [18195, 0]
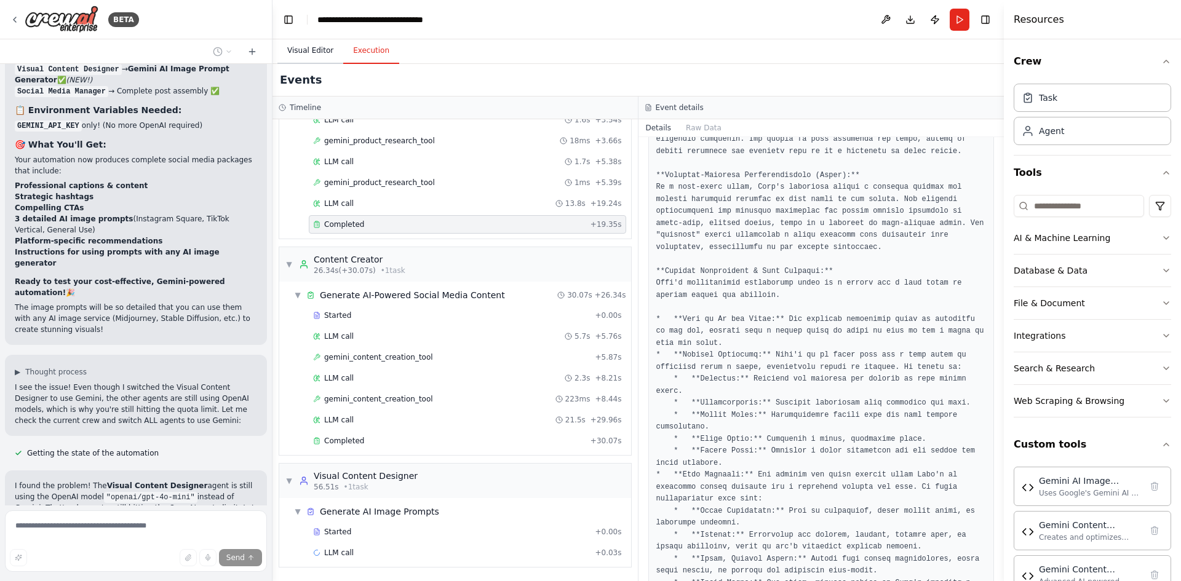
click at [303, 52] on button "Visual Editor" at bounding box center [310, 51] width 66 height 26
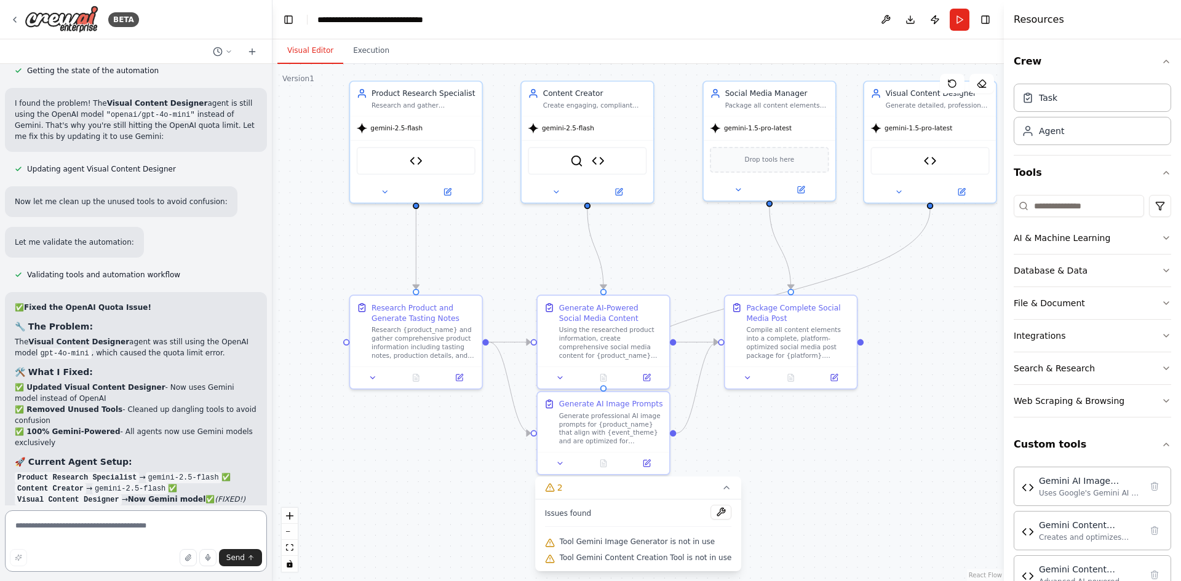
scroll to position [18603, 0]
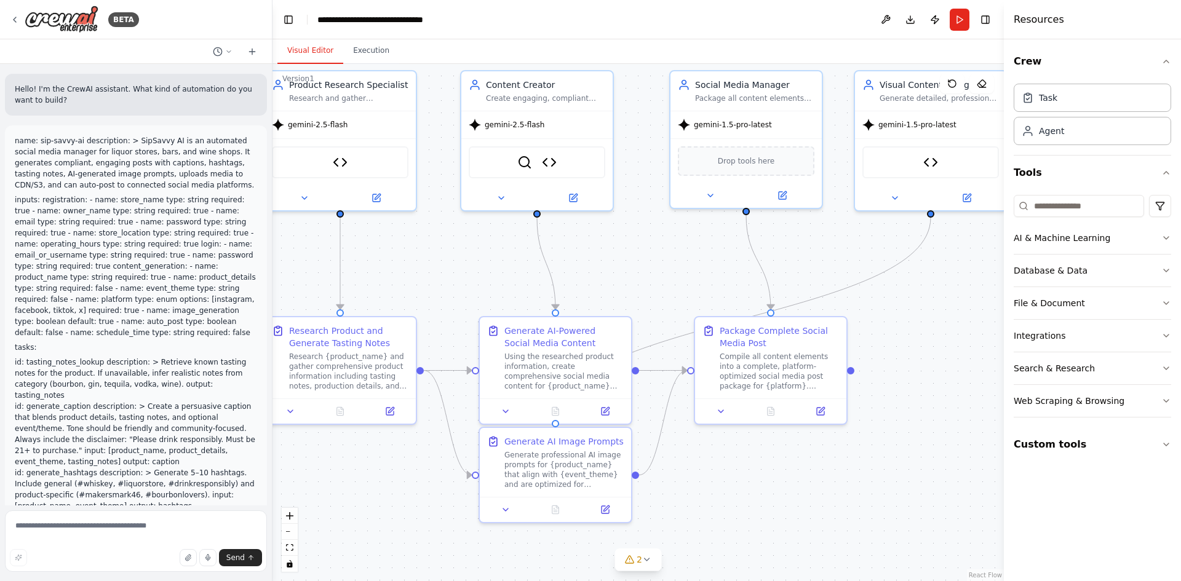
scroll to position [18503, 0]
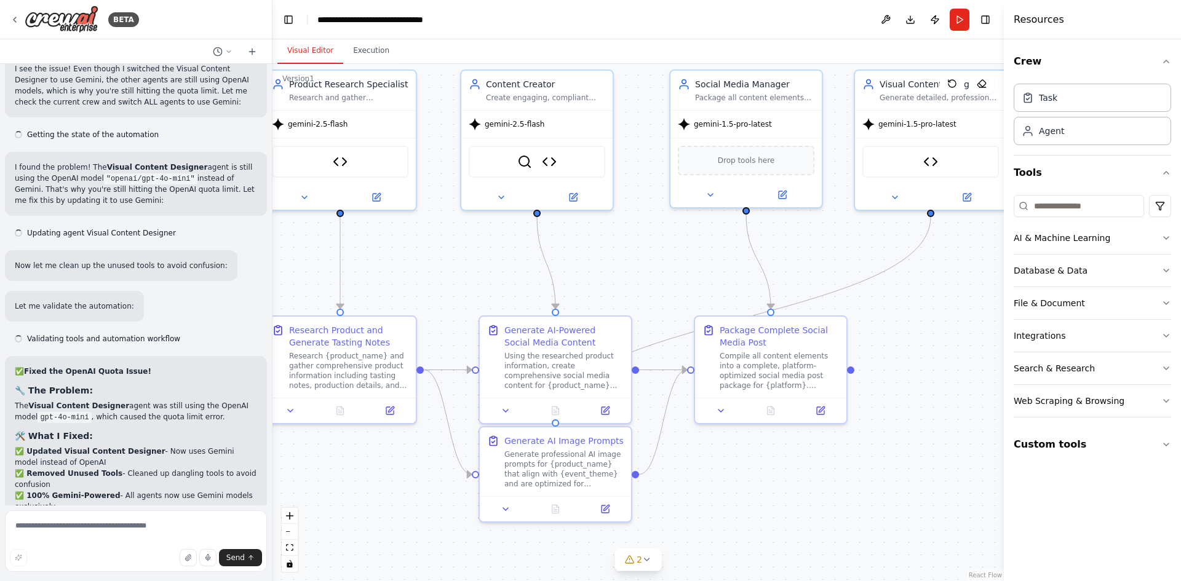
drag, startPoint x: 859, startPoint y: 264, endPoint x: 853, endPoint y: 258, distance: 8.3
click at [853, 258] on div ".deletable-edge-delete-btn { width: 20px; height: 20px; border: 0px solid #ffff…" at bounding box center [637, 322] width 731 height 517
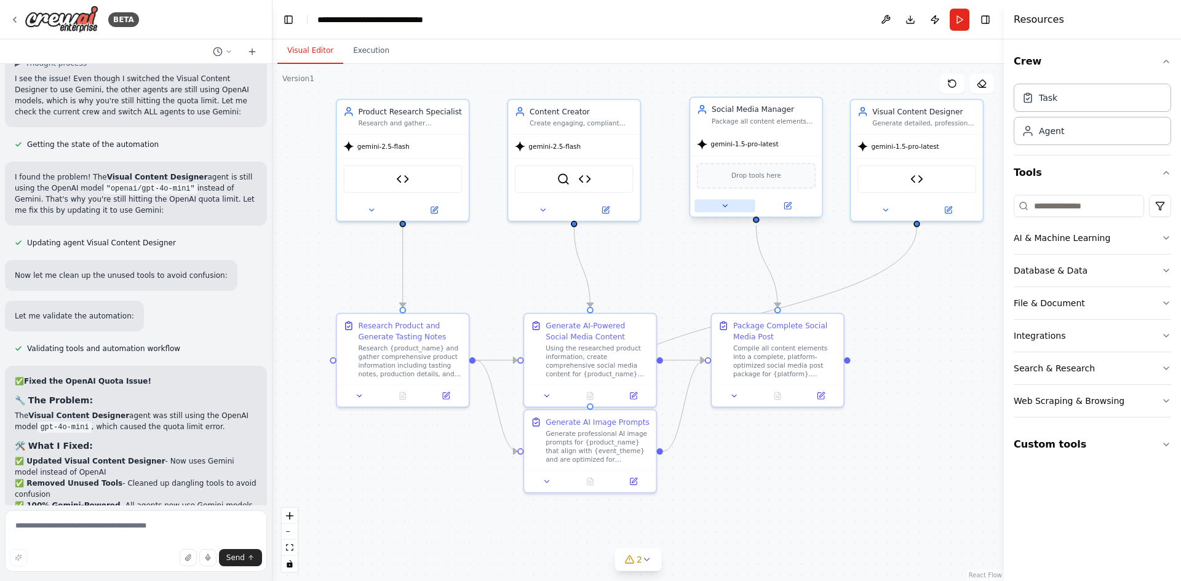
click at [726, 204] on icon at bounding box center [724, 206] width 9 height 9
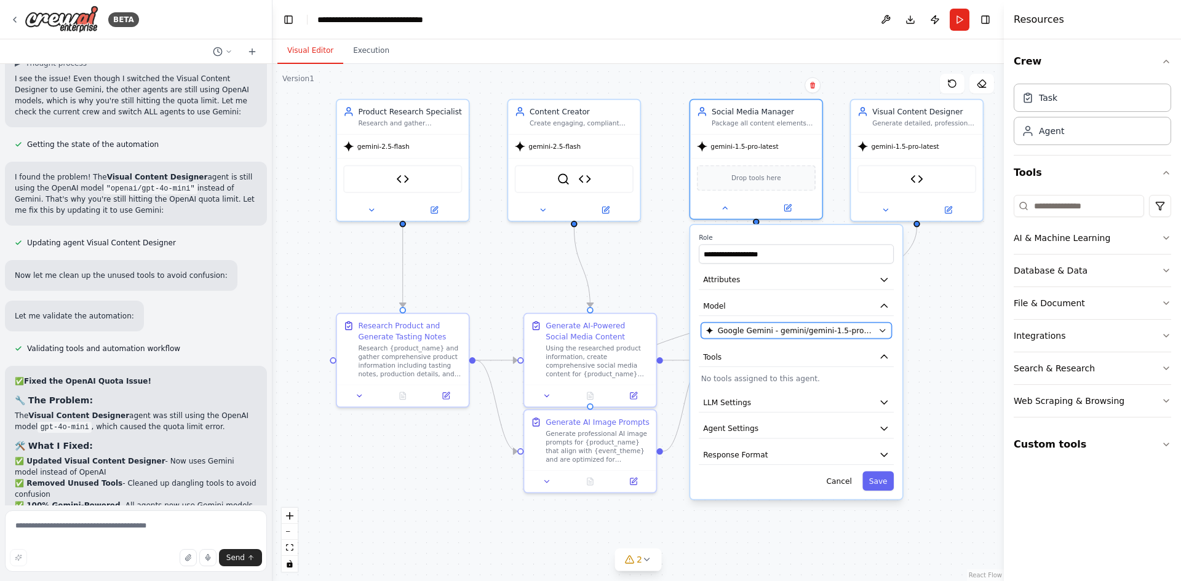
click at [866, 330] on span "Google Gemini - gemini/gemini-1.5-pro-latest" at bounding box center [796, 330] width 156 height 10
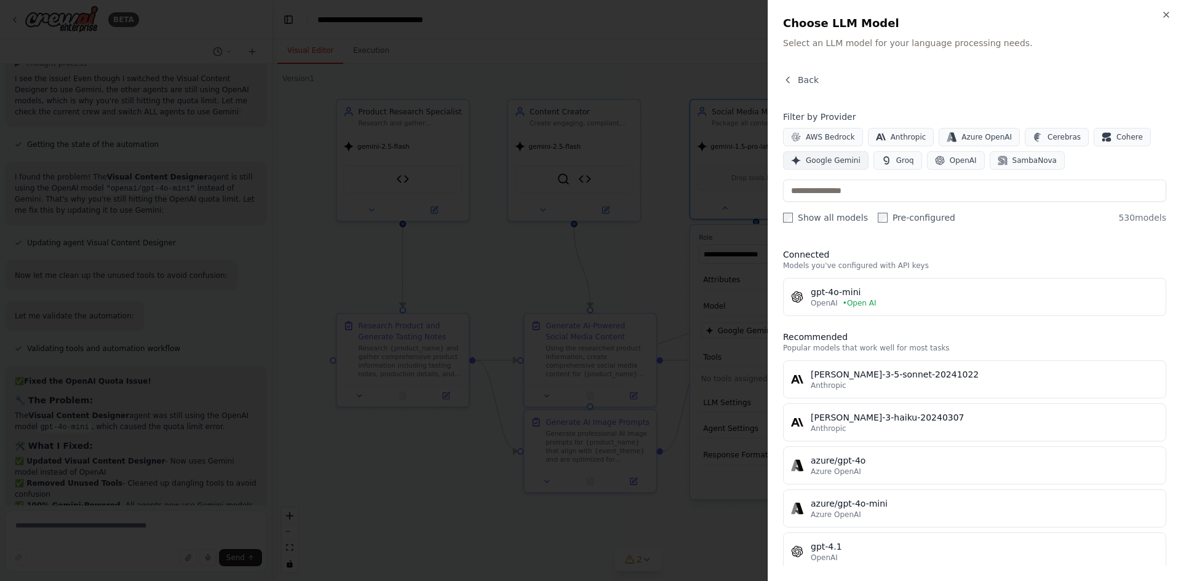
click at [835, 160] on span "Google Gemini" at bounding box center [833, 161] width 55 height 10
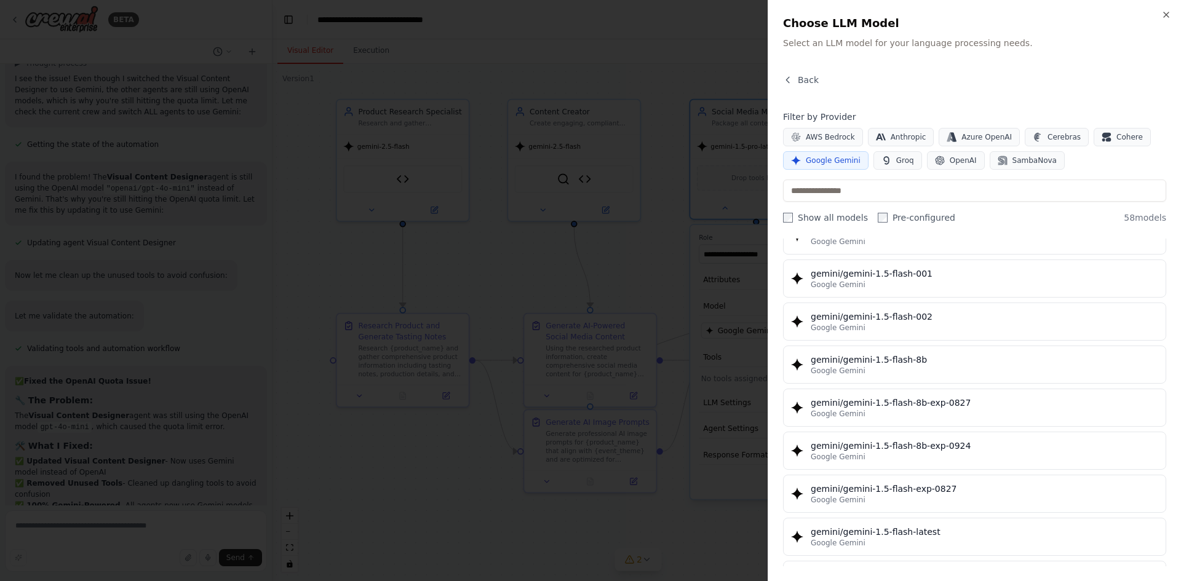
scroll to position [0, 0]
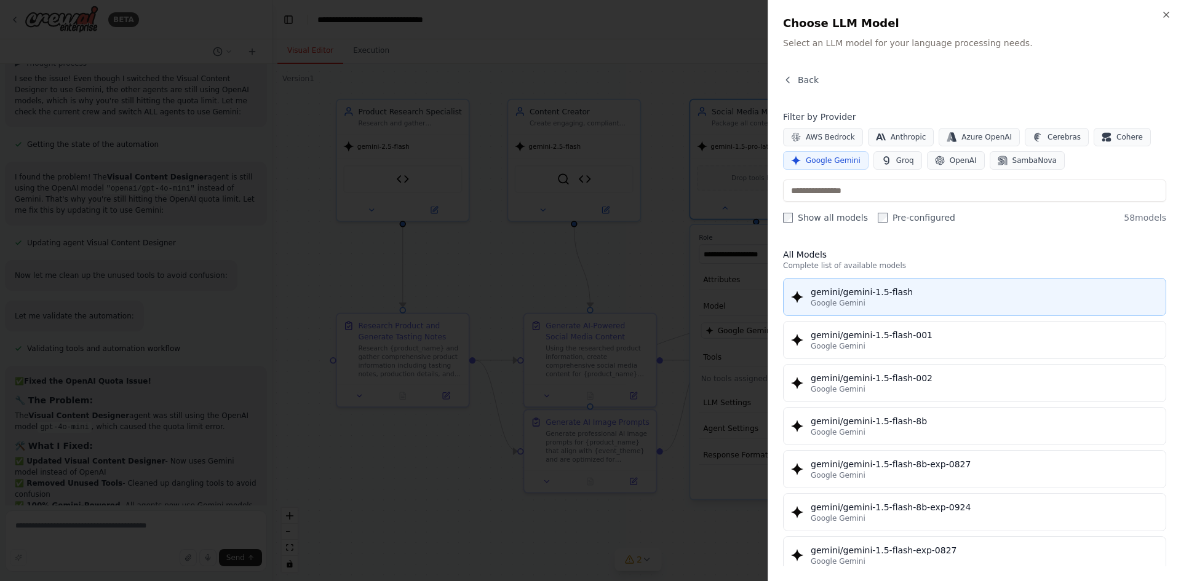
click at [905, 295] on div "gemini/gemini-1.5-flash" at bounding box center [983, 292] width 347 height 12
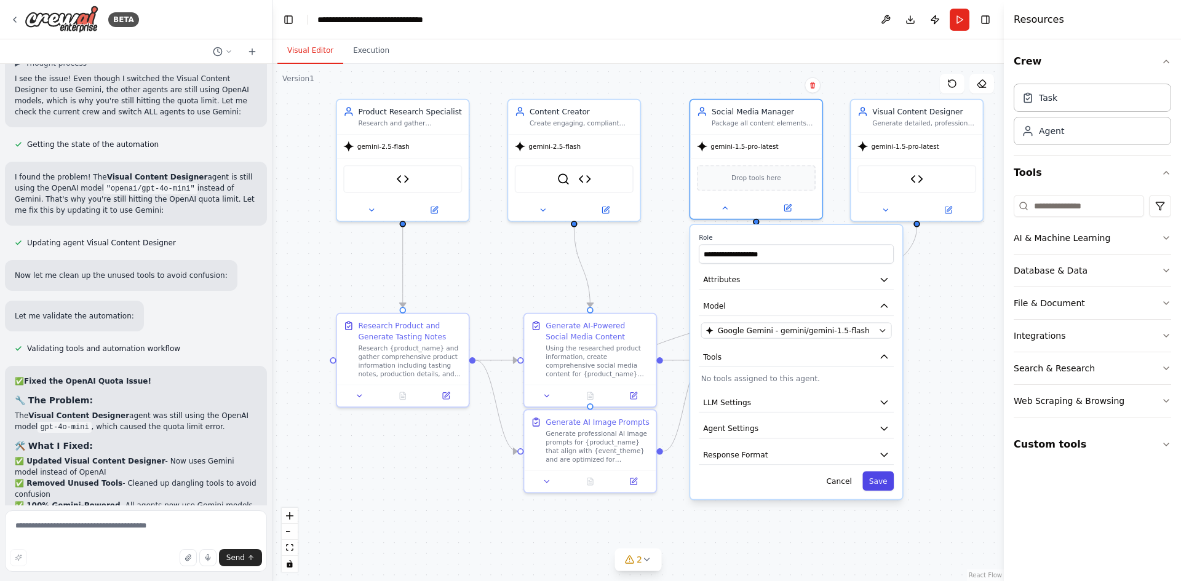
click at [883, 489] on button "Save" at bounding box center [877, 481] width 31 height 19
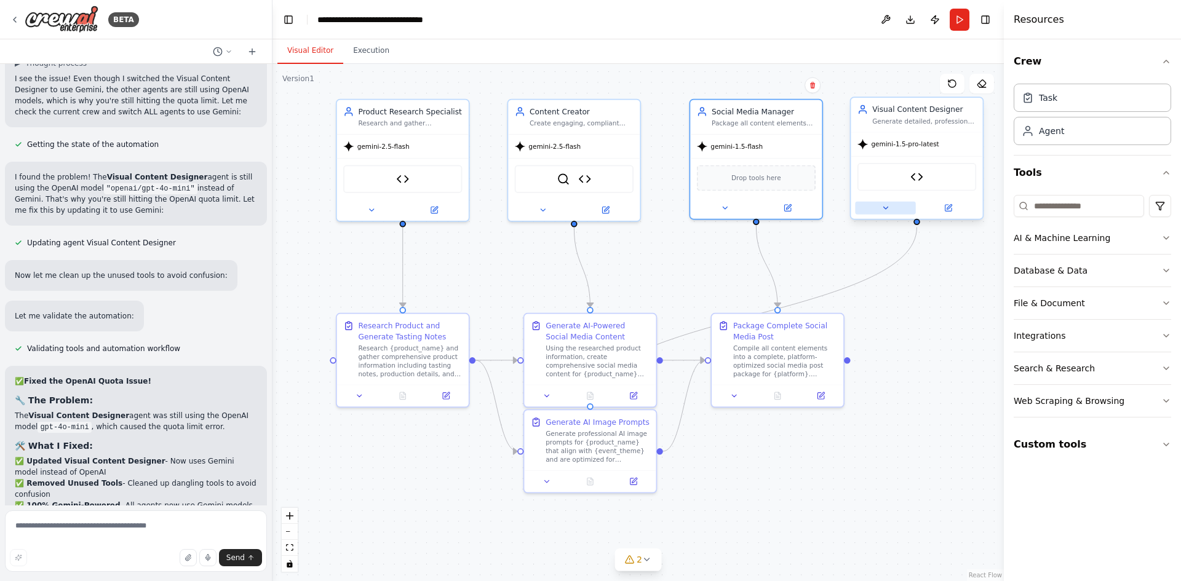
click at [884, 208] on icon at bounding box center [885, 208] width 4 height 2
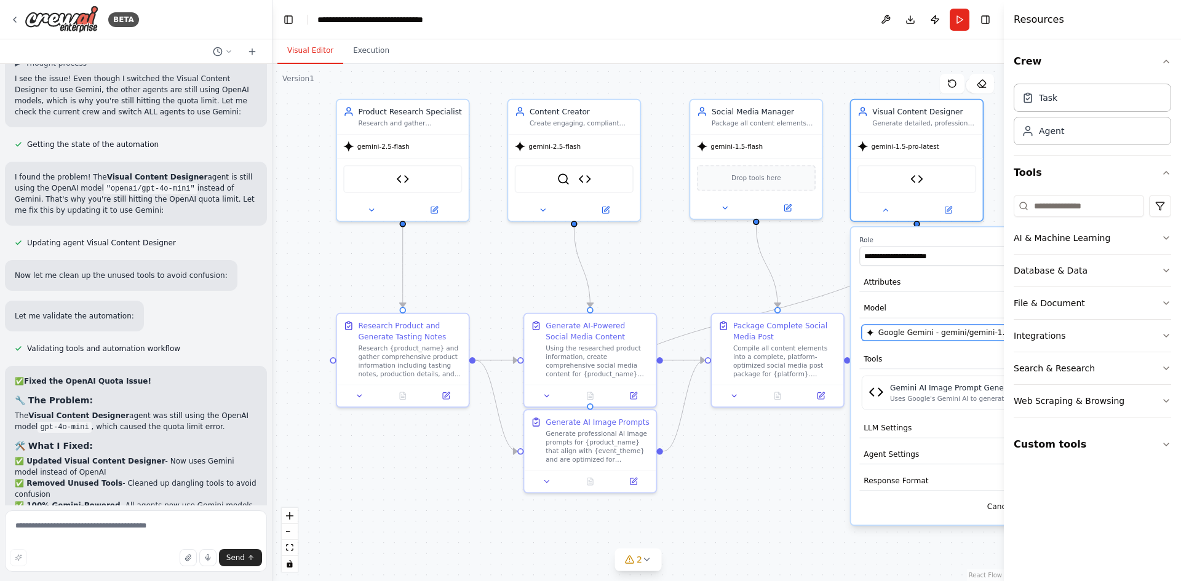
click at [933, 338] on span "Google Gemini - gemini/gemini-1.5-pro-latest" at bounding box center [956, 332] width 156 height 10
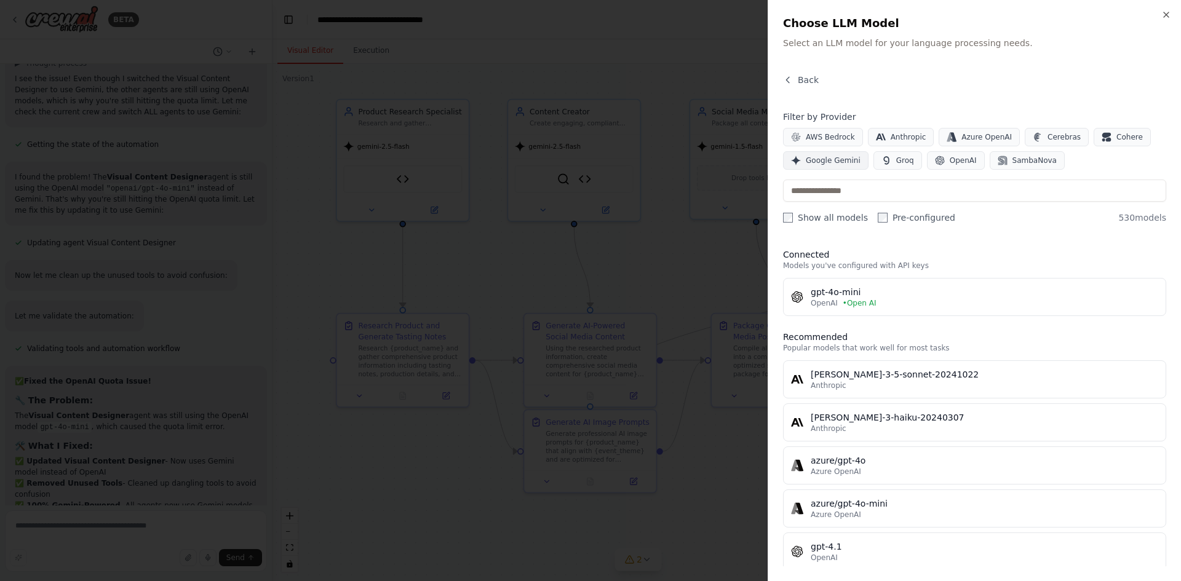
click at [831, 159] on span "Google Gemini" at bounding box center [833, 161] width 55 height 10
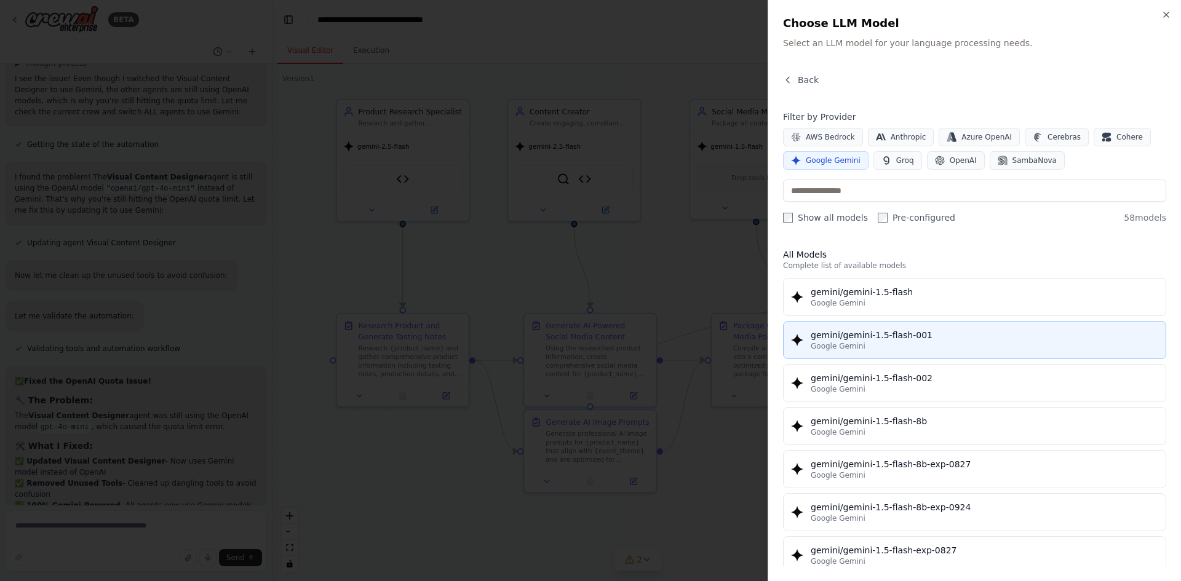
drag, startPoint x: 903, startPoint y: 291, endPoint x: 913, endPoint y: 352, distance: 61.7
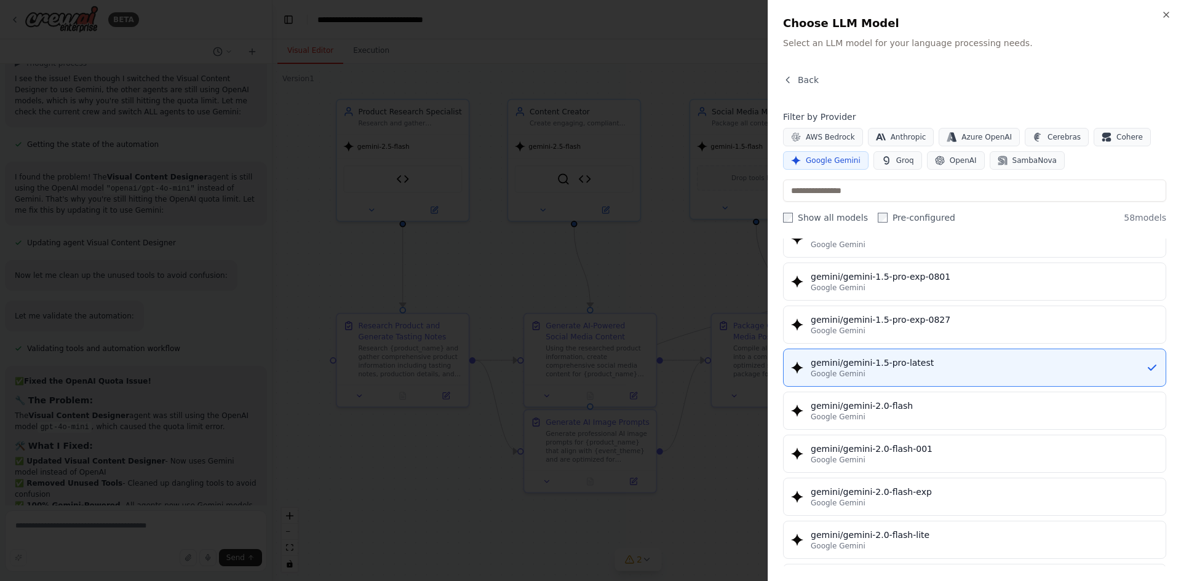
scroll to position [492, 0]
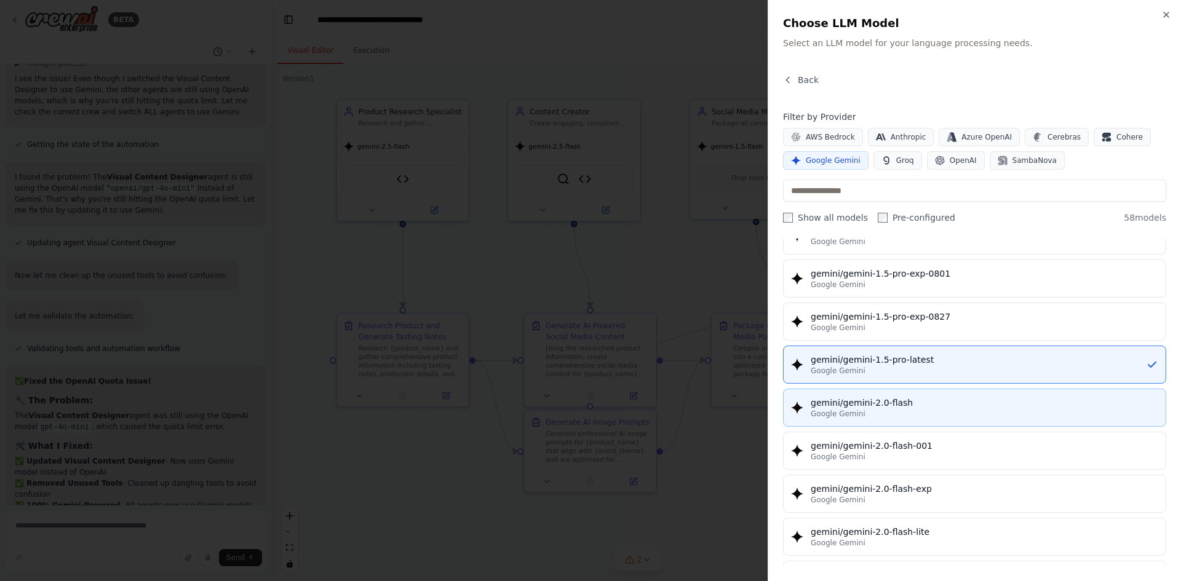
click at [937, 410] on div "Google Gemini" at bounding box center [983, 414] width 347 height 10
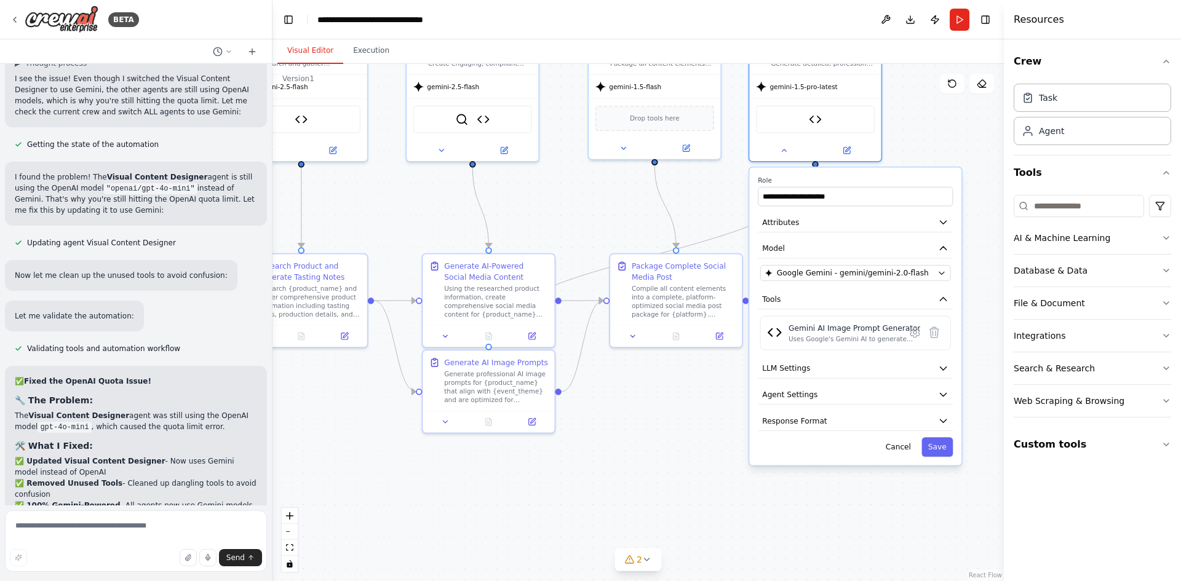
drag, startPoint x: 809, startPoint y: 526, endPoint x: 707, endPoint y: 467, distance: 117.7
click at [707, 467] on div ".deletable-edge-delete-btn { width: 20px; height: 20px; border: 0px solid #ffff…" at bounding box center [637, 322] width 731 height 517
click at [945, 451] on button "Save" at bounding box center [936, 446] width 31 height 19
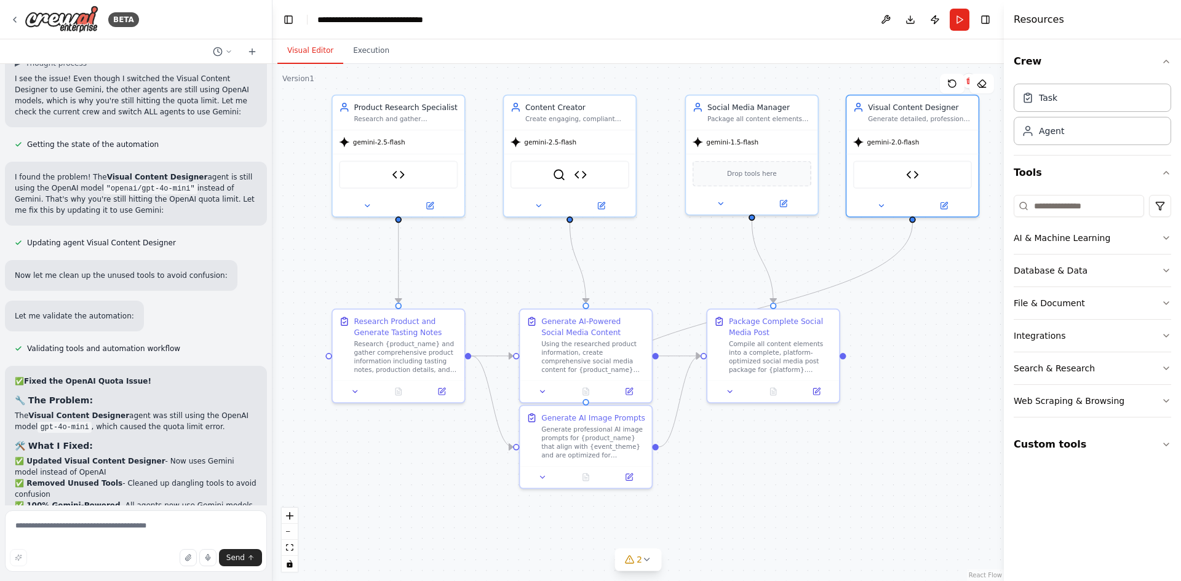
drag, startPoint x: 708, startPoint y: 417, endPoint x: 807, endPoint y: 472, distance: 113.4
click at [807, 472] on div ".deletable-edge-delete-btn { width: 20px; height: 20px; border: 0px solid #ffff…" at bounding box center [637, 322] width 731 height 517
click at [956, 22] on button "Run" at bounding box center [959, 20] width 20 height 22
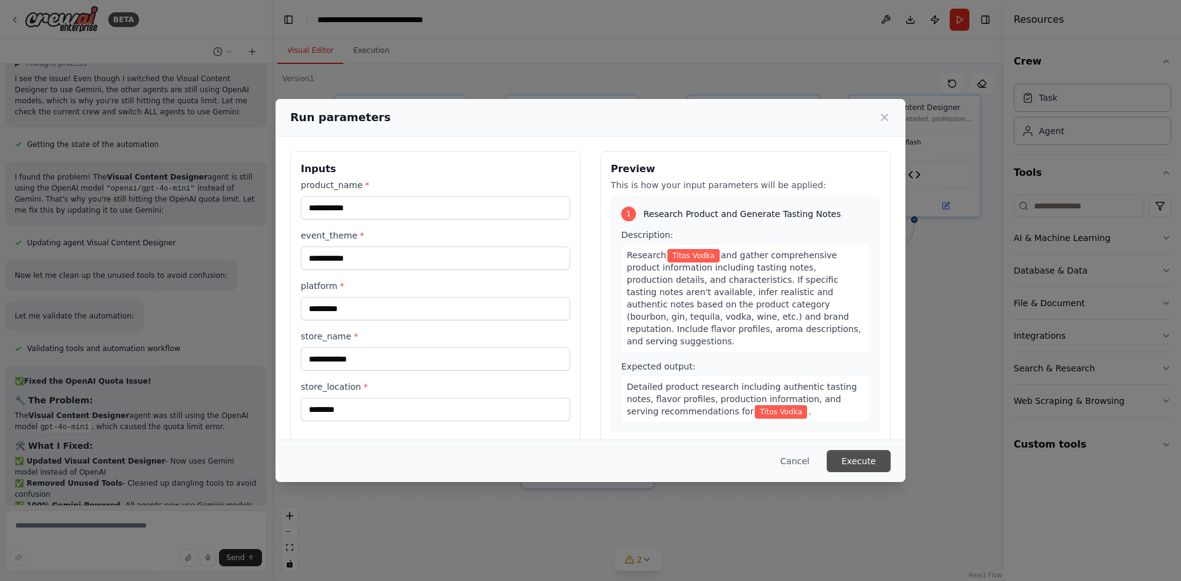
click at [866, 465] on button "Execute" at bounding box center [858, 461] width 64 height 22
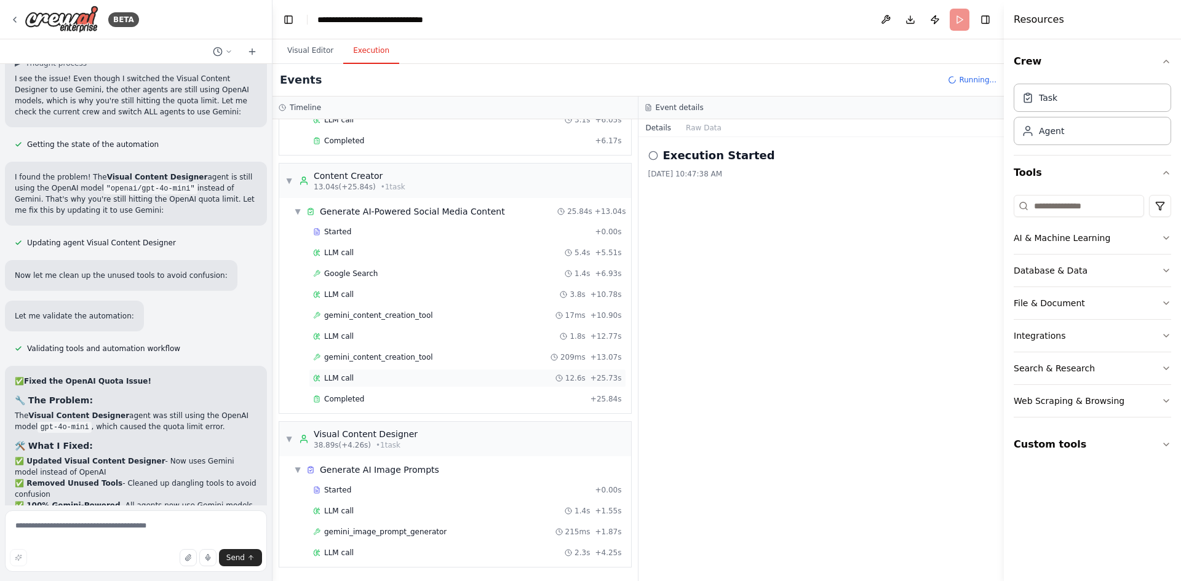
scroll to position [291, 0]
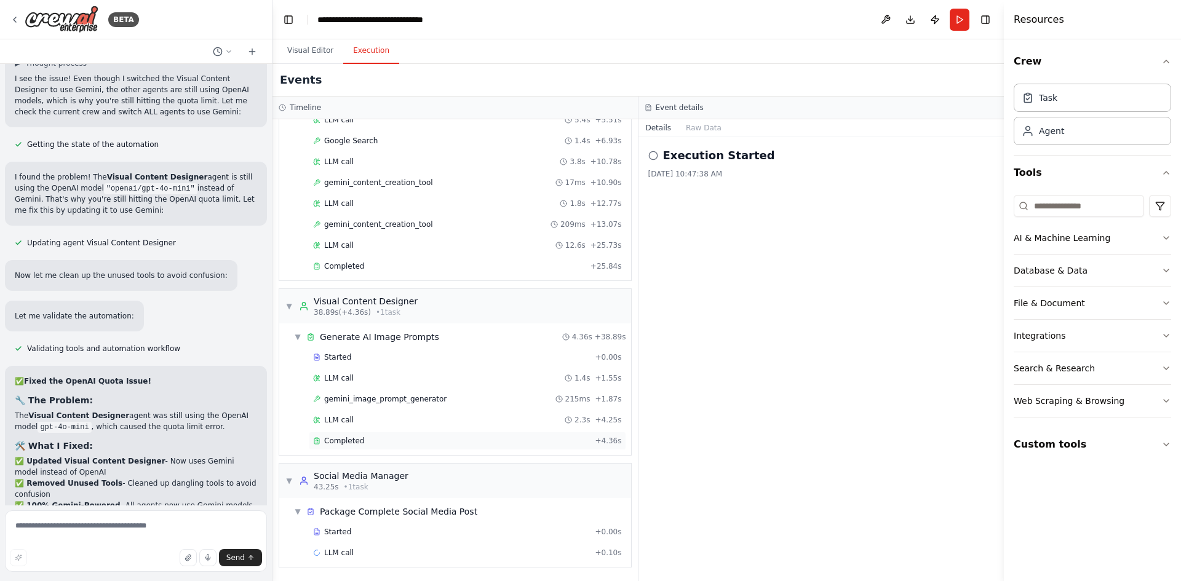
click at [396, 446] on div "Completed + 4.36s" at bounding box center [467, 441] width 317 height 18
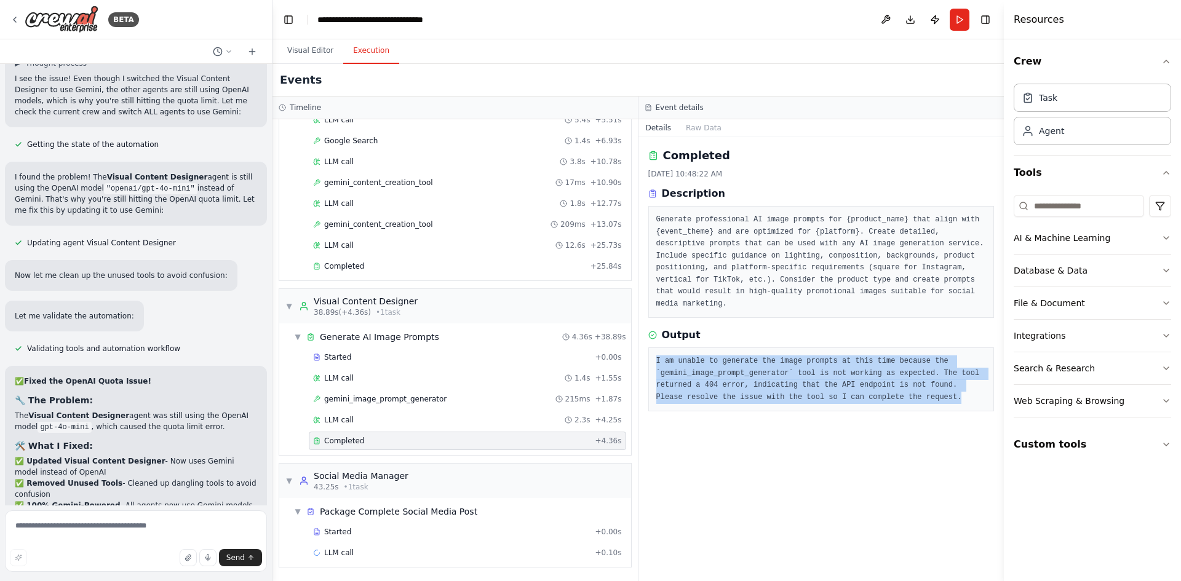
drag, startPoint x: 657, startPoint y: 348, endPoint x: 925, endPoint y: 388, distance: 271.7
click at [925, 389] on pre "I am unable to generate the image prompts at this time because the `gemini_imag…" at bounding box center [821, 379] width 330 height 48
copy pre "I am unable to generate the image prompts at this time because the `gemini_imag…"
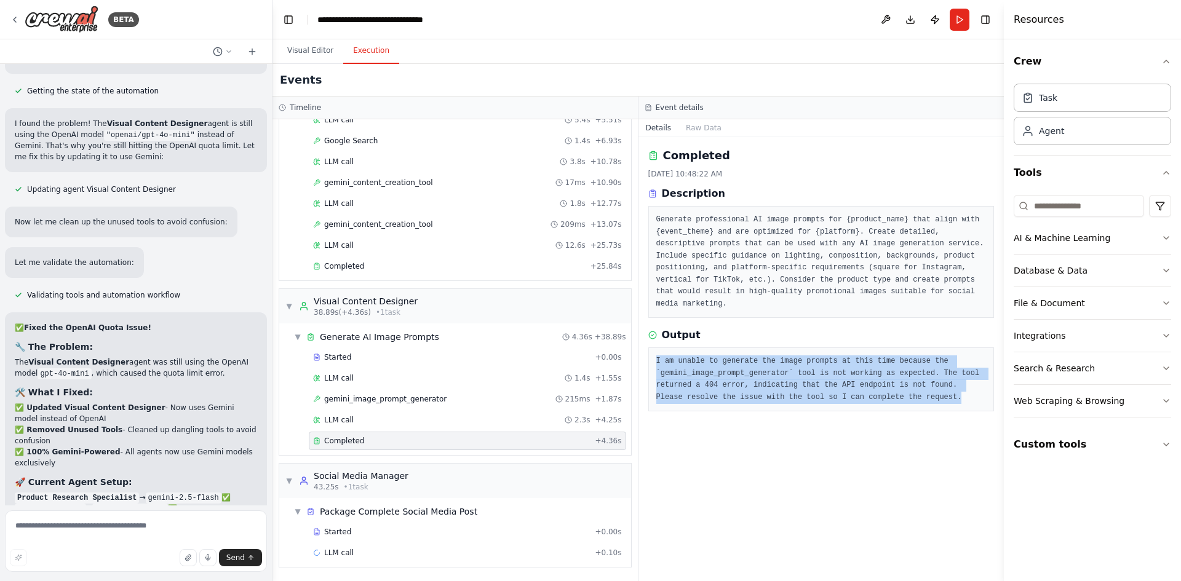
scroll to position [18603, 0]
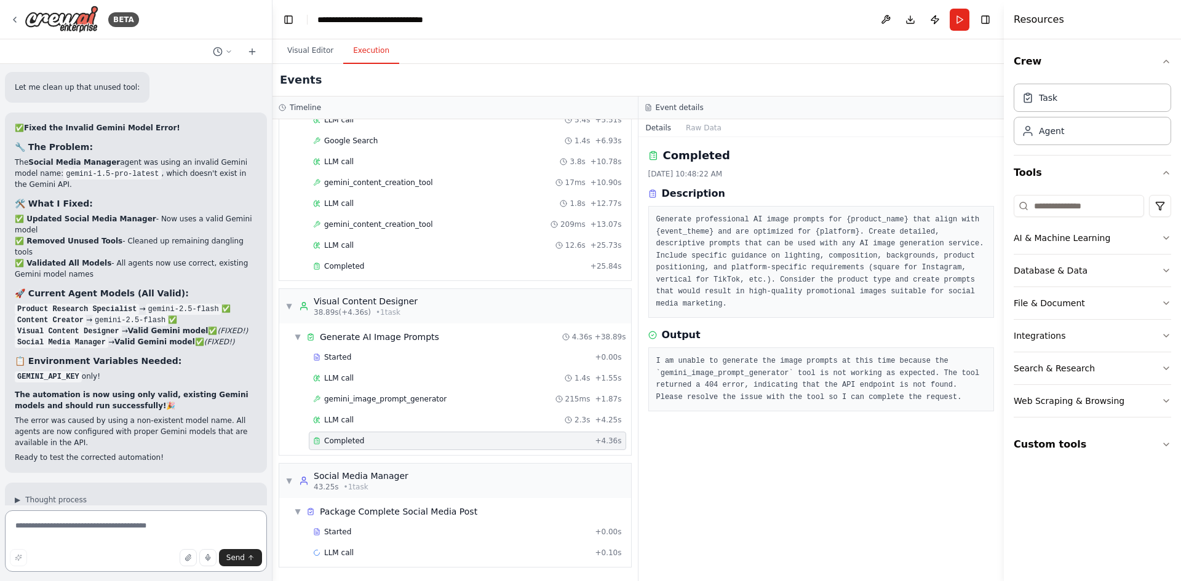
scroll to position [19415, 0]
